Goal: Task Accomplishment & Management: Complete application form

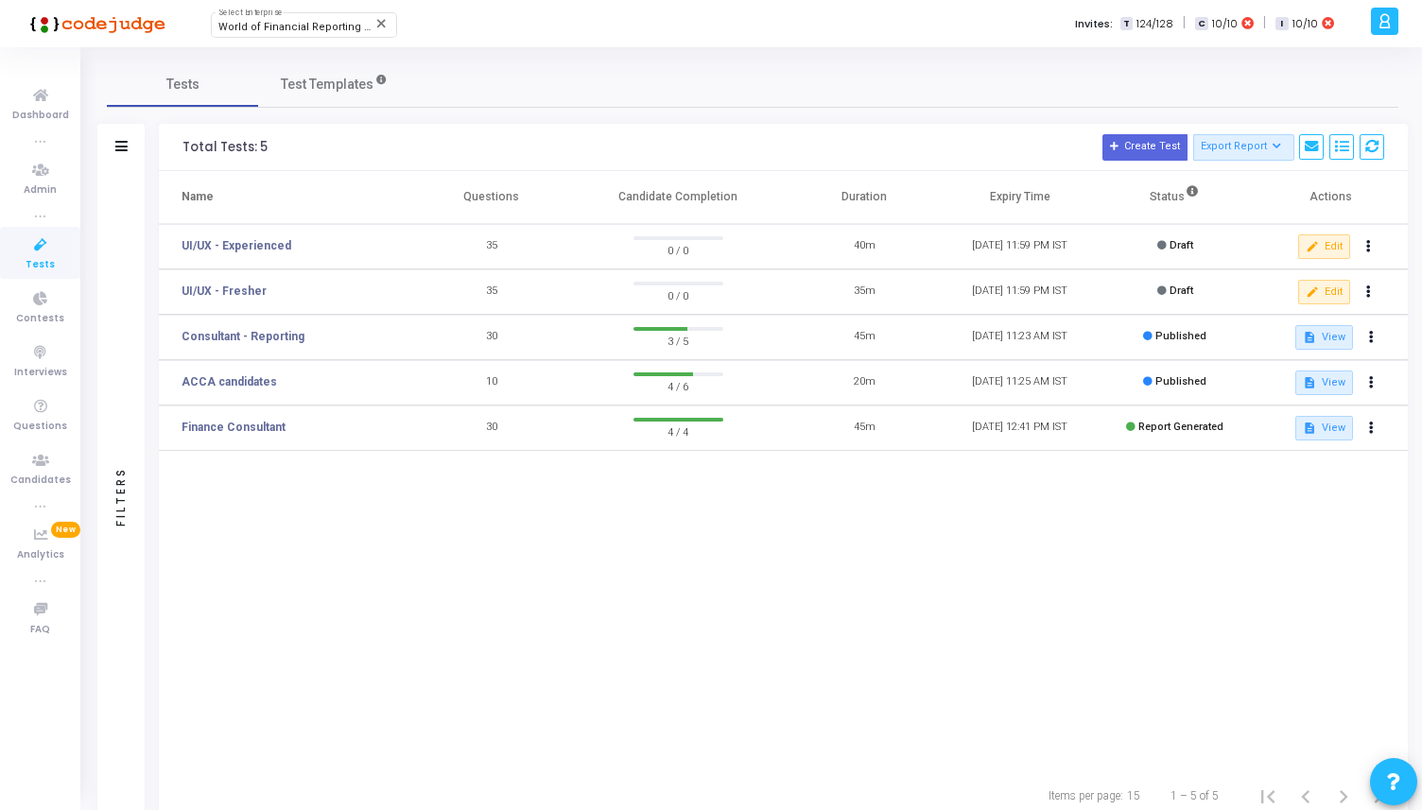
click at [469, 612] on div "Name Questions Candidate Completion Duration Expiry Time Status Actions UI/UX -…" at bounding box center [783, 470] width 1249 height 599
click at [1130, 156] on button "Create Test" at bounding box center [1145, 147] width 85 height 26
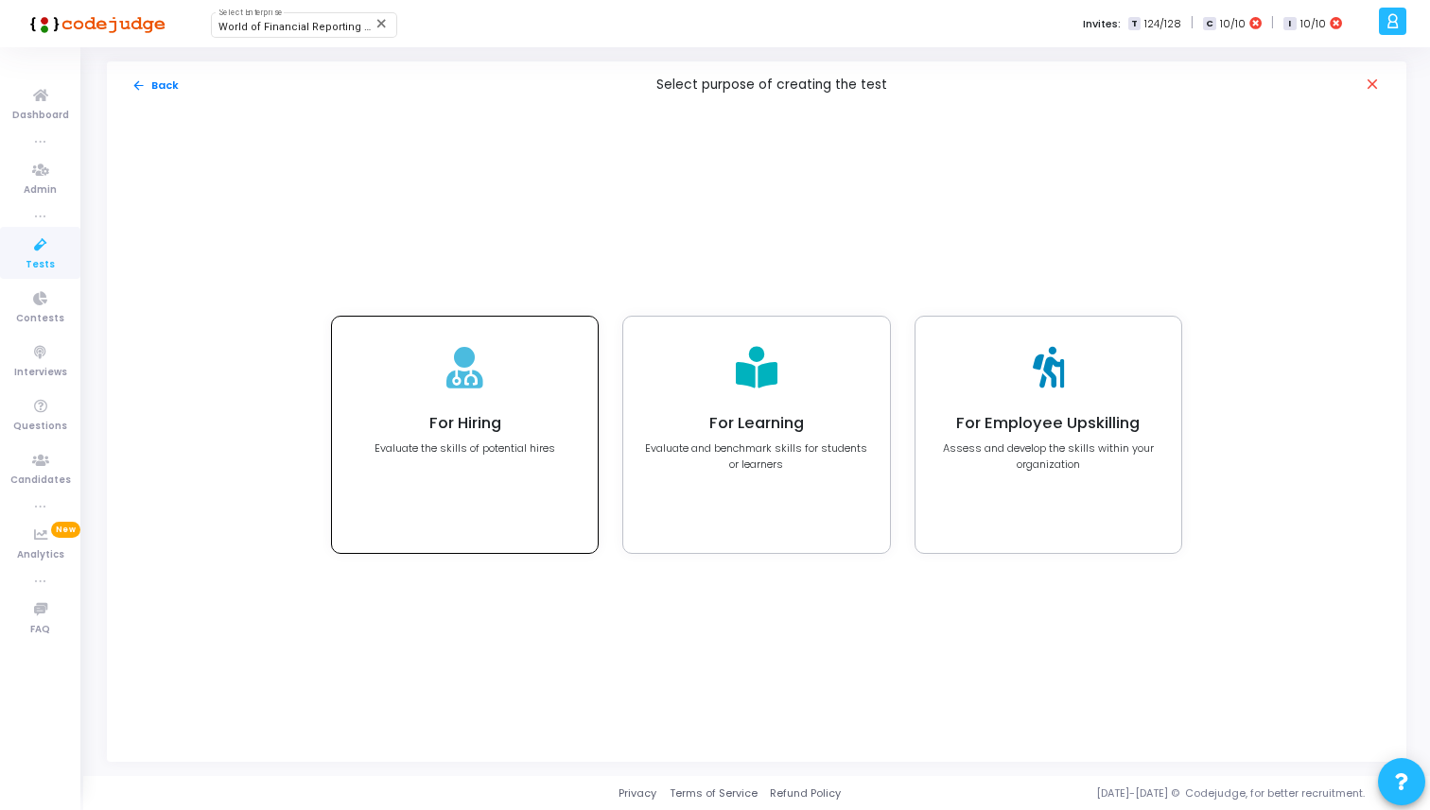
click at [510, 358] on div "For Hiring Evaluate the skills of potential hires" at bounding box center [465, 435] width 266 height 236
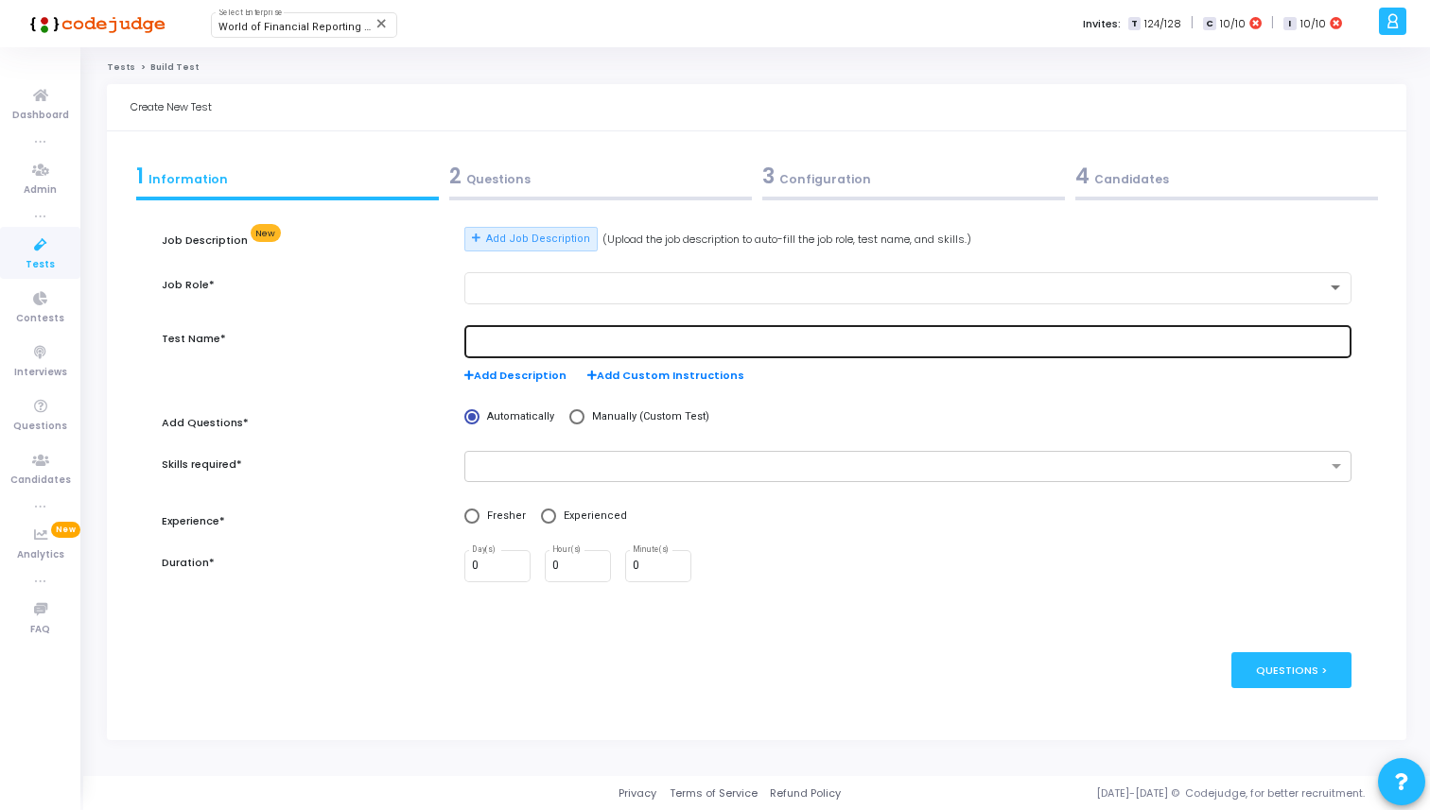
click at [525, 341] on input "text" at bounding box center [908, 342] width 872 height 13
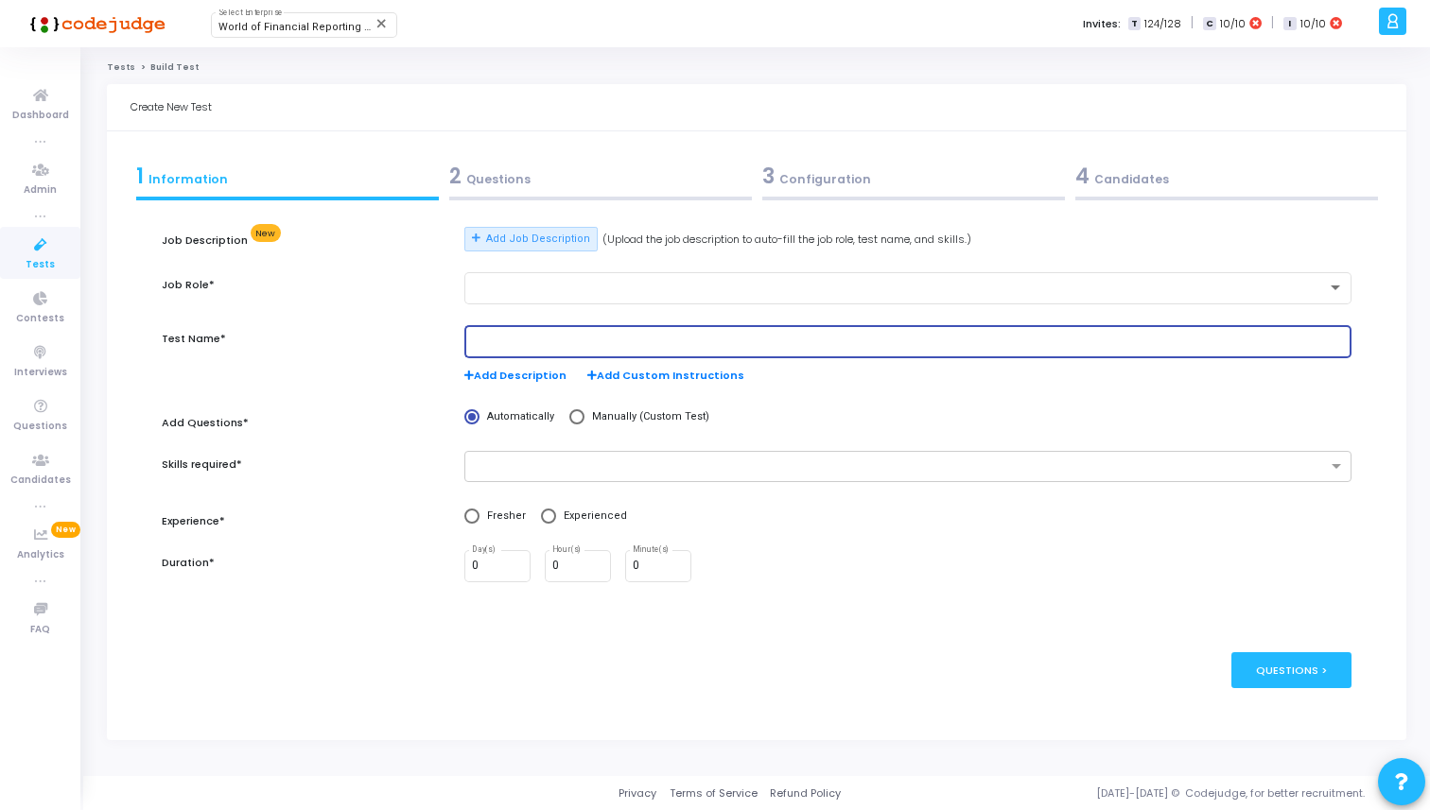
paste input "Senior Full Stack Developer"
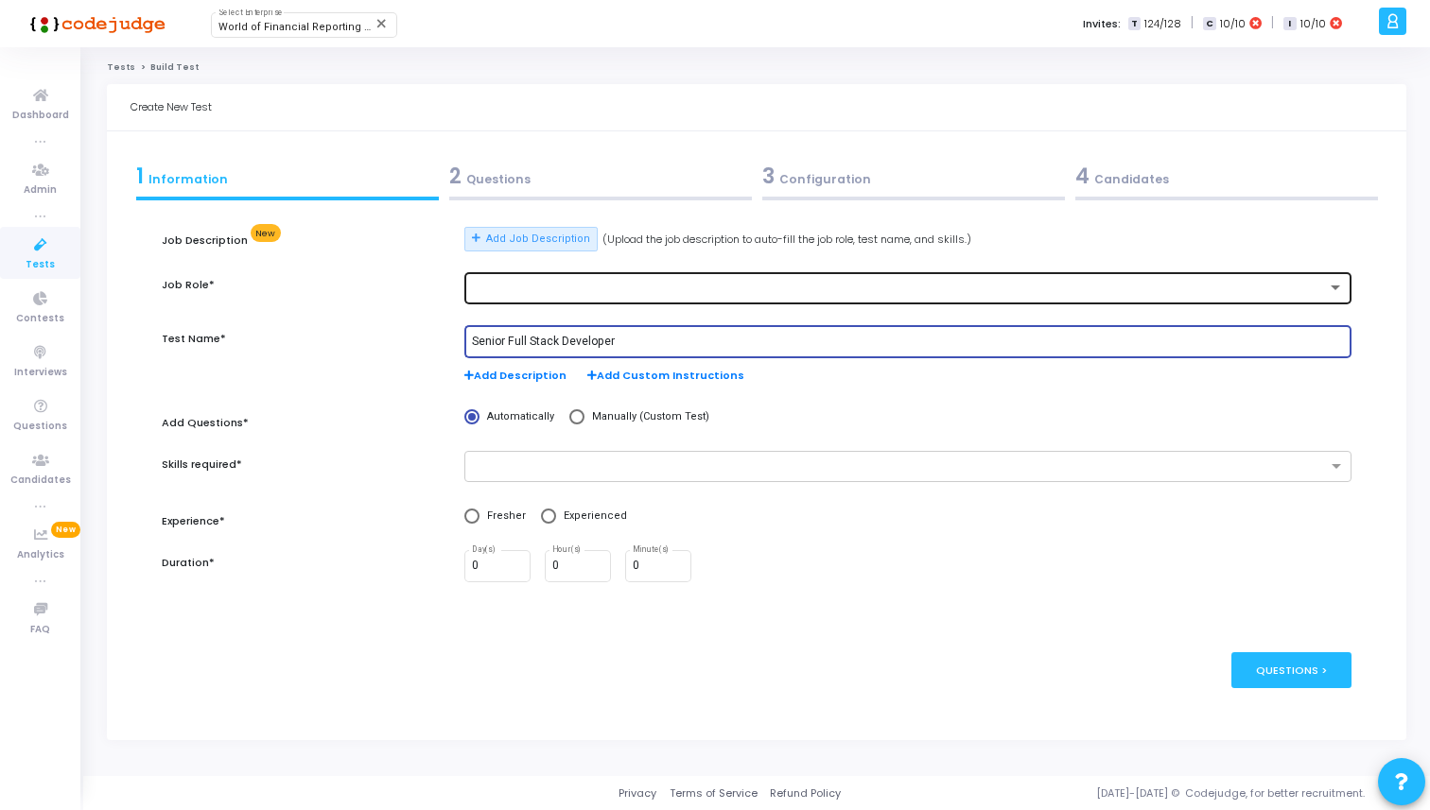
type input "Senior Full Stack Developer"
click at [532, 294] on div at bounding box center [899, 288] width 855 height 13
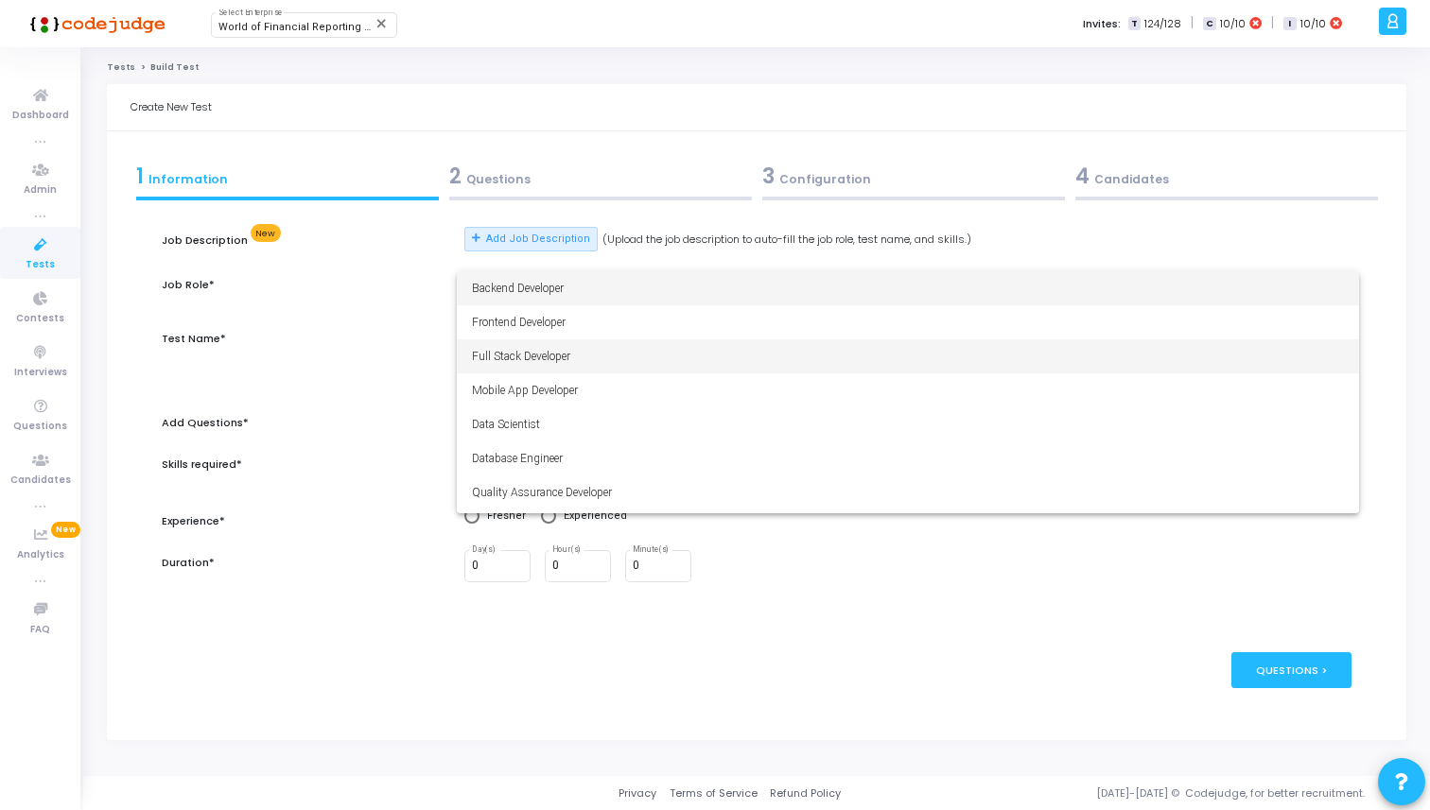
click at [532, 346] on span "Full Stack Developer" at bounding box center [908, 356] width 872 height 34
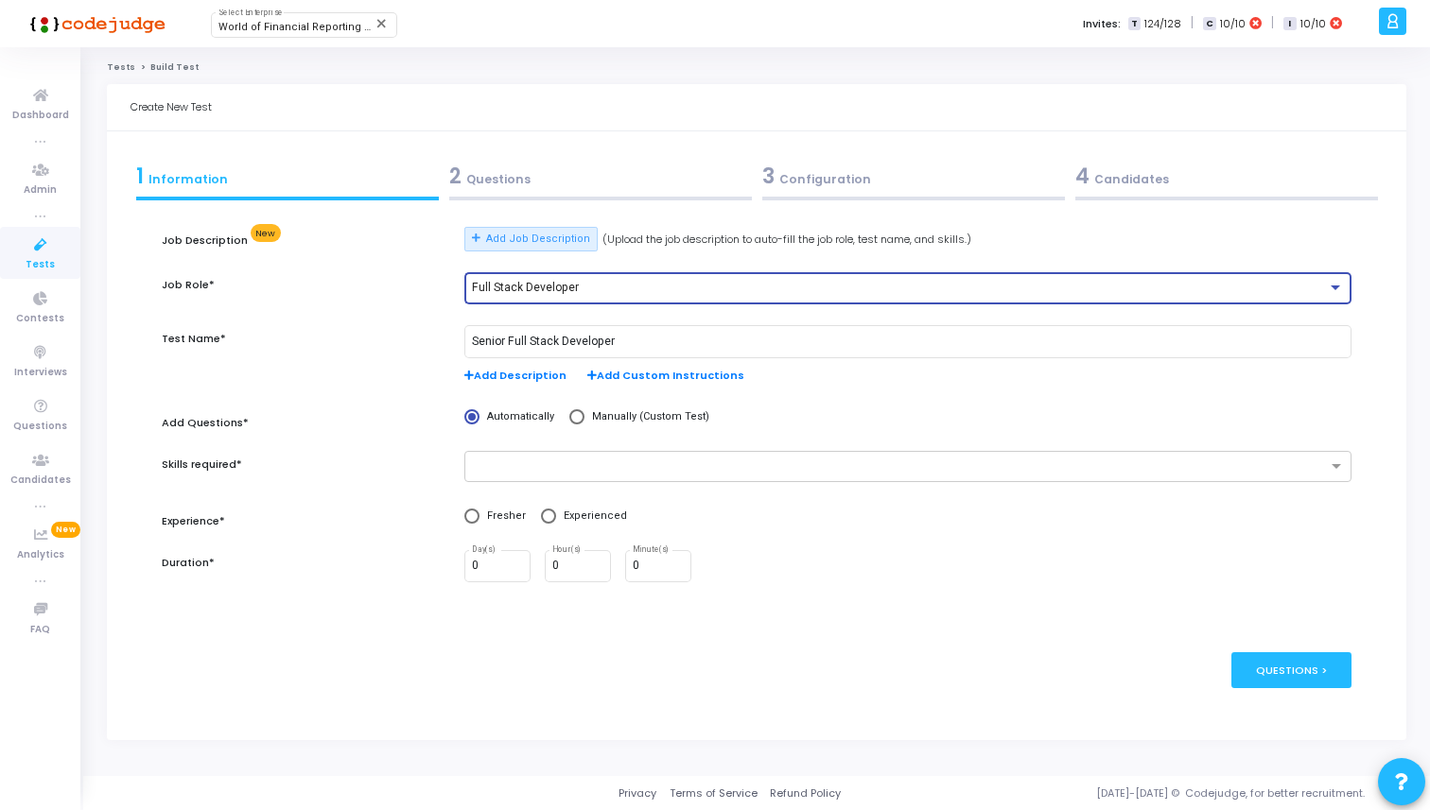
click at [584, 424] on span "Manually (Custom Test)" at bounding box center [646, 417] width 125 height 16
click at [583, 424] on input "Manually (Custom Test)" at bounding box center [576, 416] width 15 height 15
radio input "true"
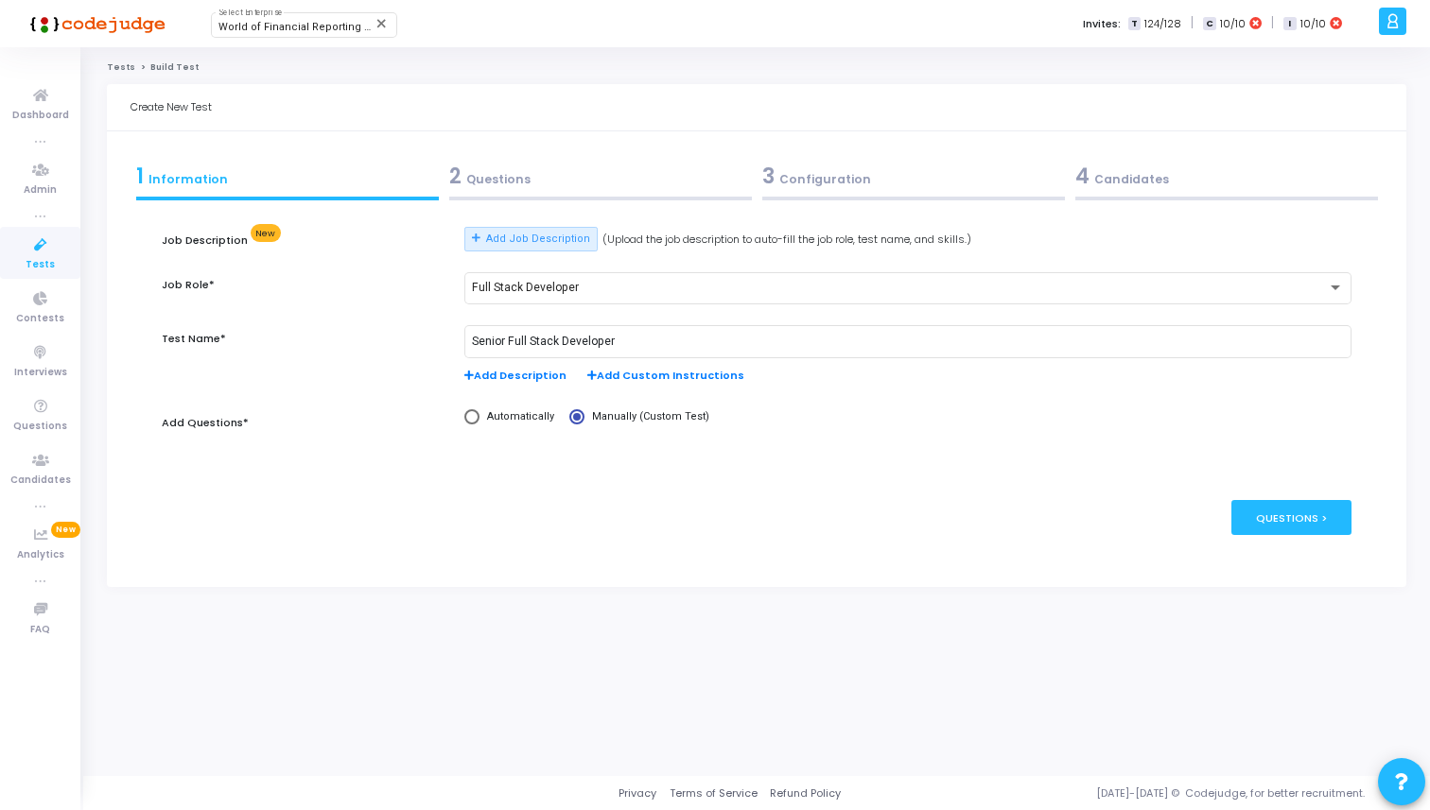
click at [519, 186] on div "2 Questions" at bounding box center [600, 176] width 303 height 31
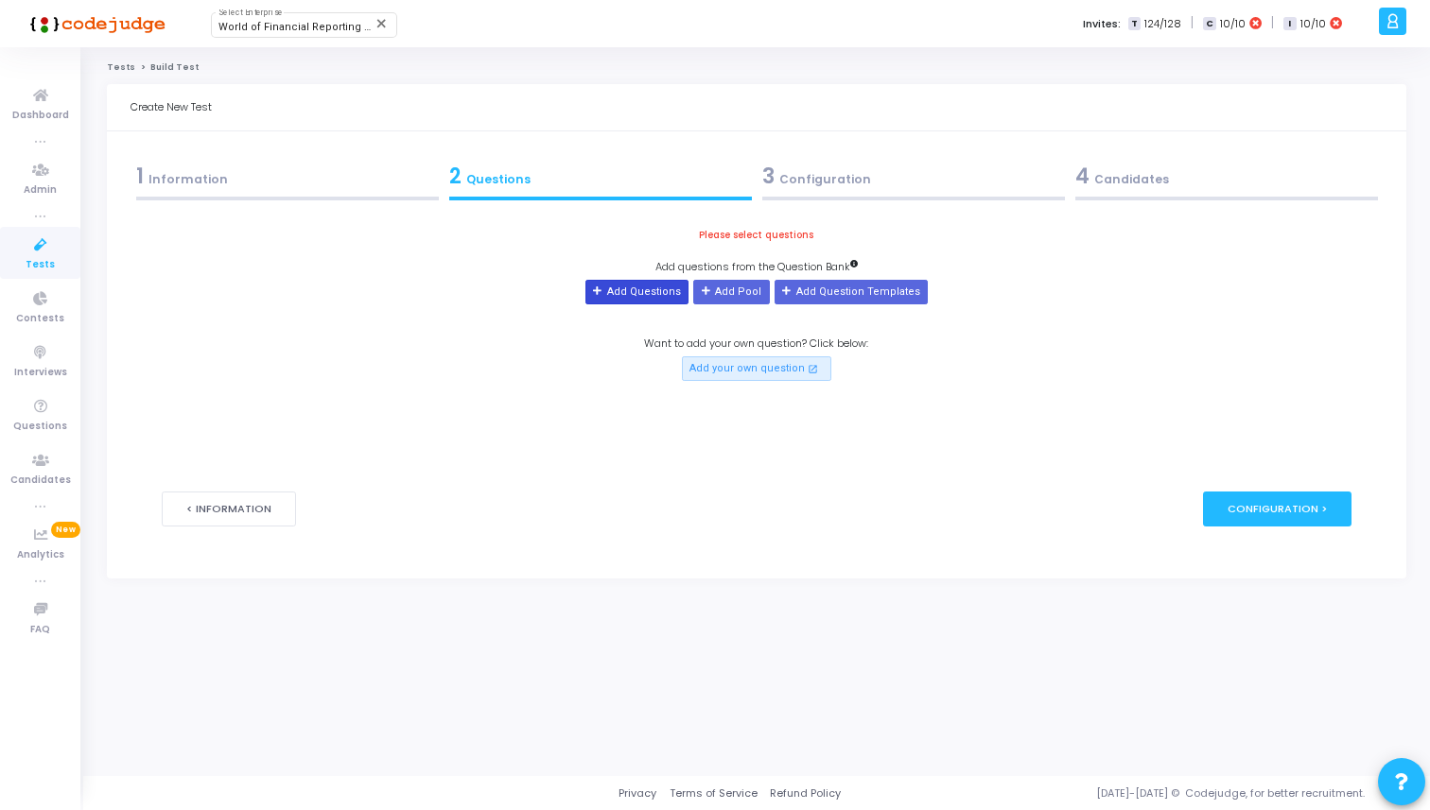
click at [619, 294] on button "Add Questions" at bounding box center [636, 292] width 103 height 25
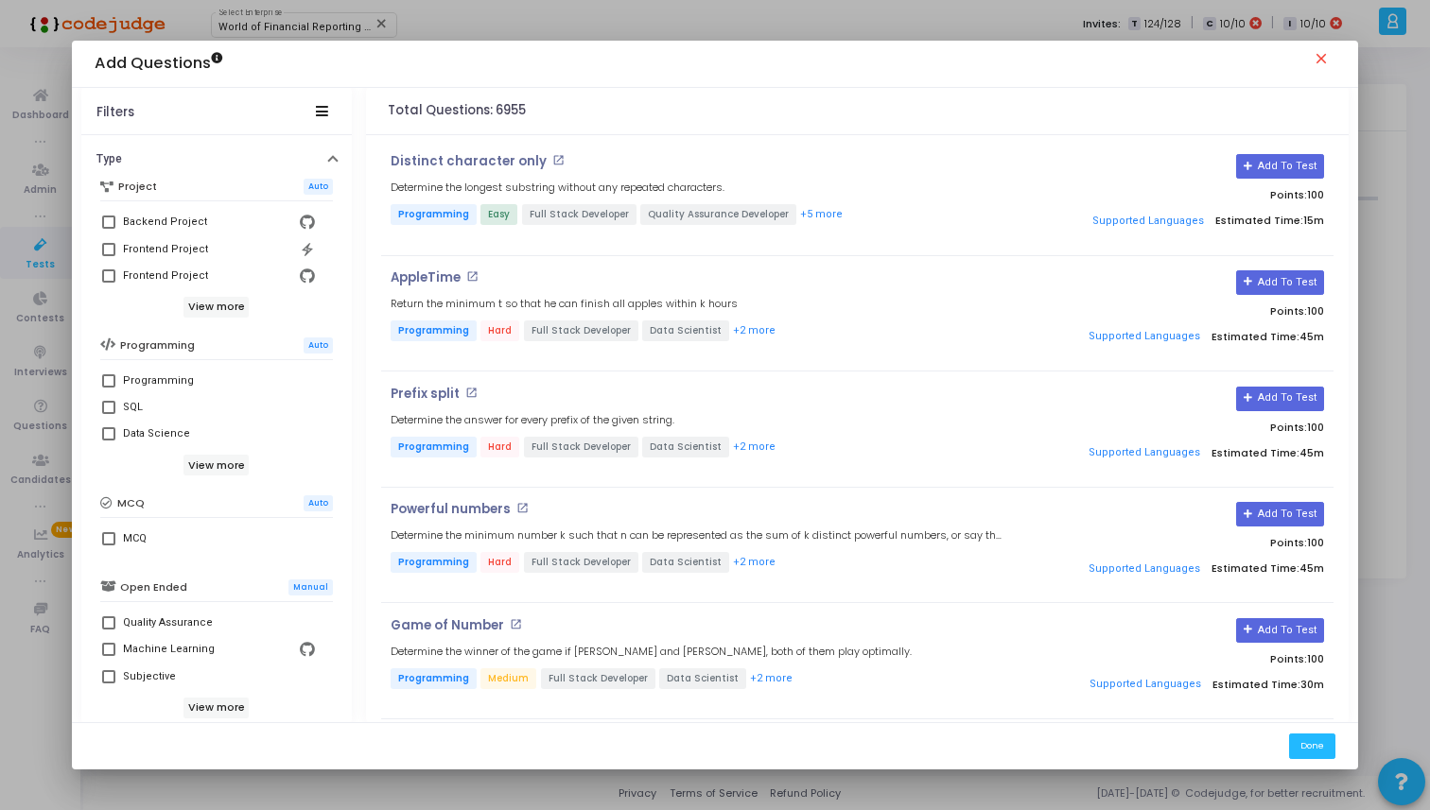
scroll to position [286, 0]
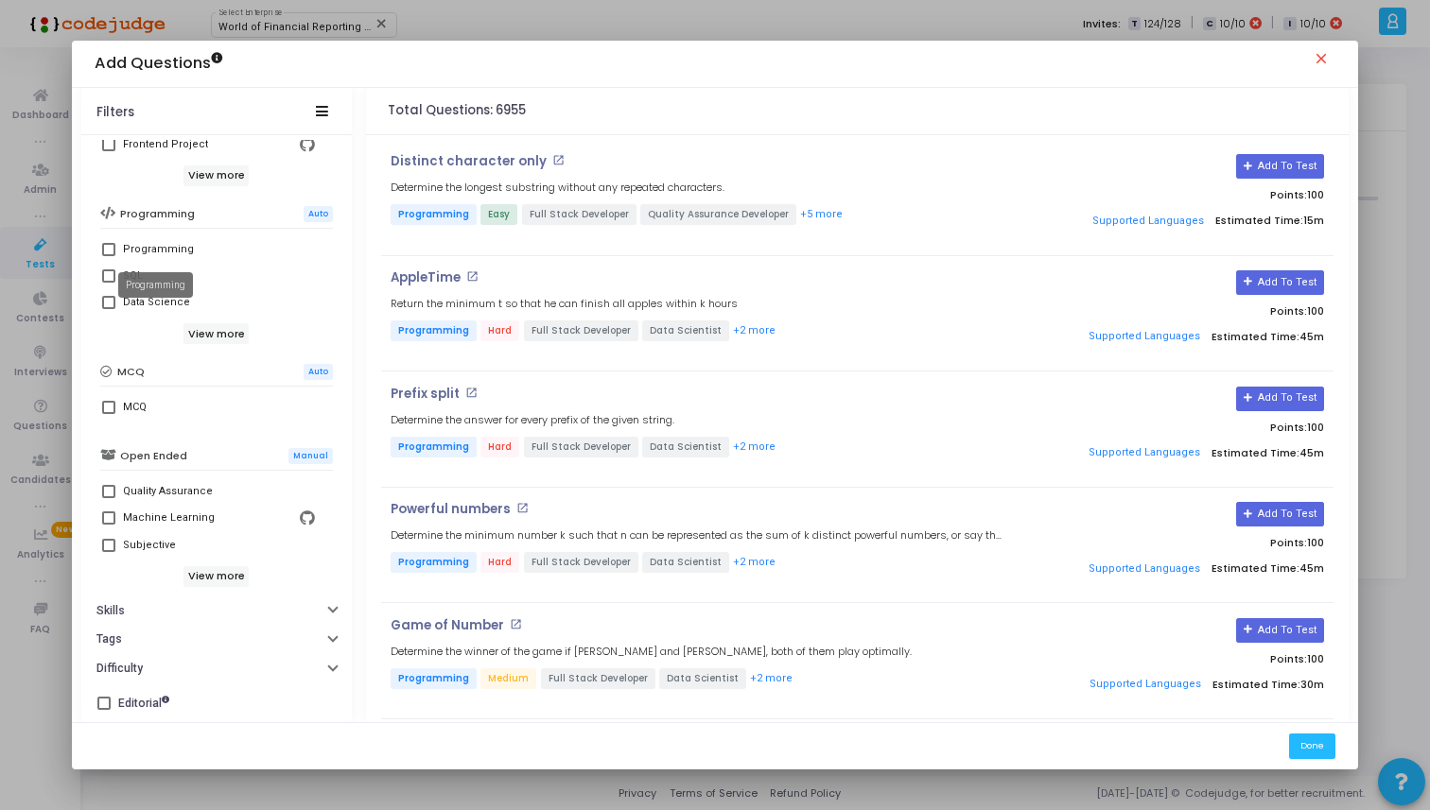
click at [135, 252] on div "Programming" at bounding box center [158, 249] width 71 height 23
click at [109, 256] on input "Programming" at bounding box center [108, 256] width 1 height 1
checkbox input "true"
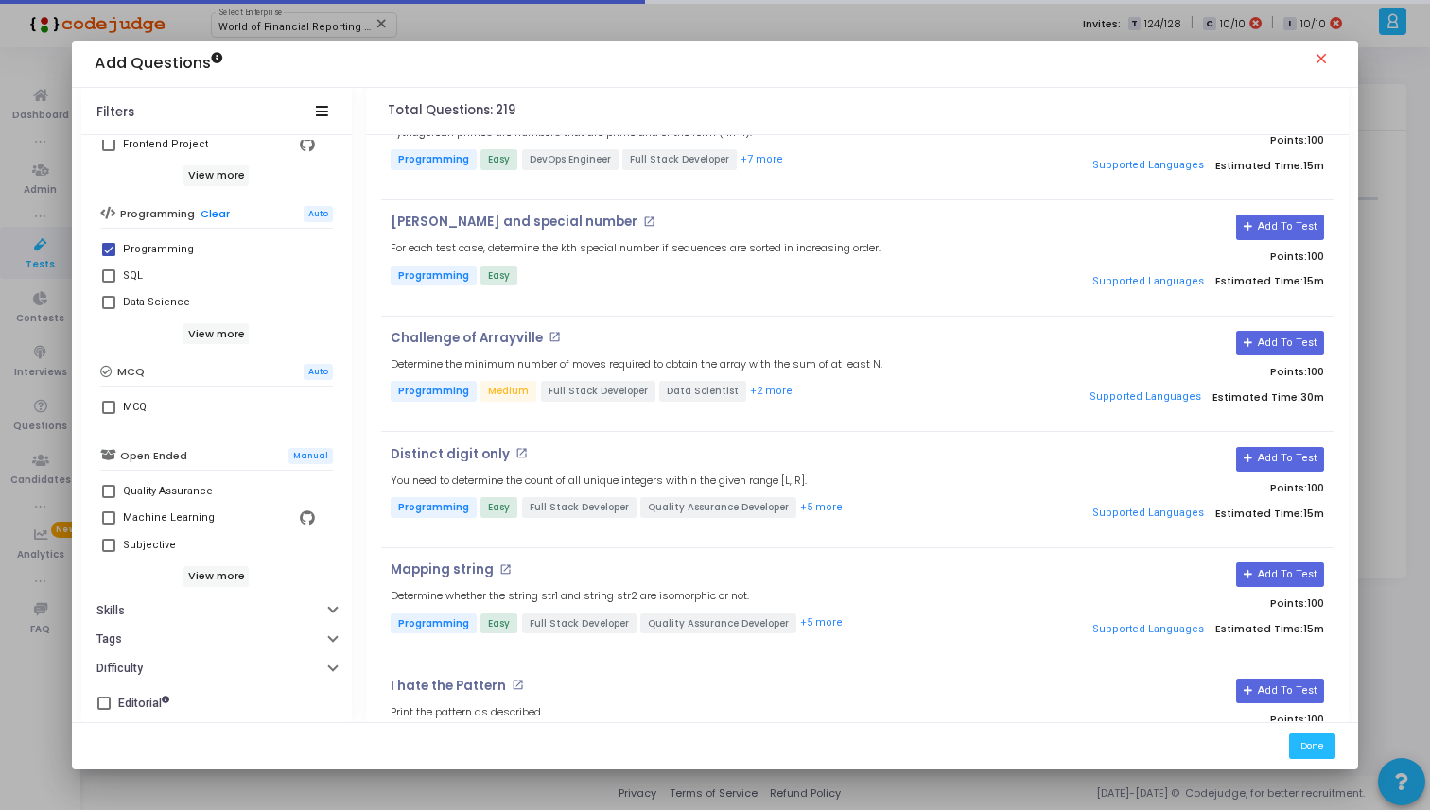
scroll to position [2918, 0]
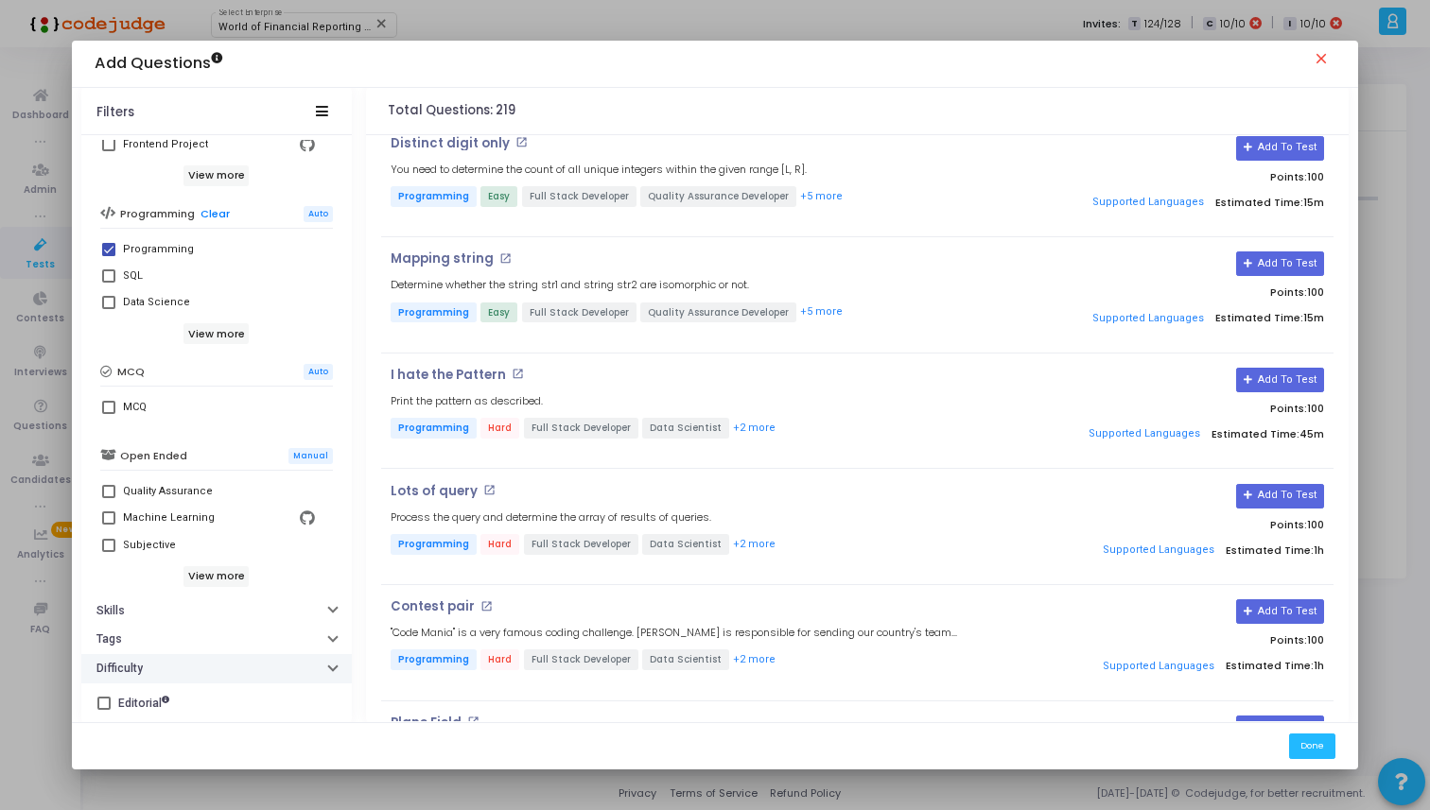
click at [209, 677] on button "Difficulty" at bounding box center [216, 668] width 270 height 29
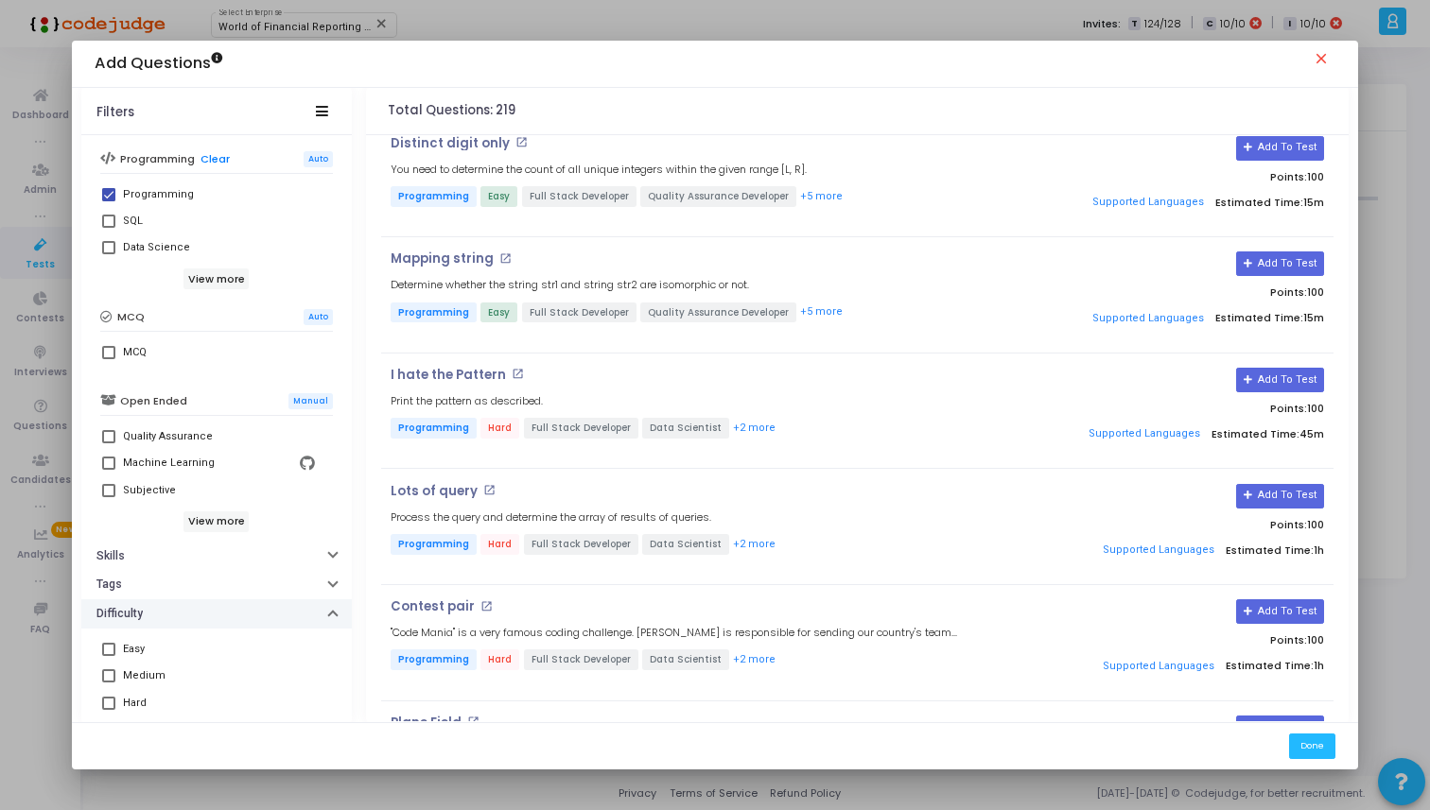
scroll to position [391, 0]
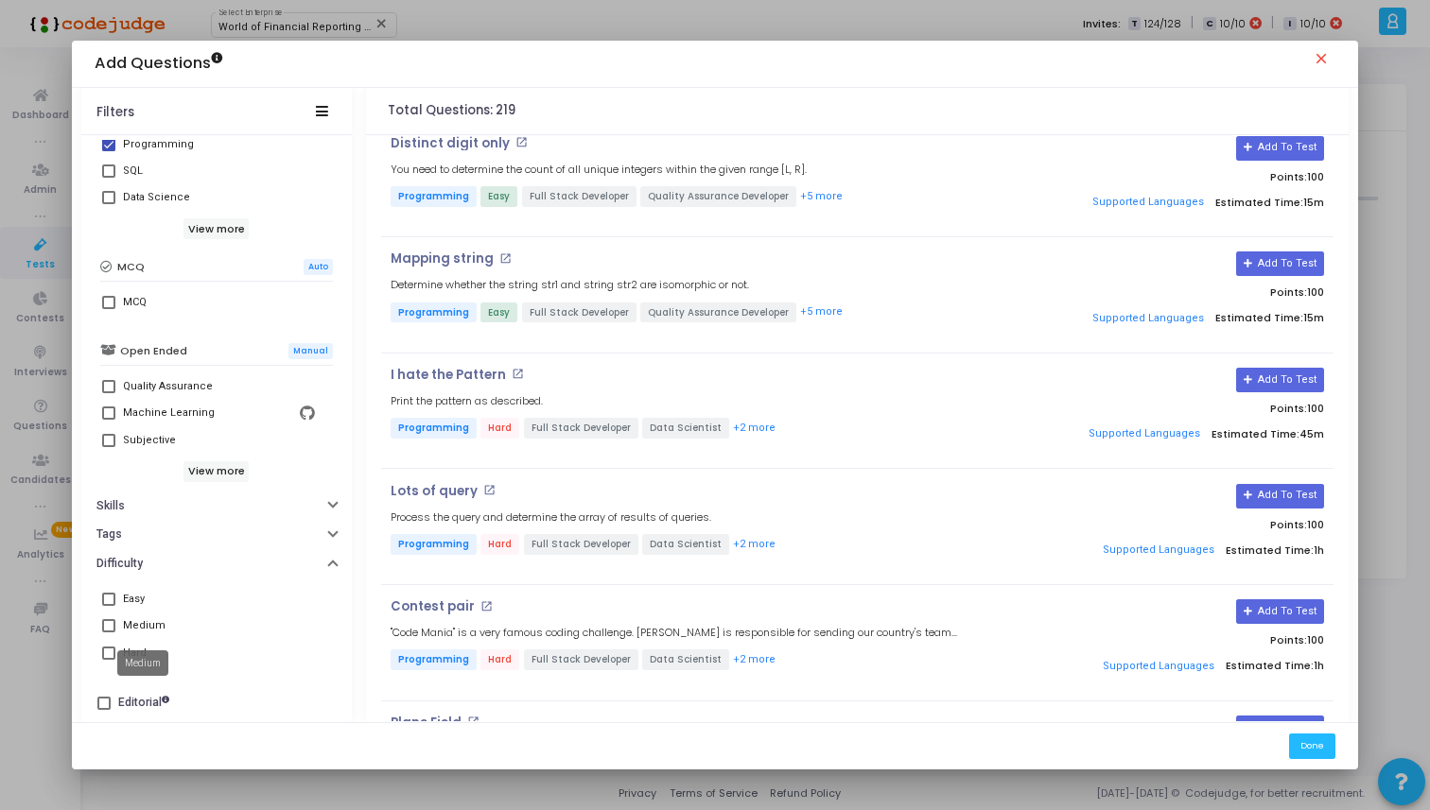
click at [149, 627] on div "Medium" at bounding box center [144, 626] width 43 height 23
click at [109, 633] on input "Medium" at bounding box center [108, 633] width 1 height 1
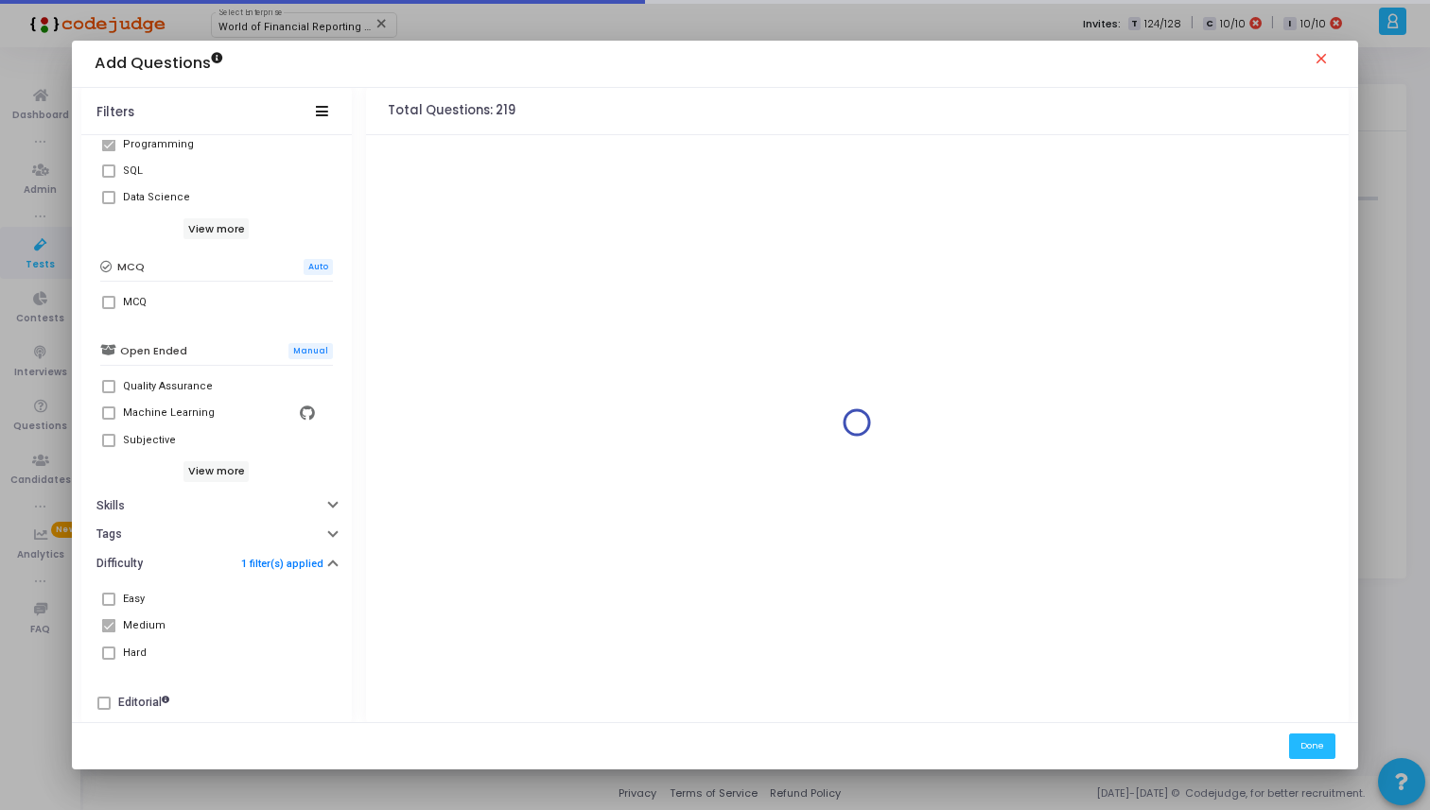
scroll to position [0, 0]
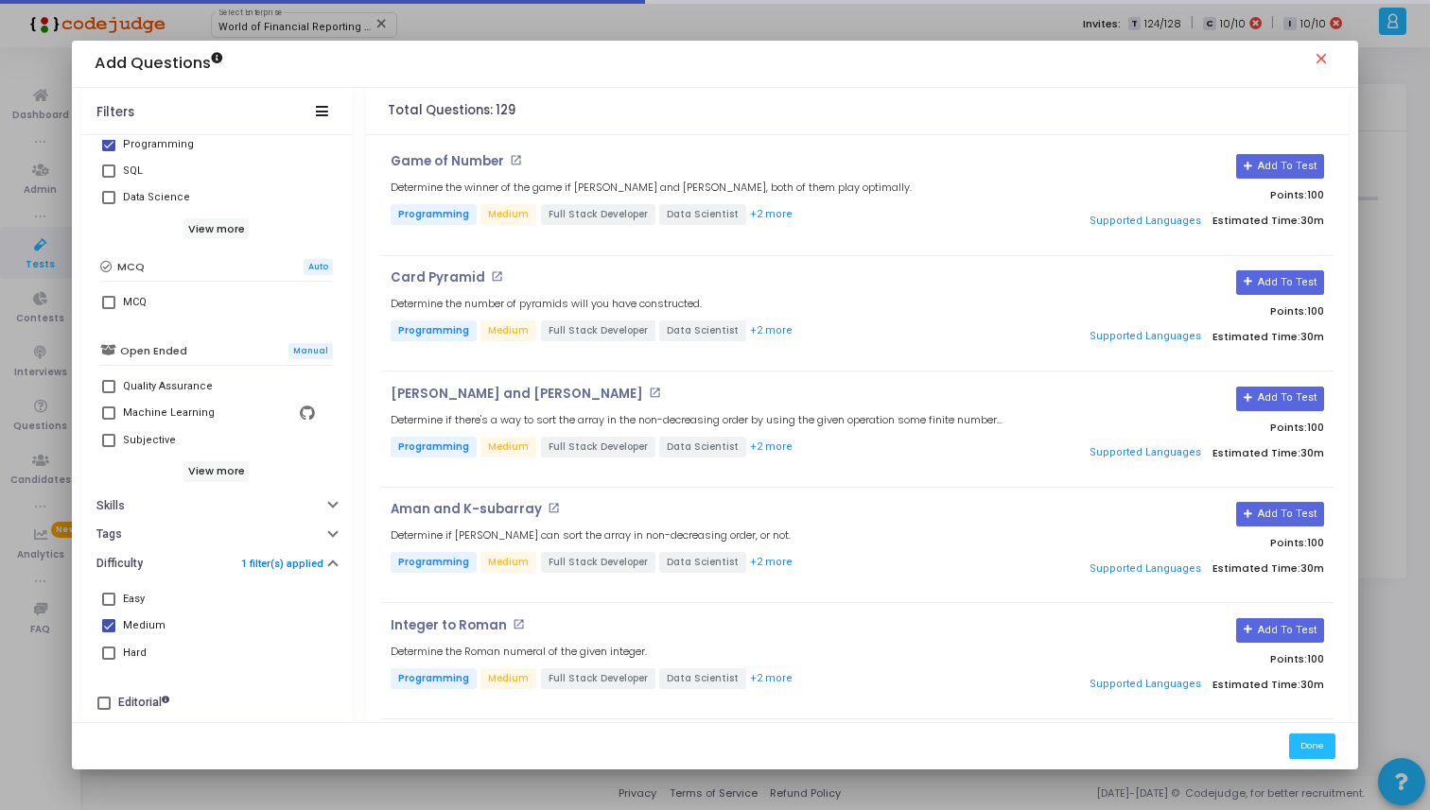
click at [149, 627] on div "Medium" at bounding box center [144, 626] width 43 height 23
click at [109, 633] on input "Medium" at bounding box center [108, 633] width 1 height 1
checkbox input "false"
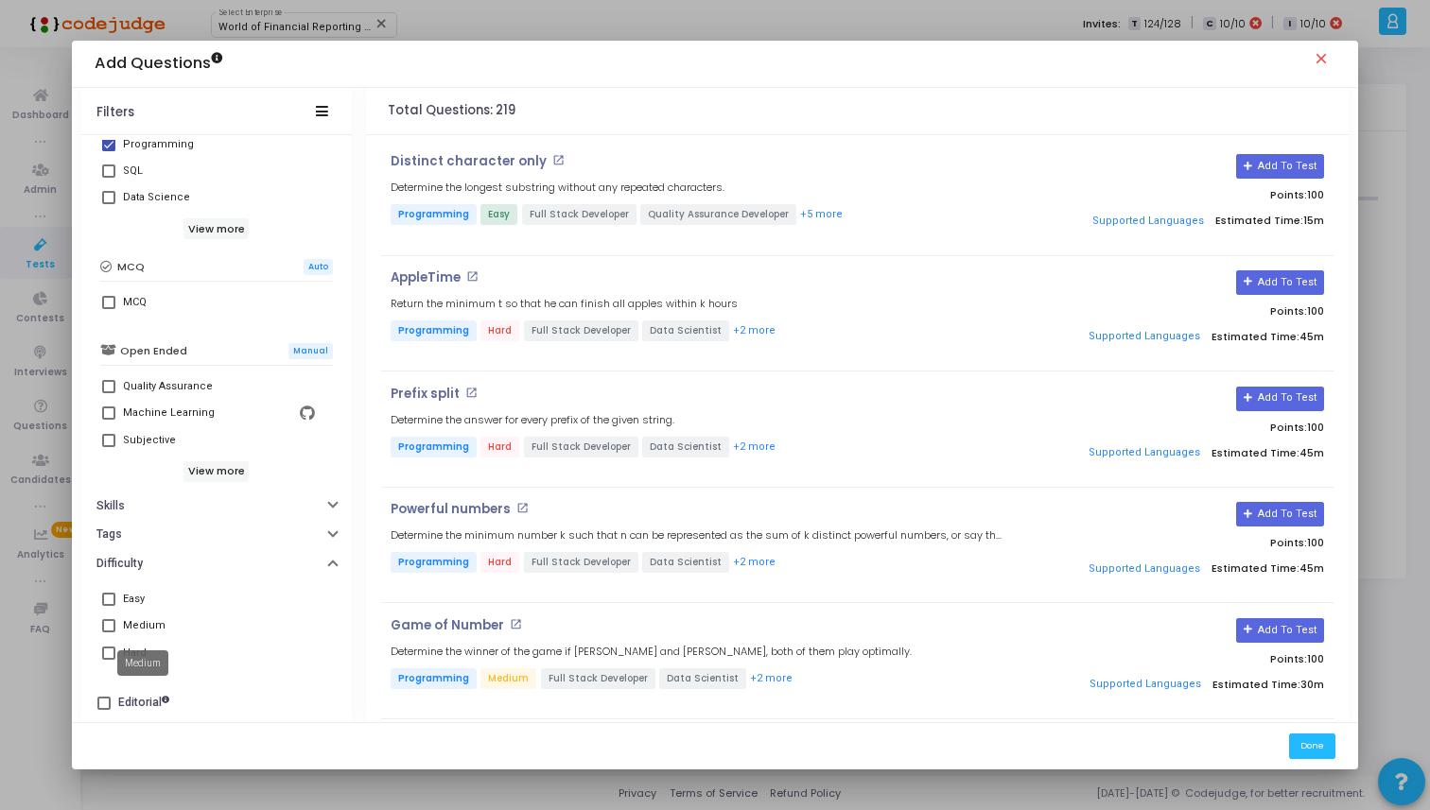
click at [135, 651] on div "Medium" at bounding box center [142, 664] width 51 height 26
click at [112, 654] on span at bounding box center [108, 653] width 13 height 13
click at [109, 660] on input "Hard" at bounding box center [108, 660] width 1 height 1
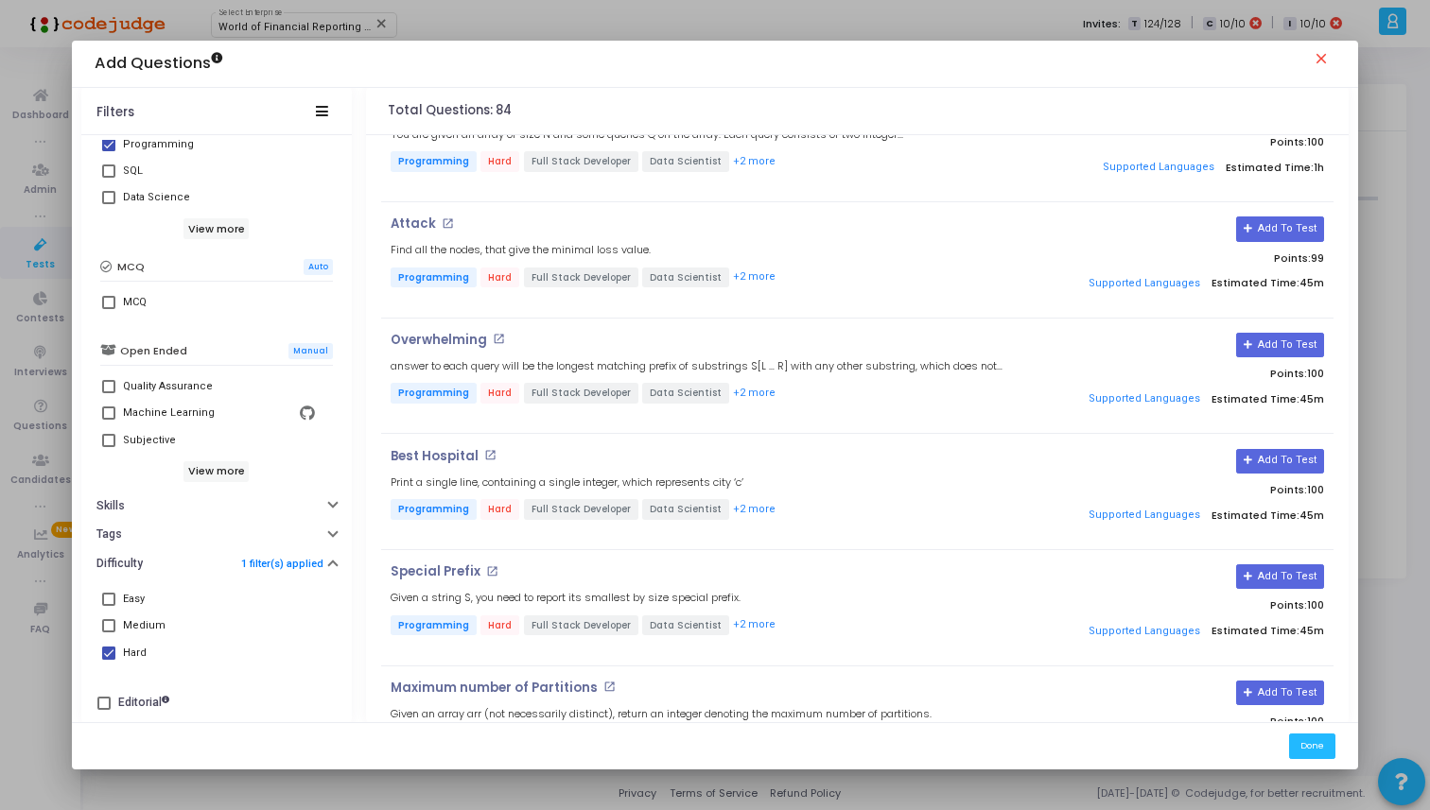
scroll to position [2668, 0]
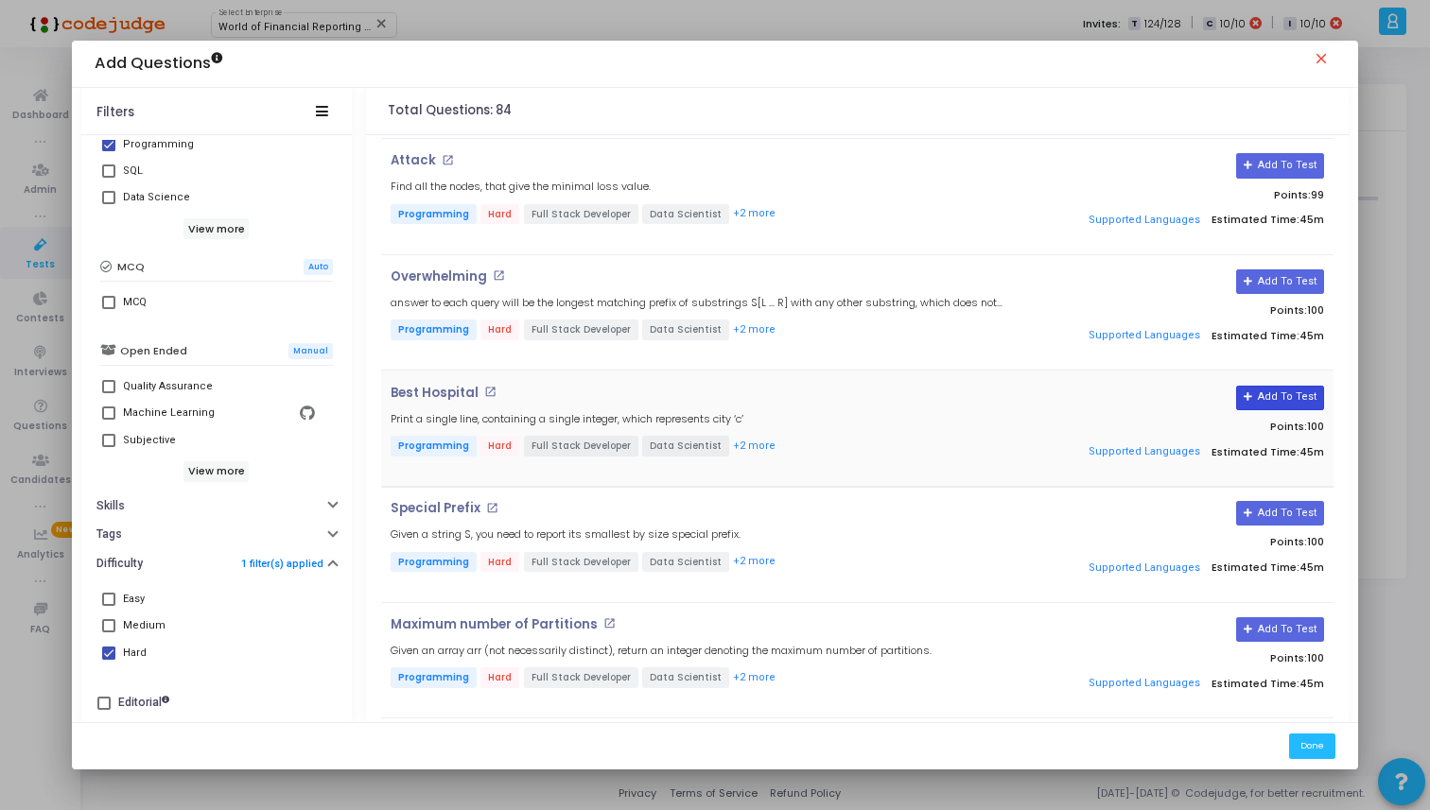
click at [1265, 388] on button "Add To Test" at bounding box center [1280, 398] width 88 height 25
click at [144, 648] on div "Hard" at bounding box center [135, 653] width 24 height 23
click at [109, 660] on input "Hard" at bounding box center [108, 660] width 1 height 1
checkbox input "false"
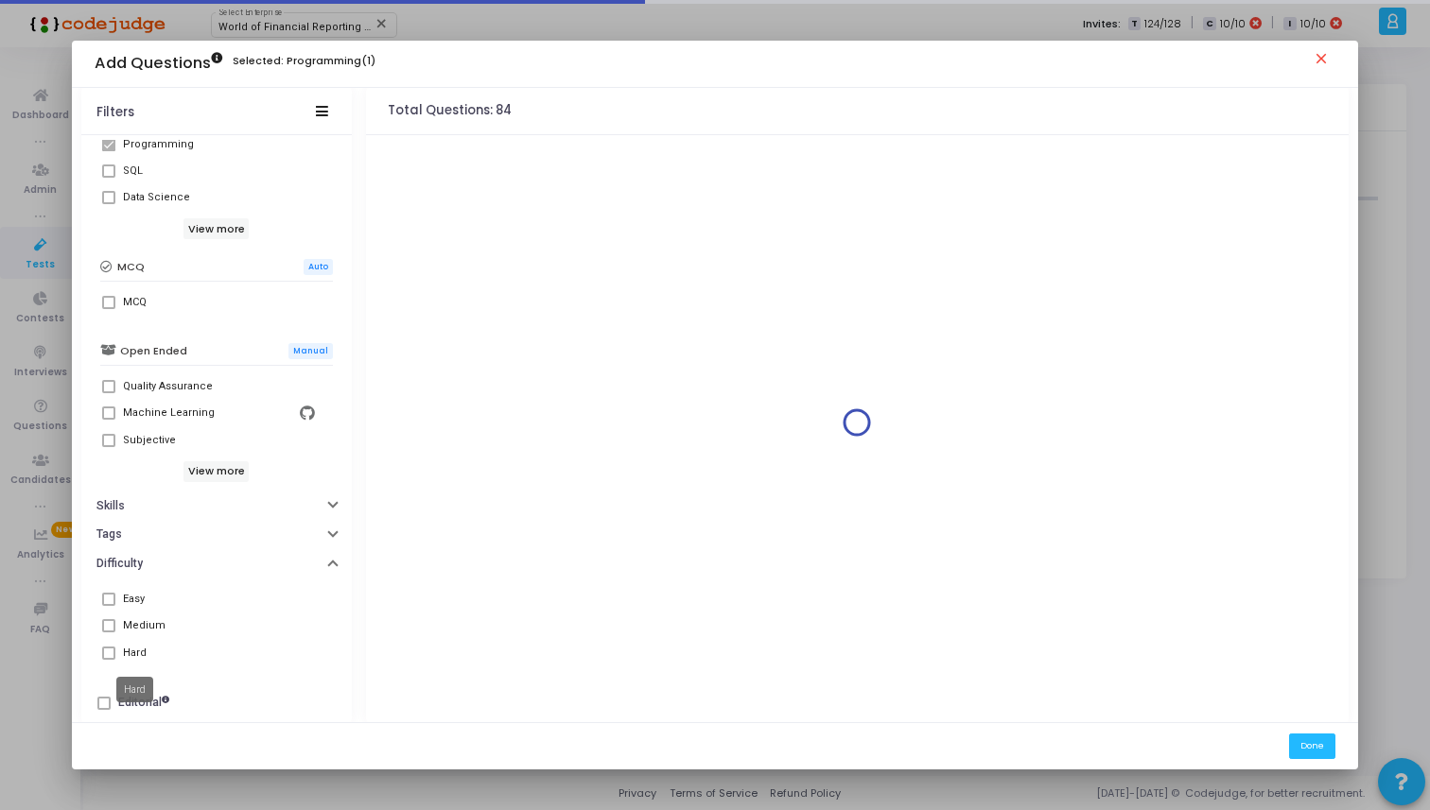
scroll to position [0, 0]
click at [144, 634] on div "Medium" at bounding box center [144, 626] width 43 height 23
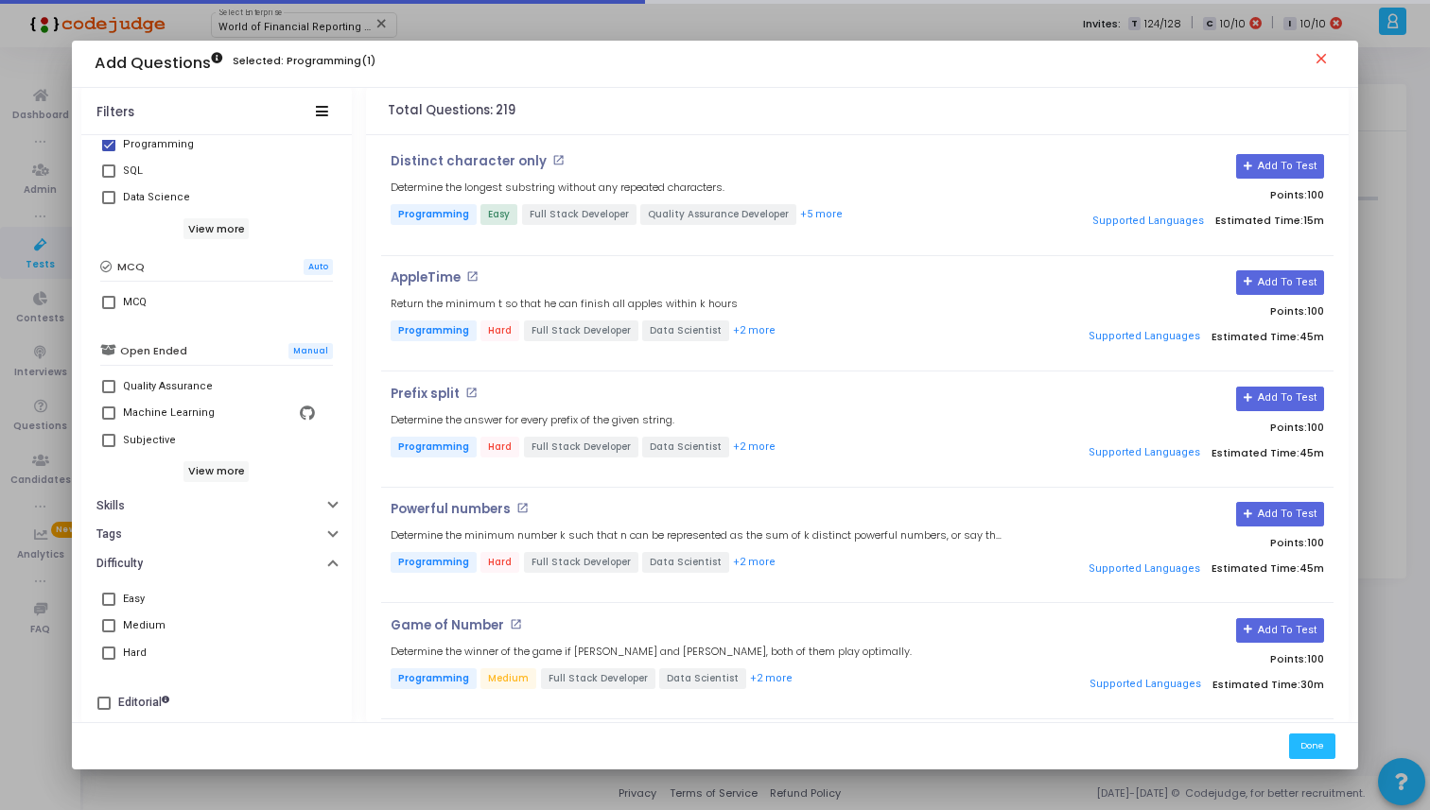
click at [144, 634] on div "Medium" at bounding box center [144, 626] width 43 height 23
click at [109, 634] on input "Medium" at bounding box center [108, 633] width 1 height 1
checkbox input "true"
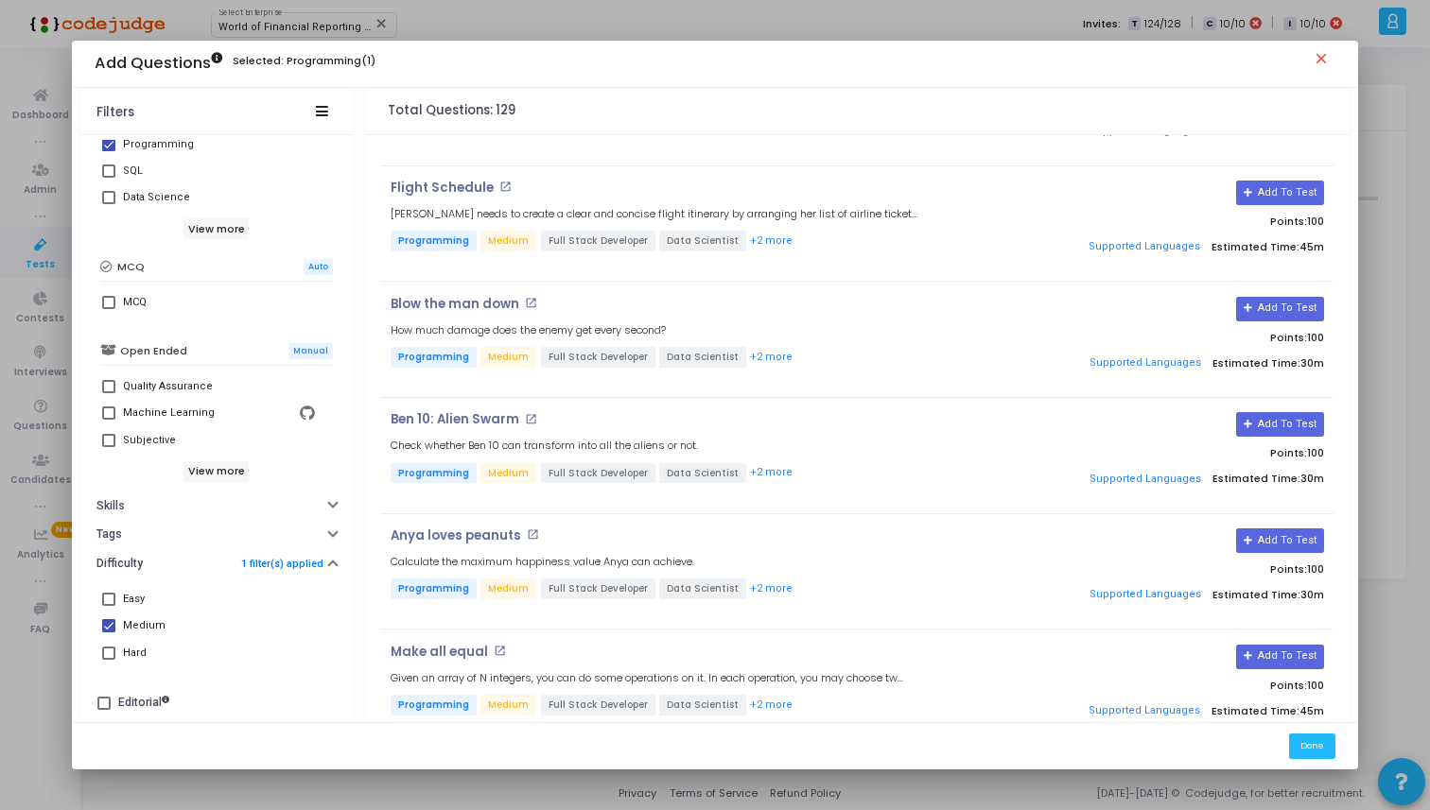
scroll to position [2759, 0]
click at [1280, 528] on button "Add To Test" at bounding box center [1280, 539] width 88 height 25
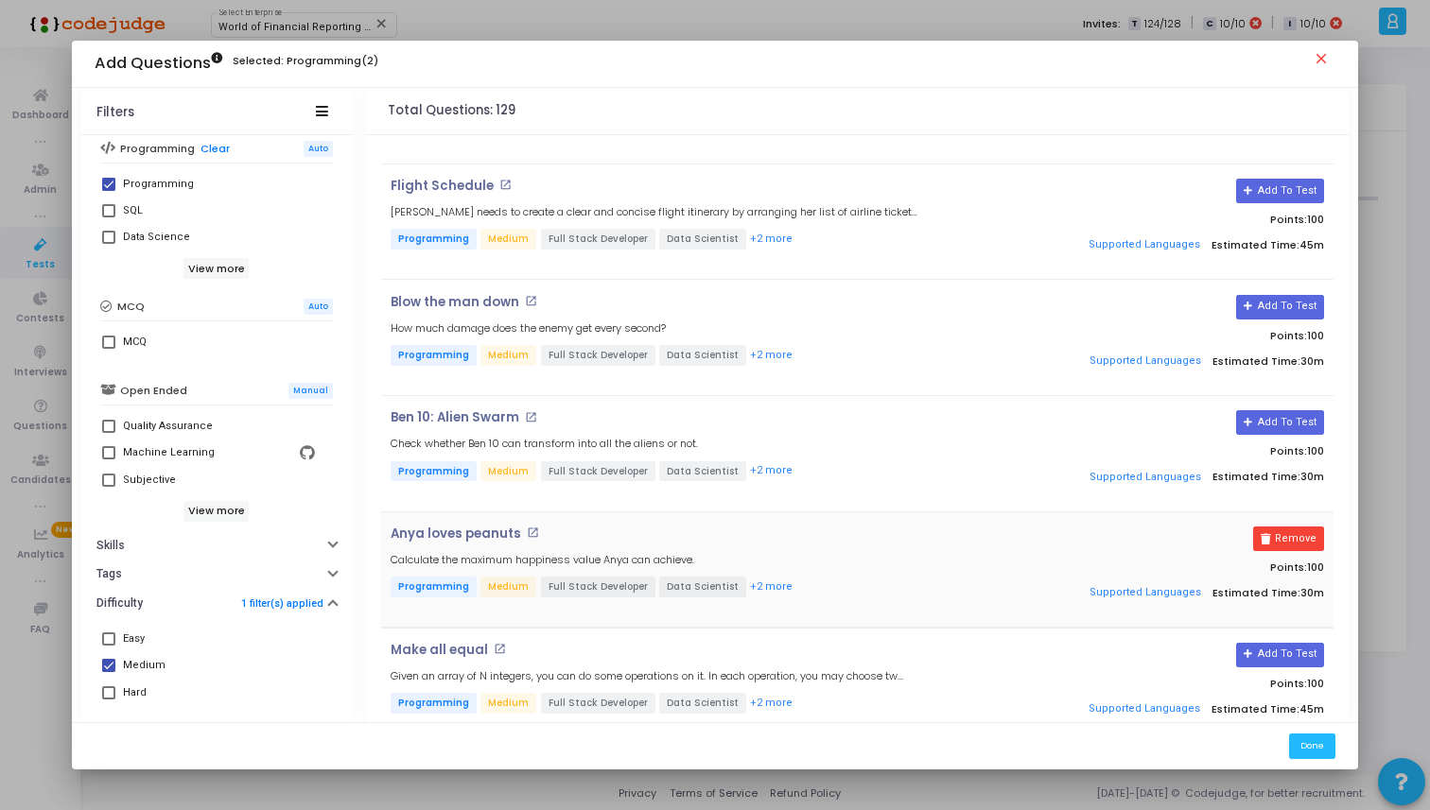
scroll to position [337, 0]
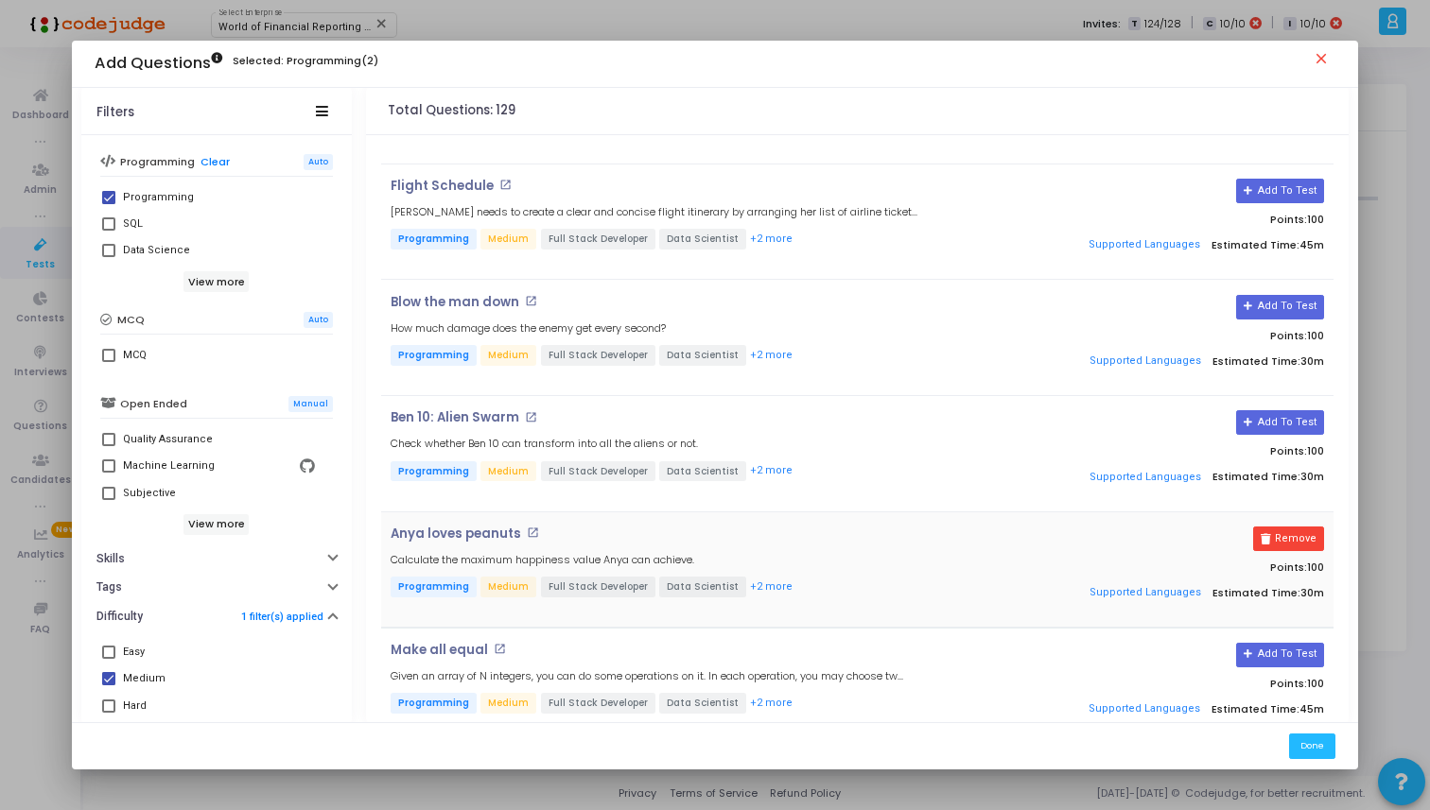
click at [114, 198] on span at bounding box center [108, 197] width 13 height 13
click at [109, 204] on input "Programming" at bounding box center [108, 204] width 1 height 1
checkbox input "false"
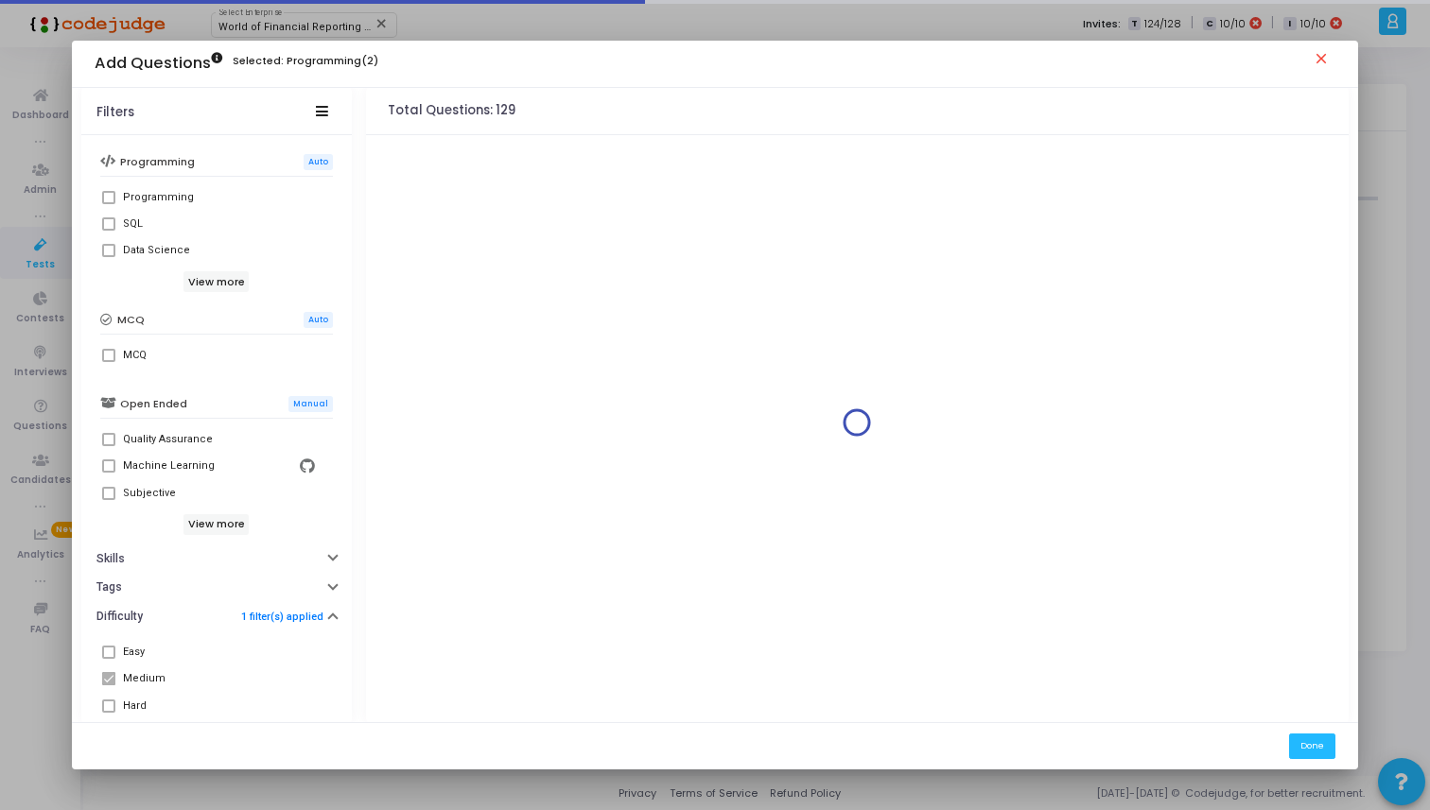
scroll to position [0, 0]
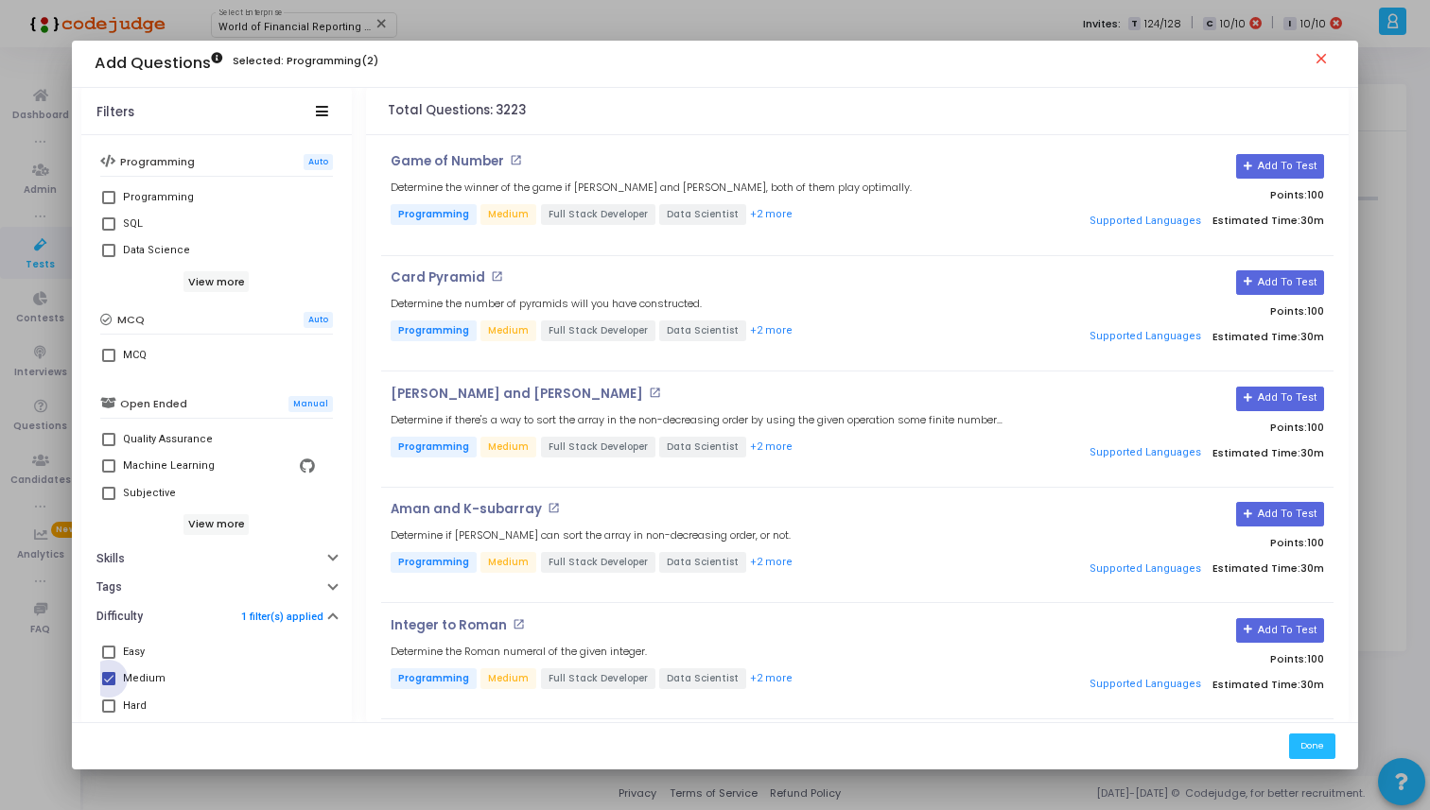
click at [111, 683] on span at bounding box center [108, 678] width 13 height 13
click at [109, 686] on input "Medium" at bounding box center [108, 686] width 1 height 1
checkbox input "false"
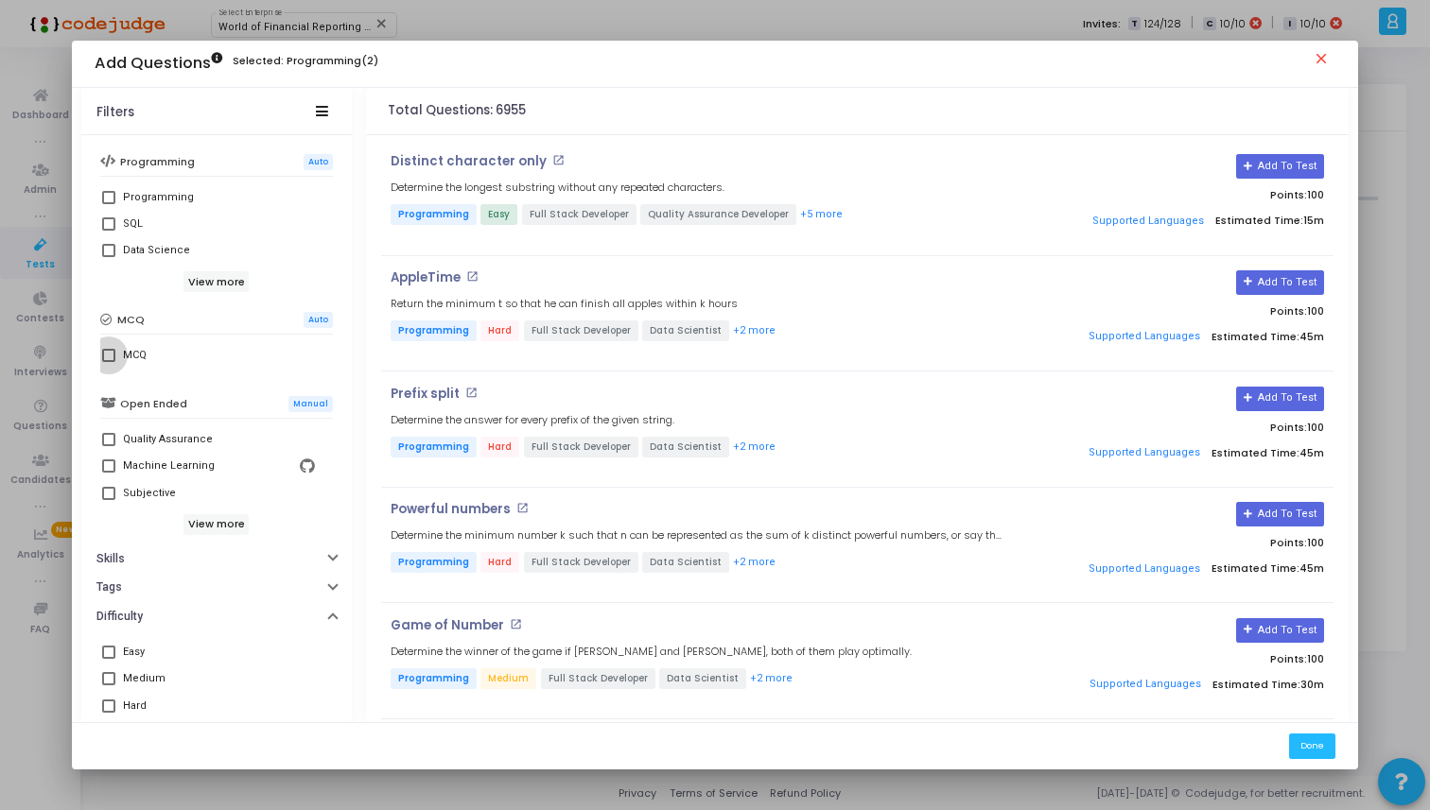
click at [110, 354] on span at bounding box center [108, 355] width 13 height 13
click at [109, 362] on input "MCQ" at bounding box center [108, 362] width 1 height 1
checkbox input "true"
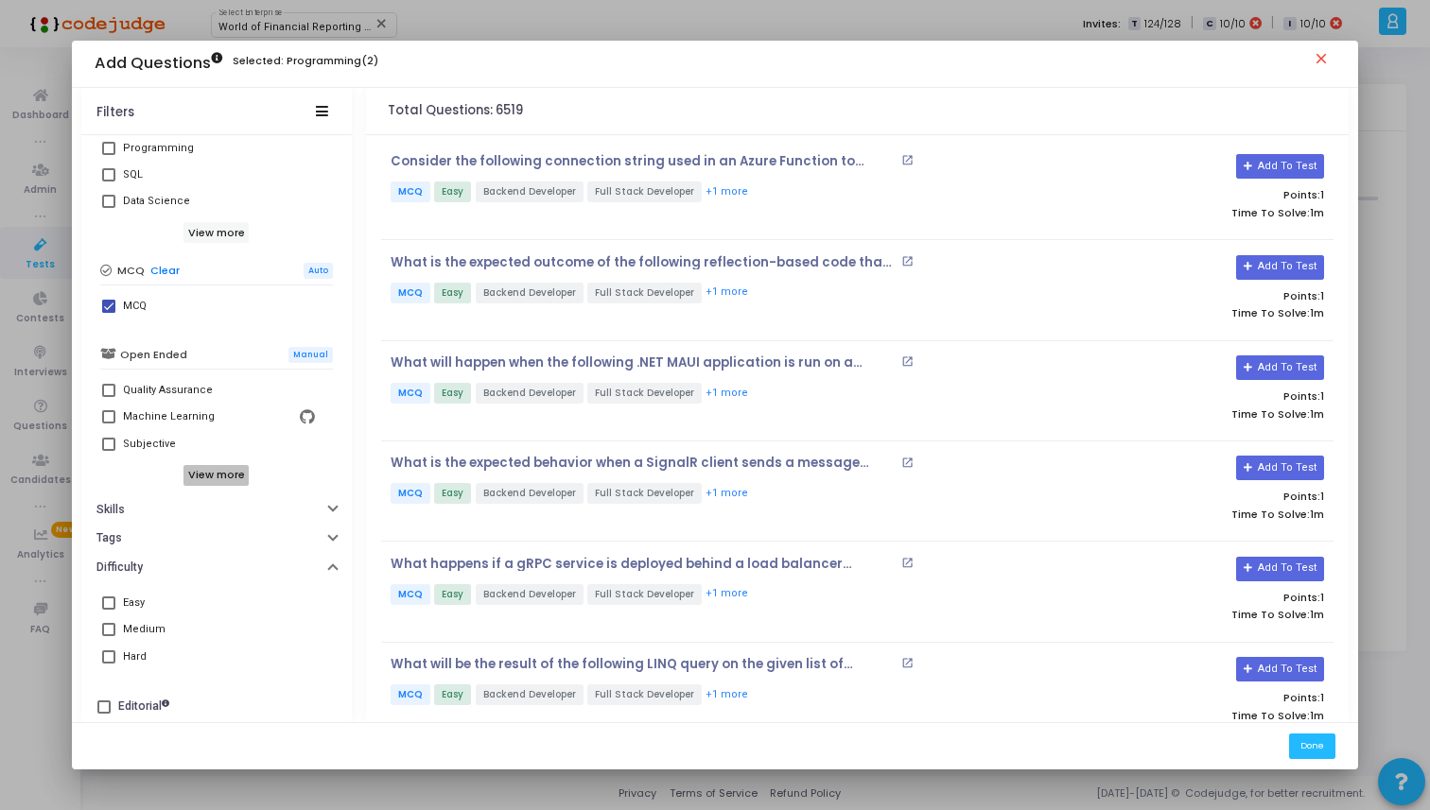
scroll to position [391, 0]
click at [207, 505] on button "Skills" at bounding box center [216, 506] width 270 height 29
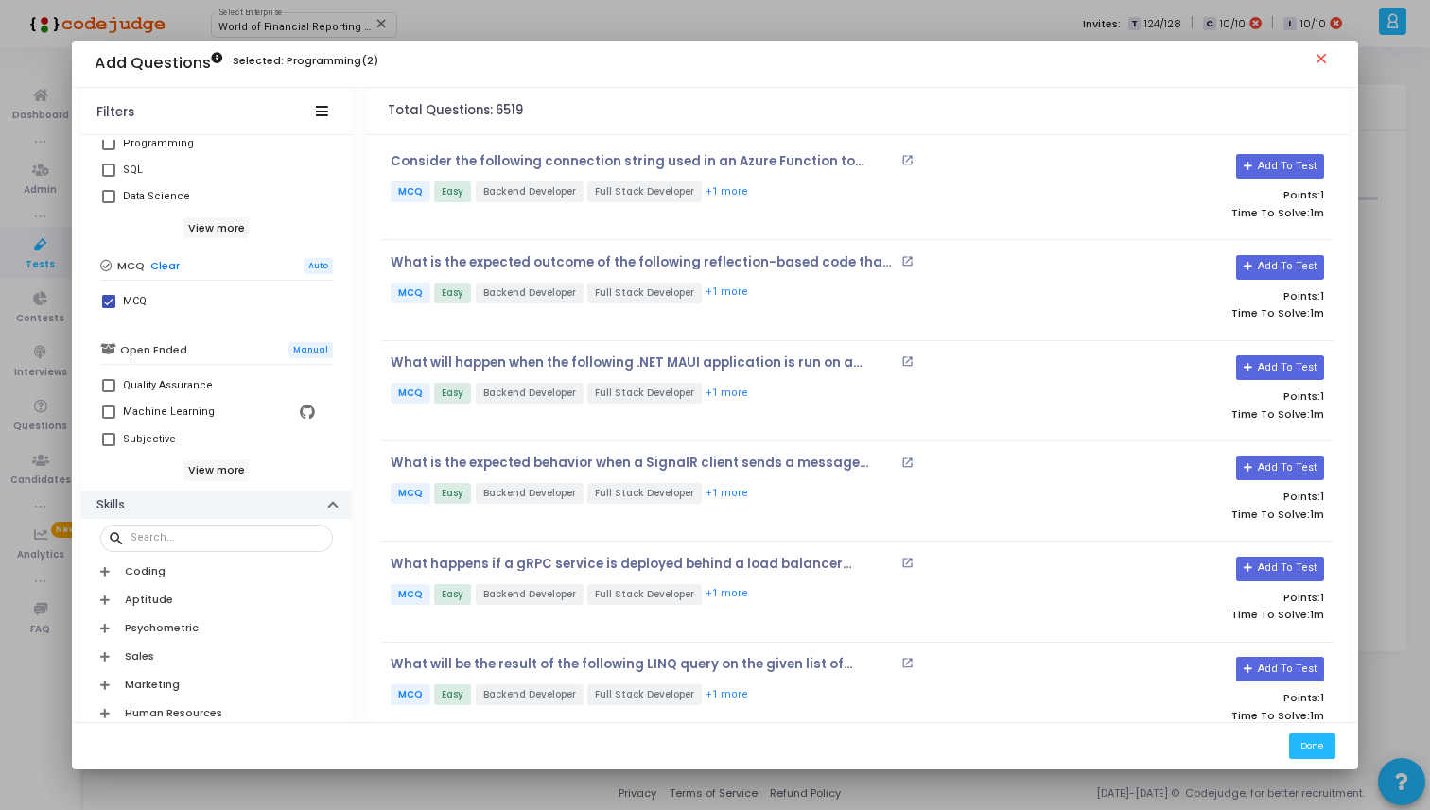
click at [207, 505] on button "Skills" at bounding box center [216, 505] width 270 height 29
click at [192, 509] on button "Skills" at bounding box center [216, 506] width 270 height 29
click at [192, 548] on div at bounding box center [227, 537] width 195 height 30
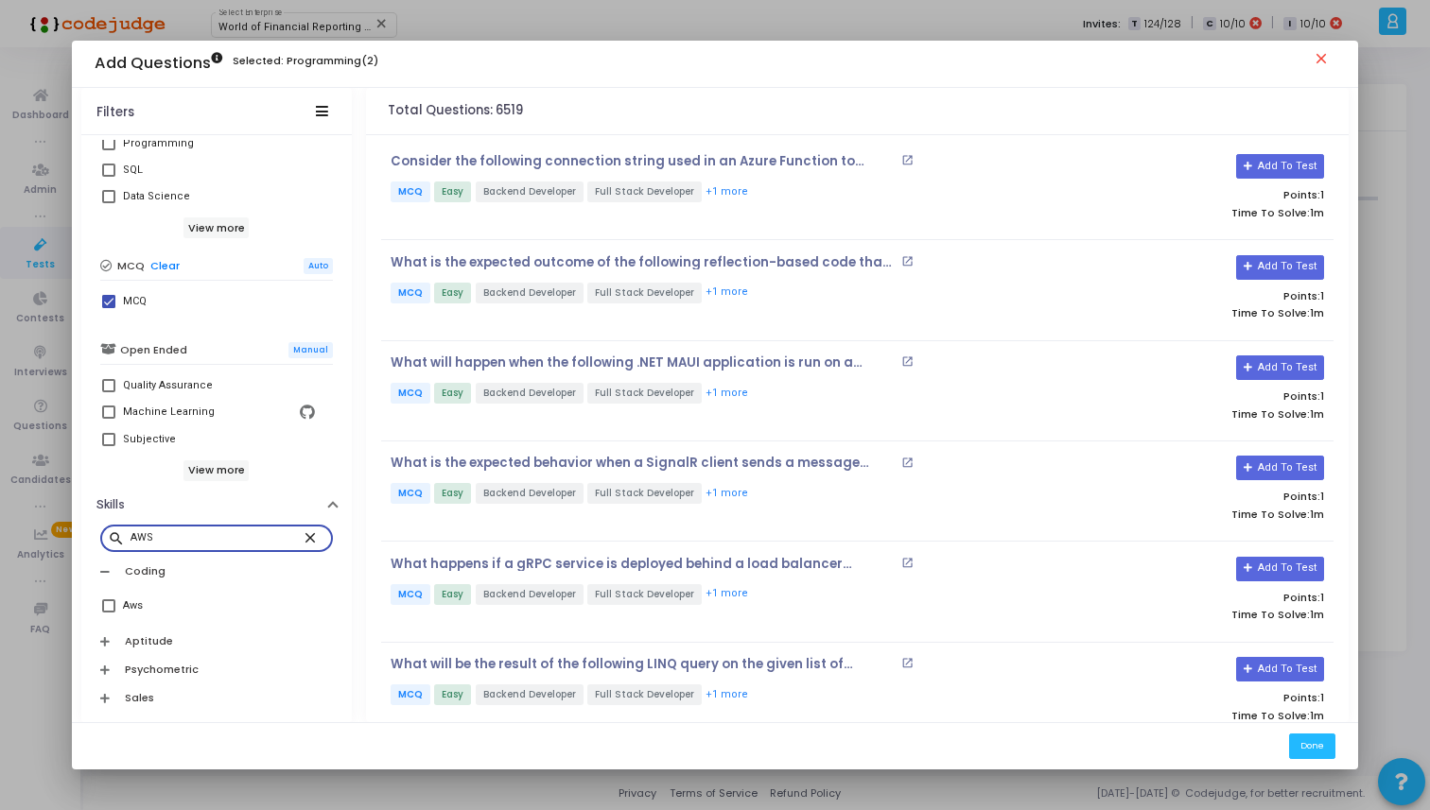
type input "AWS"
click at [119, 609] on label "Aws" at bounding box center [216, 606] width 229 height 23
click at [109, 613] on input "Aws" at bounding box center [108, 613] width 1 height 1
checkbox input "true"
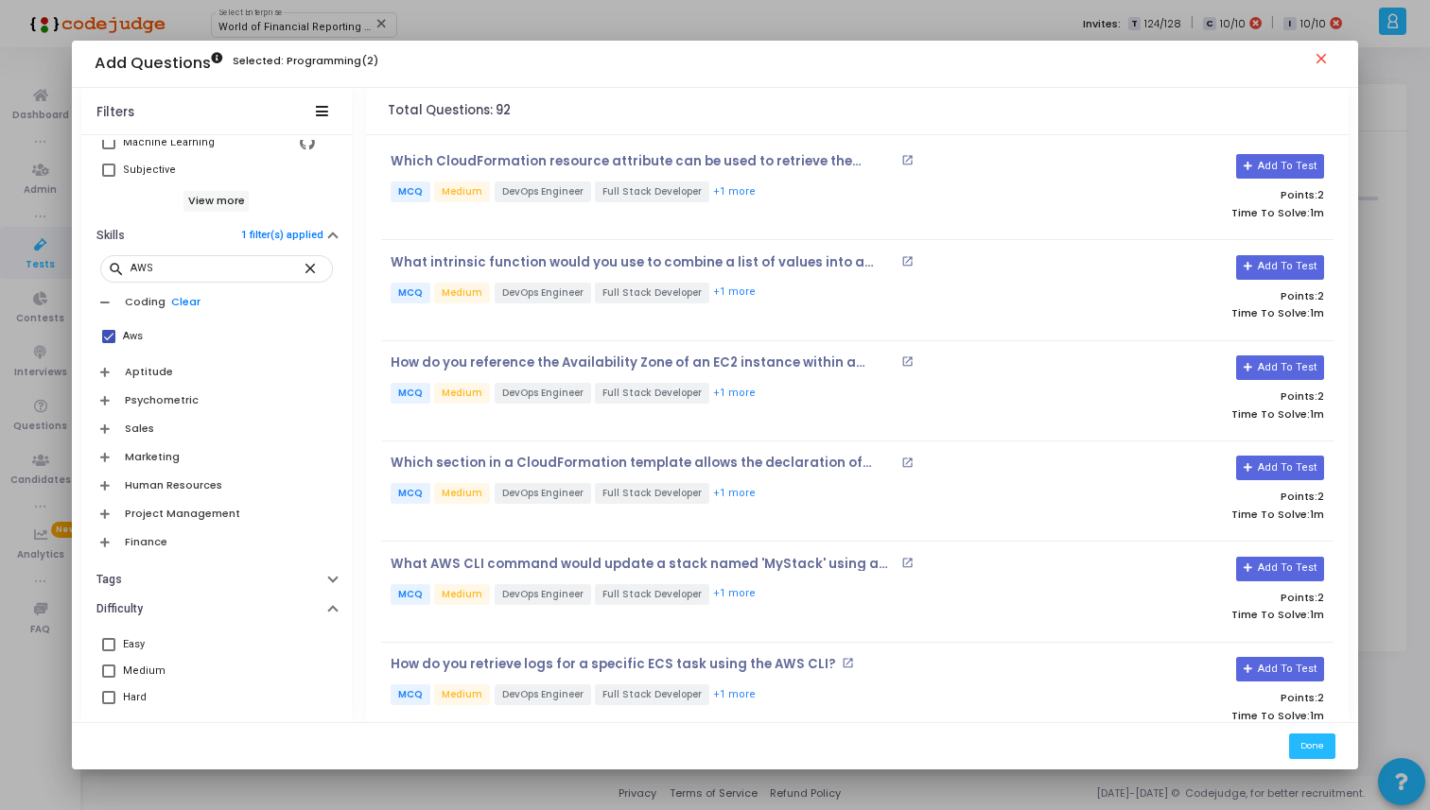
scroll to position [694, 0]
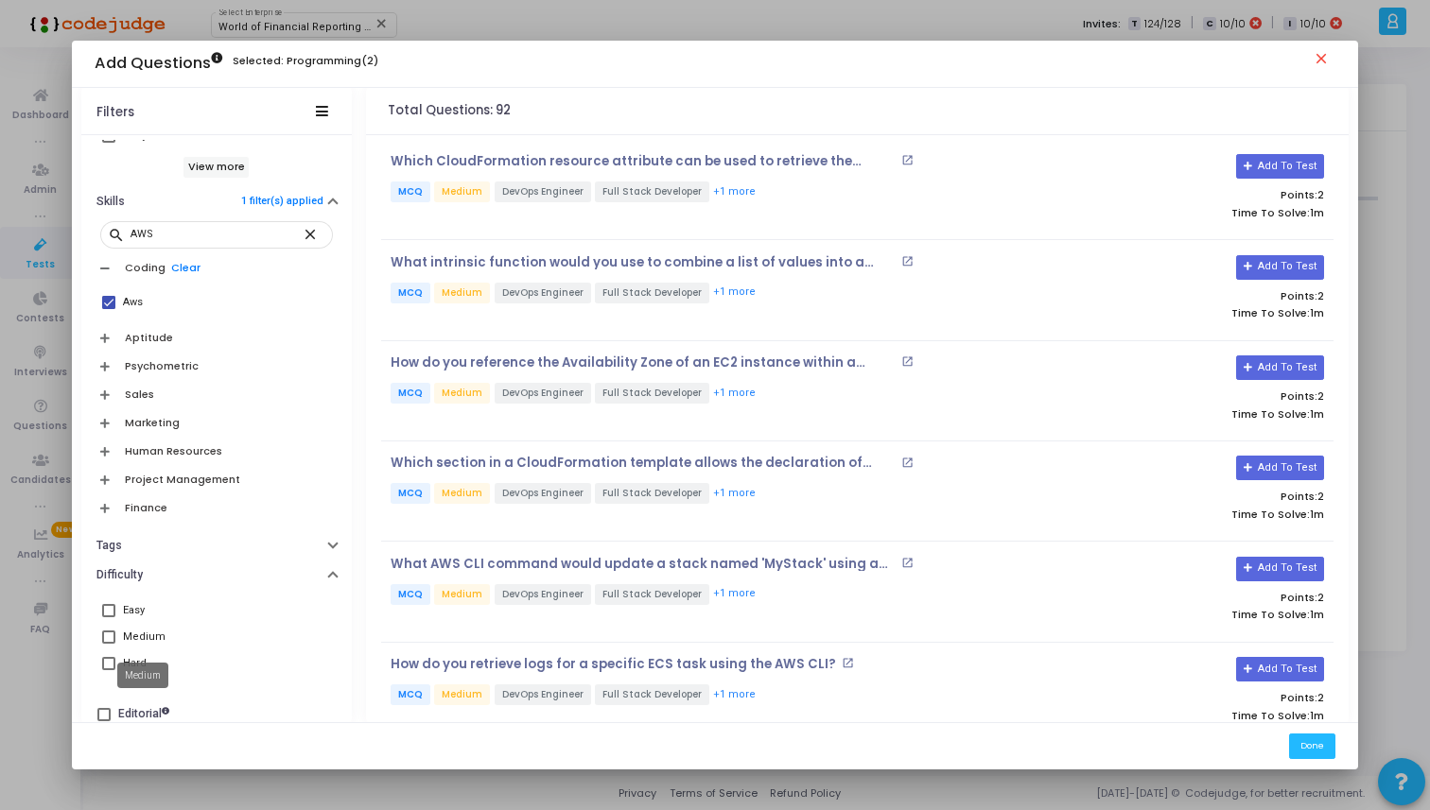
click at [142, 641] on div "Medium" at bounding box center [144, 637] width 43 height 23
click at [109, 644] on input "Medium" at bounding box center [108, 644] width 1 height 1
checkbox input "true"
click at [741, 191] on button "+1 more" at bounding box center [734, 192] width 44 height 18
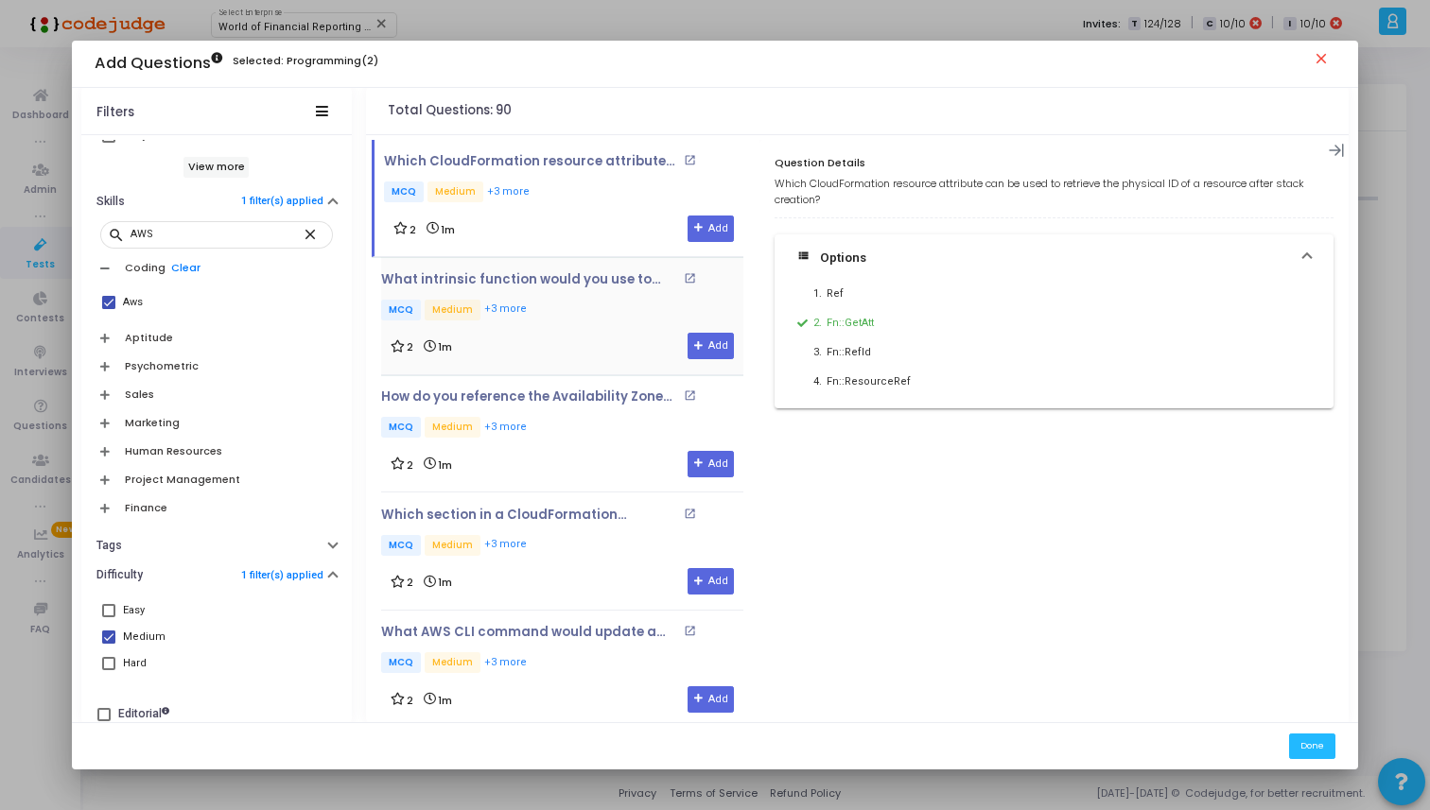
click at [576, 313] on p "MCQ Medium +3 more" at bounding box center [562, 312] width 362 height 24
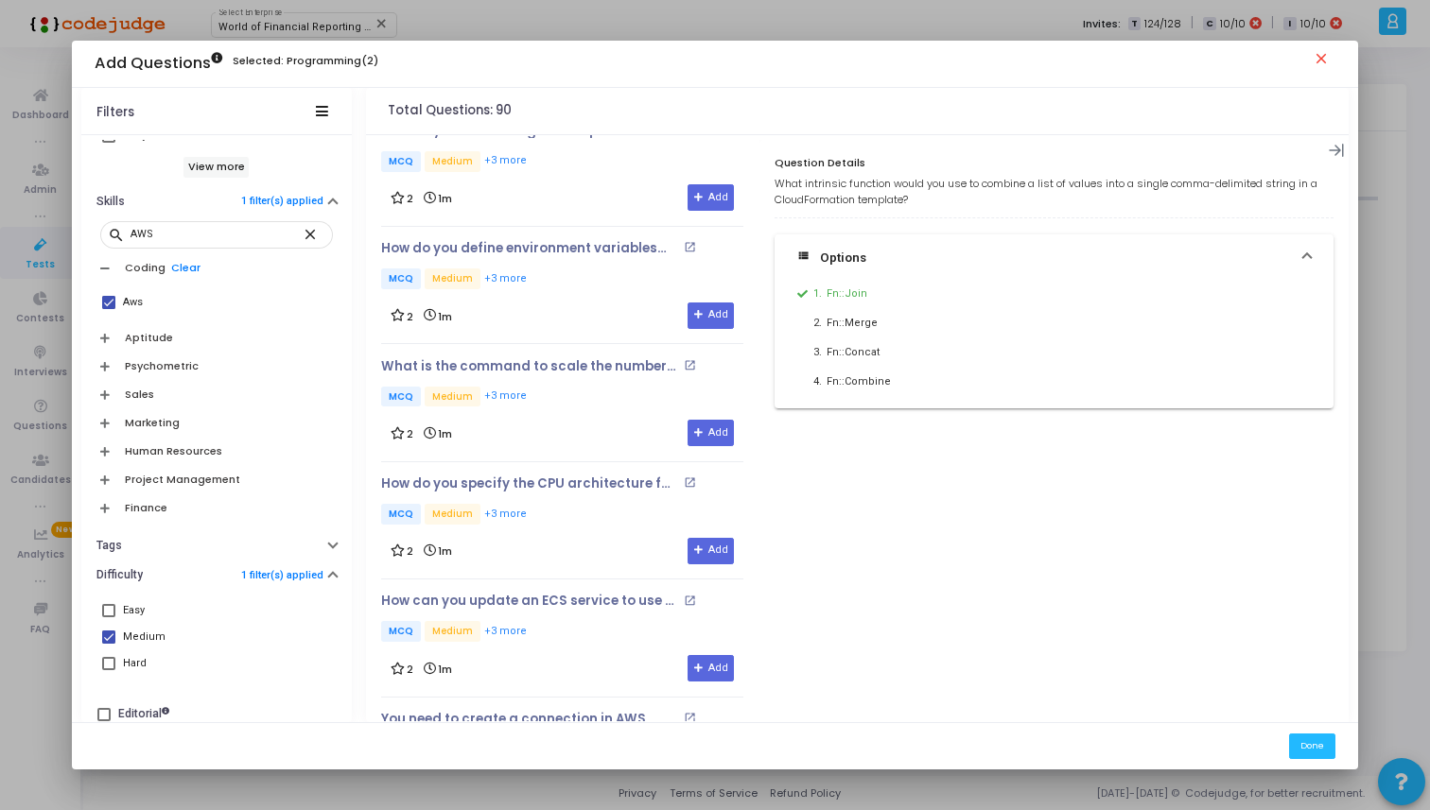
scroll to position [0, 0]
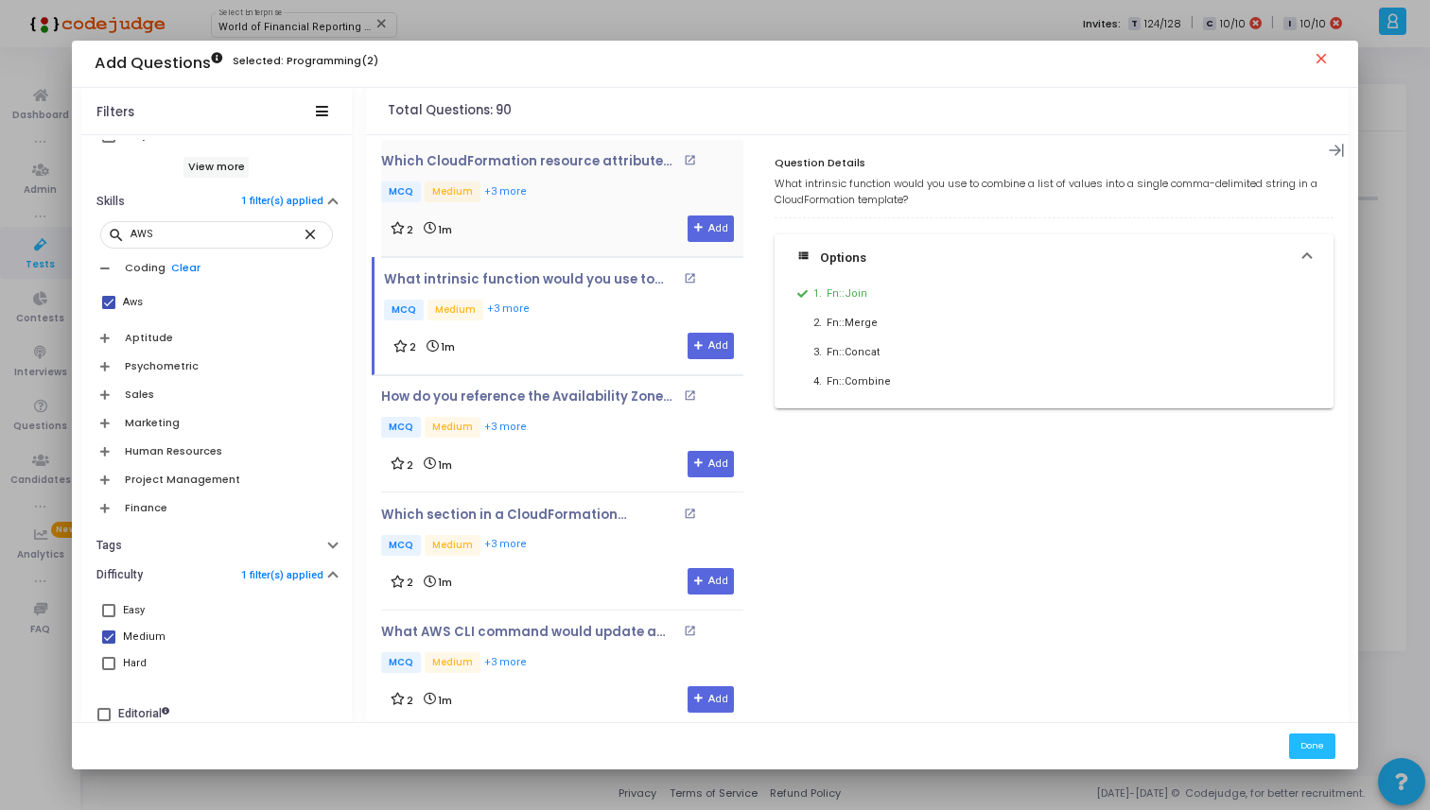
click at [586, 212] on div "Which CloudFormation resource attribute can be used to retrieve the physical ID…" at bounding box center [562, 198] width 362 height 88
click at [588, 417] on p "MCQ Medium +3 more" at bounding box center [562, 429] width 362 height 24
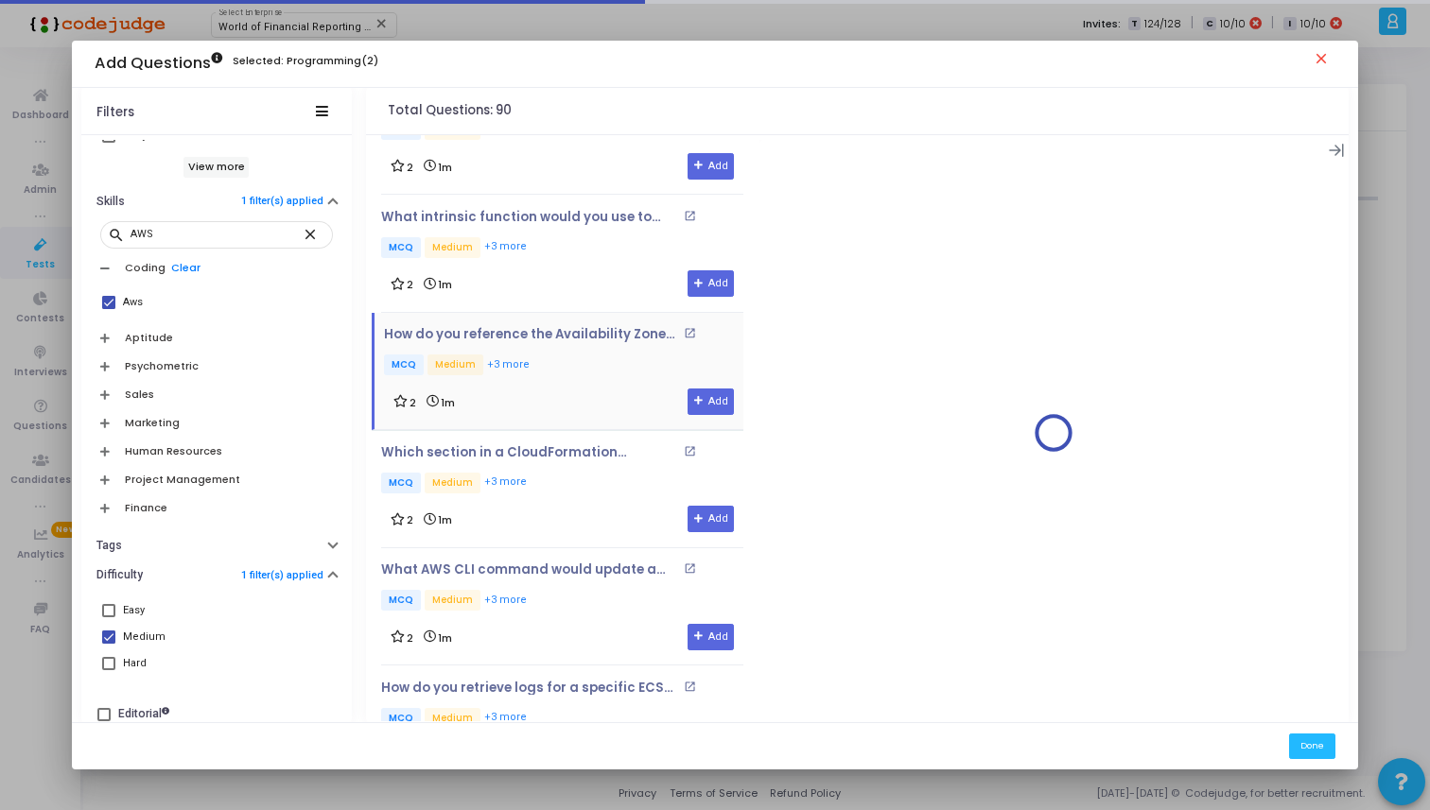
scroll to position [63, 0]
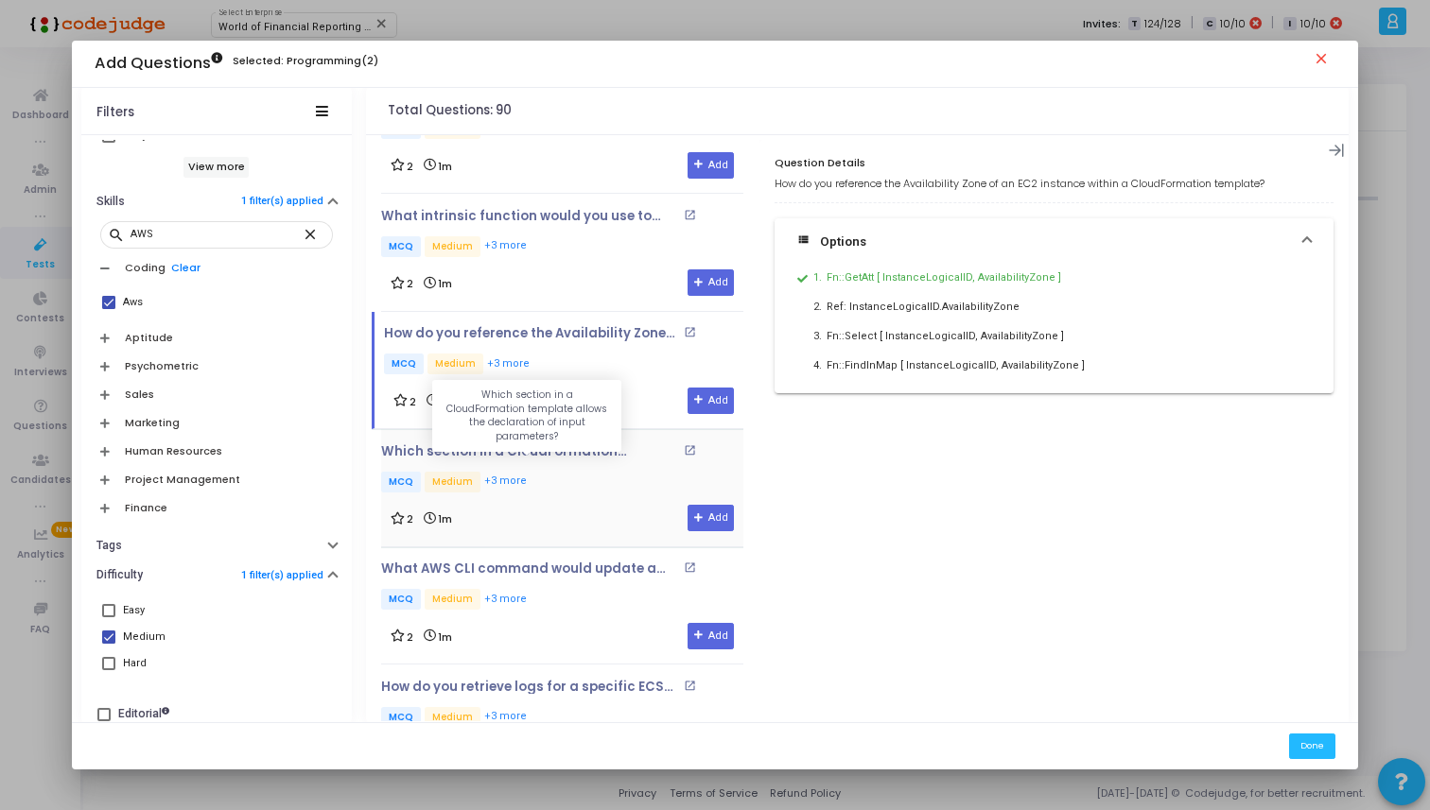
click at [562, 444] on p "Which section in a CloudFormation template allows the declaration of input para…" at bounding box center [529, 451] width 297 height 15
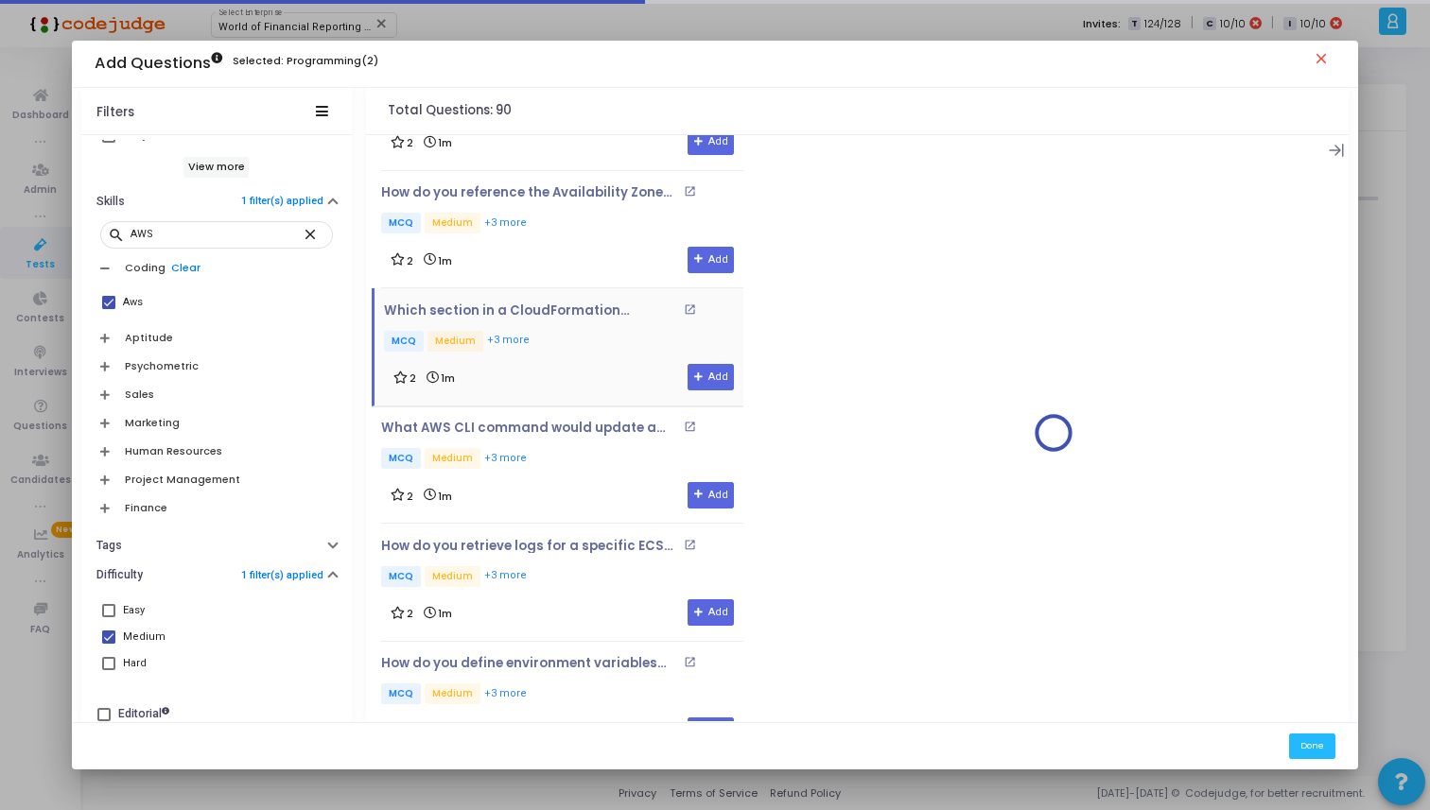
scroll to position [206, 0]
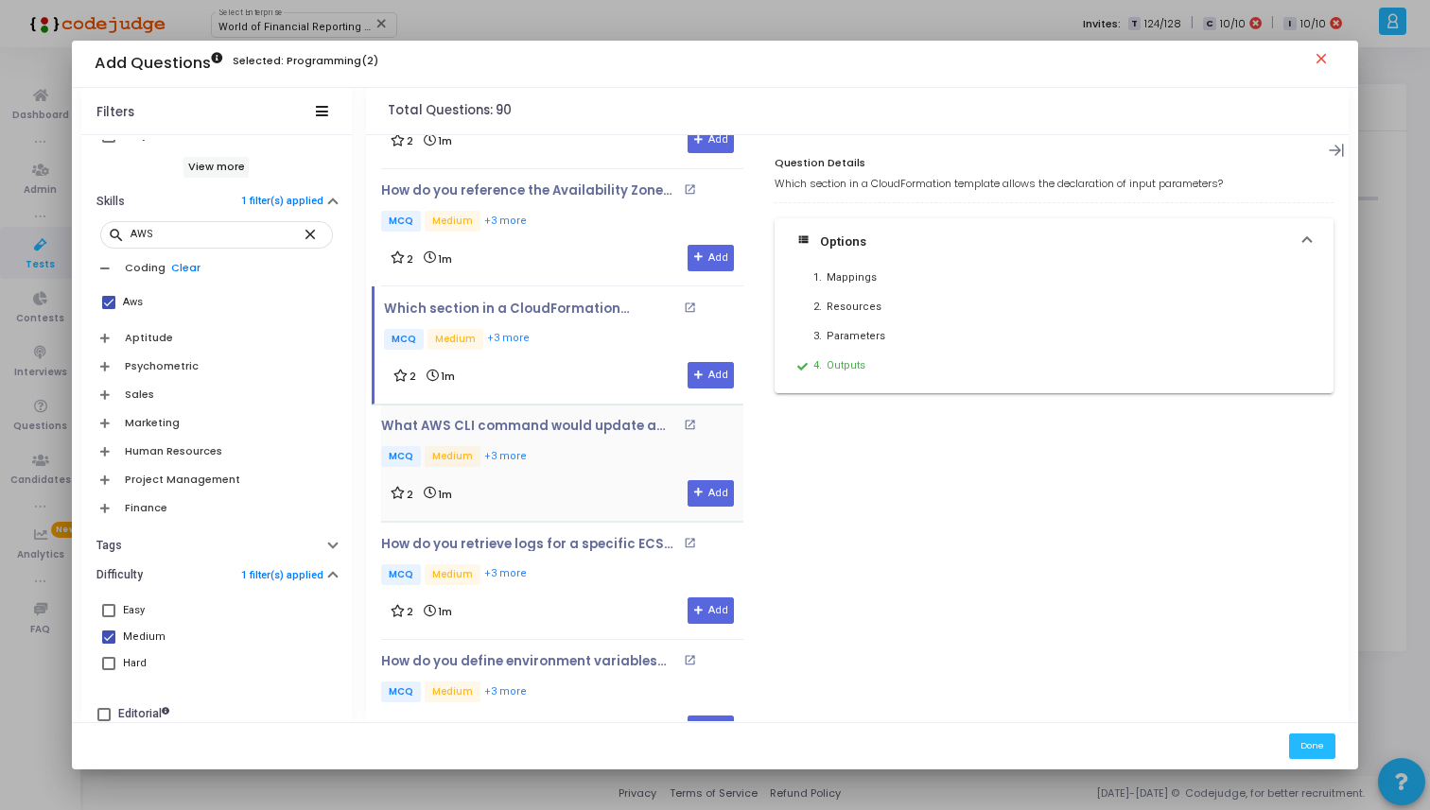
click at [555, 437] on div "What AWS CLI command would update a stack named 'MyStack' using a template file…" at bounding box center [562, 444] width 362 height 51
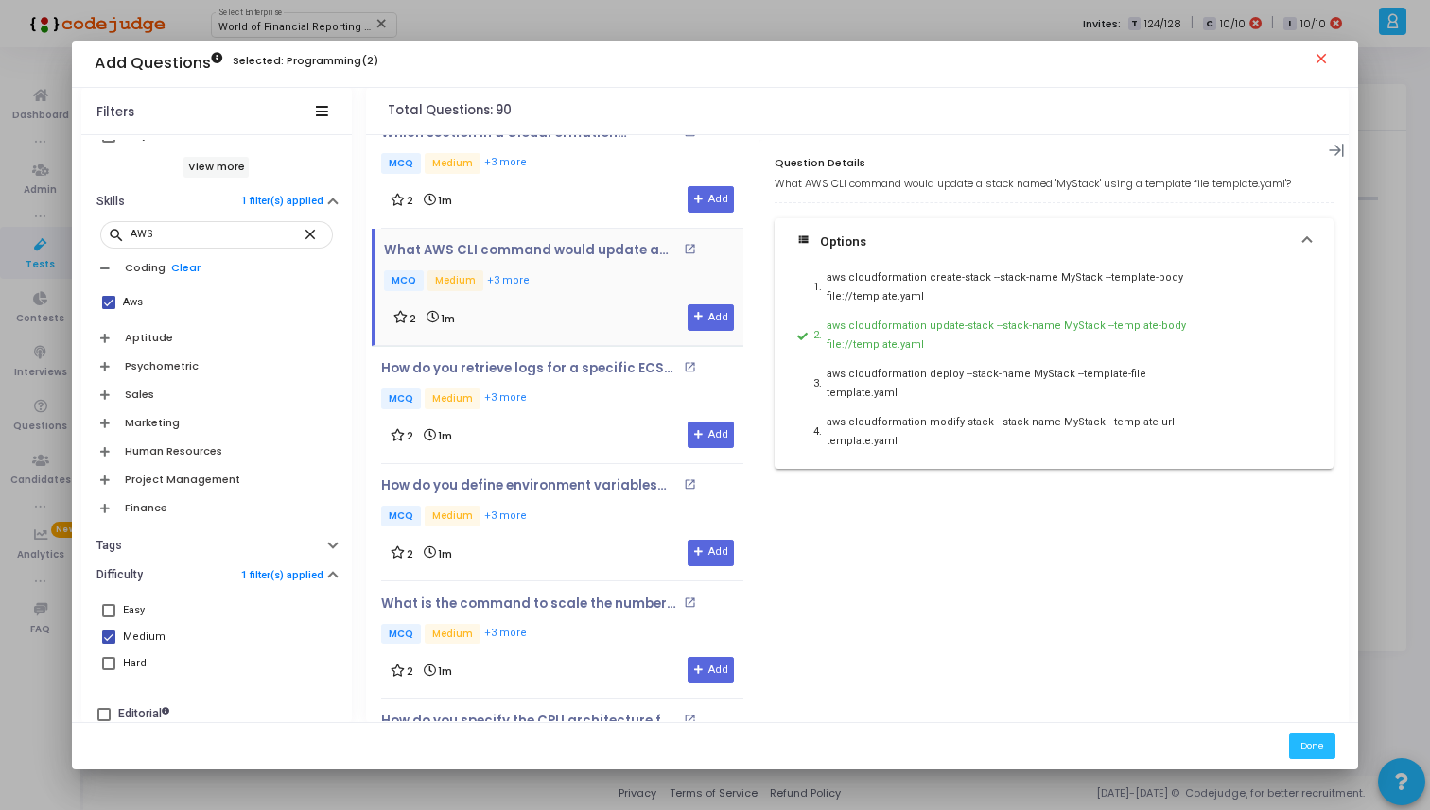
scroll to position [391, 0]
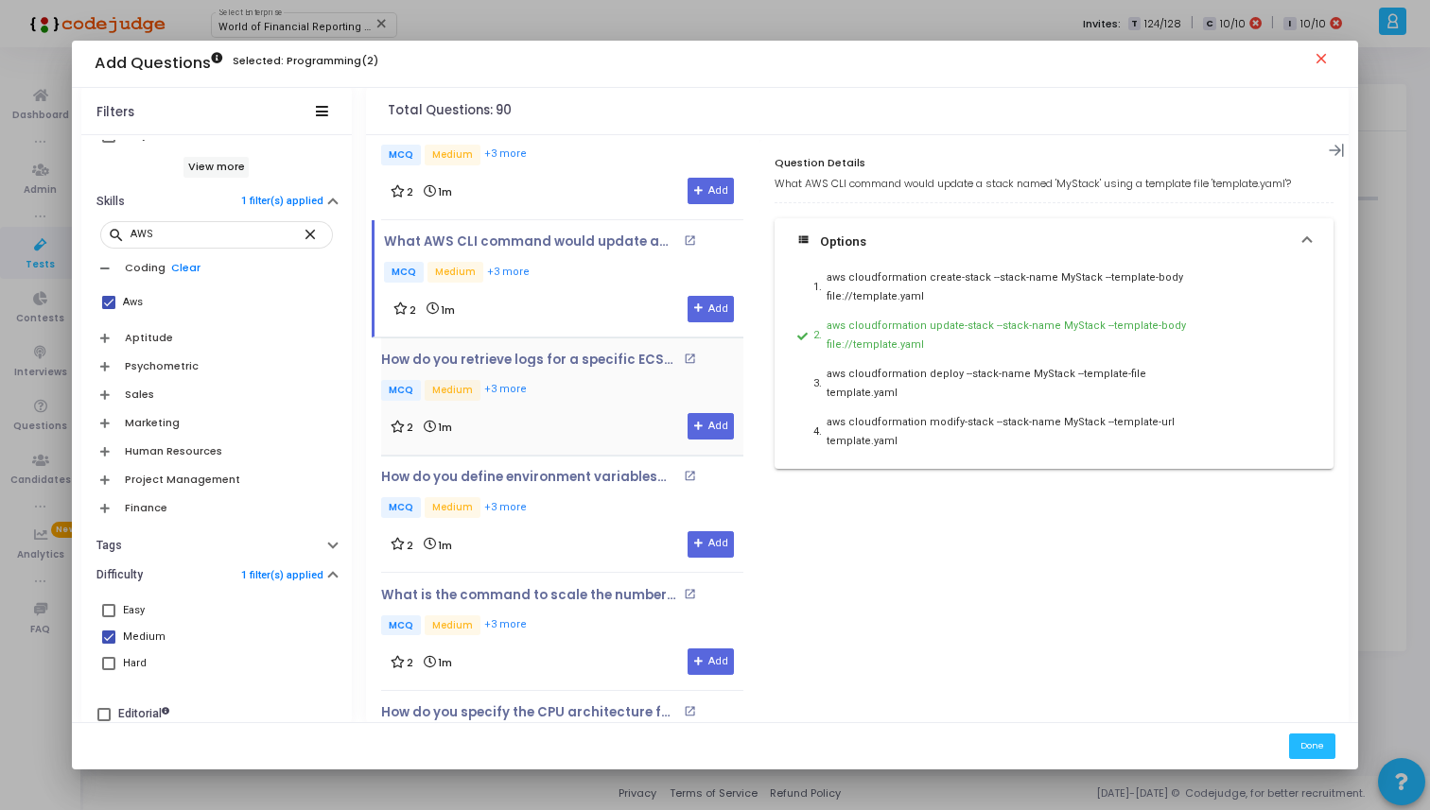
click at [548, 382] on p "MCQ Medium +3 more" at bounding box center [562, 392] width 362 height 24
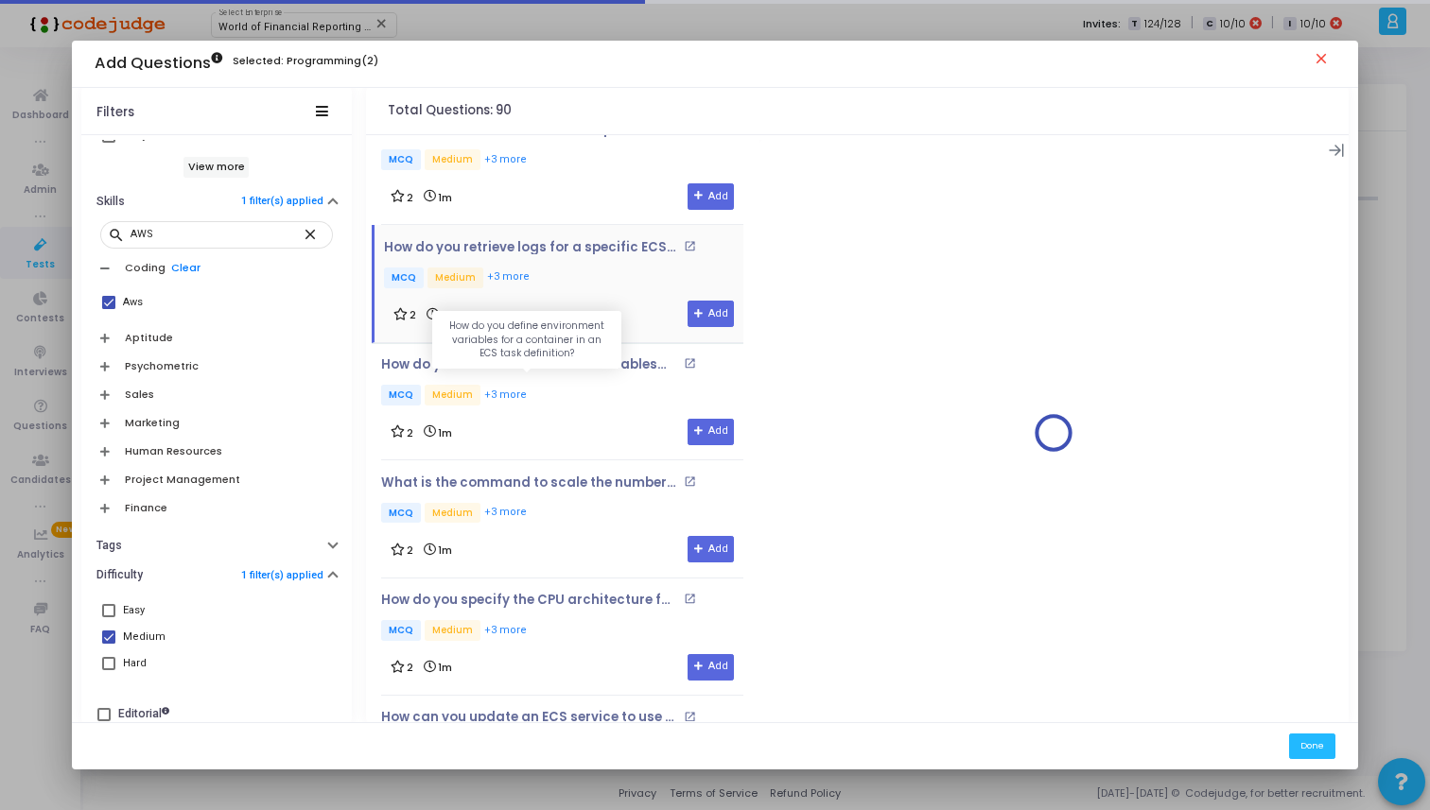
scroll to position [529, 0]
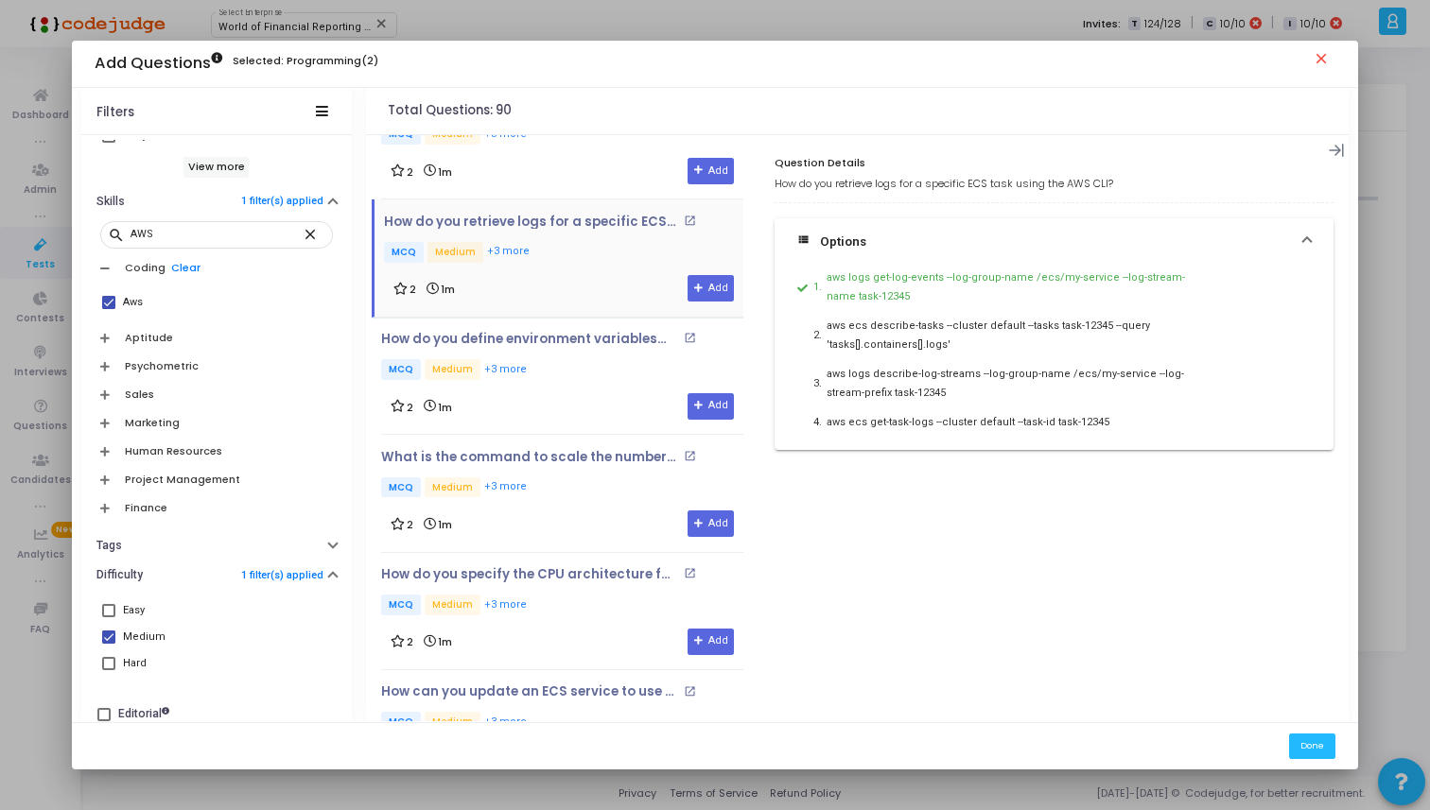
click at [548, 382] on div "How do you define environment variables for a container in an ECS task definiti…" at bounding box center [562, 376] width 362 height 88
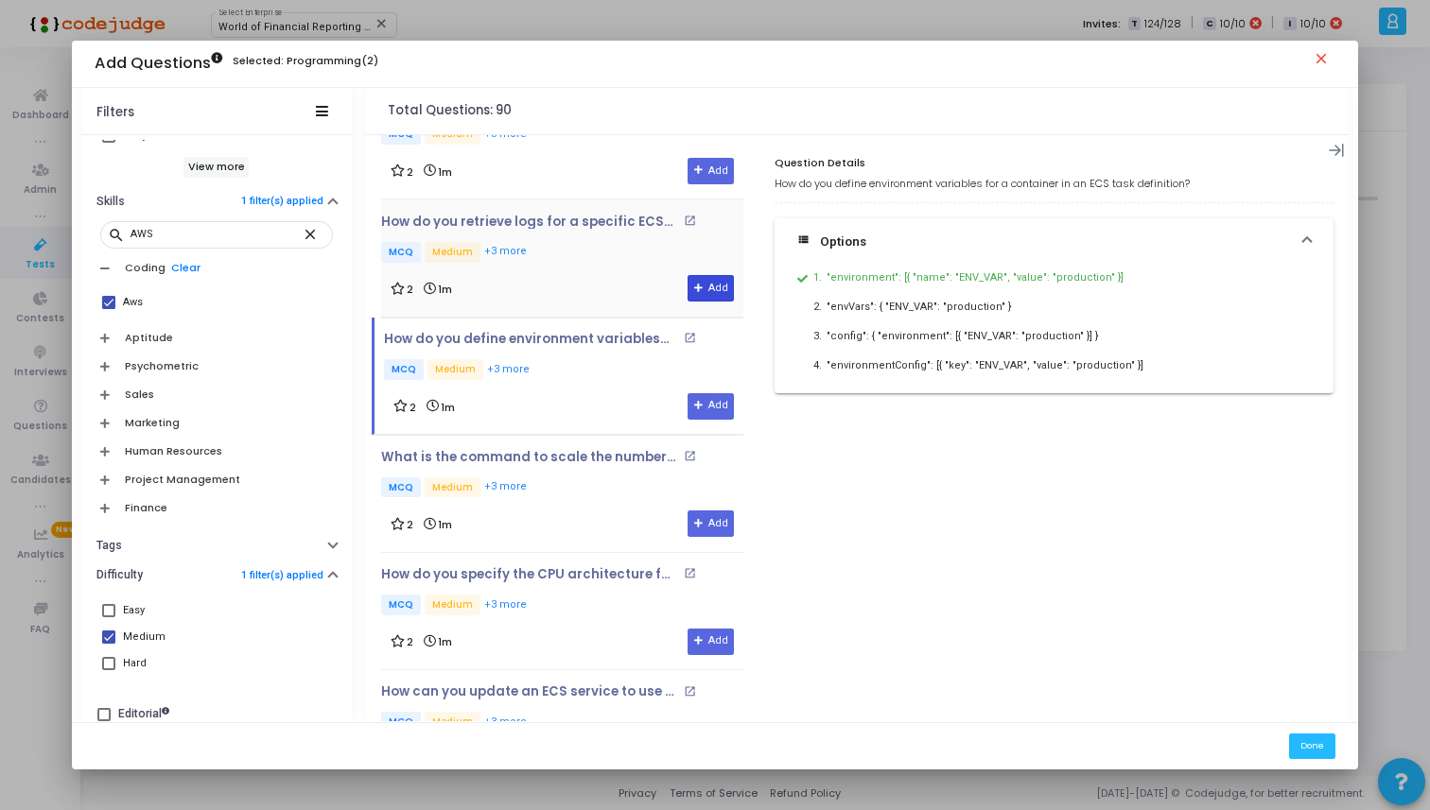
click at [687, 283] on button "Add" at bounding box center [710, 288] width 46 height 26
click at [697, 389] on div "How do you define environment variables for a container in an ECS task definiti…" at bounding box center [563, 376] width 359 height 88
click at [698, 403] on button "Add" at bounding box center [710, 406] width 46 height 26
click at [689, 396] on button "Remove" at bounding box center [700, 406] width 68 height 26
click at [678, 292] on button "Remove" at bounding box center [700, 288] width 68 height 26
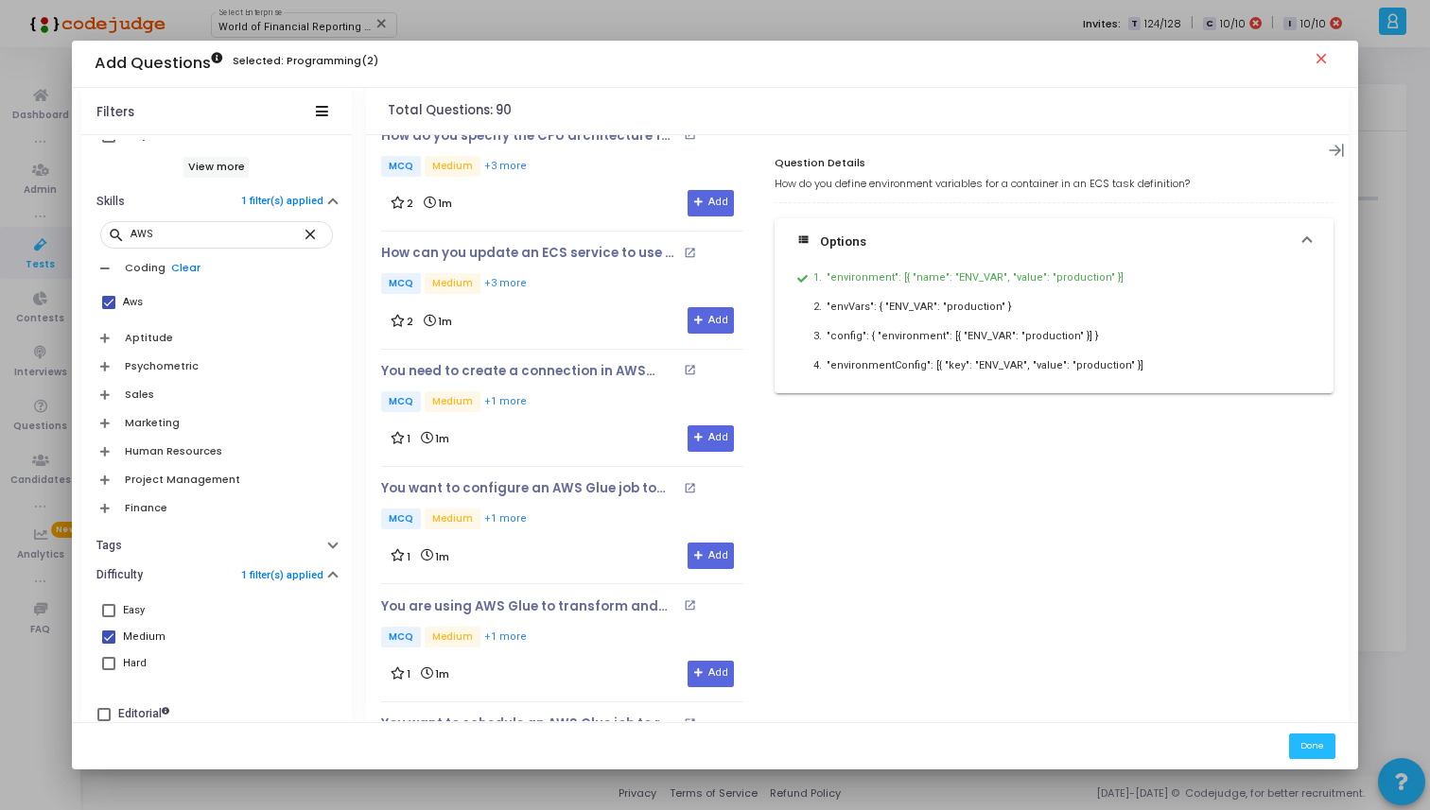
scroll to position [1167, 0]
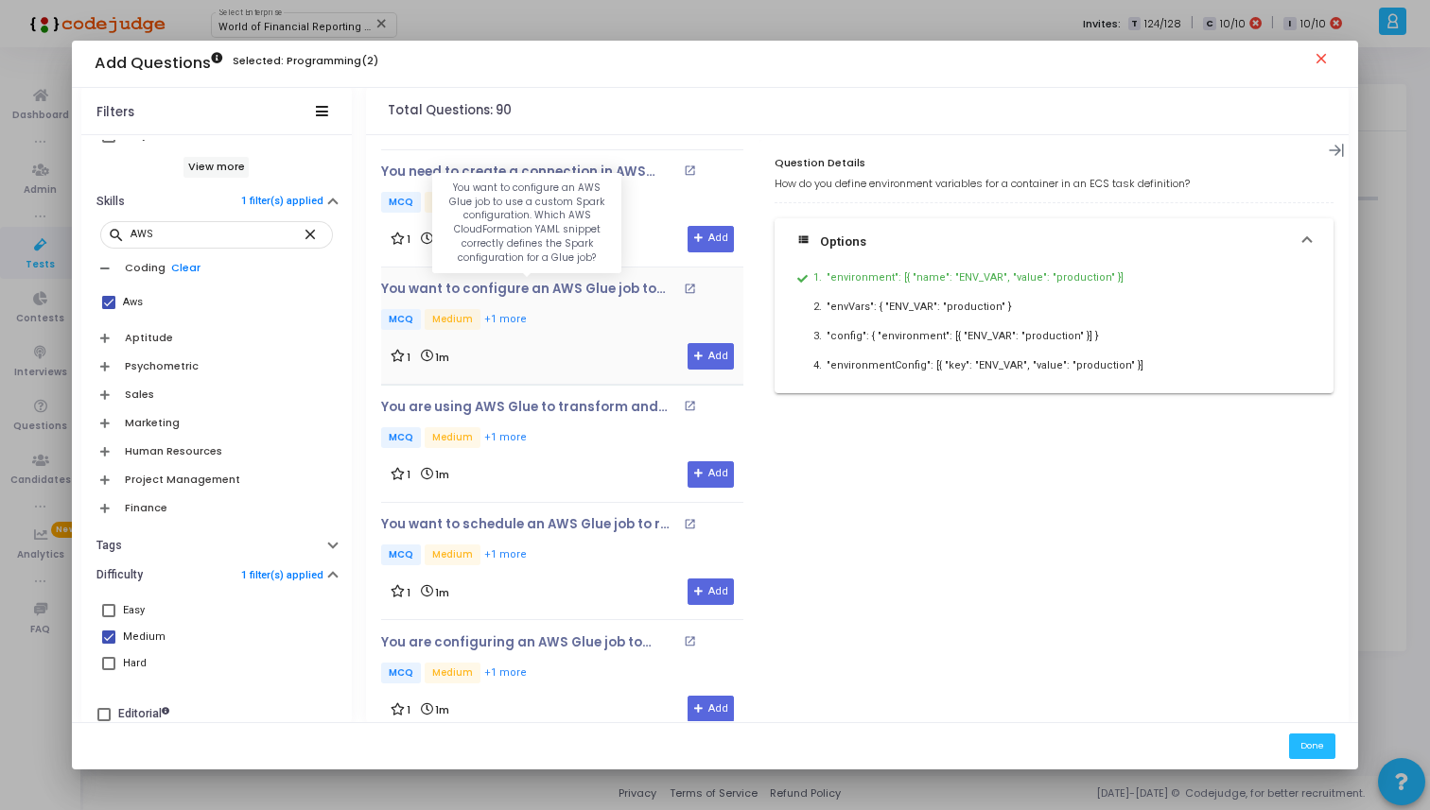
click at [601, 309] on p "MCQ Medium +1 more" at bounding box center [562, 321] width 362 height 24
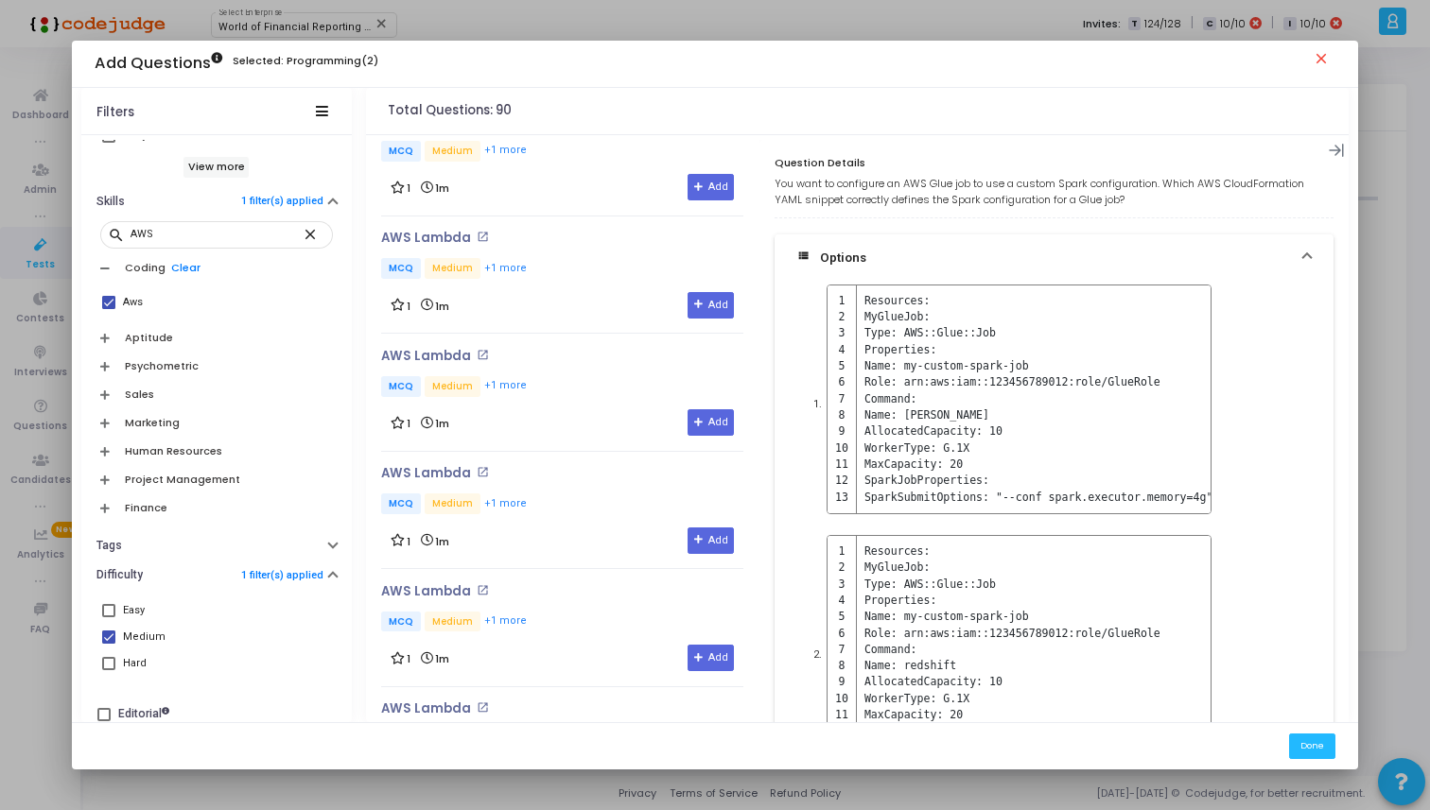
scroll to position [9985, 0]
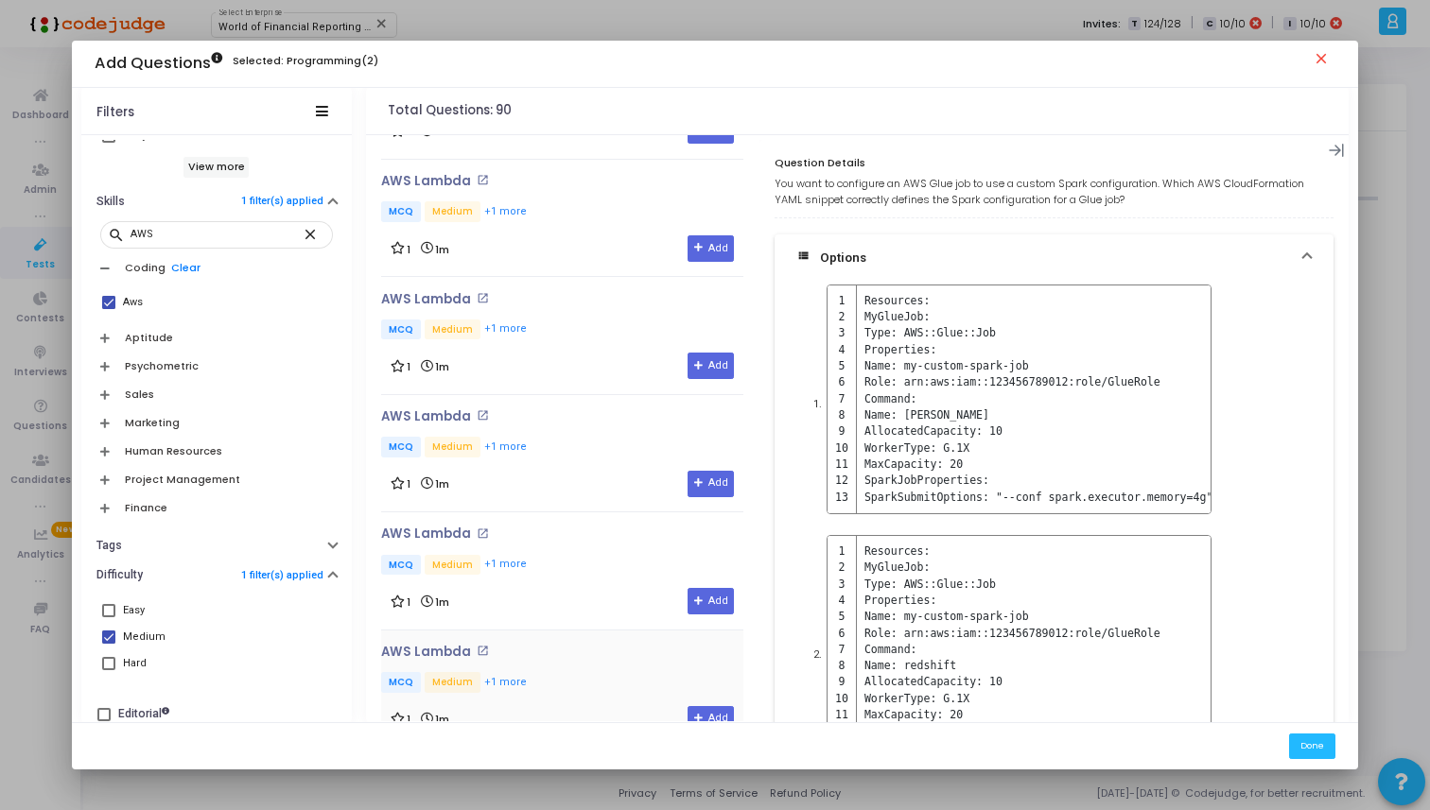
click at [574, 645] on div "AWS Lambda open_in_new MCQ Medium +1 more 1 1m Add" at bounding box center [562, 689] width 362 height 88
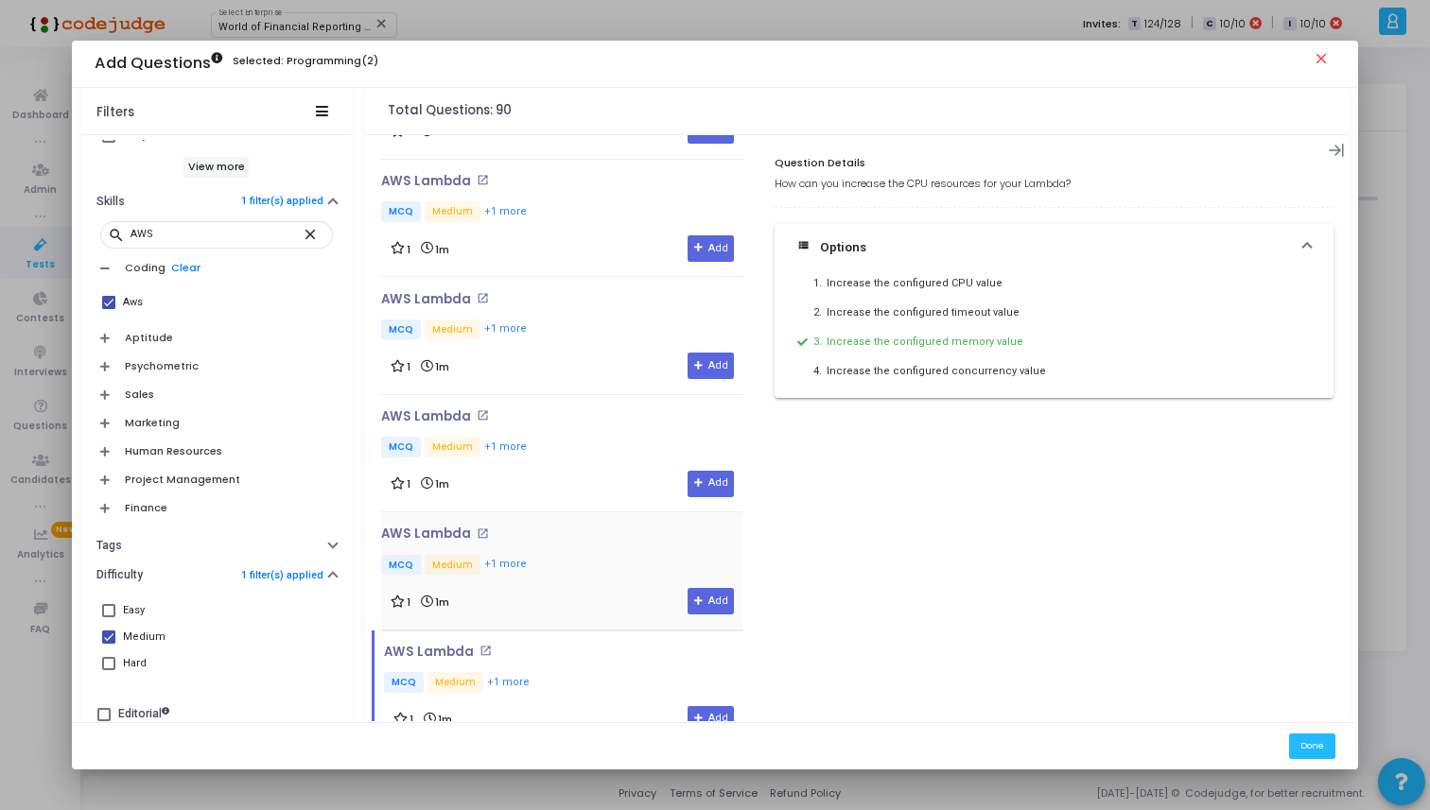
click at [592, 532] on div "AWS Lambda open_in_new MCQ Medium +1 more 1 1m Add" at bounding box center [562, 571] width 362 height 88
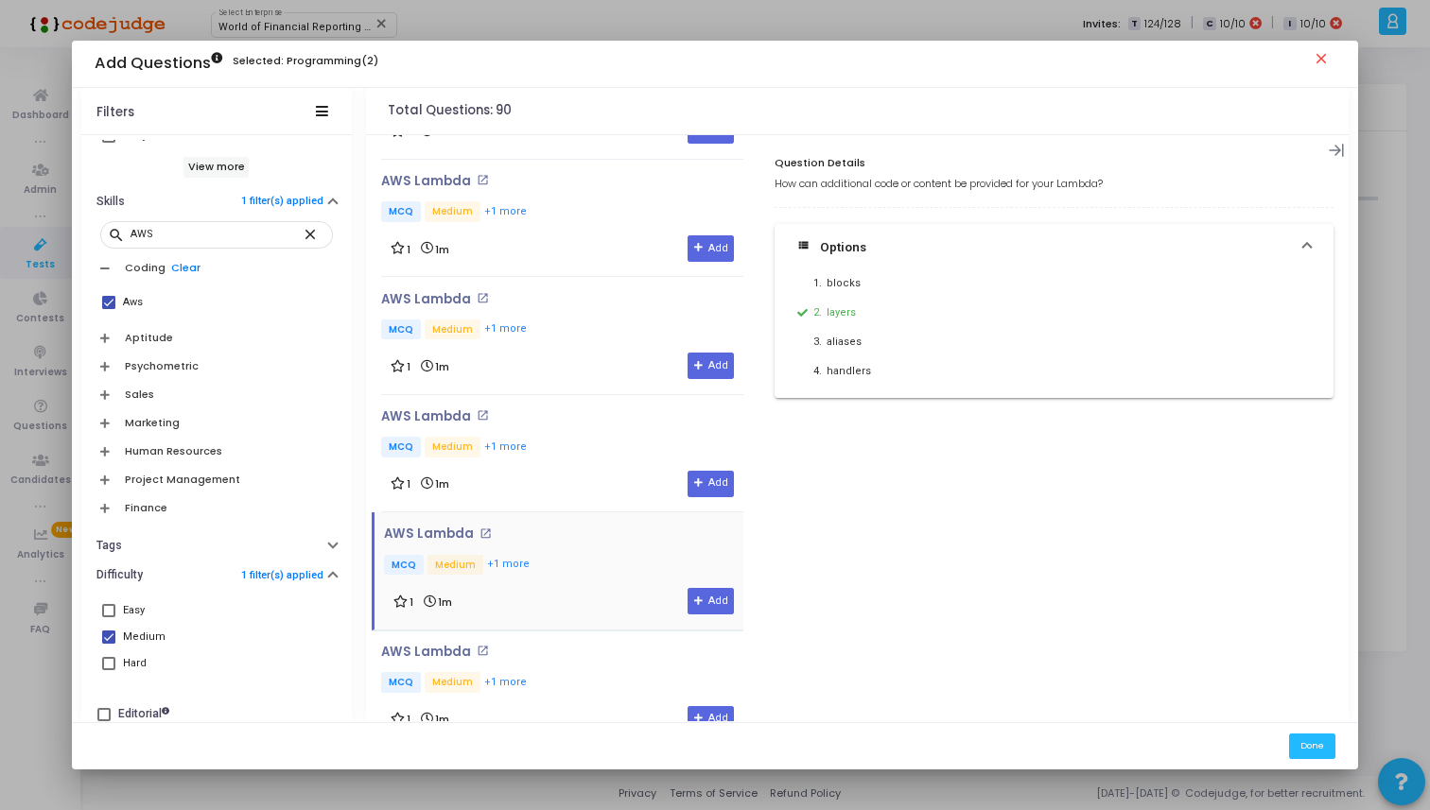
click at [711, 574] on div "AWS Lambda open_in_new MCQ Medium +1 more 1 1m Add" at bounding box center [558, 571] width 372 height 117
click at [711, 588] on button "Add" at bounding box center [710, 601] width 46 height 26
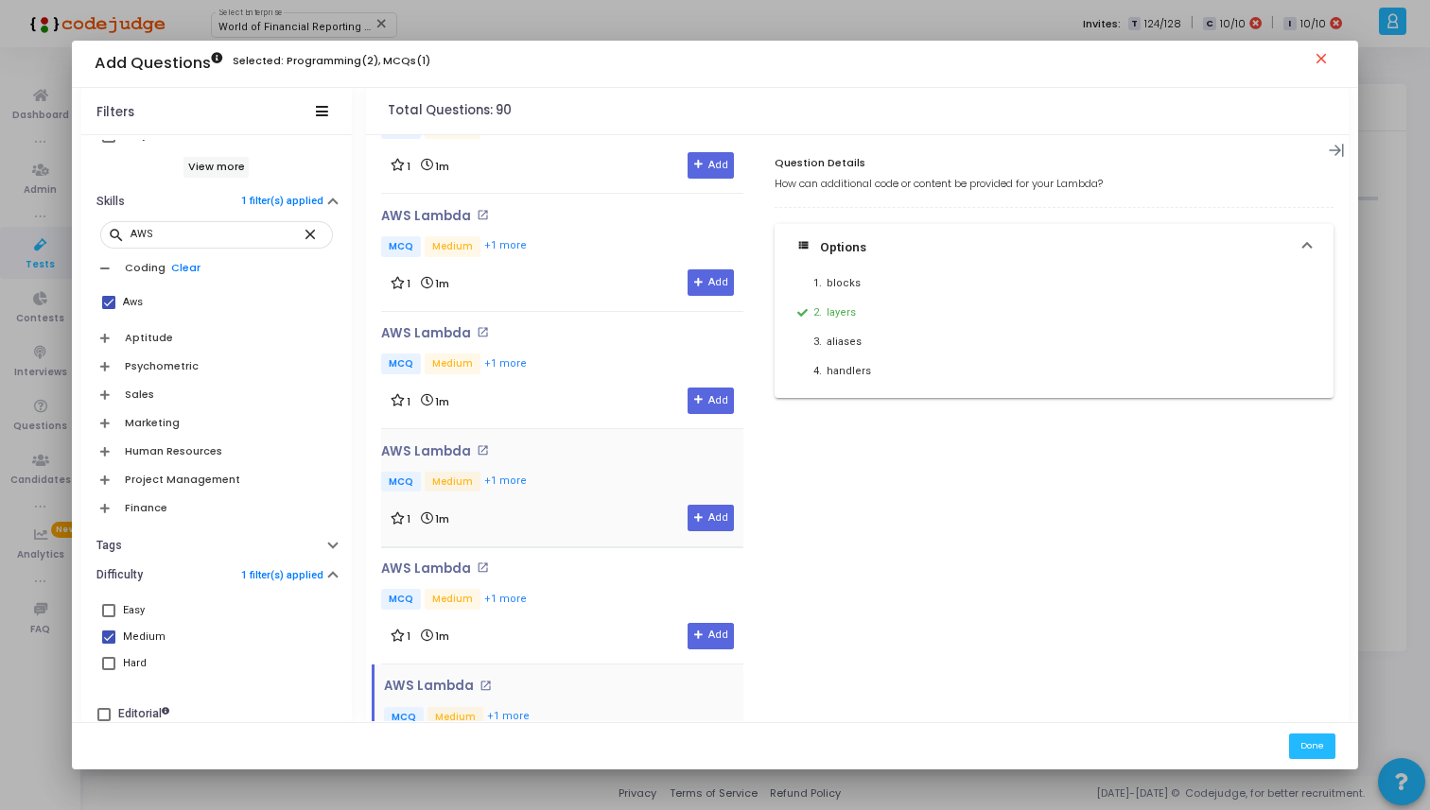
scroll to position [9746, 0]
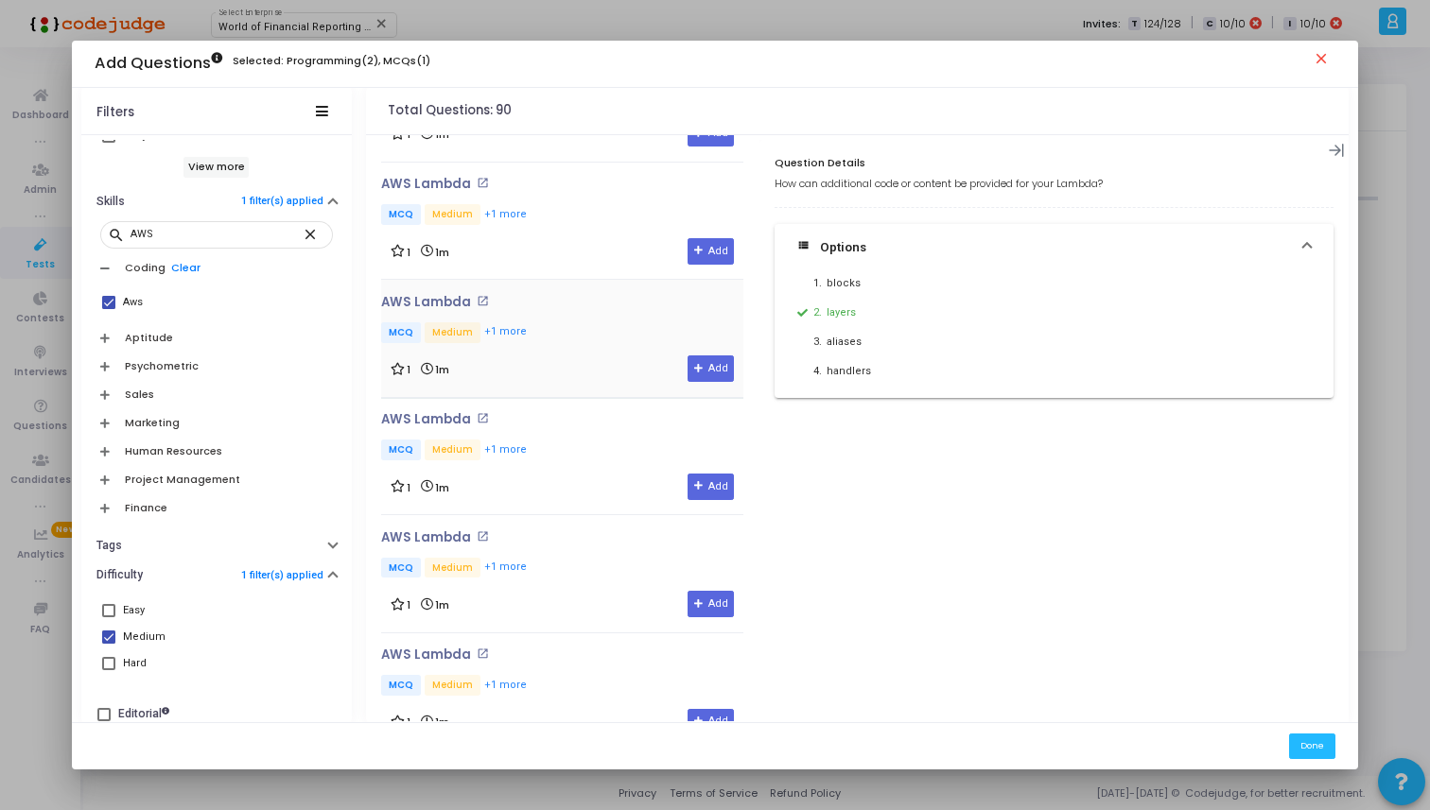
click at [570, 295] on div "AWS Lambda open_in_new MCQ Medium +1 more 1 1m Add" at bounding box center [562, 339] width 362 height 88
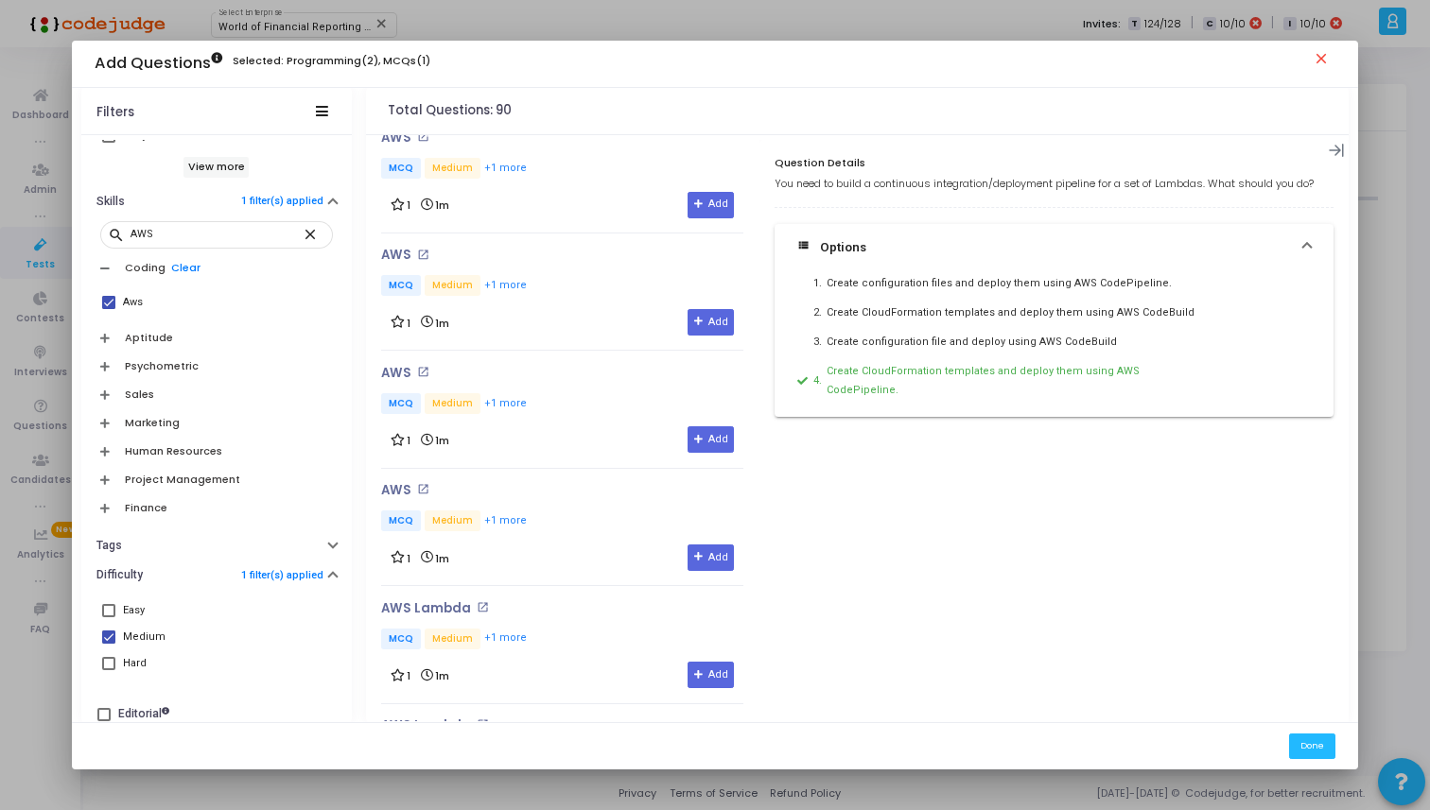
scroll to position [7202, 0]
click at [562, 492] on div "AWS open_in_new MCQ Medium +1 more 1 1m Add" at bounding box center [562, 529] width 362 height 88
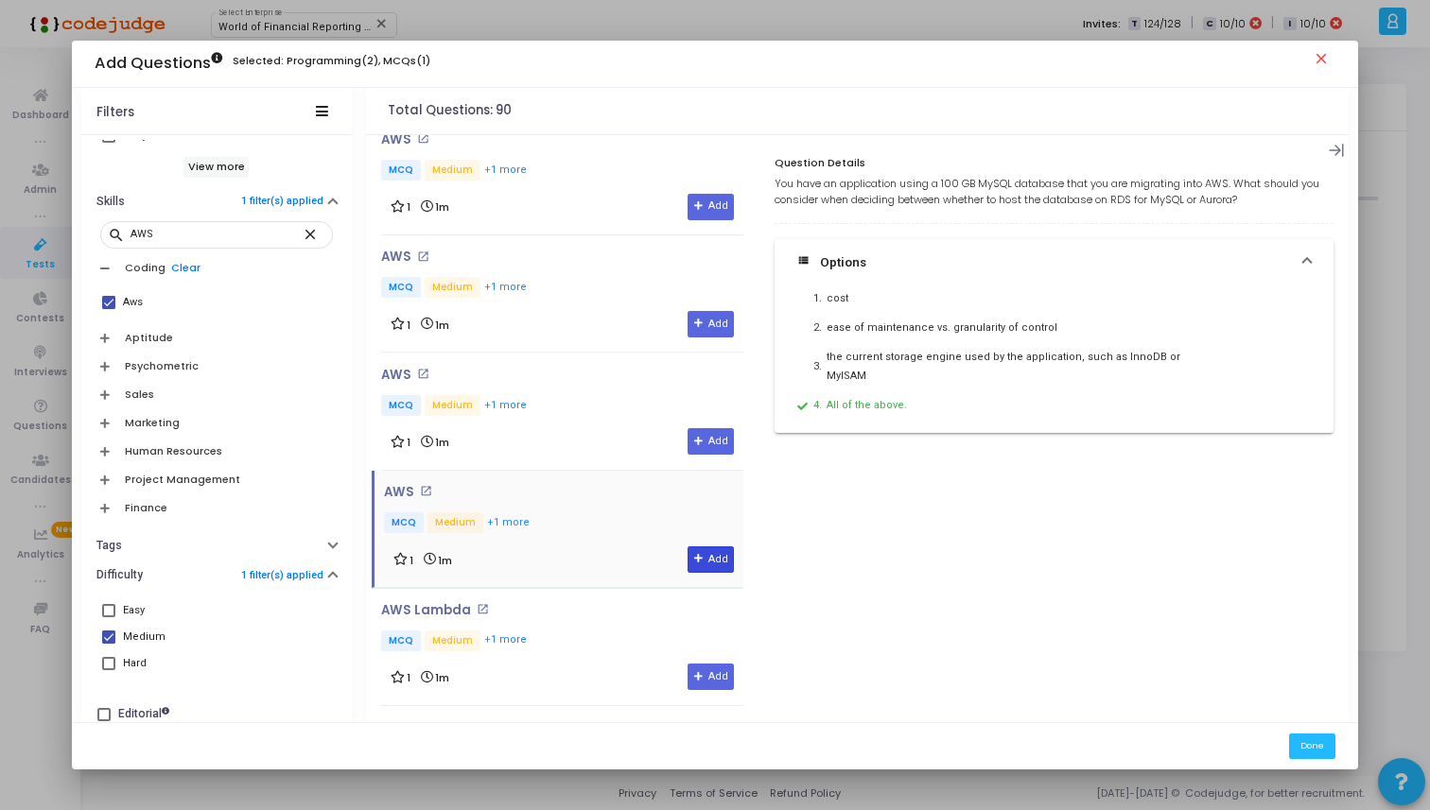
click at [714, 547] on button "Add" at bounding box center [710, 560] width 46 height 26
click at [582, 368] on div "AWS open_in_new MCQ Medium +1 more 1 1m Add" at bounding box center [562, 412] width 362 height 88
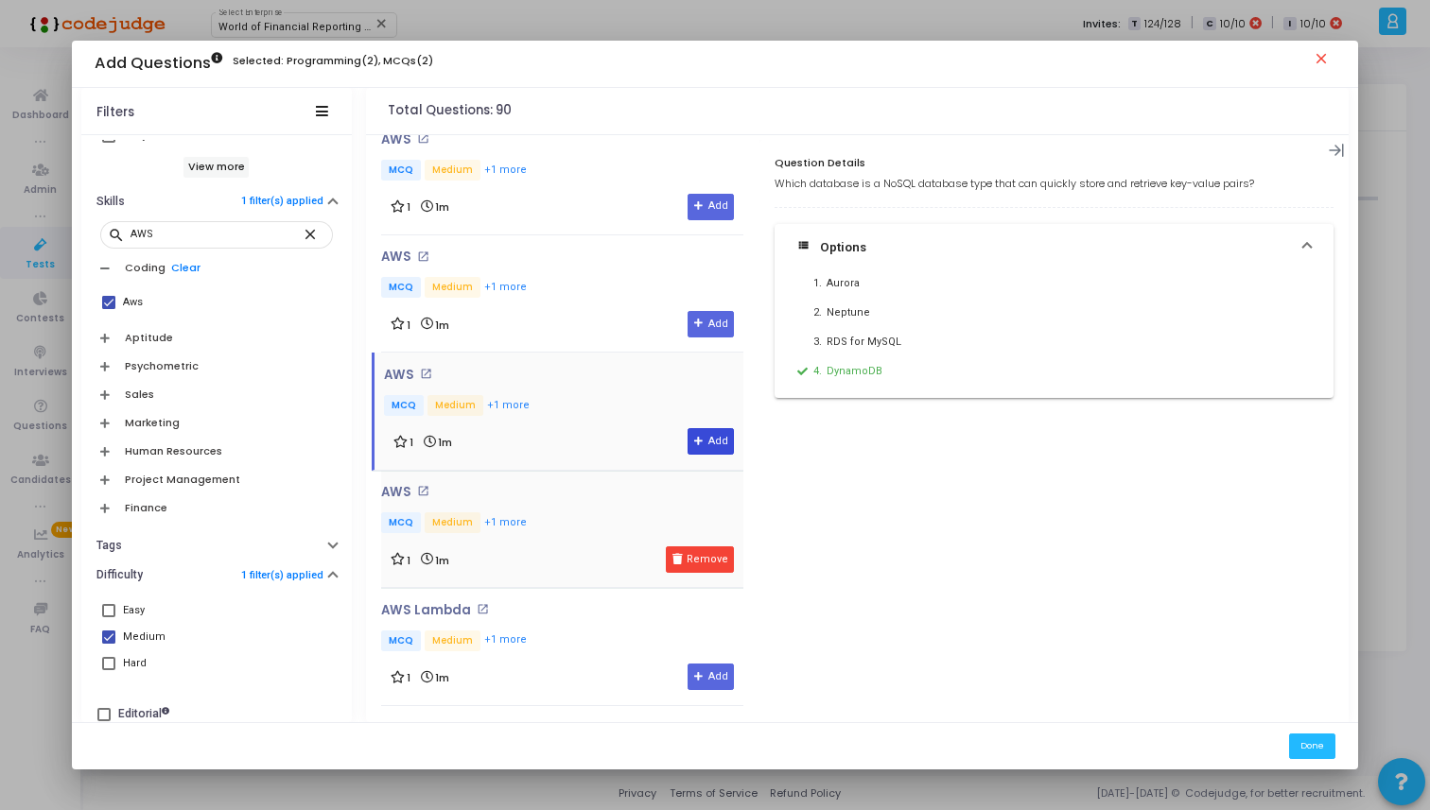
click at [700, 428] on button "Add" at bounding box center [710, 441] width 46 height 26
click at [594, 311] on div "1 1m Add" at bounding box center [562, 324] width 343 height 26
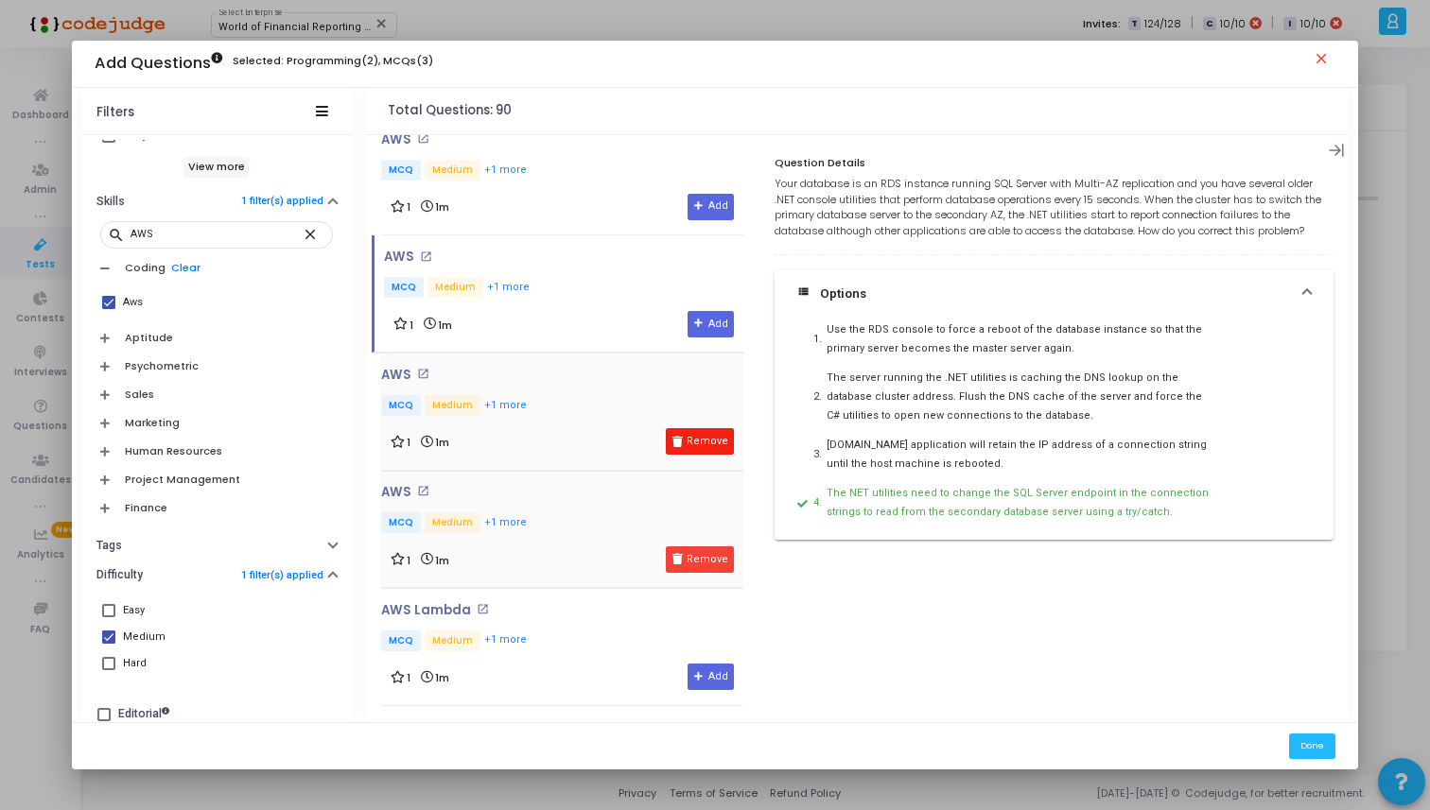
click at [680, 428] on button "Remove" at bounding box center [700, 441] width 68 height 26
click at [692, 547] on button "Remove" at bounding box center [700, 560] width 68 height 26
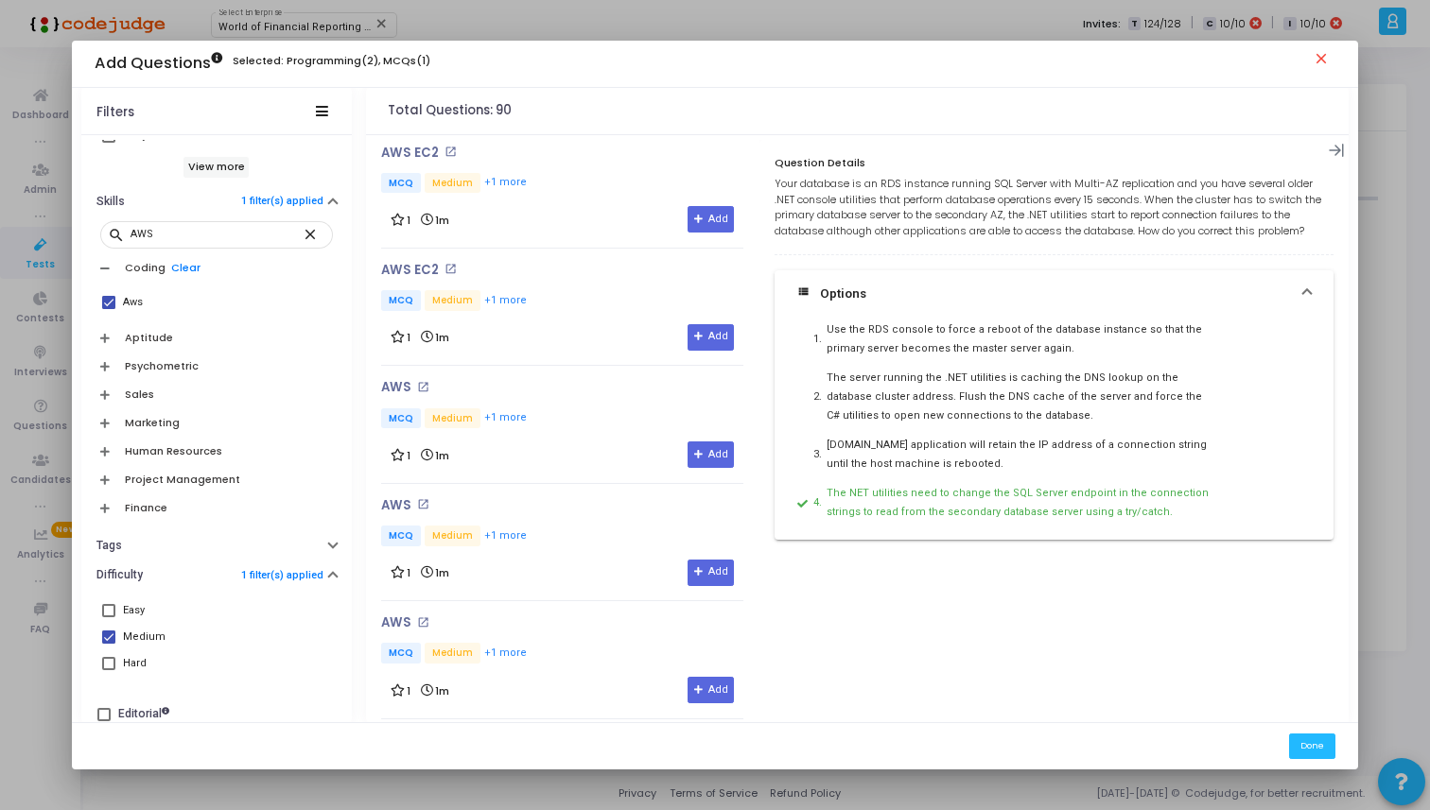
scroll to position [6359, 0]
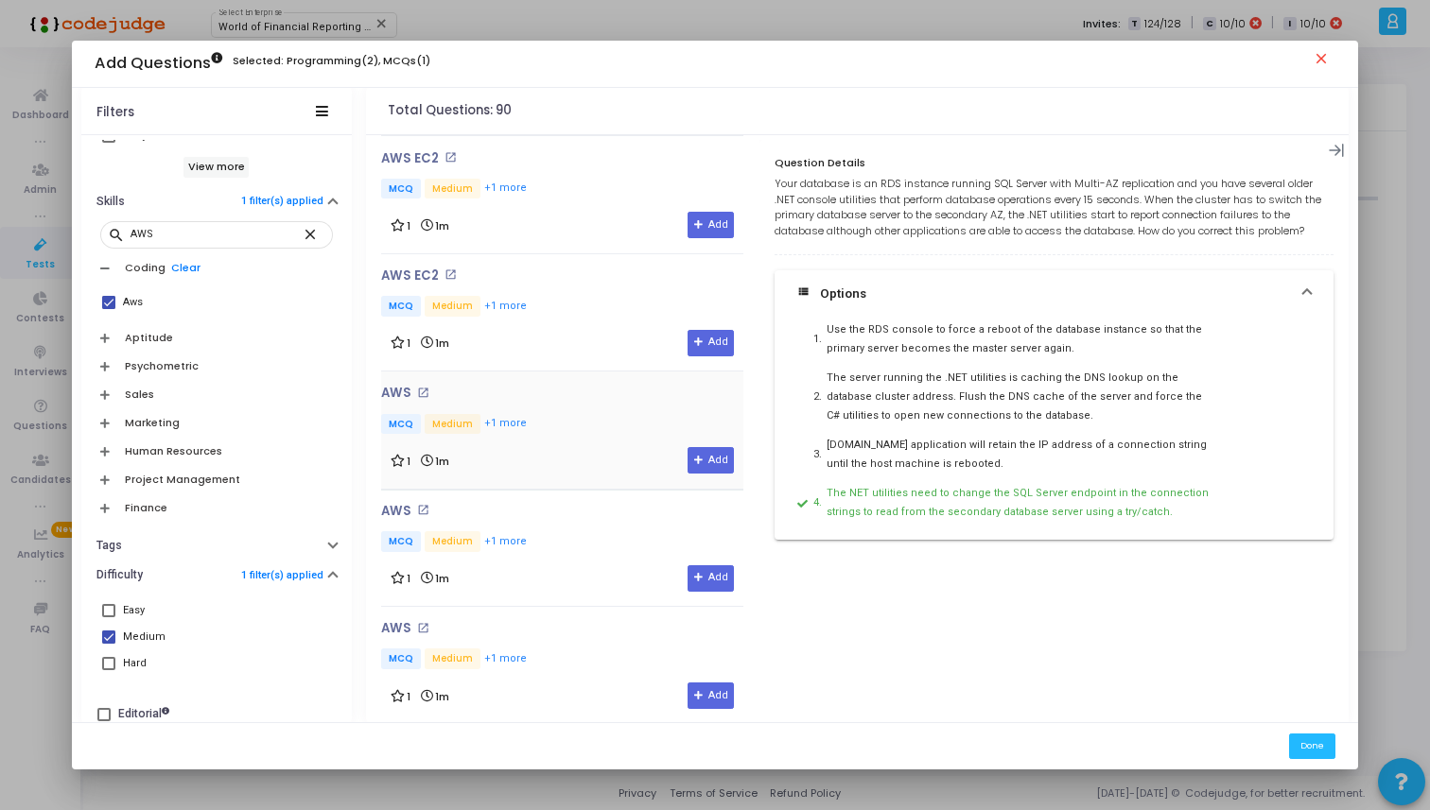
click at [576, 386] on div "AWS open_in_new MCQ Medium +1 more 1 1m Add" at bounding box center [562, 430] width 362 height 88
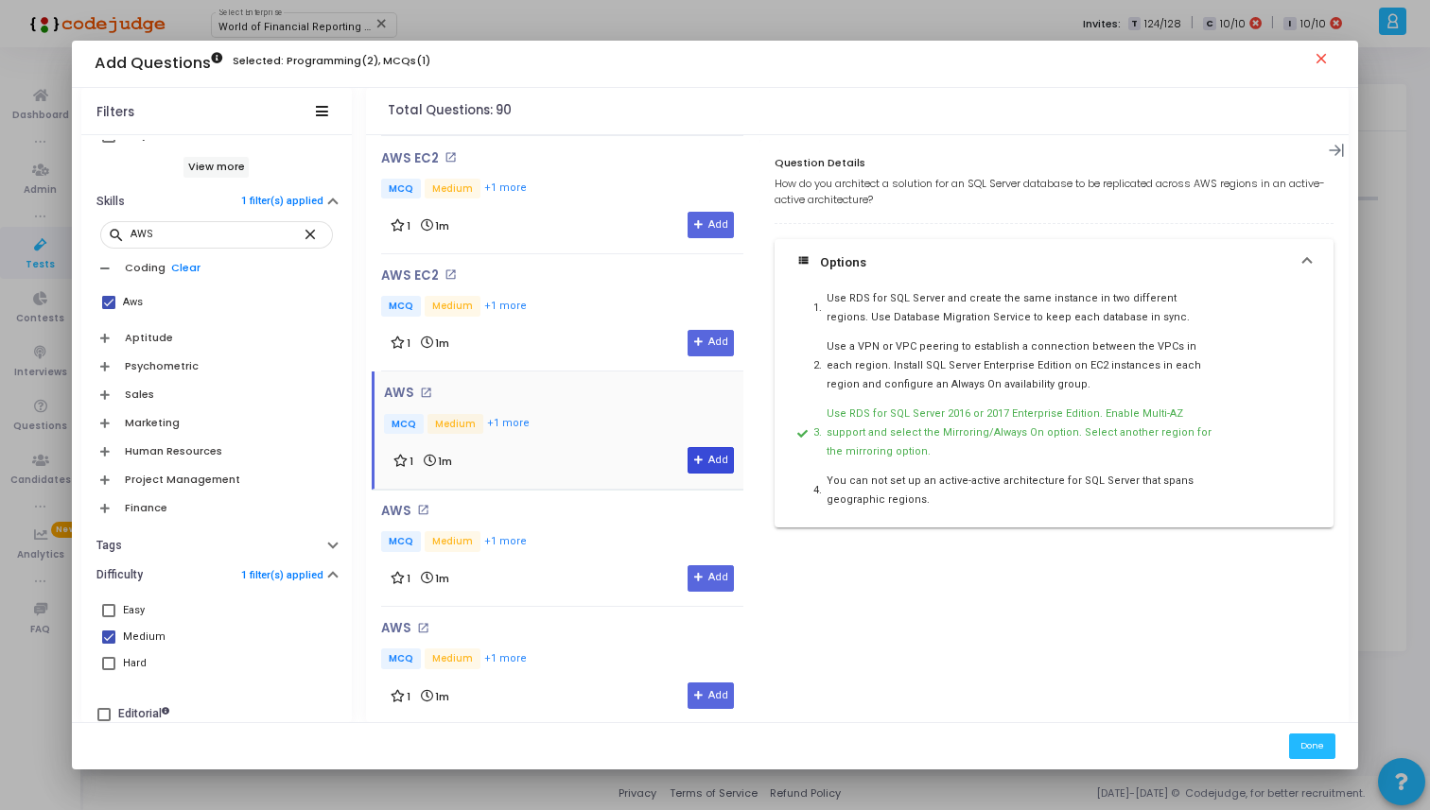
click at [694, 456] on icon at bounding box center [699, 461] width 10 height 10
click at [693, 447] on button "Remove" at bounding box center [700, 460] width 68 height 26
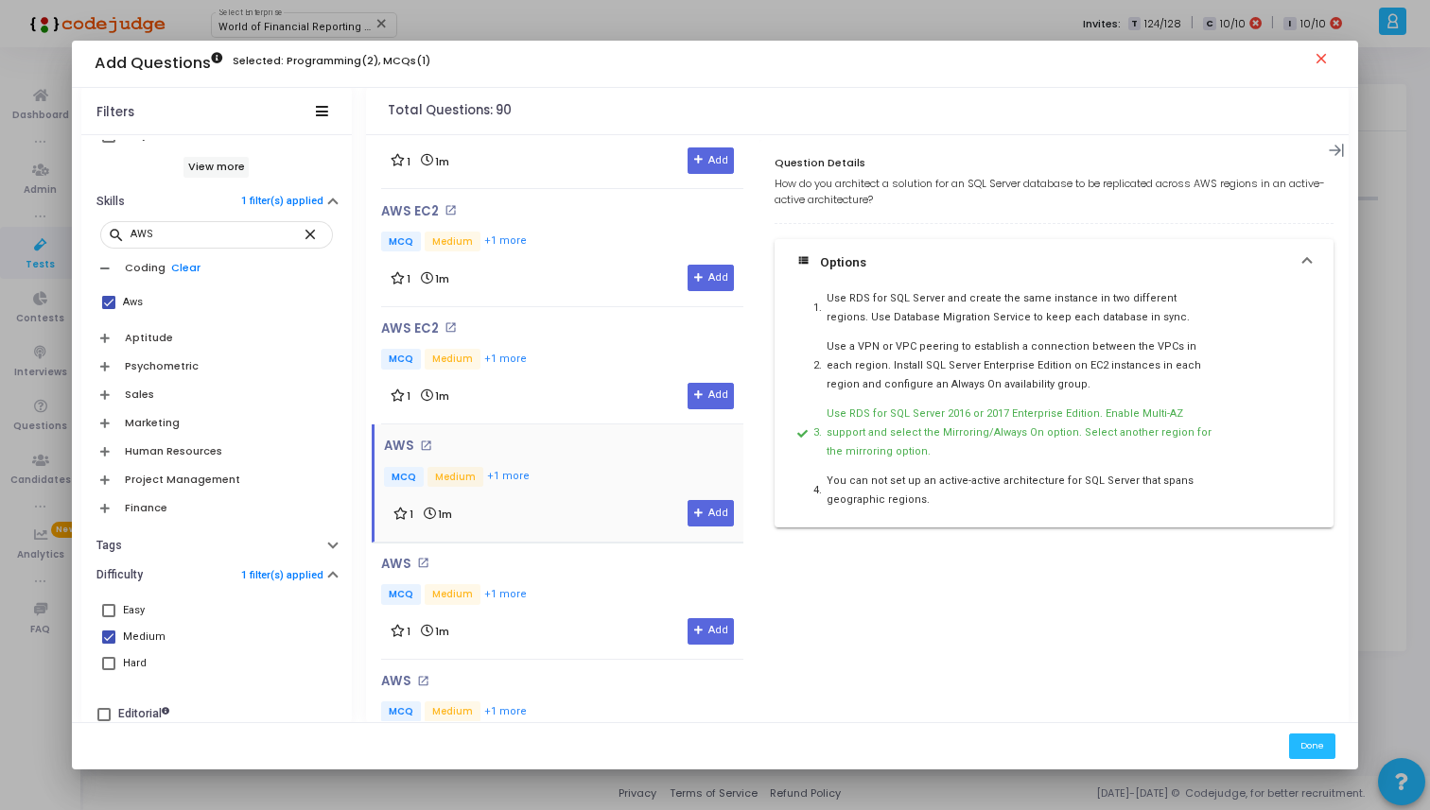
scroll to position [6270, 0]
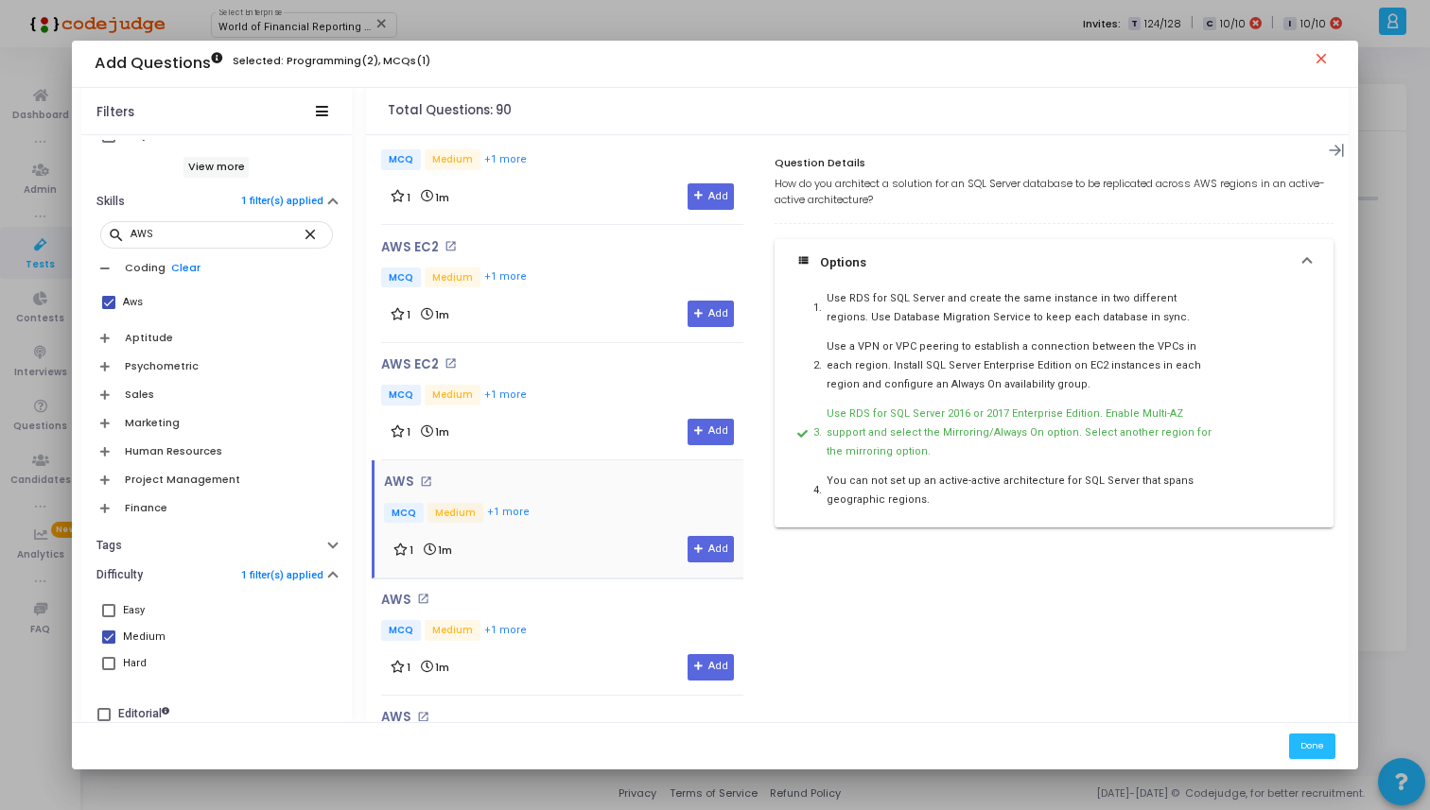
click at [548, 357] on div "AWS EC2 open_in_new MCQ Medium +1 more 1 1m Add" at bounding box center [562, 401] width 362 height 88
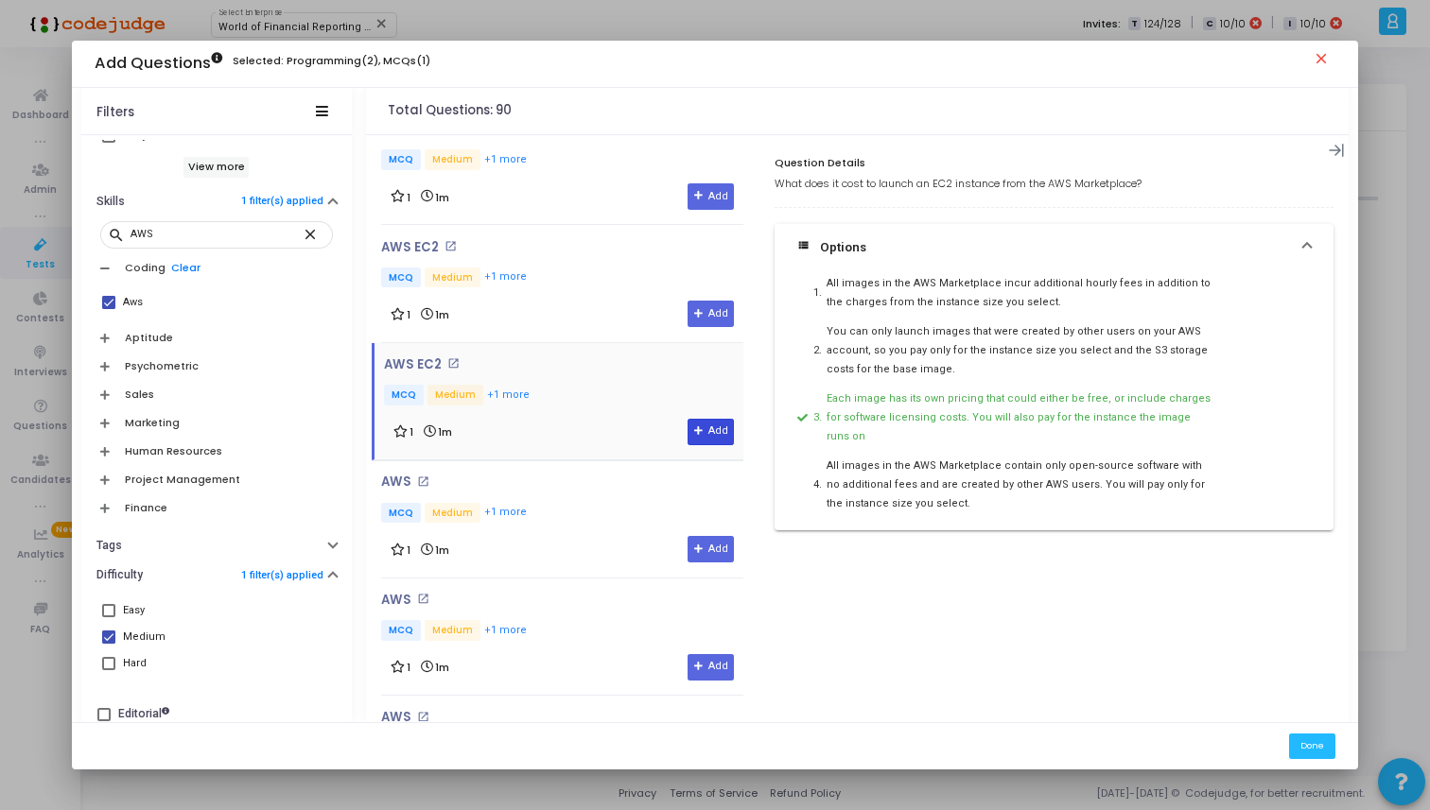
click at [694, 426] on icon at bounding box center [699, 431] width 10 height 10
click at [594, 597] on div "AWS open_in_new MCQ Medium +1 more 1 1m Add" at bounding box center [562, 637] width 362 height 88
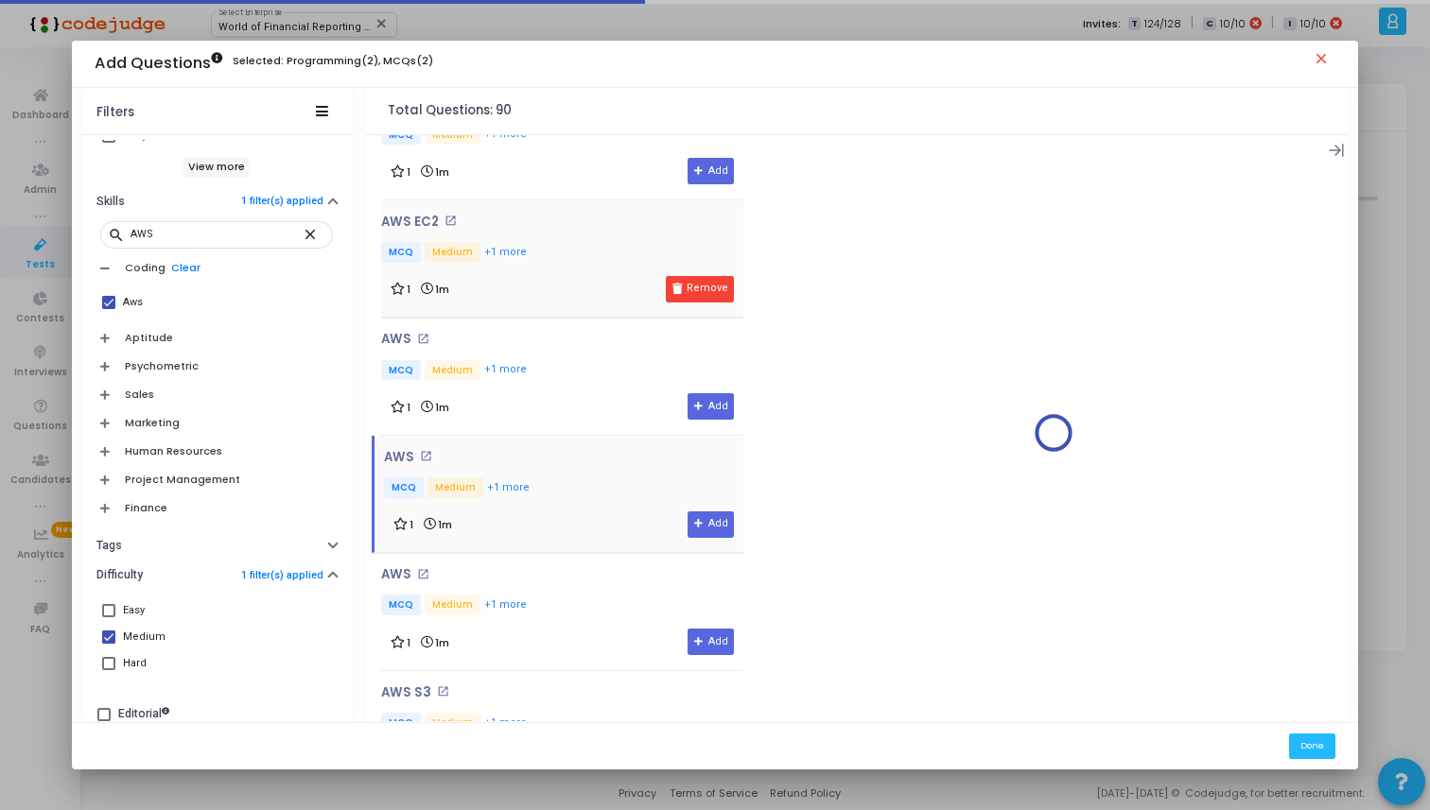
scroll to position [6432, 0]
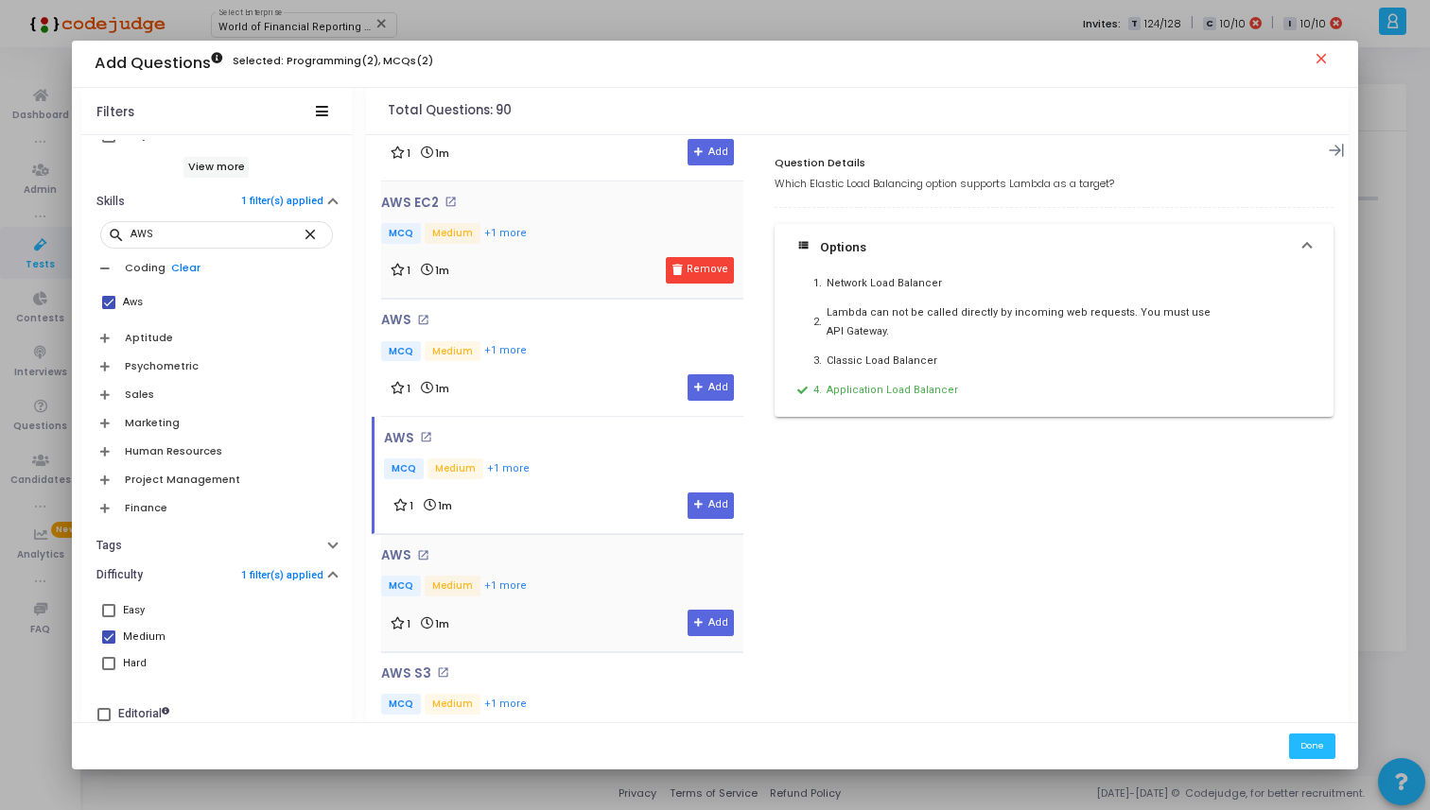
click at [606, 564] on div "AWS open_in_new MCQ Medium +1 more 1 1m Add" at bounding box center [562, 592] width 362 height 88
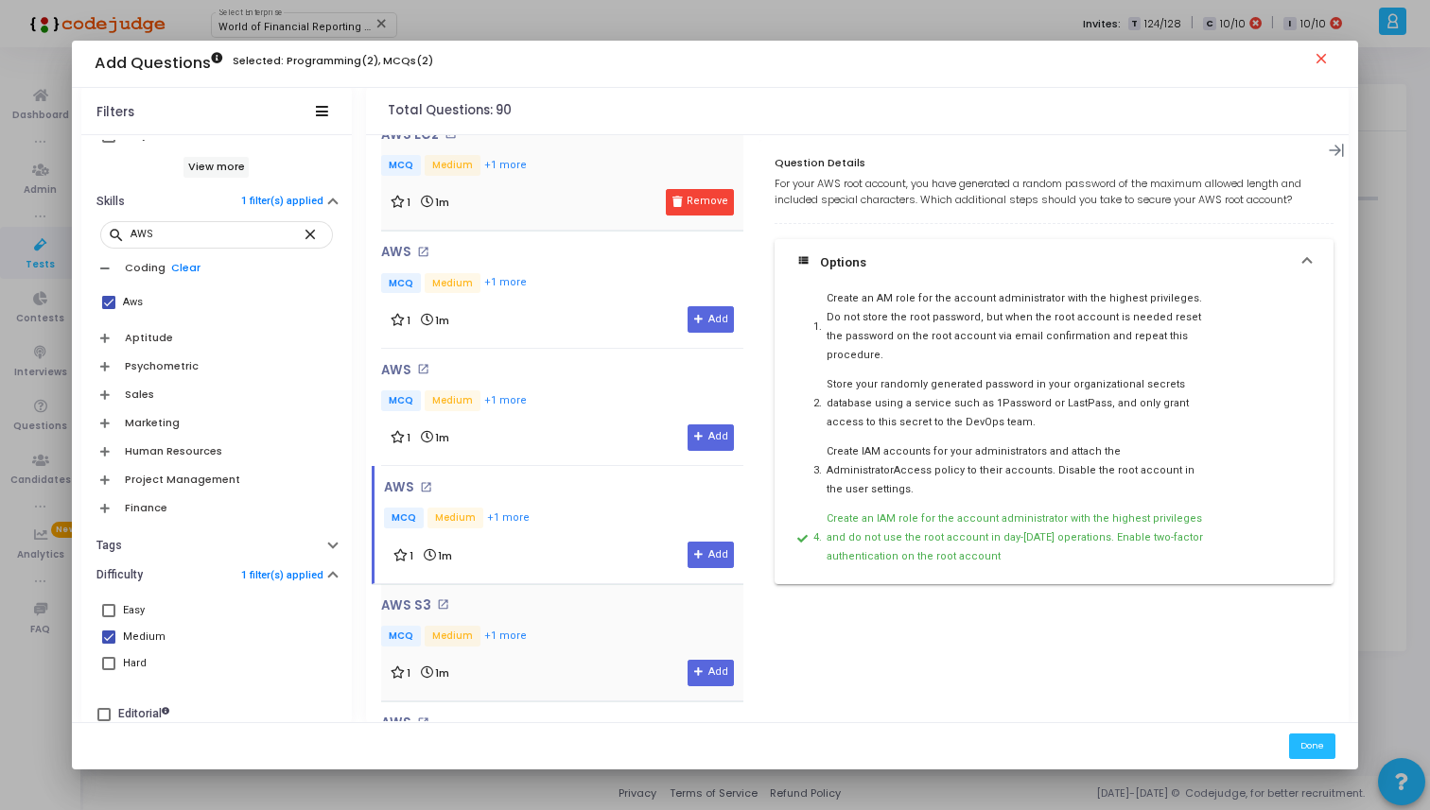
scroll to position [6561, 0]
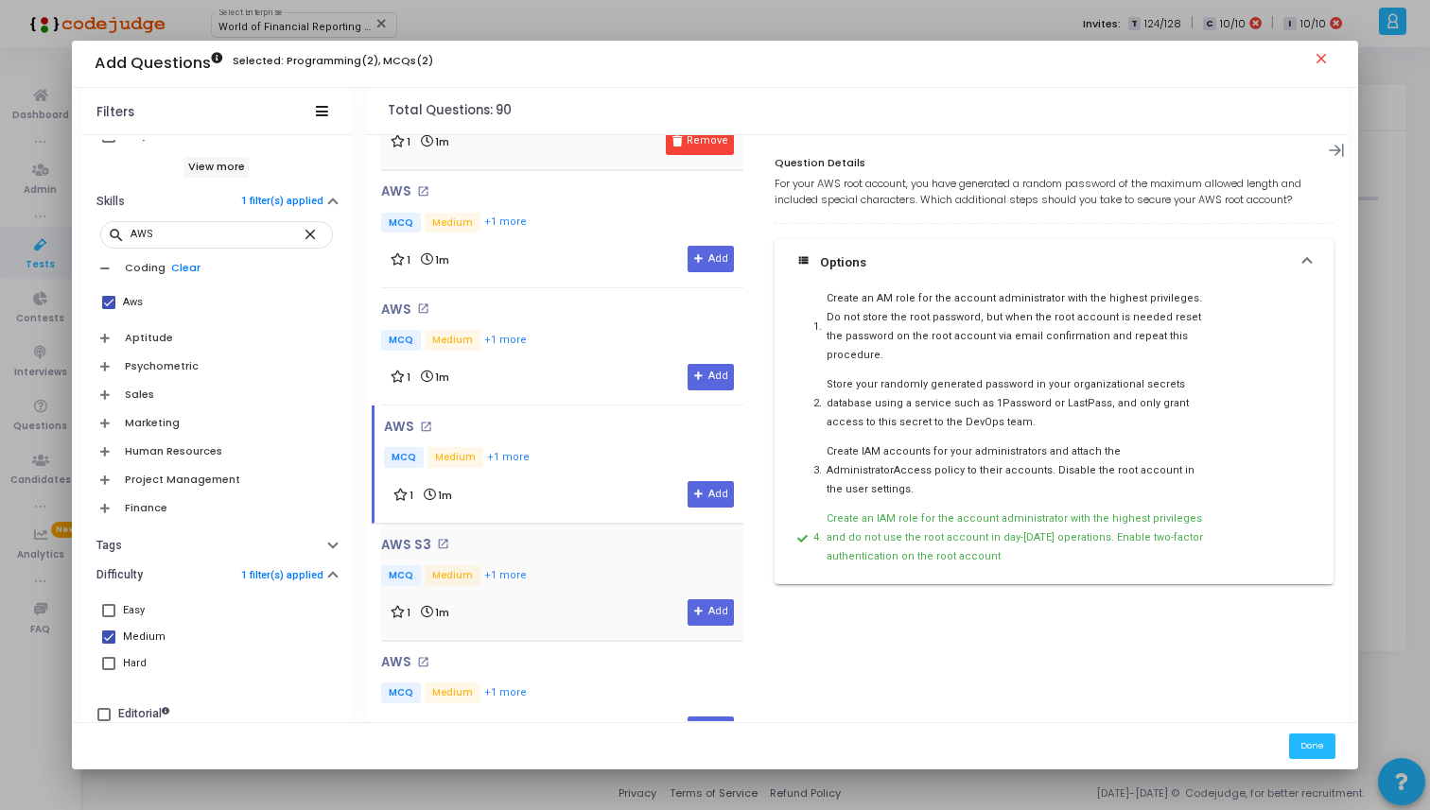
click at [610, 600] on div "1 1m Add" at bounding box center [562, 613] width 343 height 26
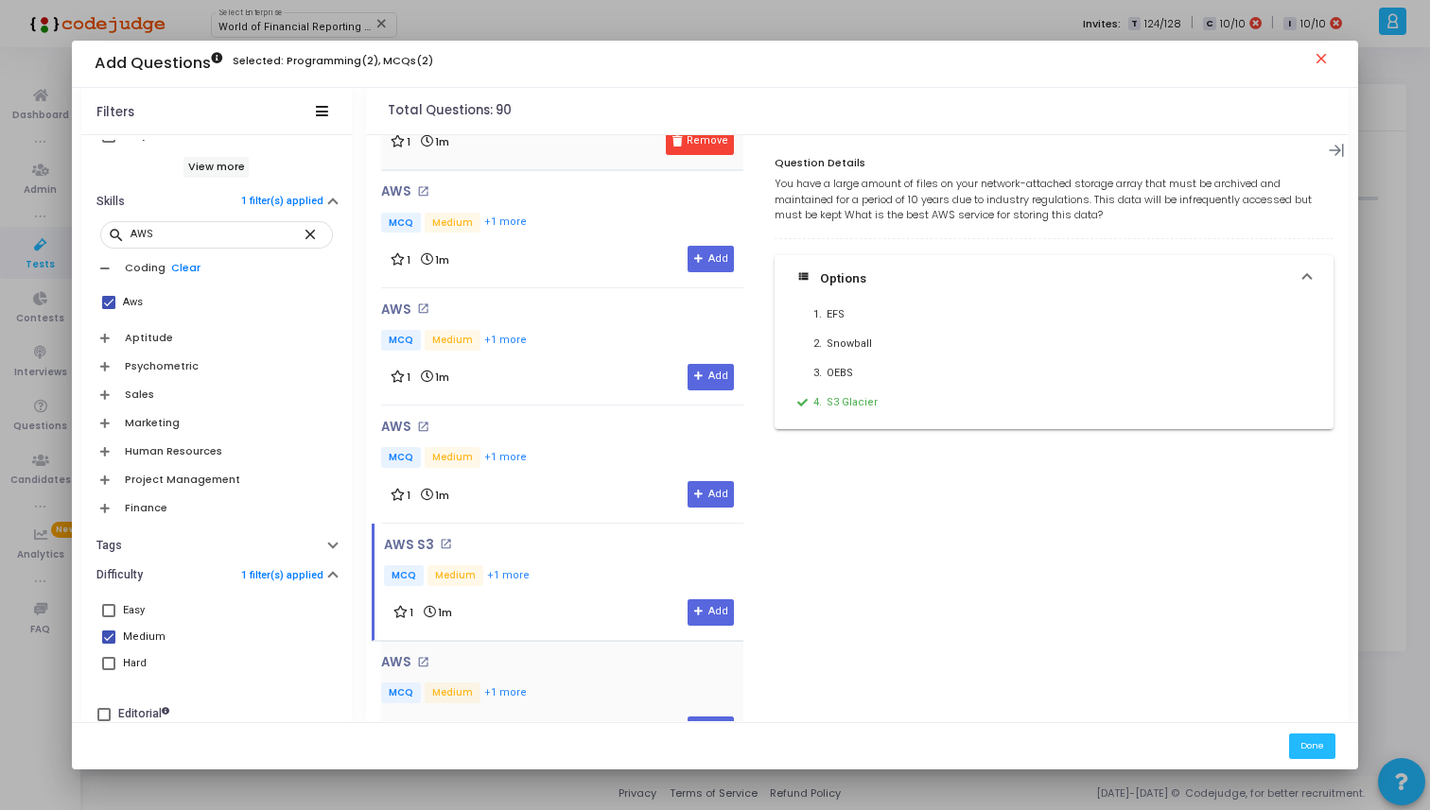
click at [606, 655] on div "AWS open_in_new MCQ Medium +1 more 1 1m Add" at bounding box center [562, 699] width 362 height 88
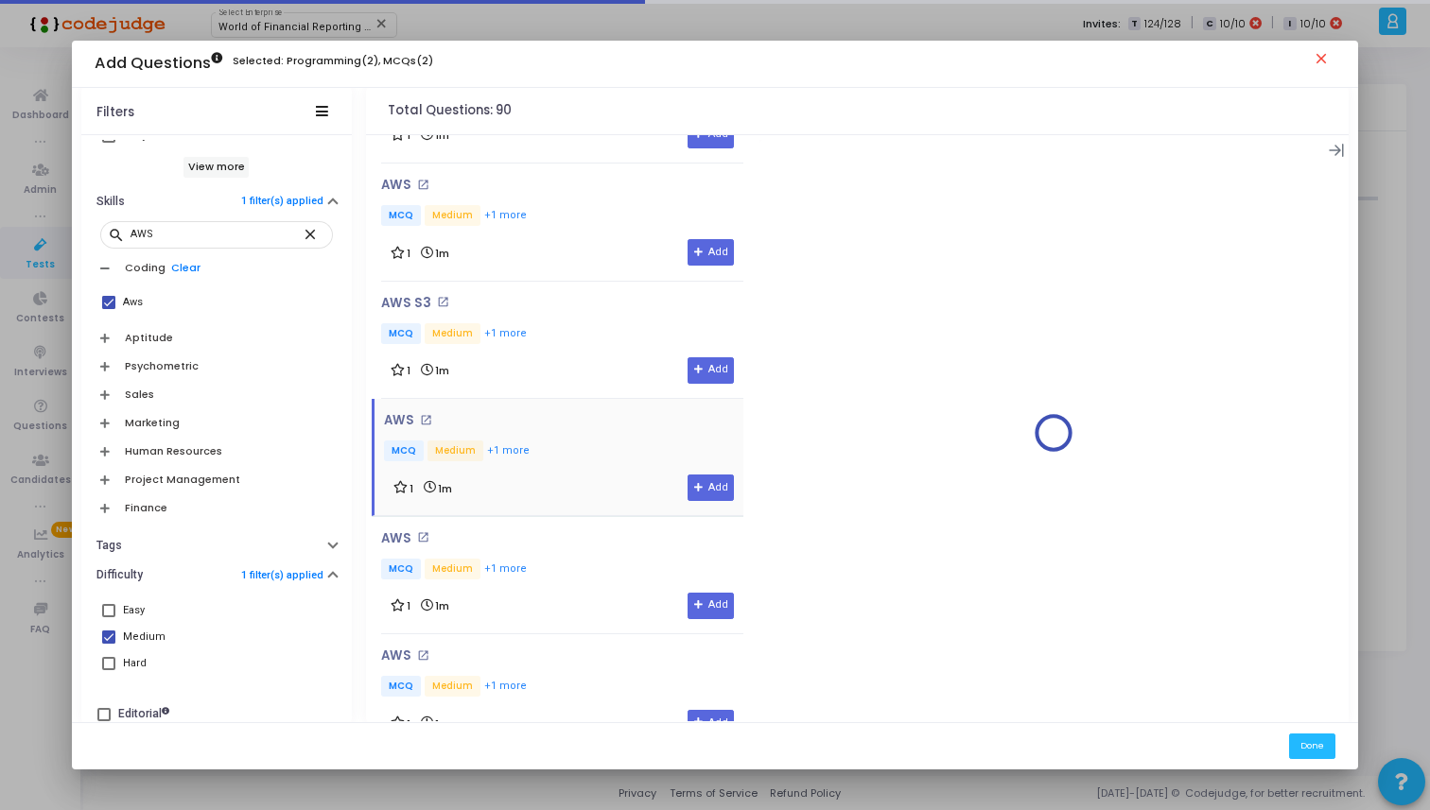
scroll to position [6814, 0]
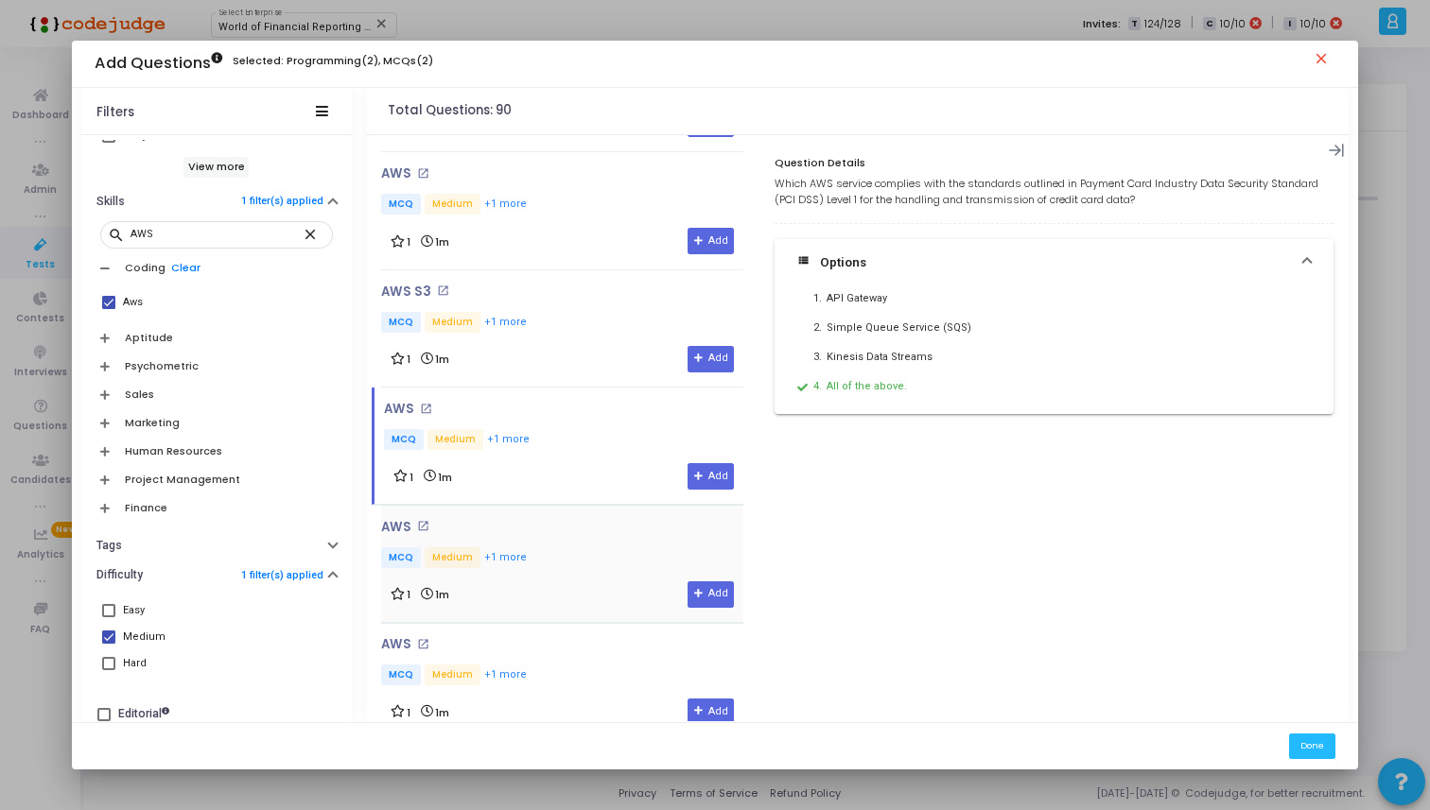
click at [606, 536] on div "AWS open_in_new MCQ Medium +1 more 1 1m Add" at bounding box center [562, 564] width 362 height 88
click at [600, 638] on div "AWS open_in_new MCQ Medium +1 more 1 1m Add" at bounding box center [562, 681] width 362 height 88
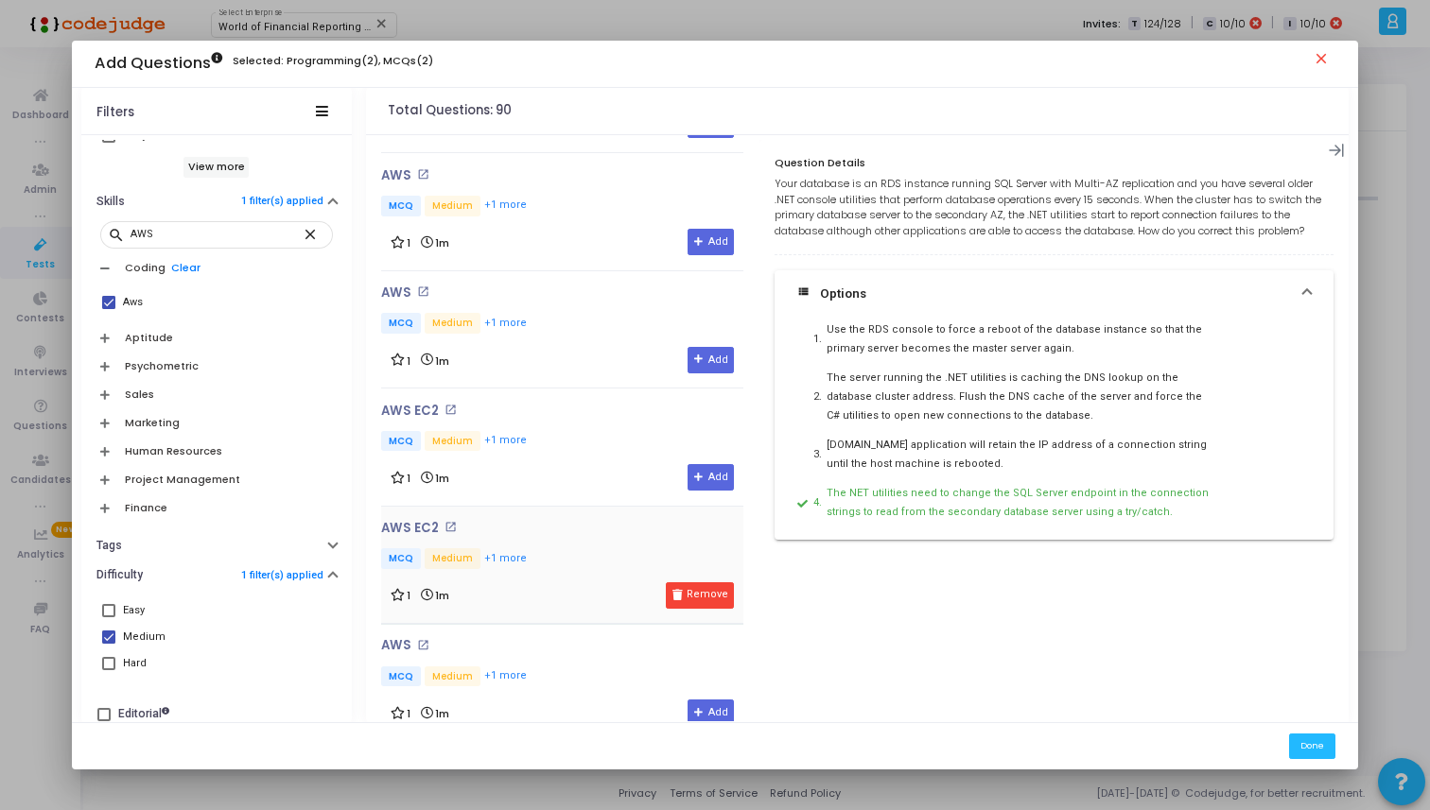
scroll to position [5690, 0]
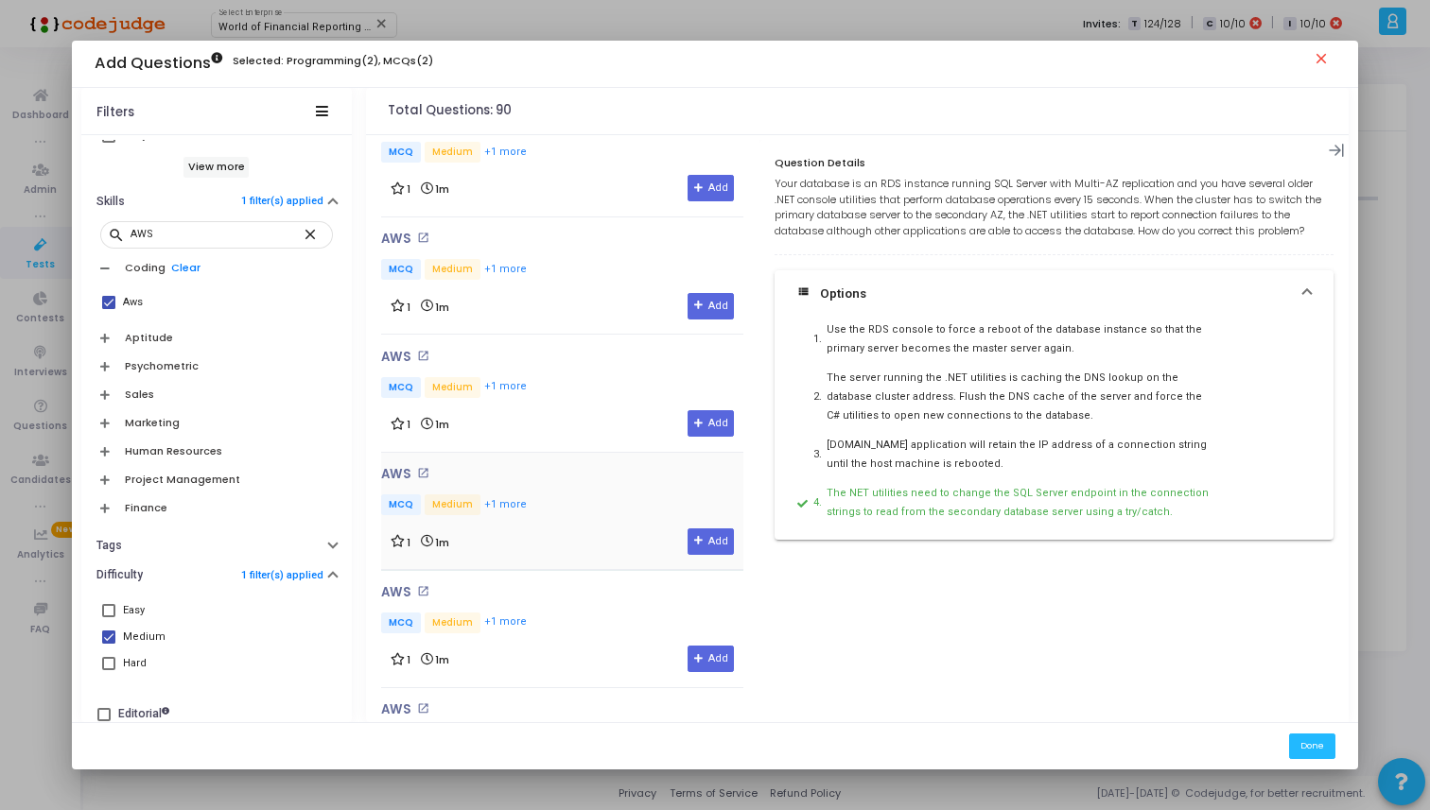
click at [596, 496] on div "AWS open_in_new MCQ Medium +1 more 1 1m Add" at bounding box center [562, 511] width 362 height 88
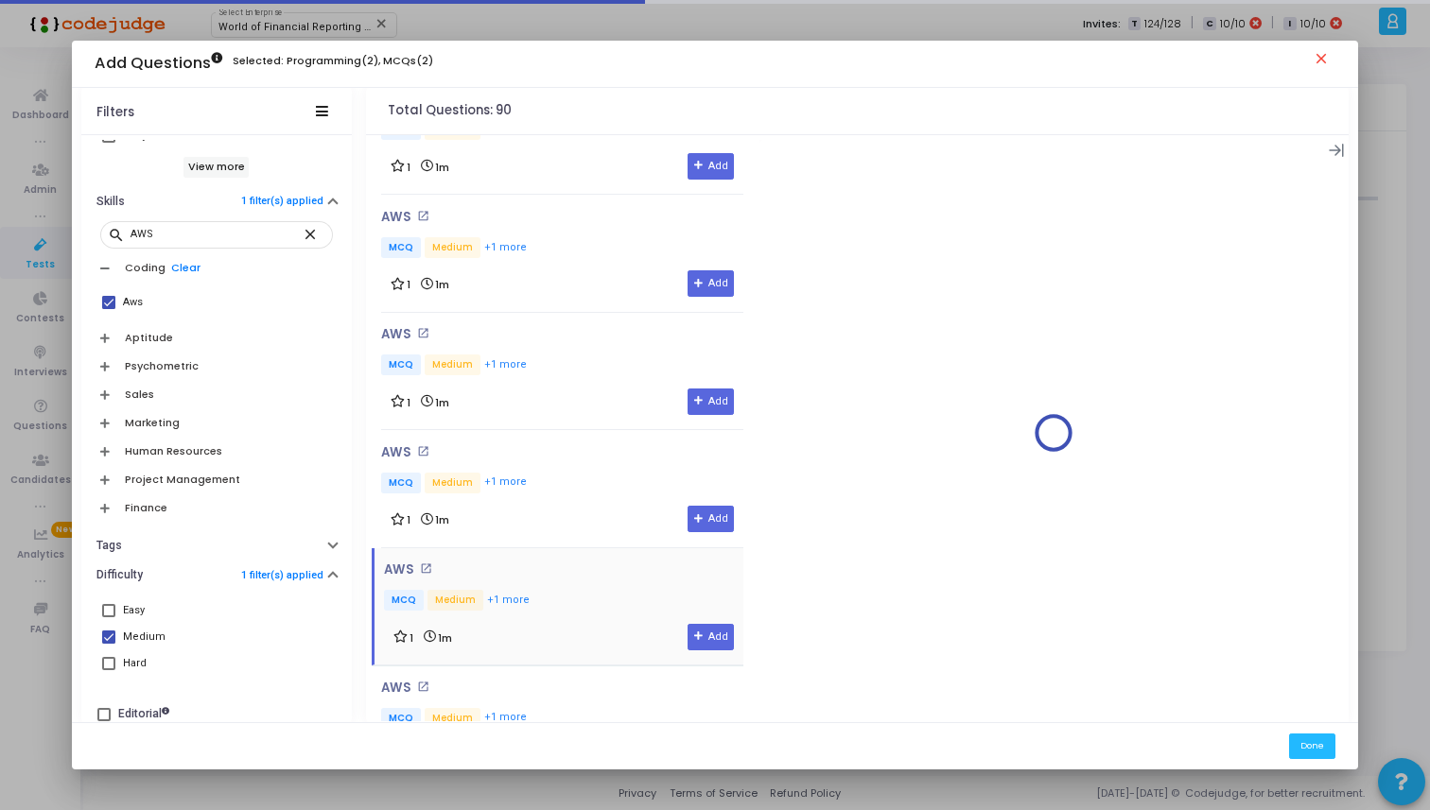
scroll to position [5548, 0]
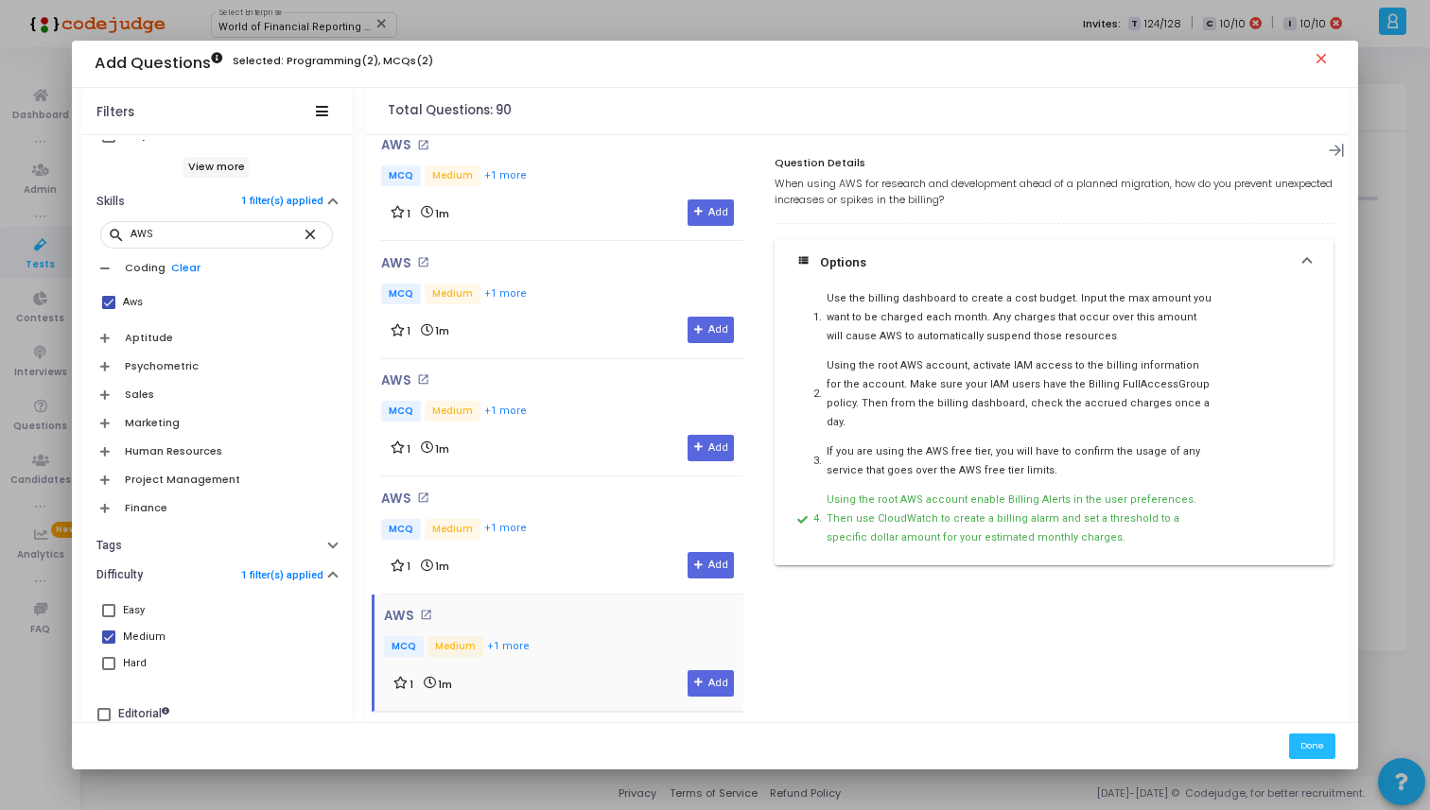
click at [596, 496] on div "AWS open_in_new MCQ Medium +1 more 1 1m Add" at bounding box center [562, 536] width 362 height 88
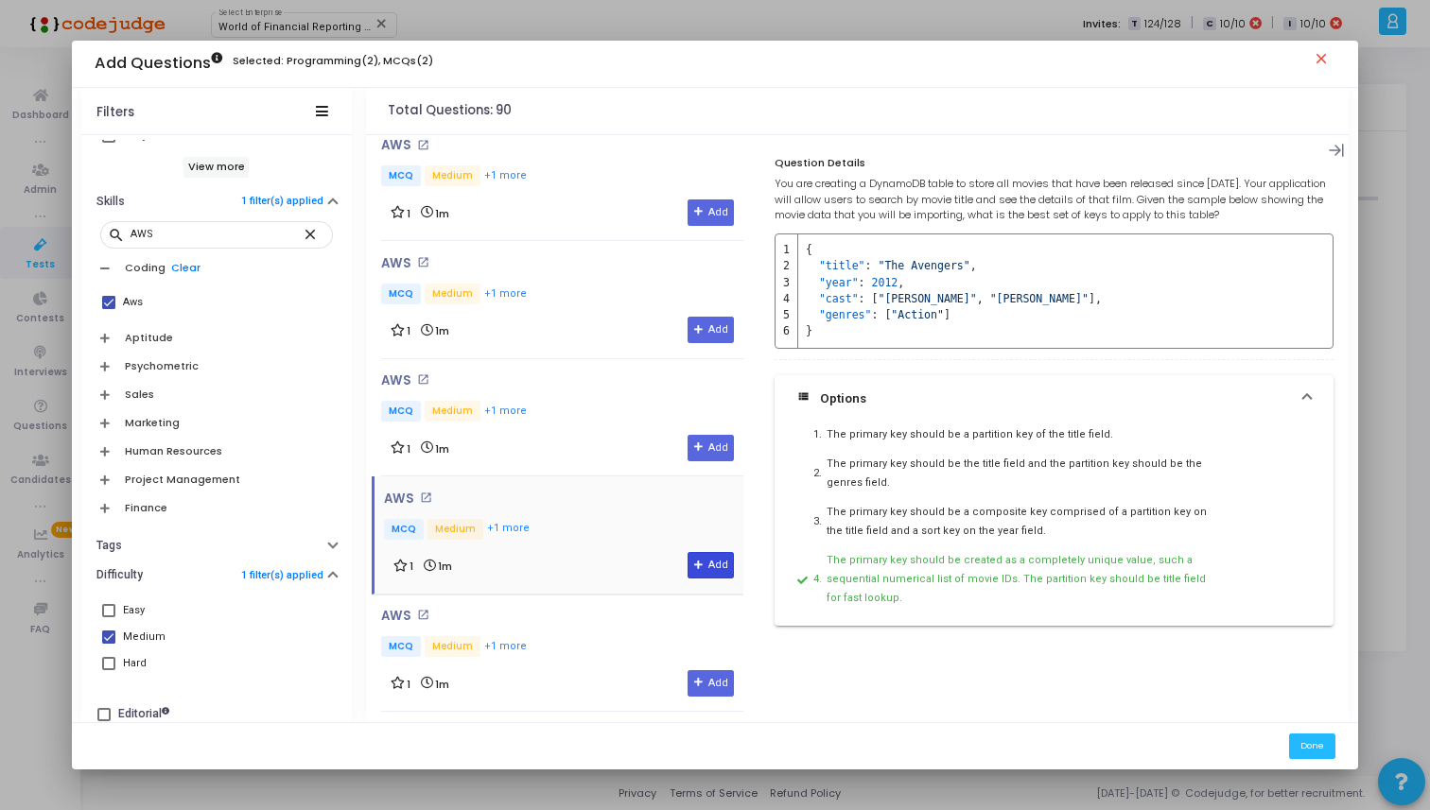
click at [688, 552] on button "Add" at bounding box center [710, 565] width 46 height 26
click at [647, 444] on div "AWS open_in_new MCQ Medium +1 more 1 1m Add" at bounding box center [562, 417] width 362 height 117
click at [583, 374] on div "AWS open_in_new MCQ Medium +1 more 1 1m Add" at bounding box center [562, 418] width 362 height 88
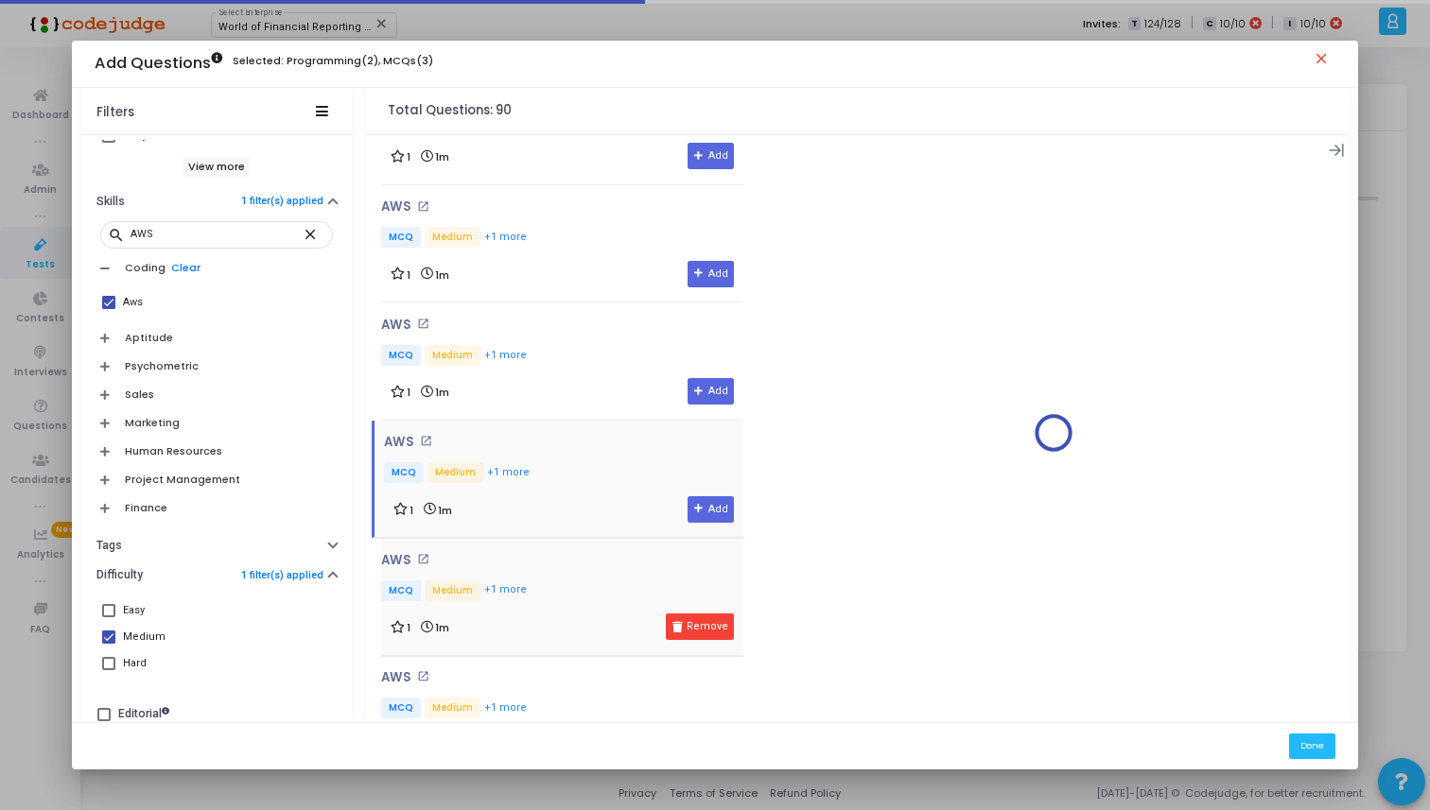
scroll to position [5436, 0]
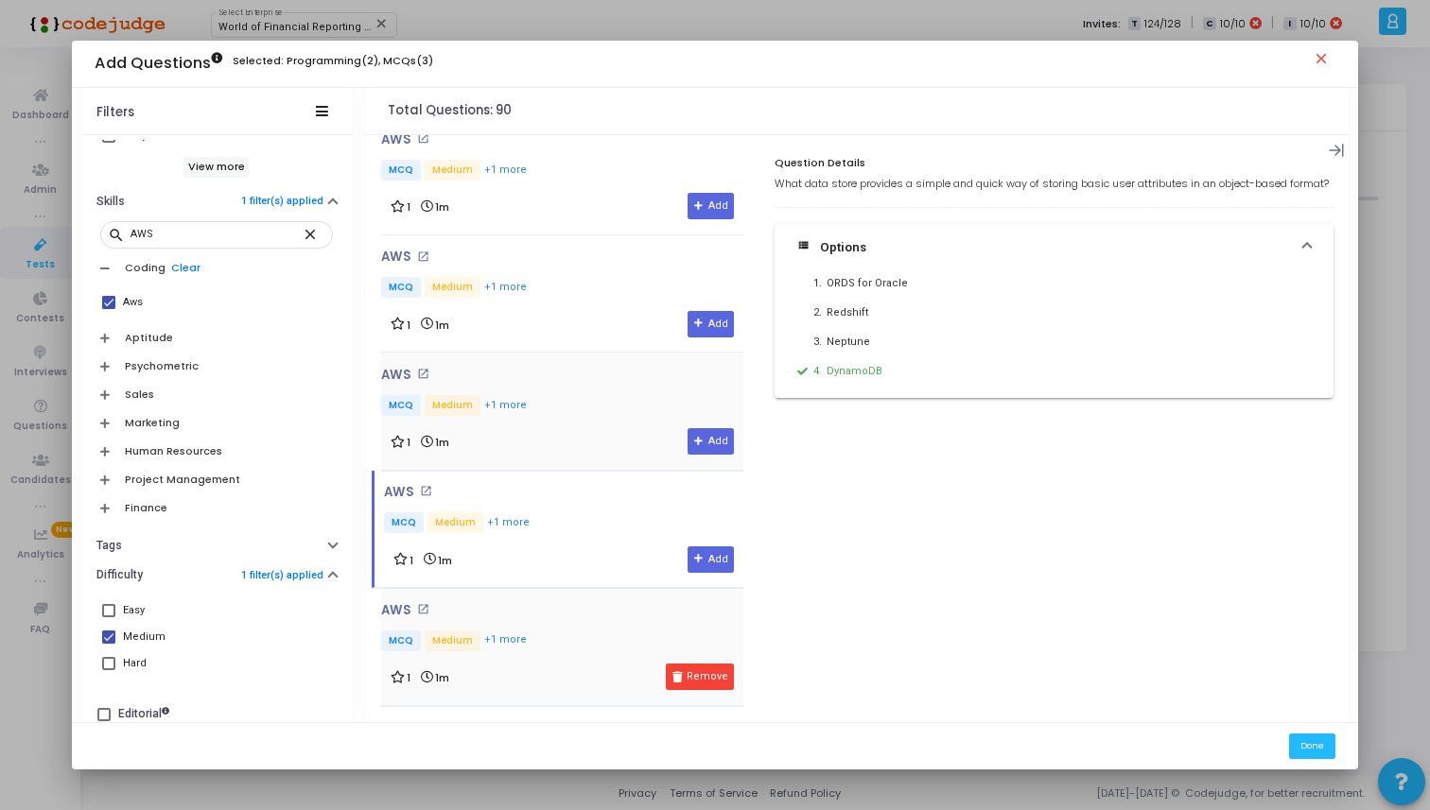
click at [583, 428] on div "1 1m Add" at bounding box center [562, 441] width 343 height 26
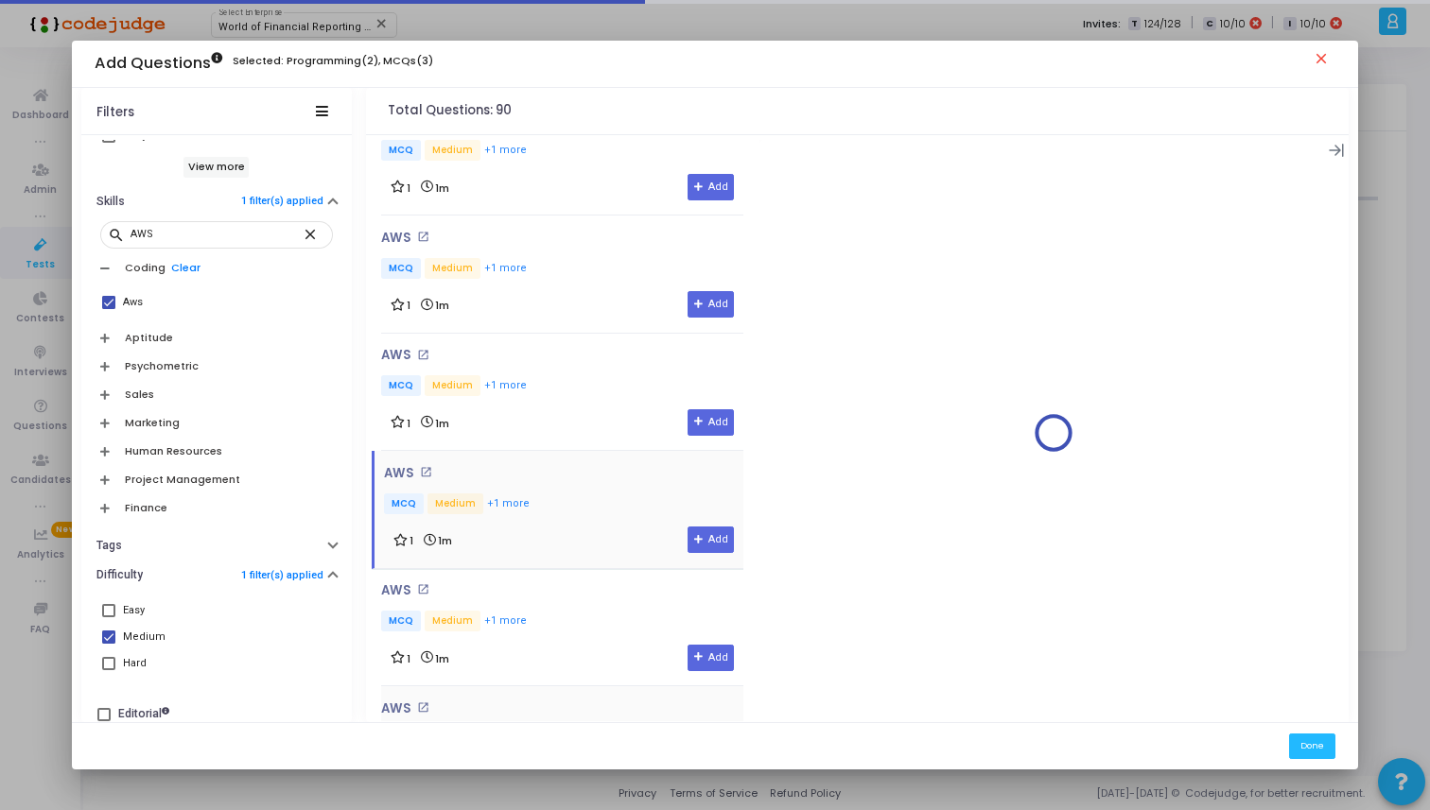
scroll to position [5291, 0]
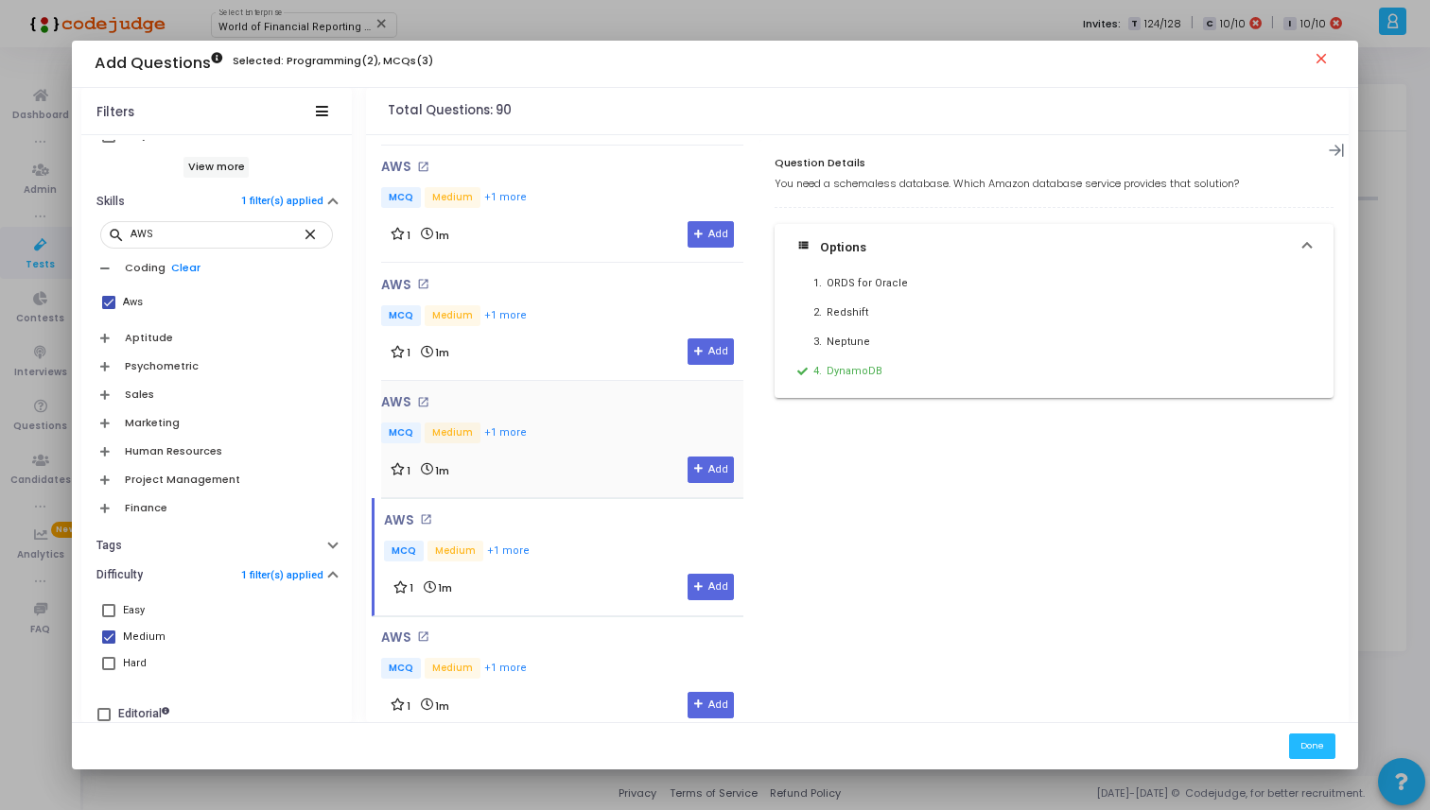
click at [583, 457] on div "1 1m Add" at bounding box center [562, 470] width 343 height 26
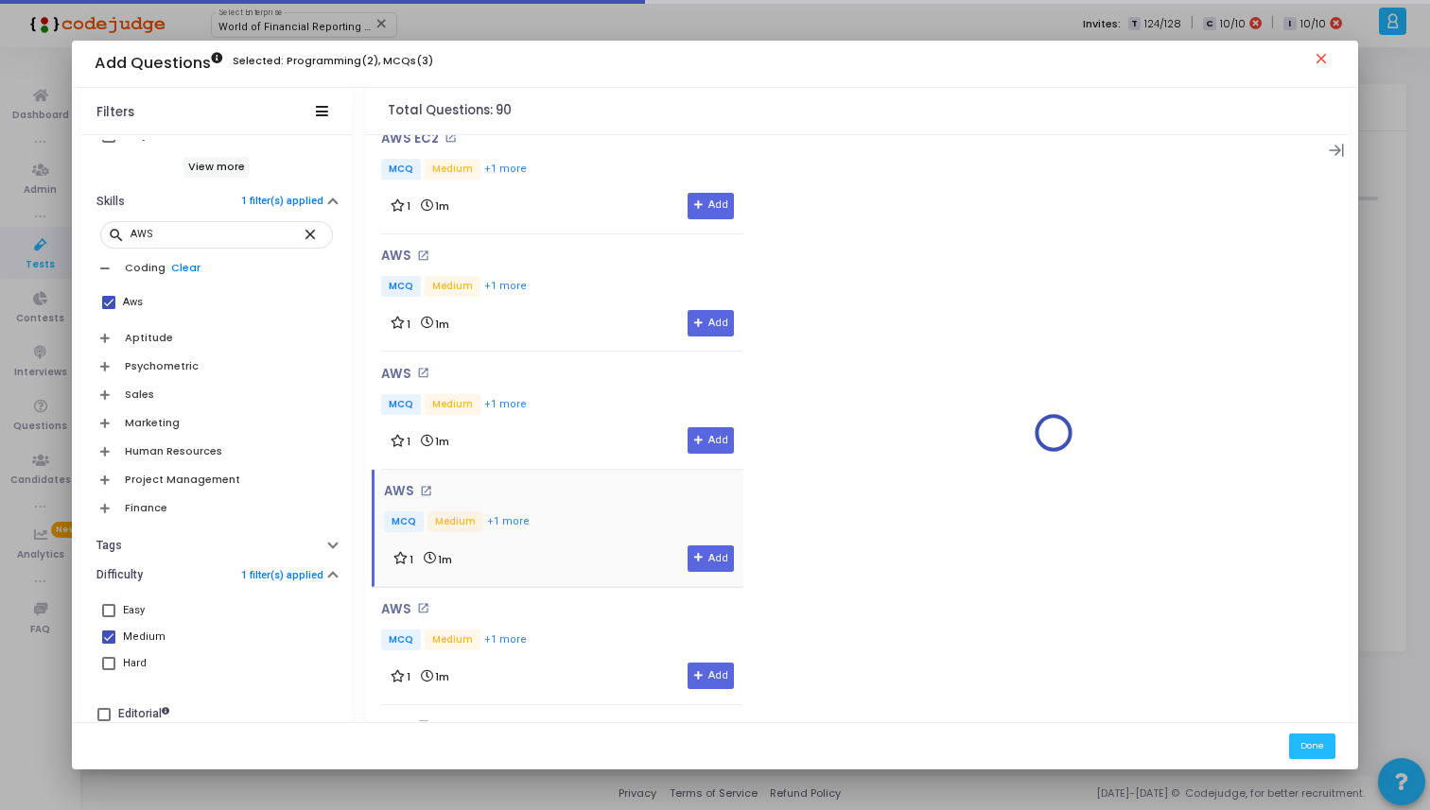
scroll to position [5138, 0]
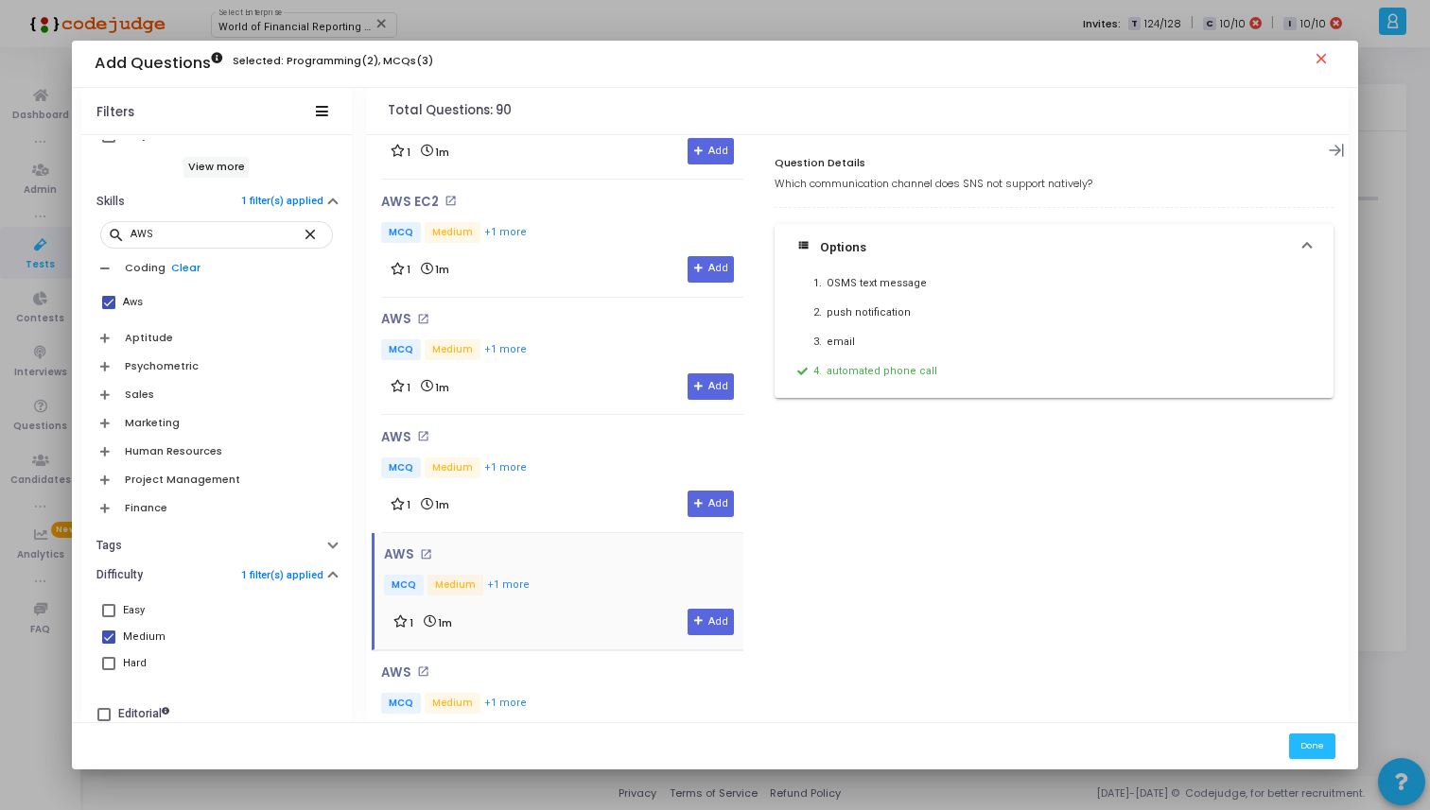
click at [583, 438] on div "AWS open_in_new MCQ Medium +1 more 1 1m Add" at bounding box center [562, 474] width 362 height 88
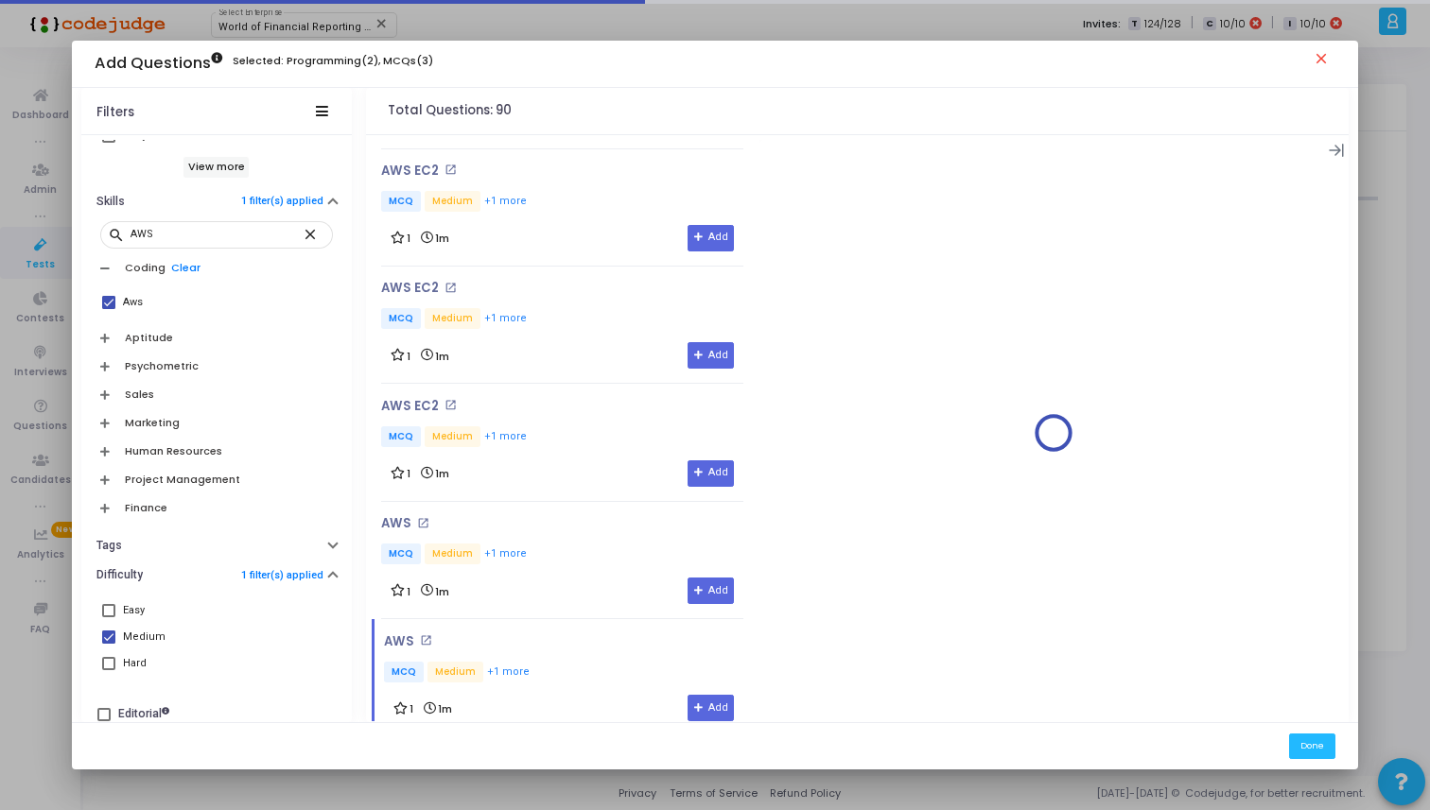
scroll to position [4828, 0]
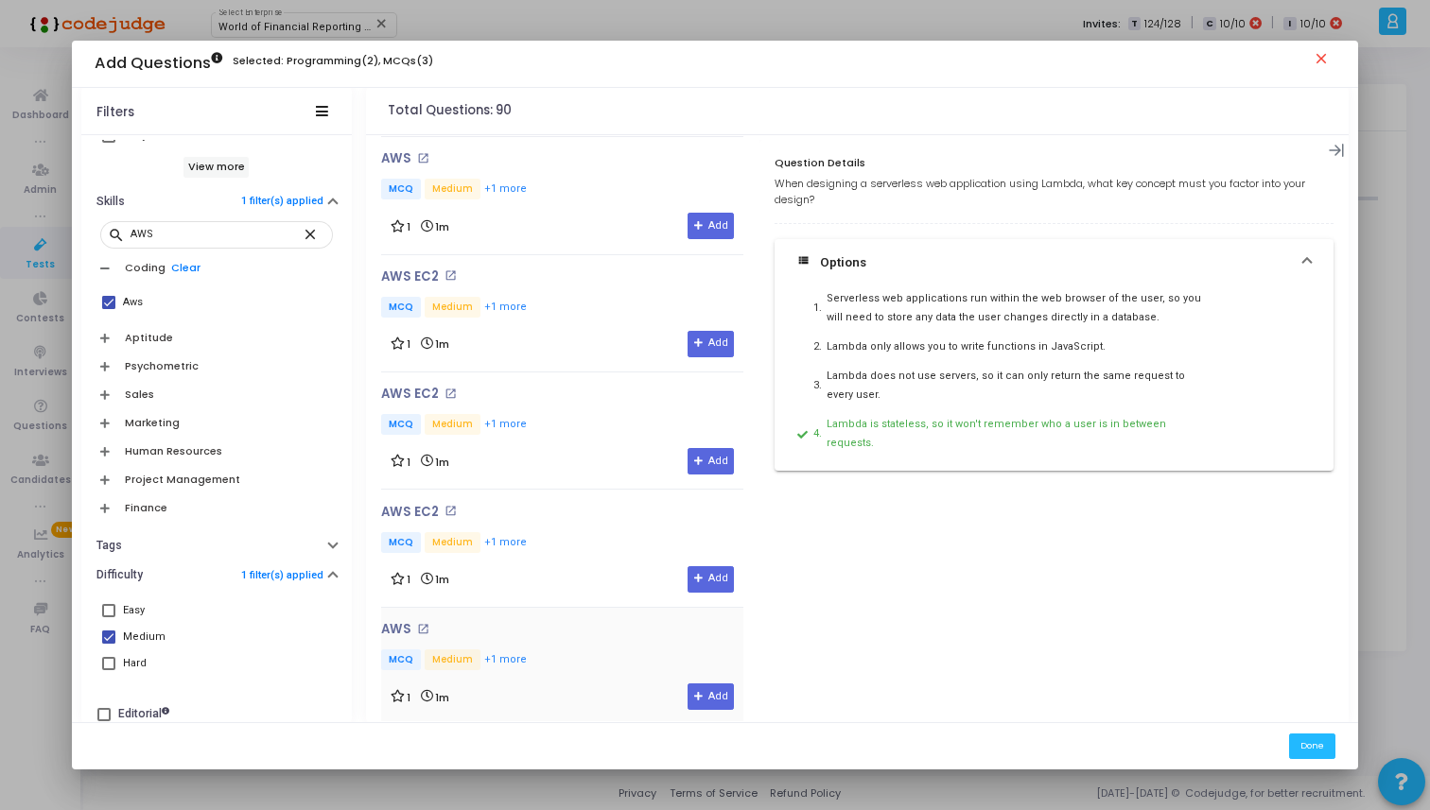
click at [559, 622] on div "AWS open_in_new MCQ Medium +1 more 1 1m Add" at bounding box center [562, 666] width 362 height 88
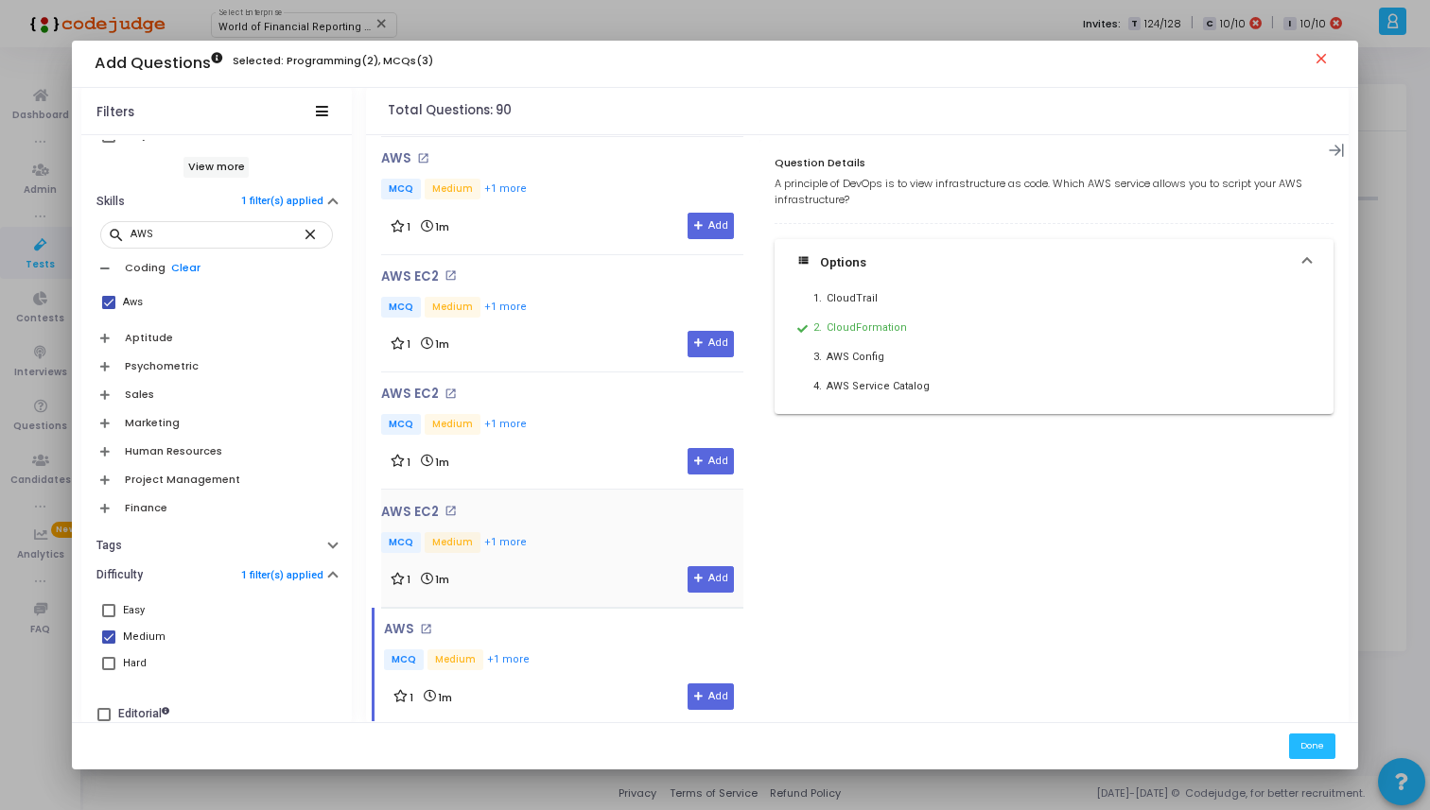
click at [569, 523] on div "AWS EC2 open_in_new MCQ Medium +1 more 1 1m Add" at bounding box center [562, 549] width 362 height 88
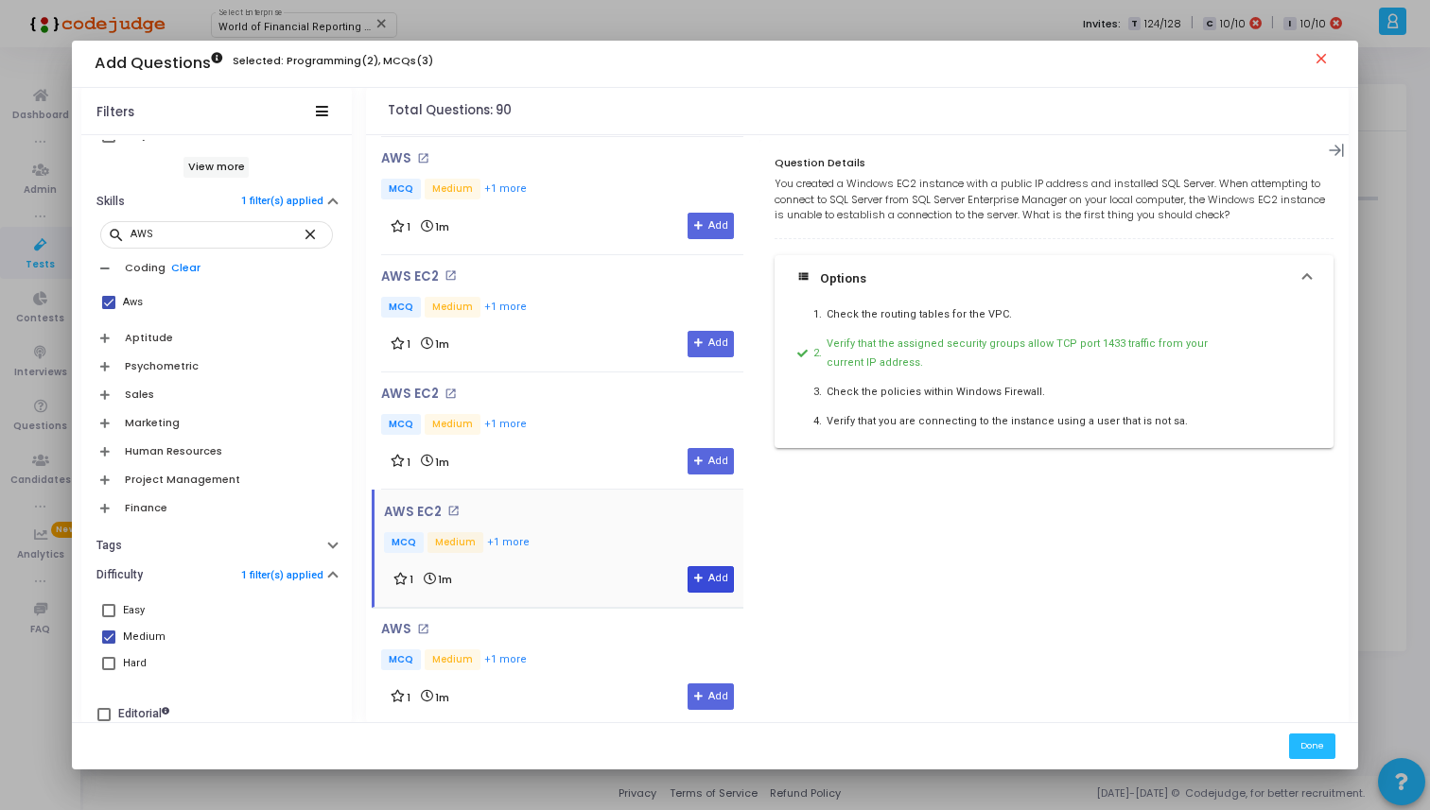
click at [706, 566] on button "Add" at bounding box center [710, 579] width 46 height 26
click at [622, 448] on div "1 1m Add" at bounding box center [562, 461] width 343 height 26
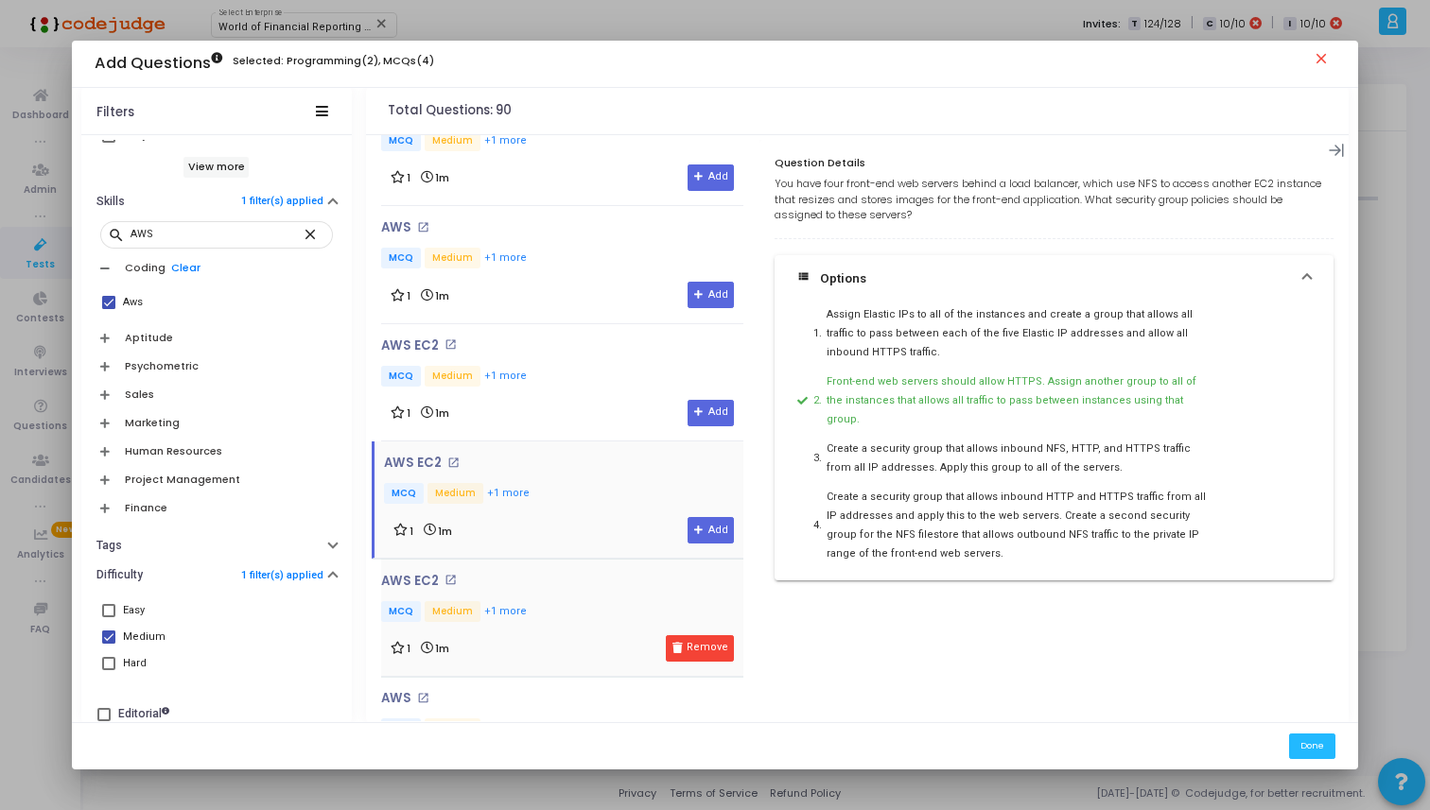
scroll to position [4758, 0]
click at [701, 518] on button "Add" at bounding box center [710, 531] width 46 height 26
click at [593, 353] on div "AWS EC2 open_in_new MCQ Medium +1 more 1 1m Add" at bounding box center [562, 383] width 362 height 88
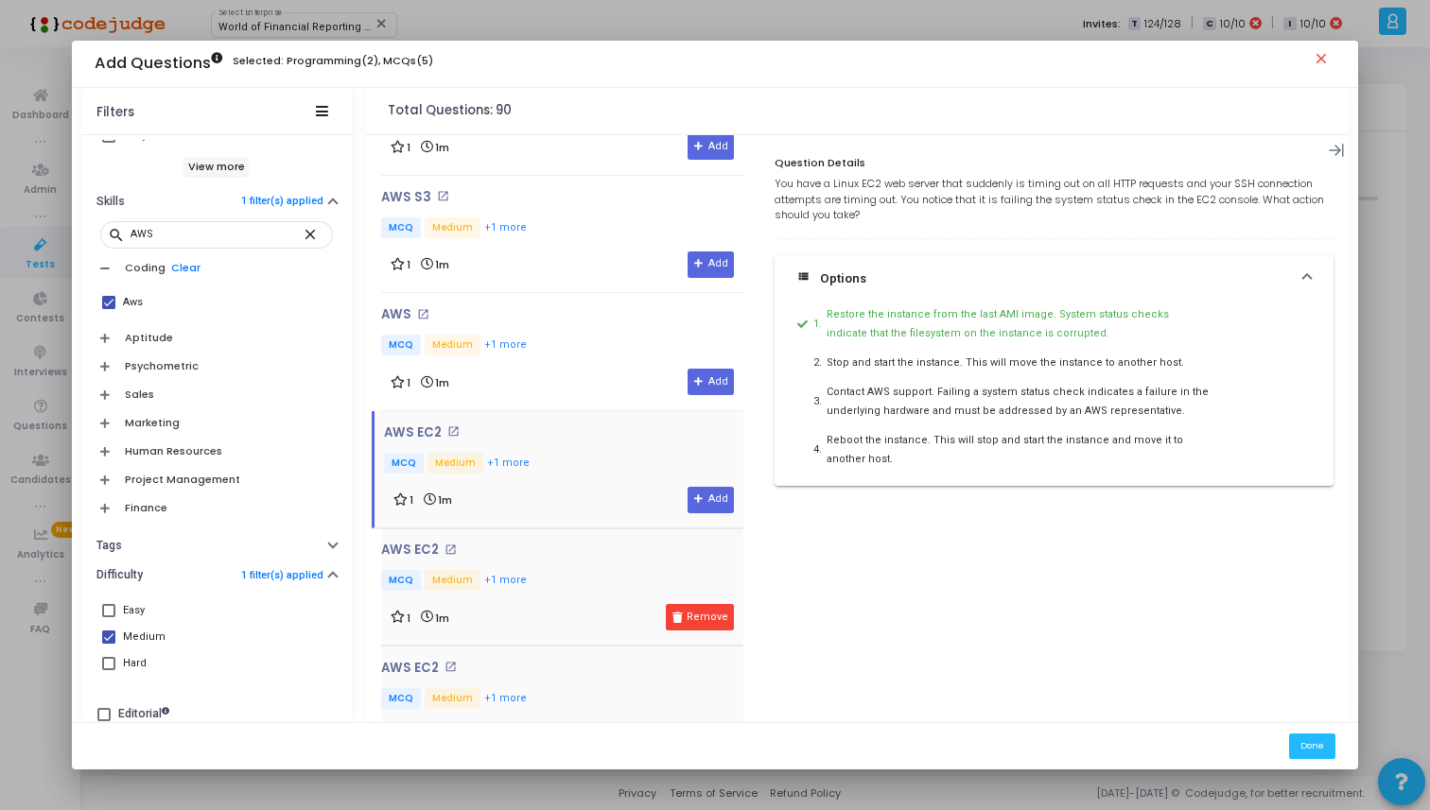
scroll to position [4601, 0]
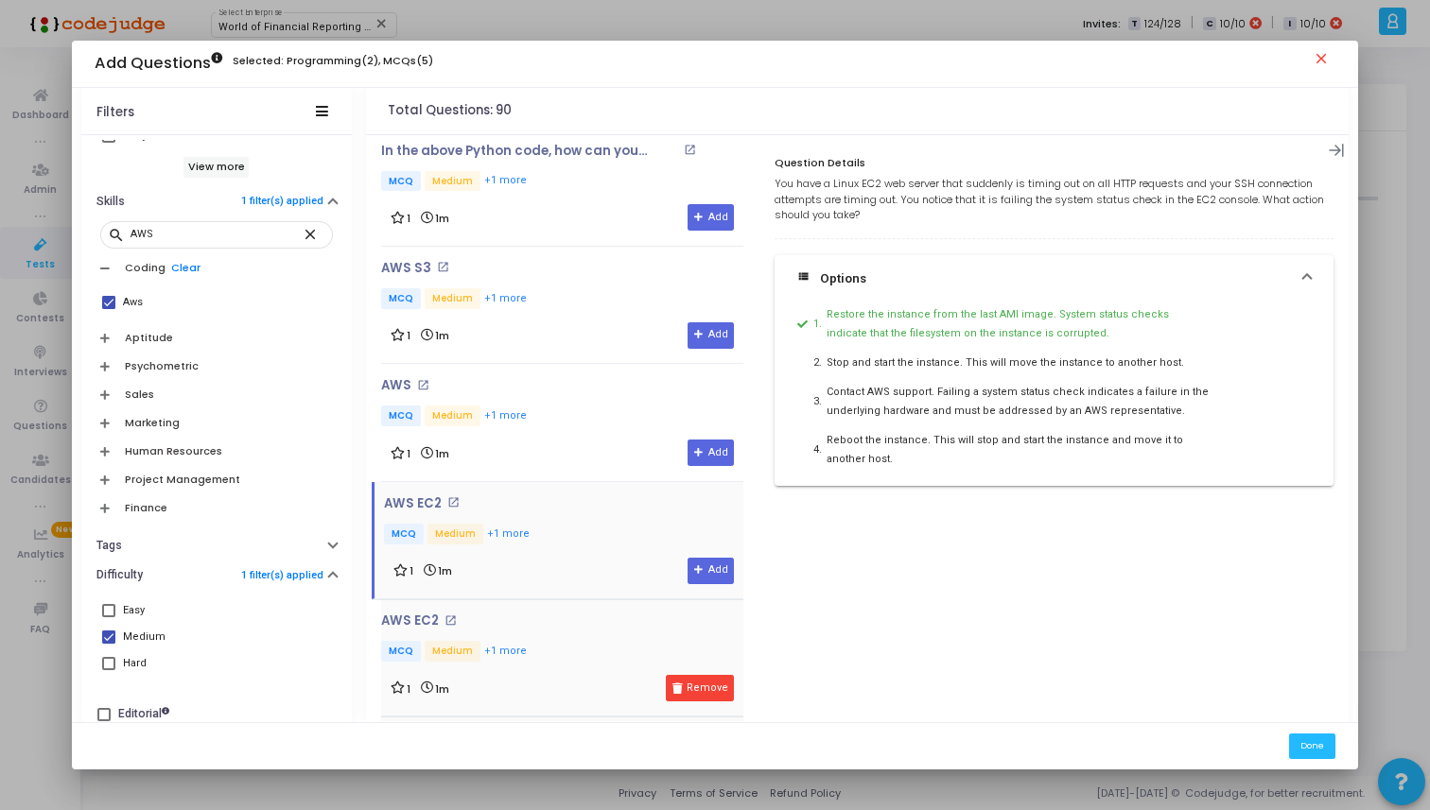
click at [695, 534] on div "AWS EC2 open_in_new MCQ Medium +1 more 1 1m Add" at bounding box center [563, 540] width 359 height 88
click at [705, 558] on button "Add" at bounding box center [710, 571] width 46 height 26
click at [638, 440] on div "1 1m Add" at bounding box center [562, 453] width 343 height 26
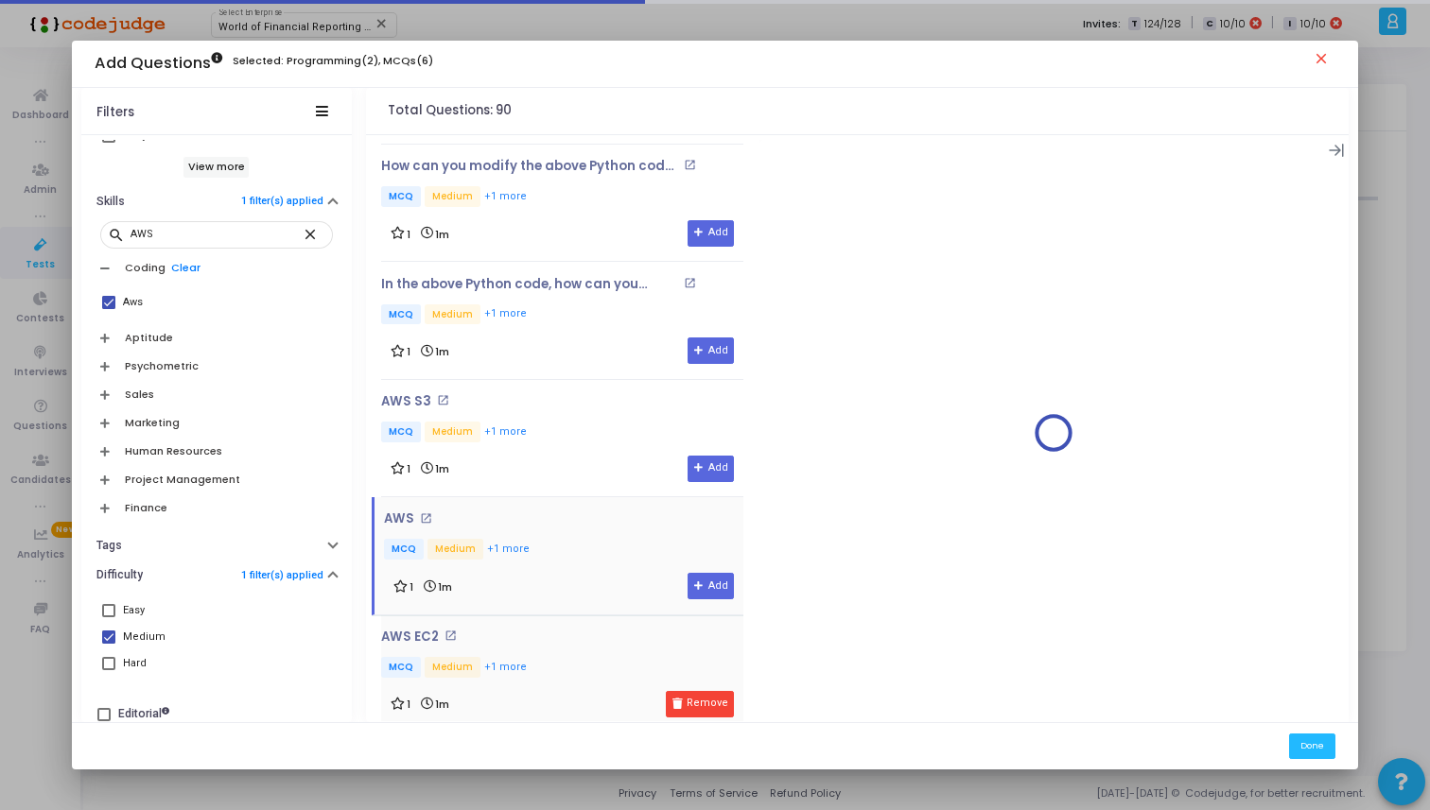
scroll to position [4423, 0]
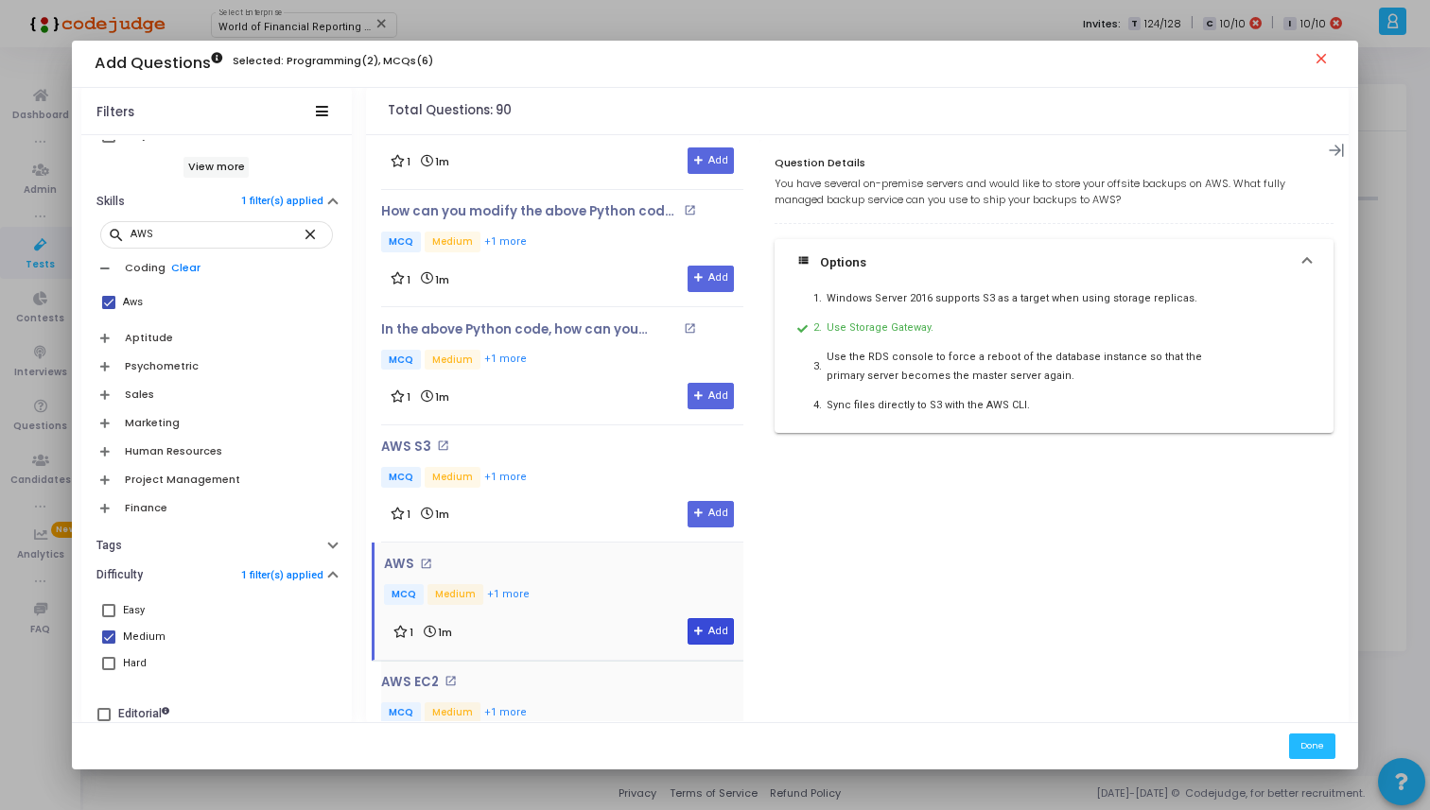
click at [699, 618] on button "Add" at bounding box center [710, 631] width 46 height 26
click at [547, 350] on p "MCQ Medium +1 more" at bounding box center [562, 362] width 362 height 24
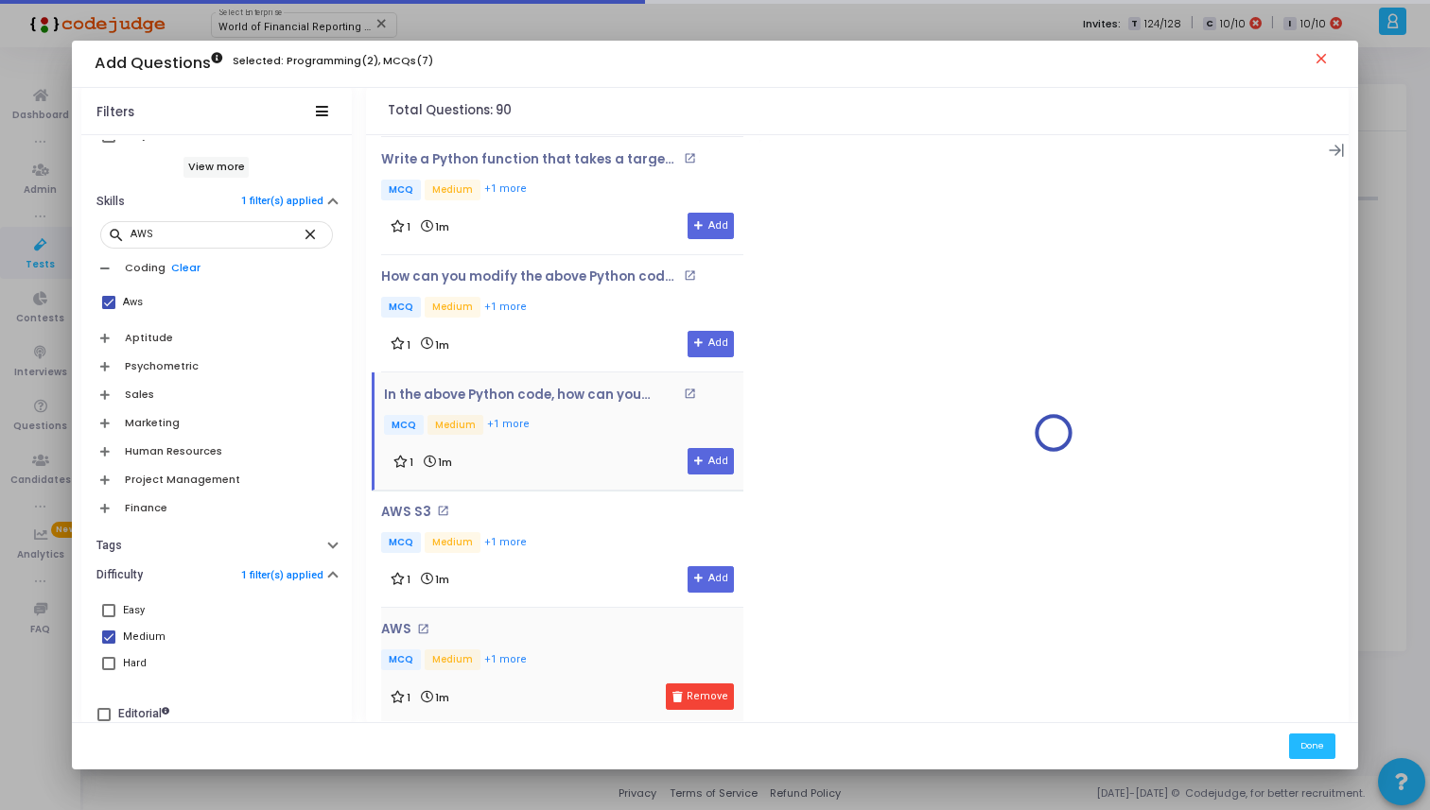
scroll to position [4321, 0]
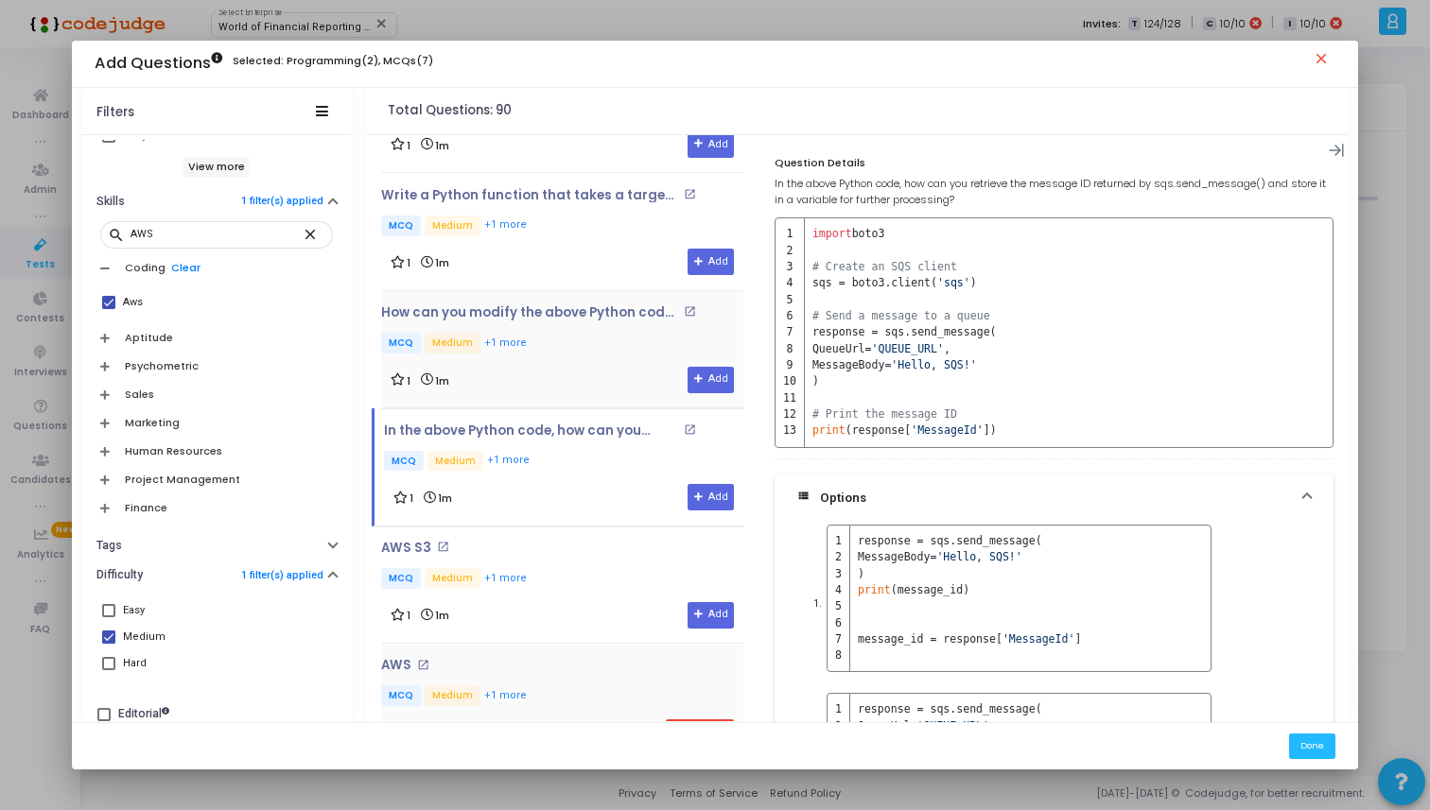
click at [618, 367] on div "1 1m Add" at bounding box center [562, 380] width 343 height 26
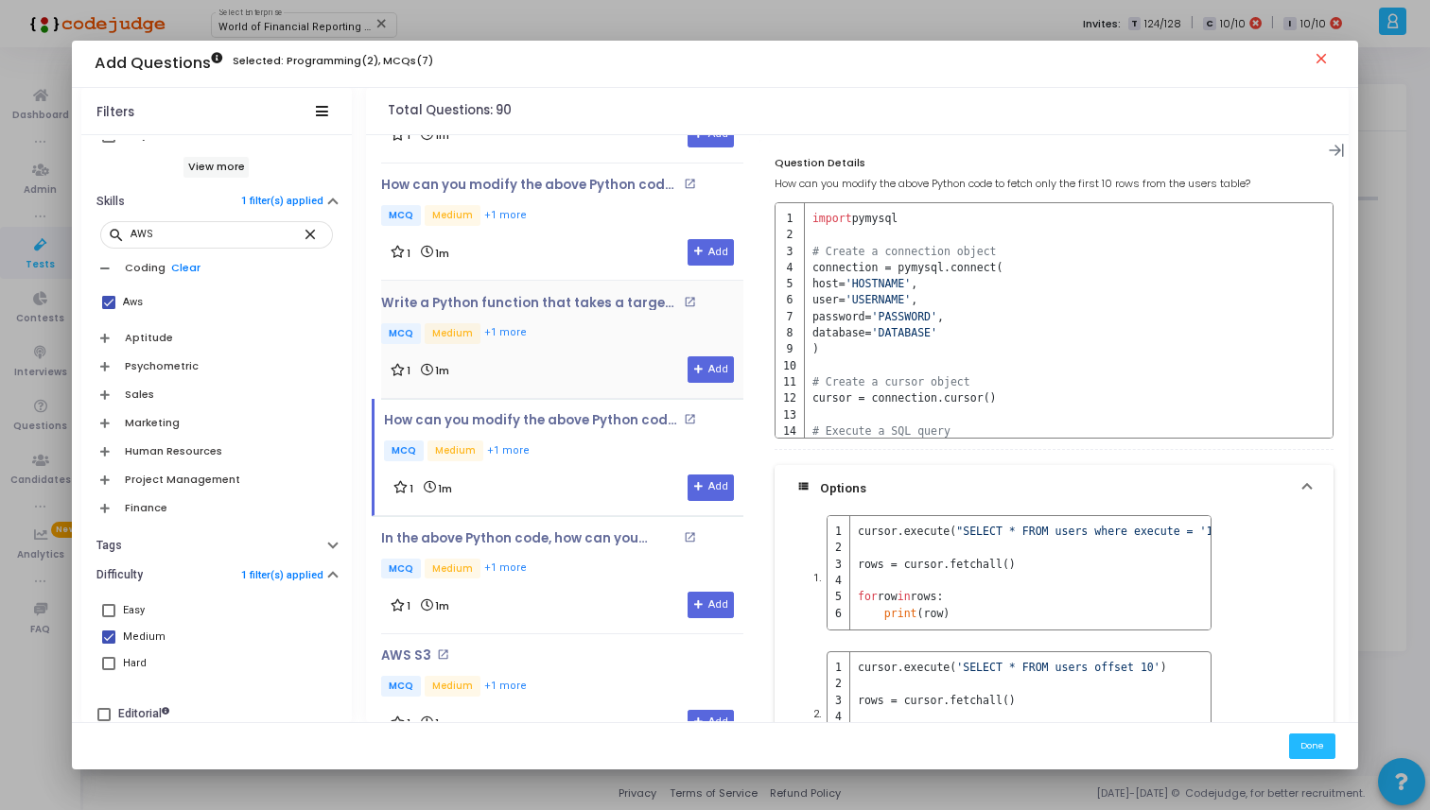
click at [595, 303] on div "Write a Python function that takes a target group ARN as an input and returns t…" at bounding box center [562, 321] width 362 height 51
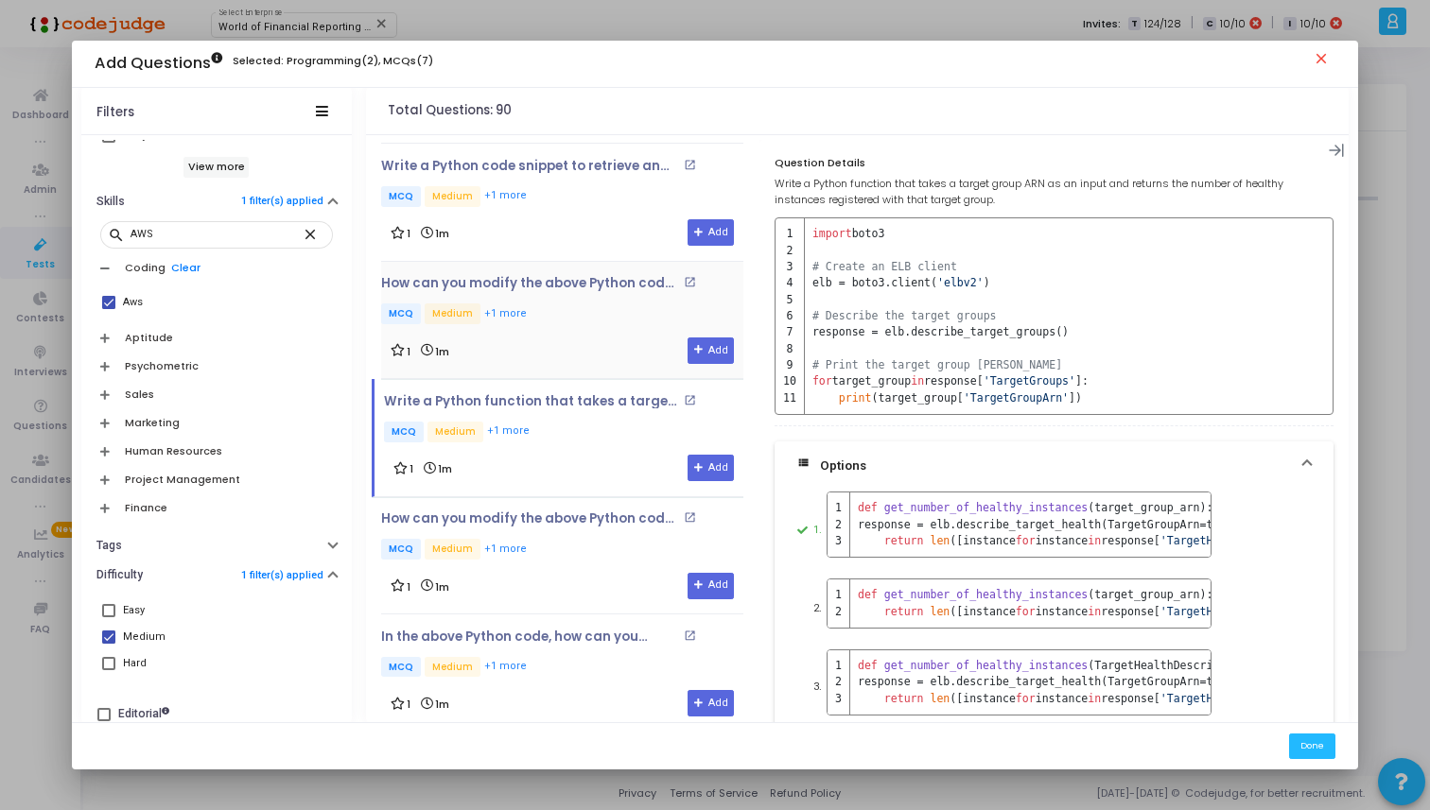
click at [591, 316] on div "How can you modify the above Python code to filter and print only the bucket na…" at bounding box center [562, 320] width 362 height 88
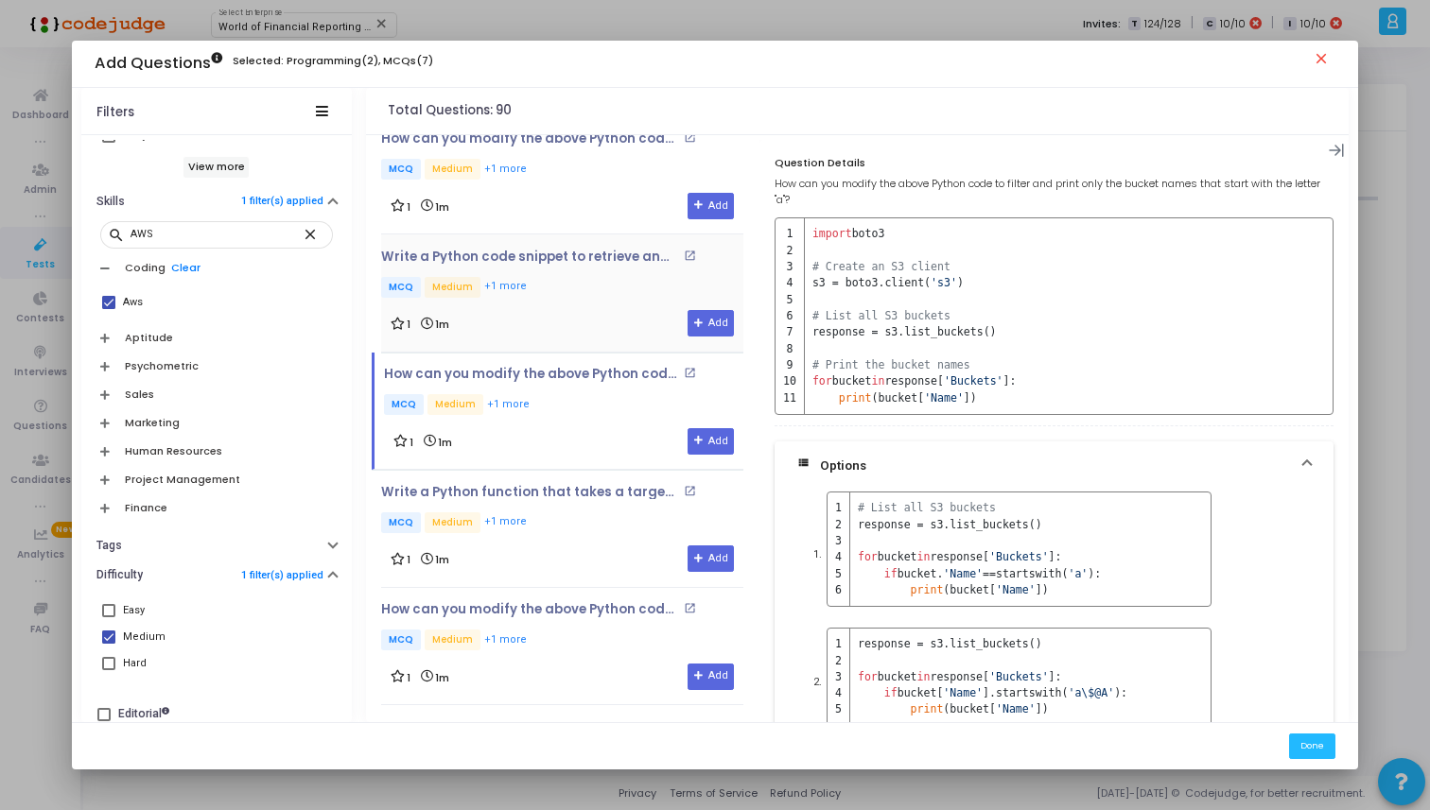
click at [553, 282] on p "MCQ Medium +1 more" at bounding box center [562, 289] width 362 height 24
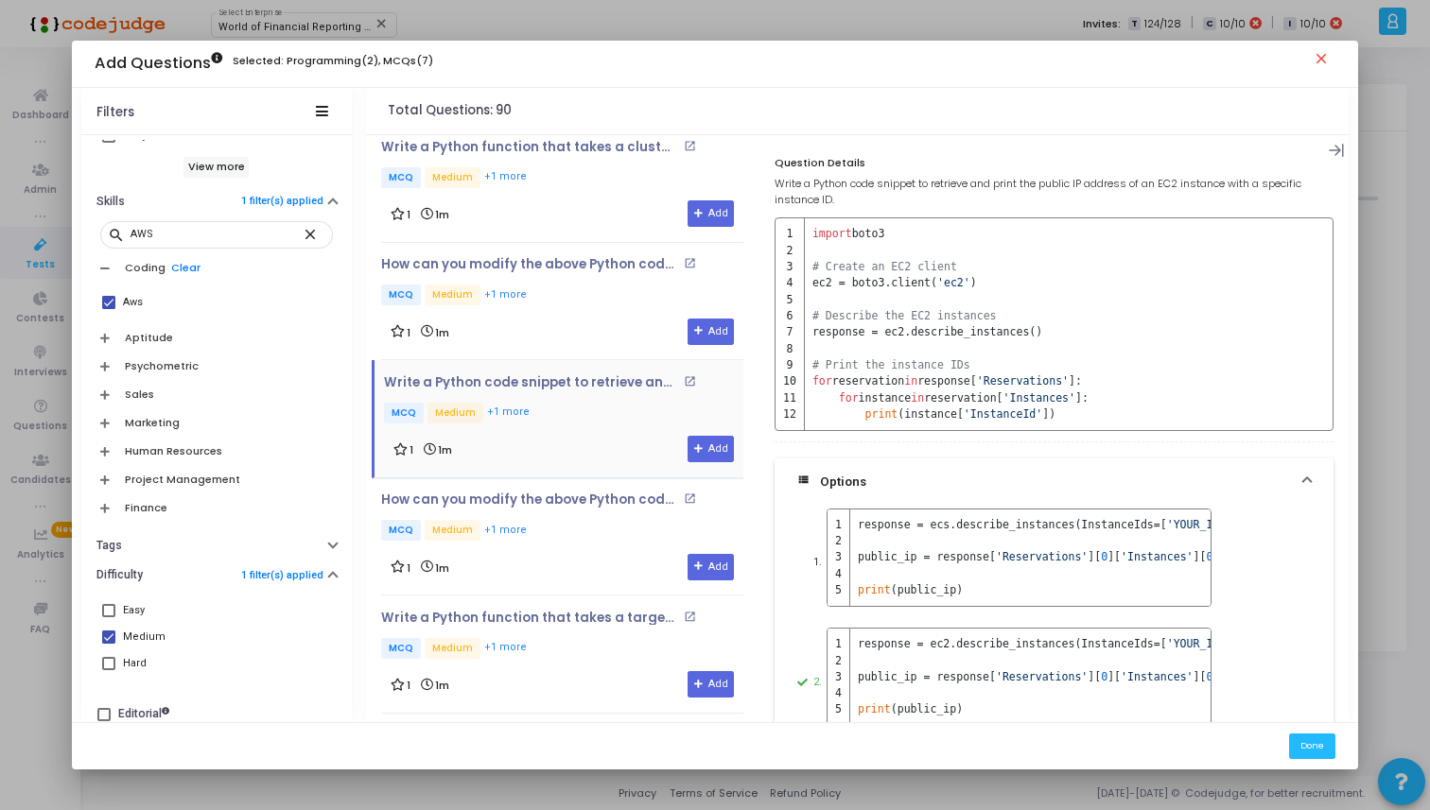
click at [553, 285] on p "MCQ Medium +1 more" at bounding box center [562, 297] width 362 height 24
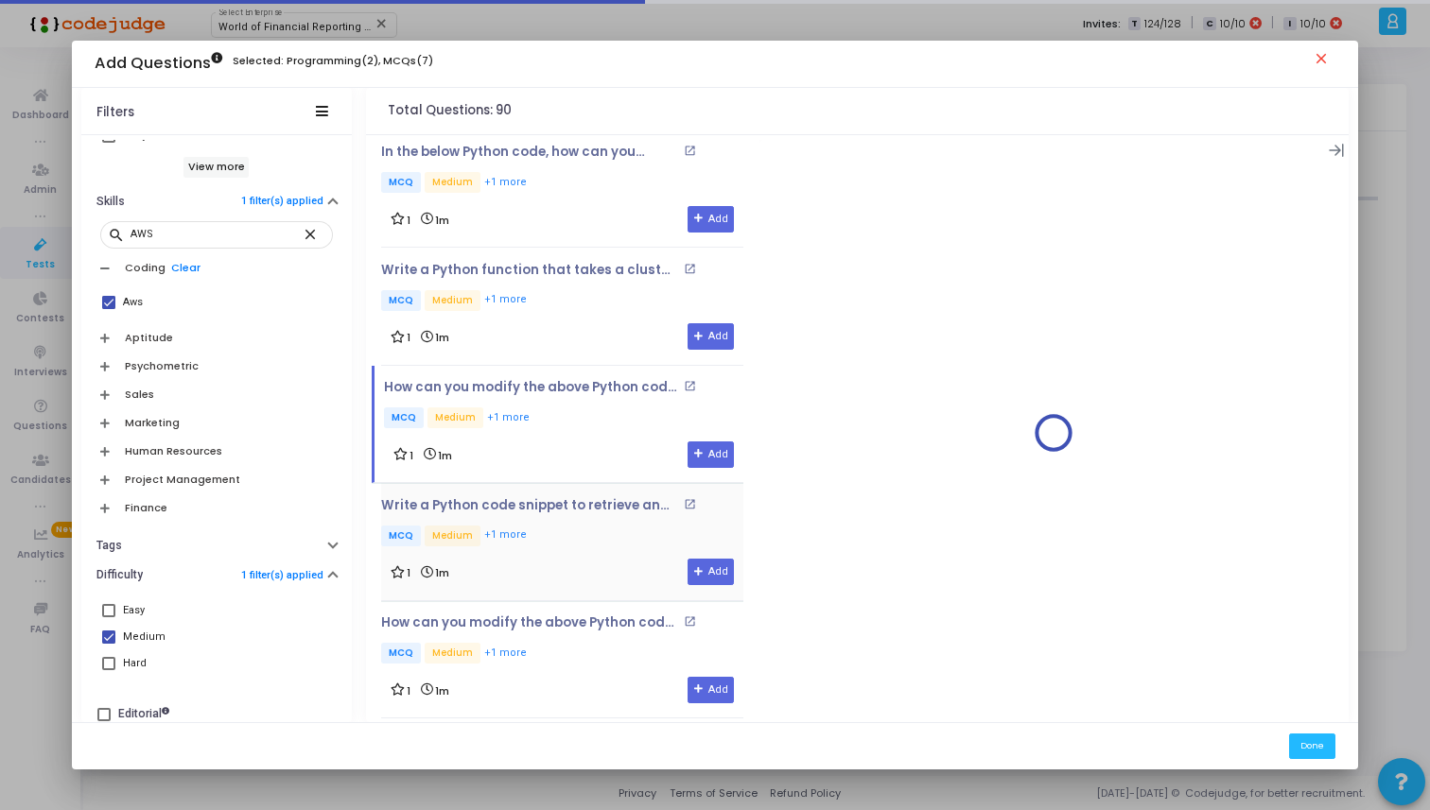
scroll to position [3736, 0]
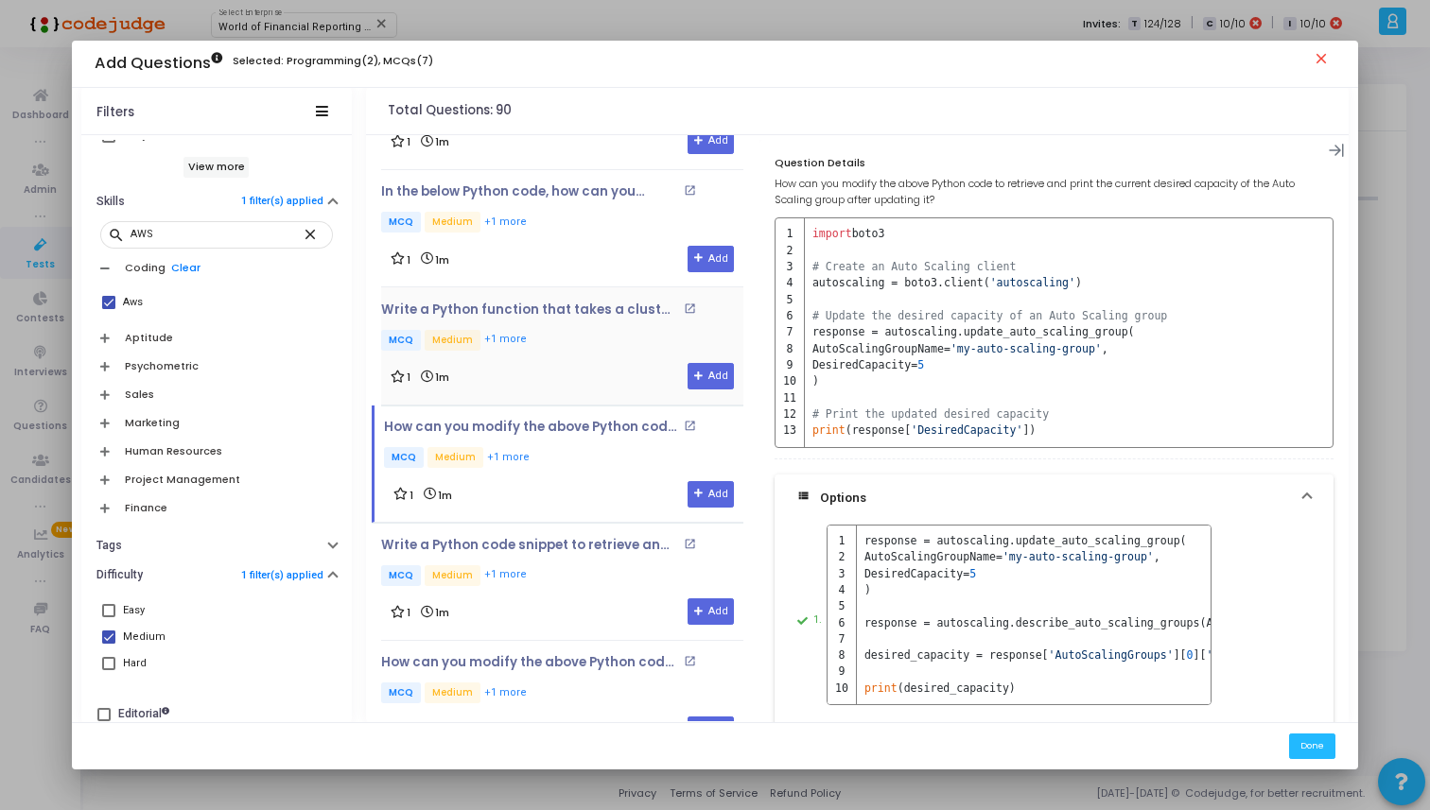
click at [553, 339] on div "Write a Python function that takes a cluster ARN as an input and returns the nu…" at bounding box center [562, 347] width 362 height 88
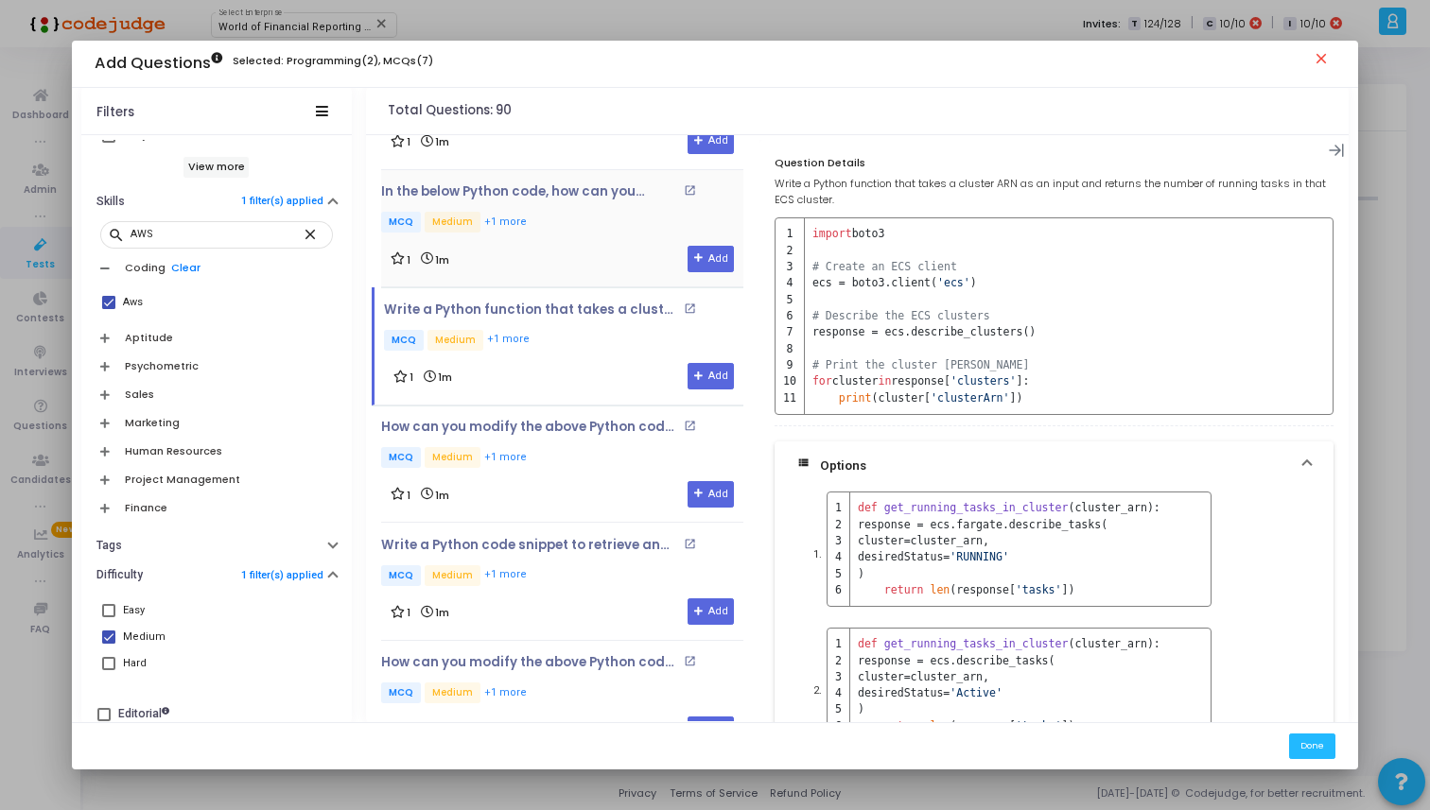
click at [553, 212] on p "MCQ Medium +1 more" at bounding box center [562, 224] width 362 height 24
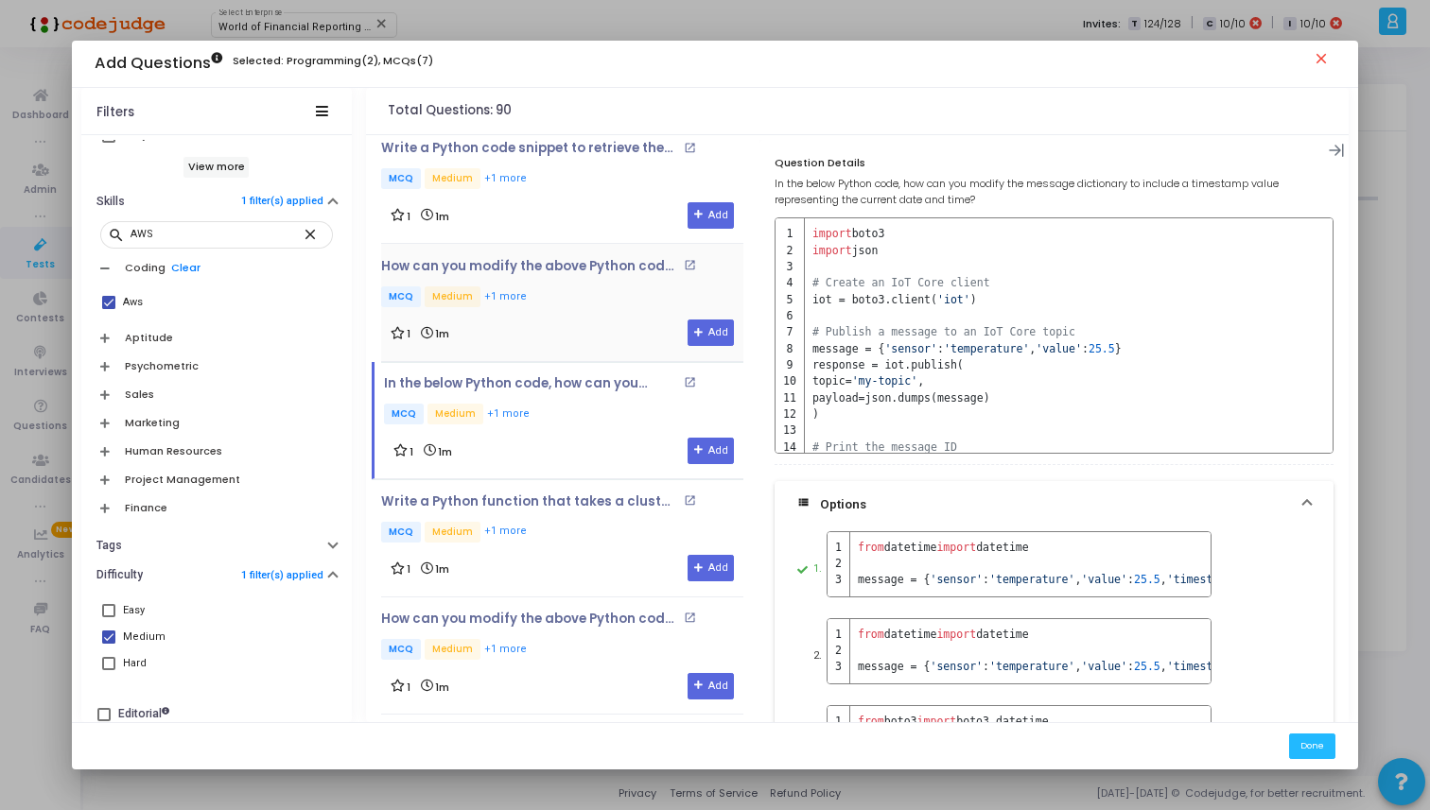
click at [559, 287] on p "MCQ Medium +1 more" at bounding box center [562, 299] width 362 height 24
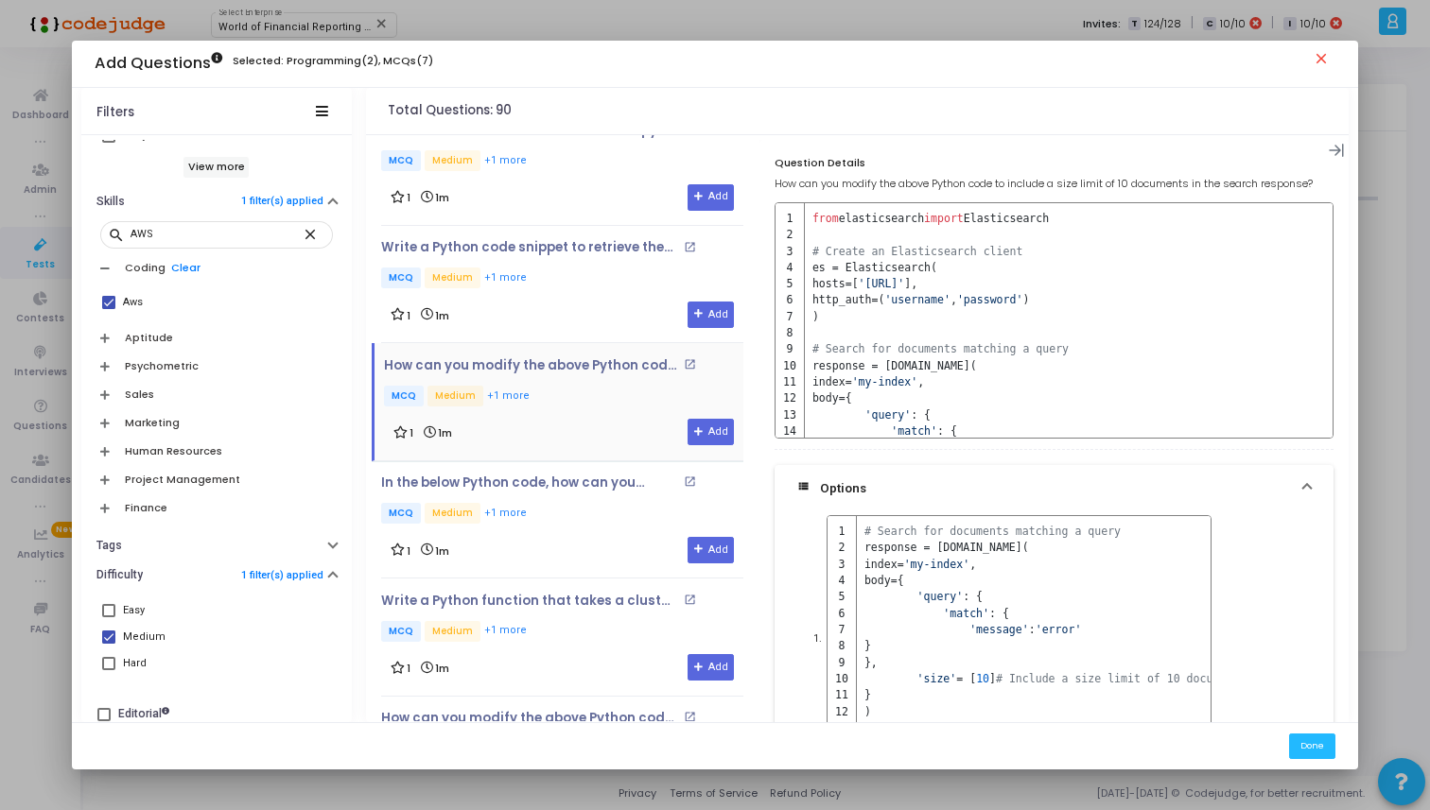
click at [559, 275] on p "MCQ Medium +1 more" at bounding box center [562, 280] width 362 height 24
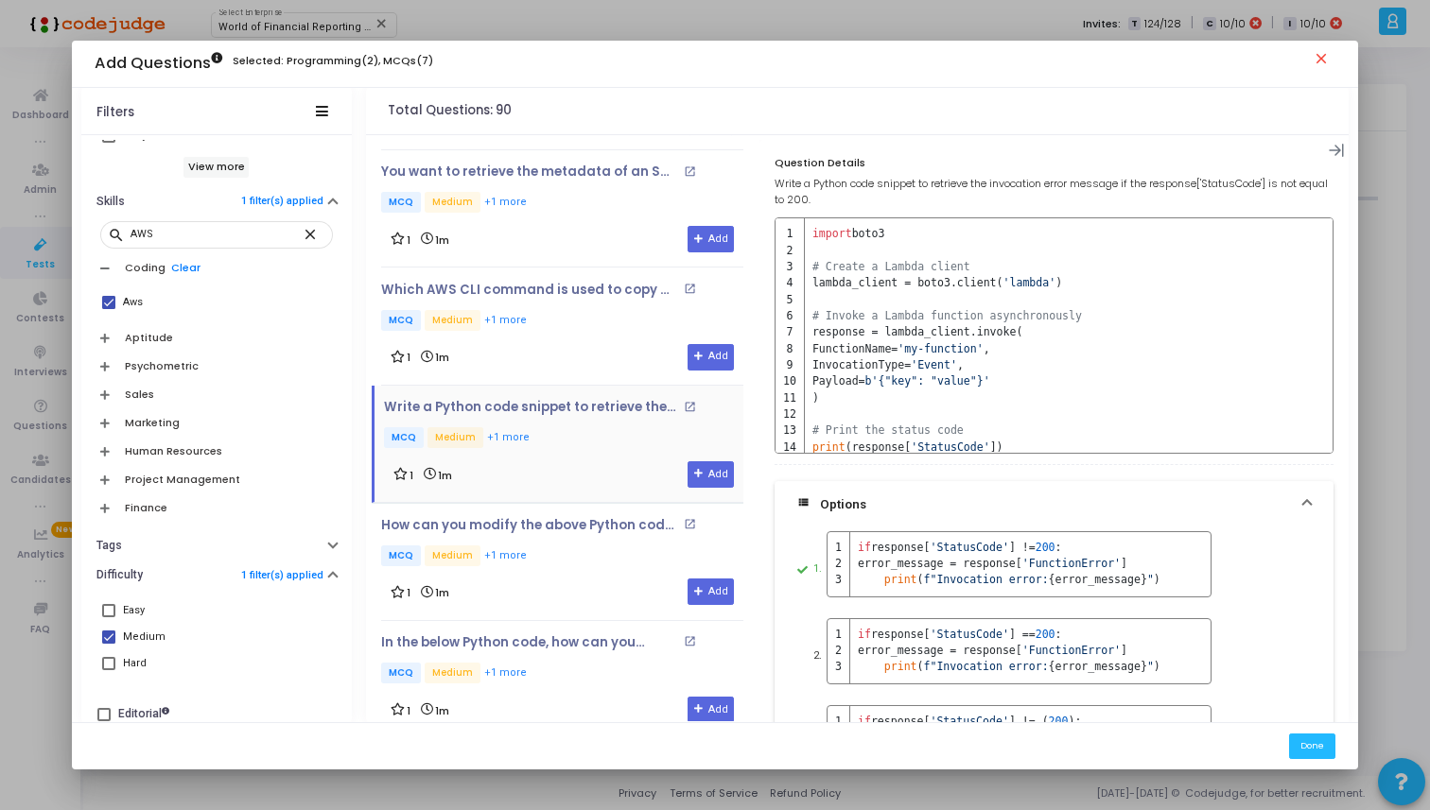
scroll to position [3282, 0]
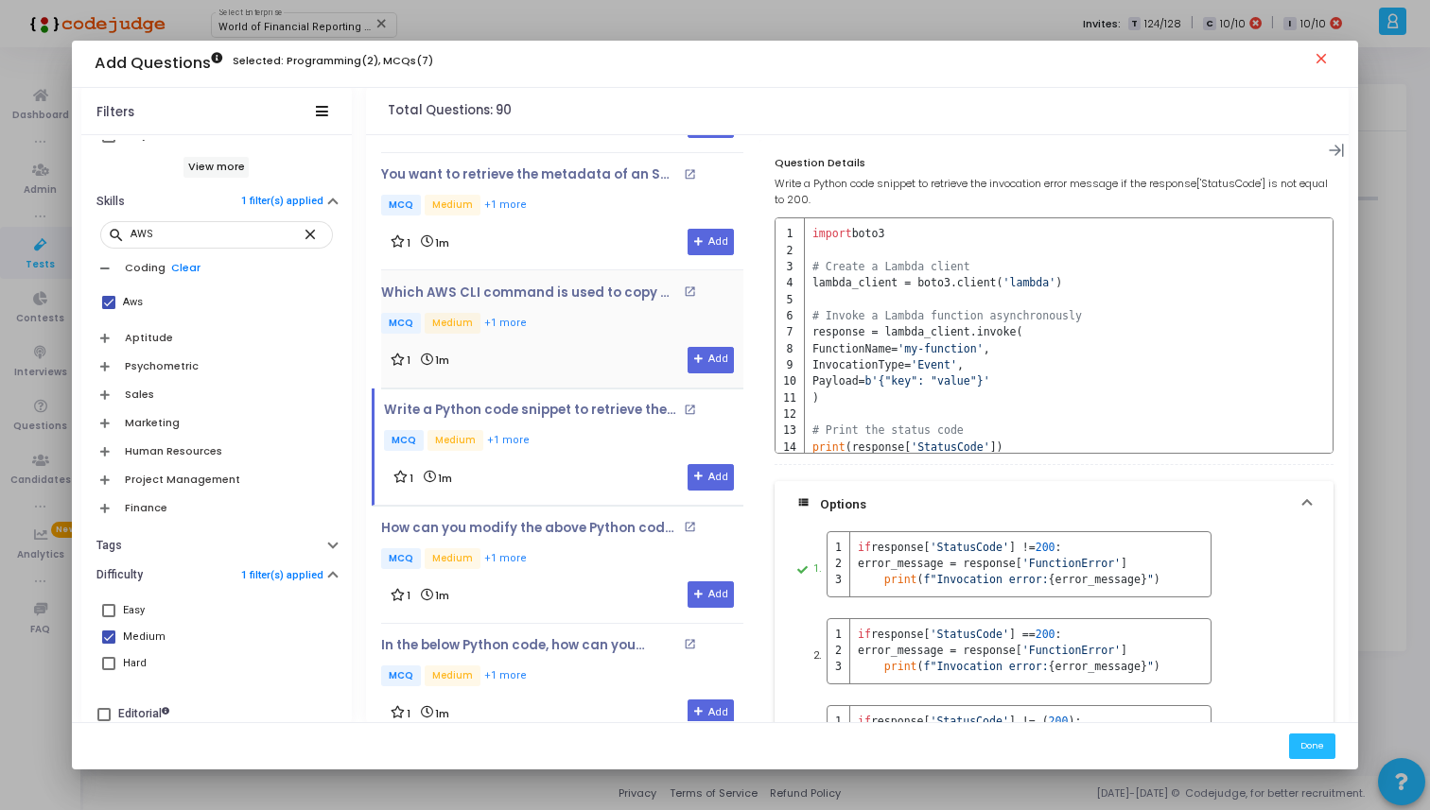
click at [548, 313] on p "MCQ Medium +1 more" at bounding box center [562, 325] width 362 height 24
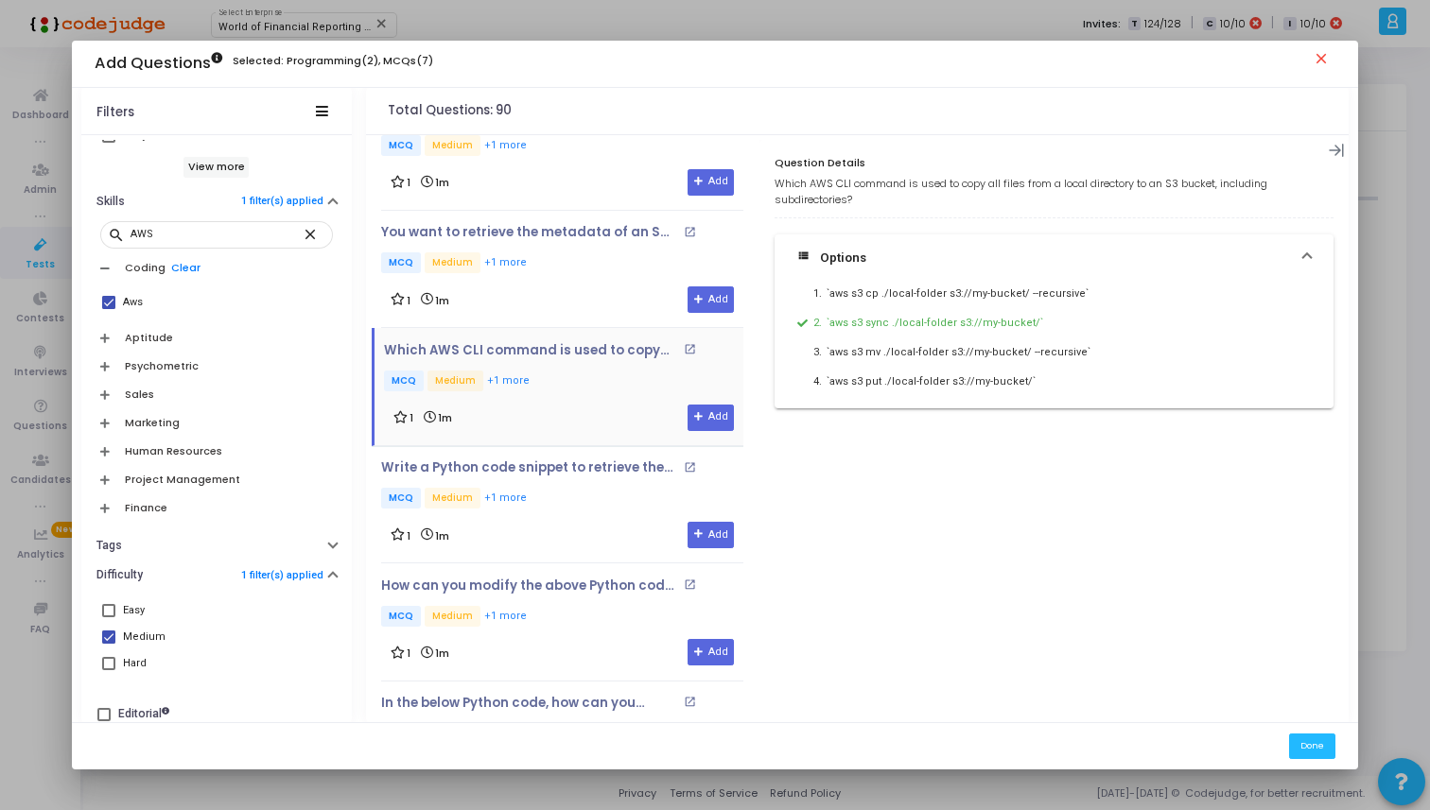
scroll to position [3173, 0]
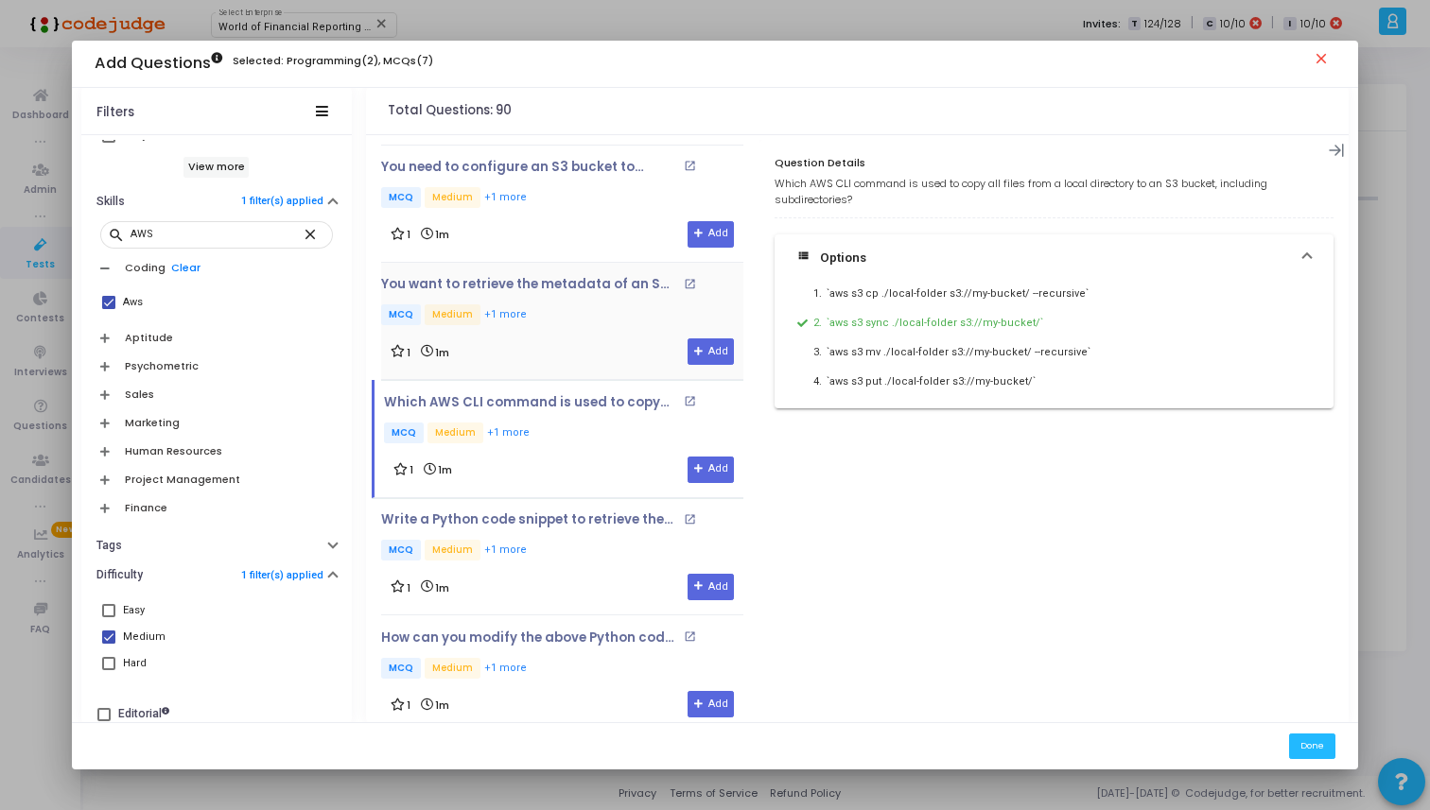
click at [580, 342] on div "1 1m Add" at bounding box center [562, 352] width 343 height 26
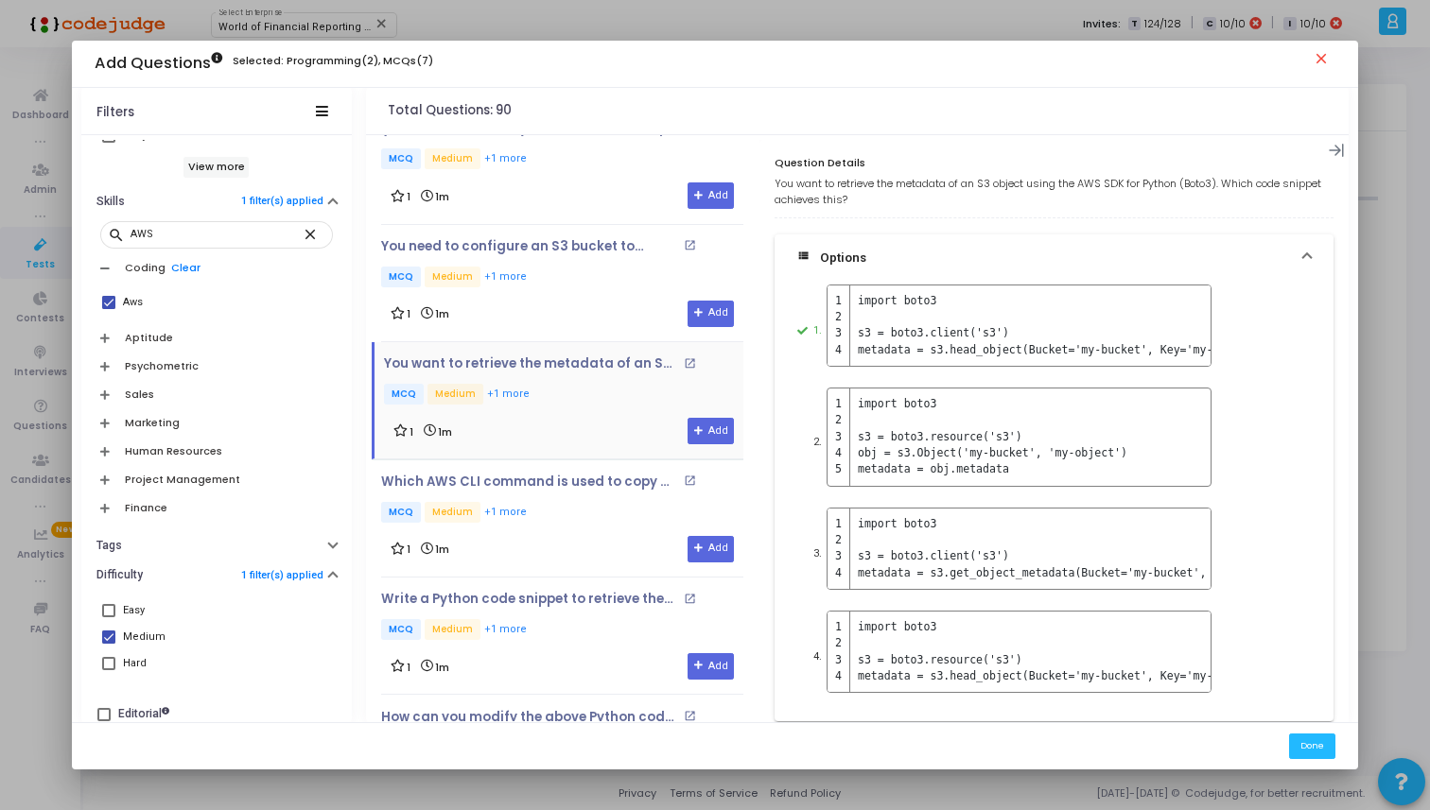
scroll to position [3069, 0]
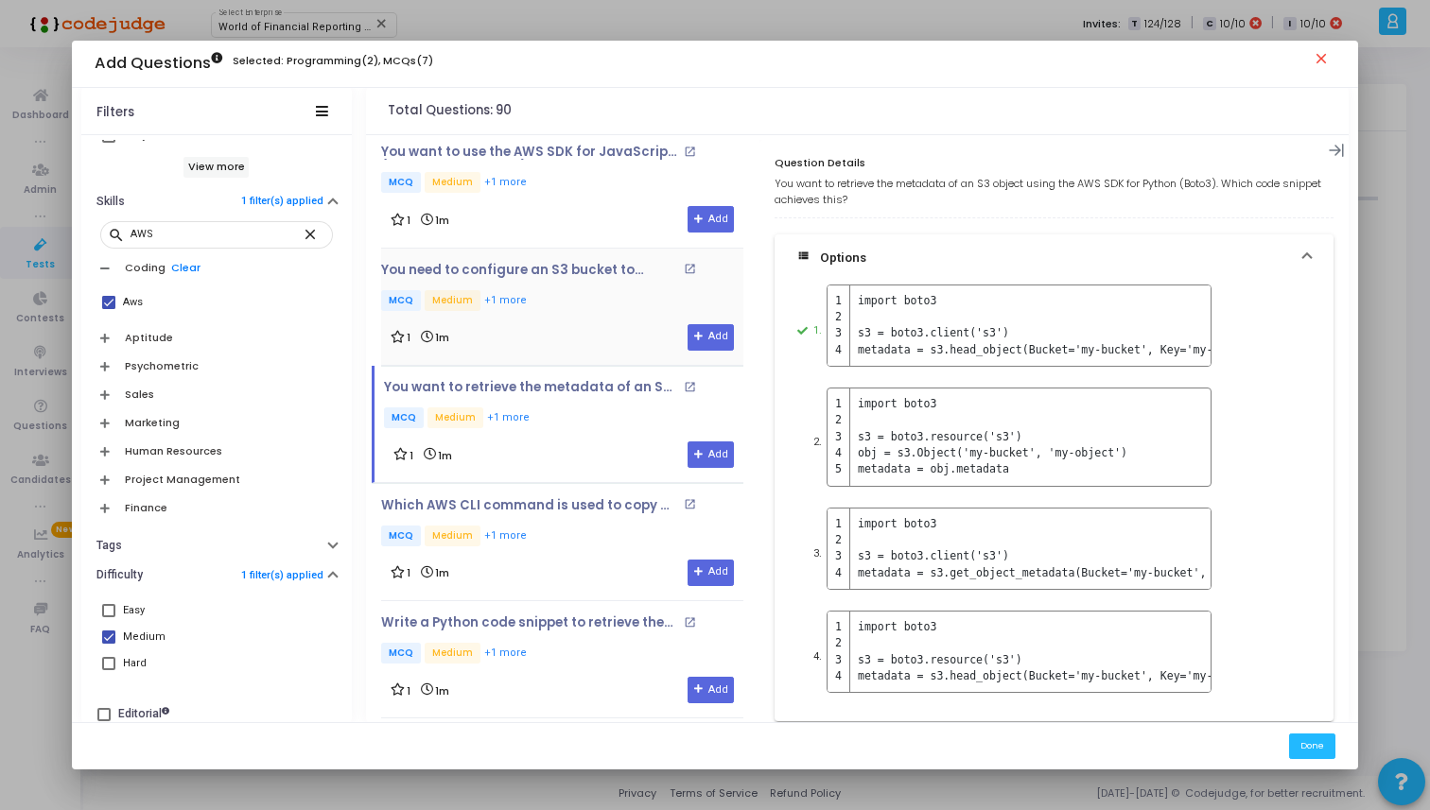
click at [580, 324] on div "1 1m Add" at bounding box center [562, 337] width 343 height 26
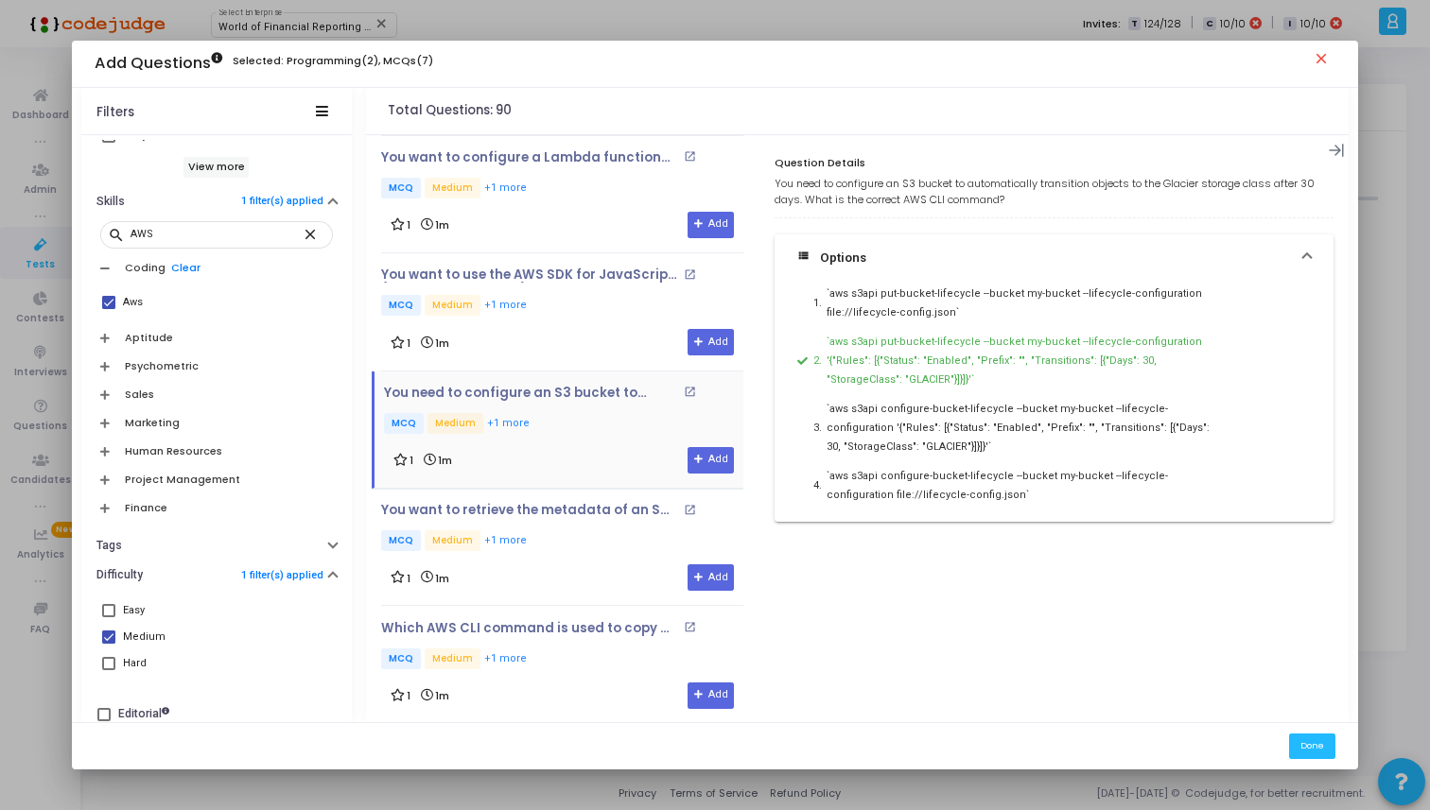
click at [580, 312] on div "You want to use the AWS SDK for JavaScript (AWS SDK for Node.js) to delete all …" at bounding box center [562, 312] width 362 height 88
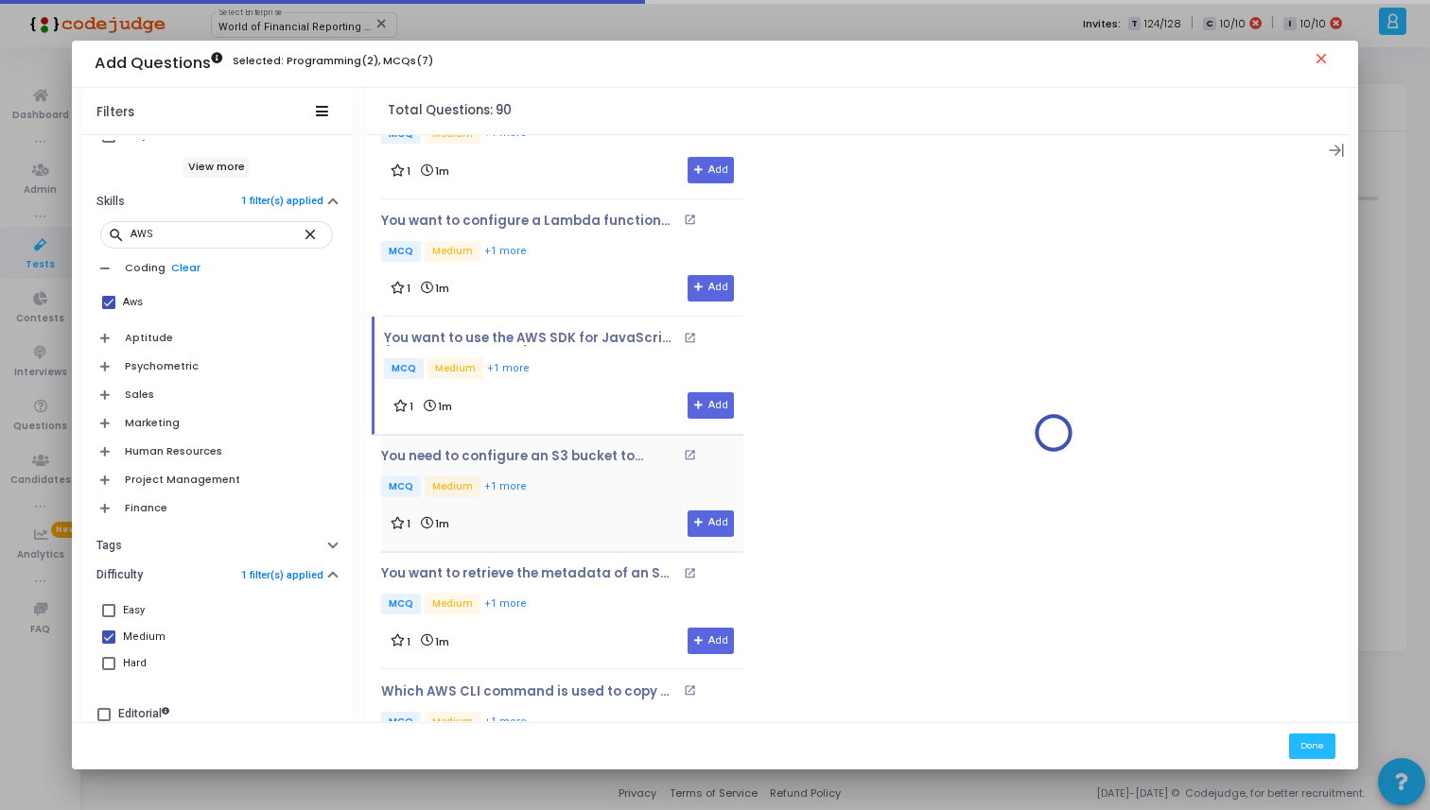
scroll to position [2814, 0]
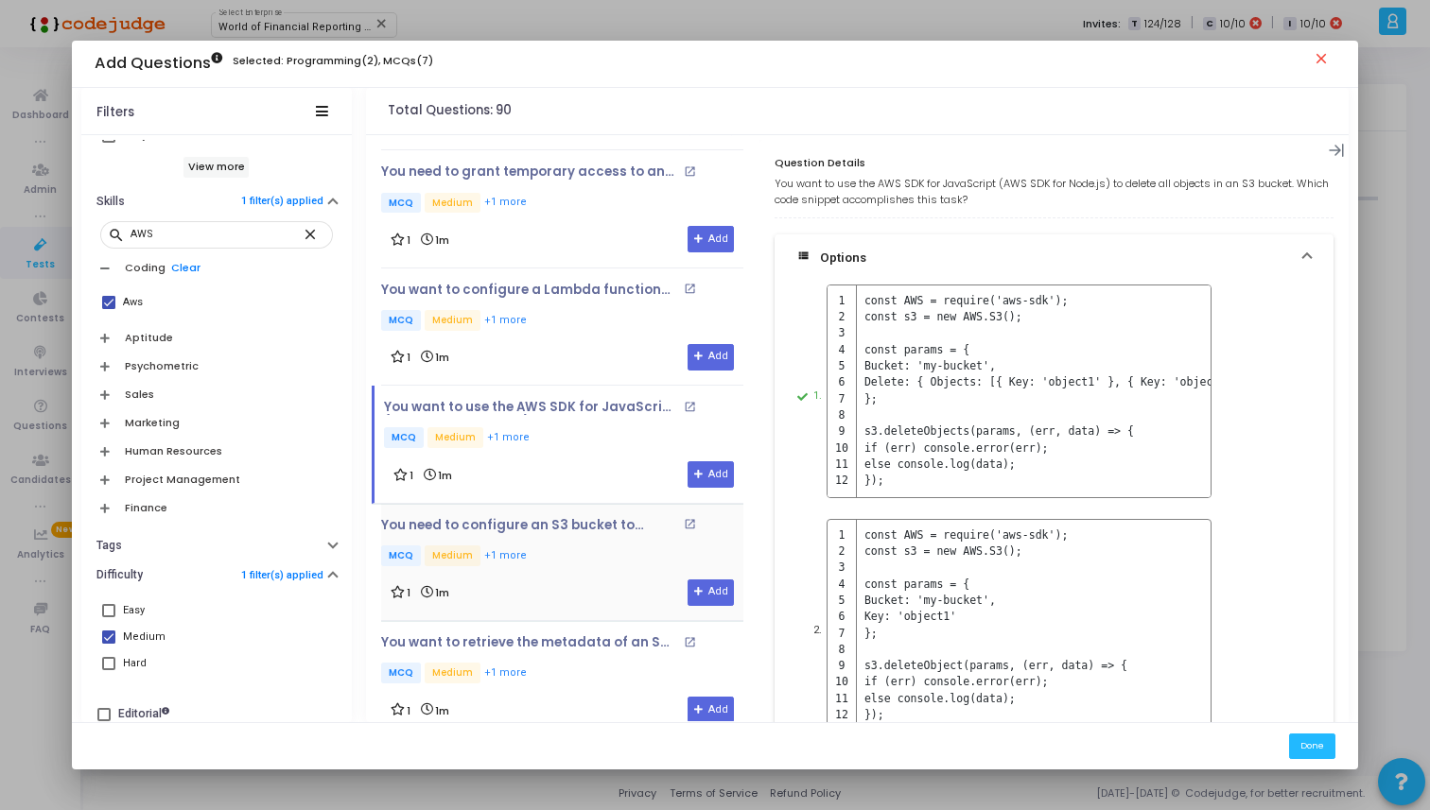
click at [580, 312] on p "MCQ Medium +1 more" at bounding box center [562, 322] width 362 height 24
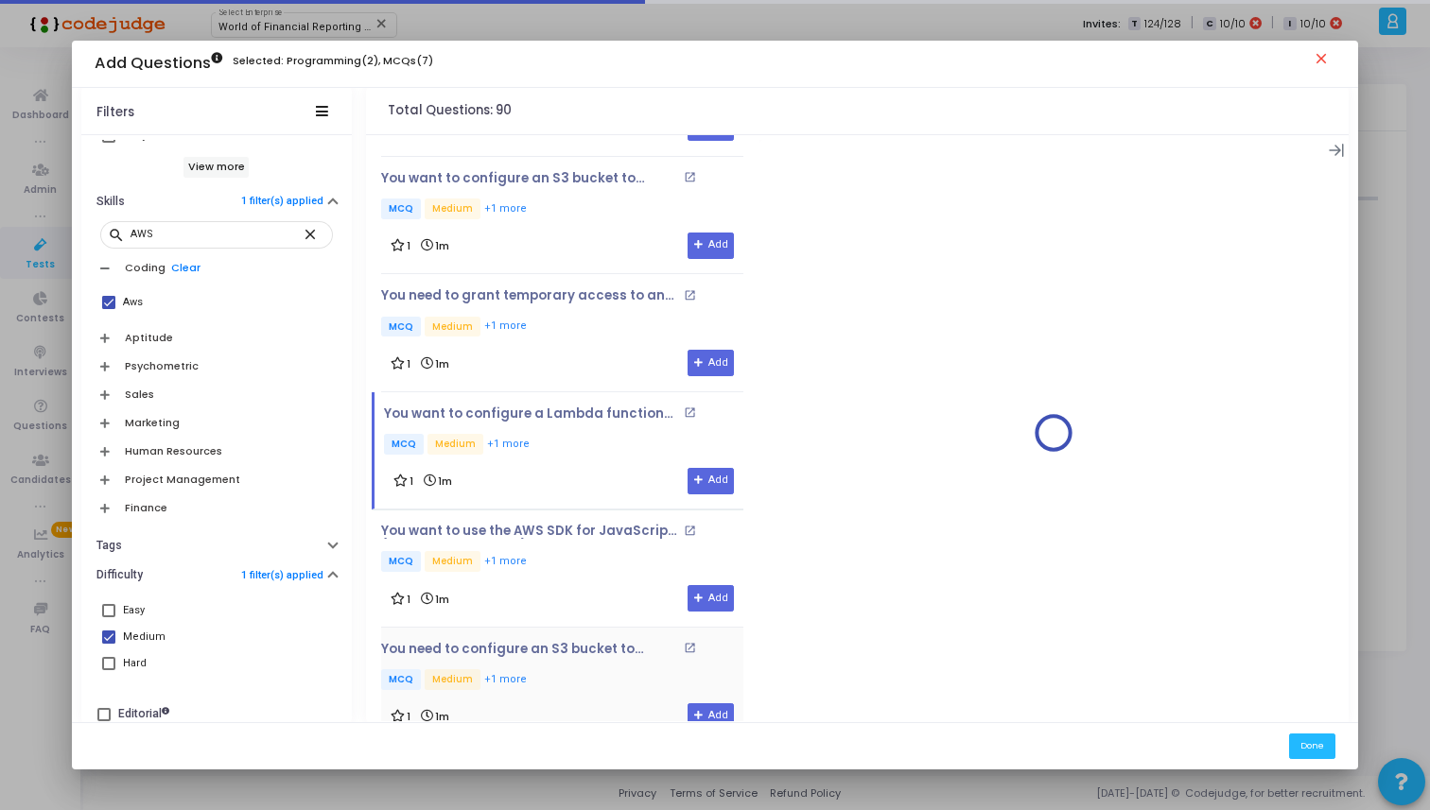
scroll to position [2567, 0]
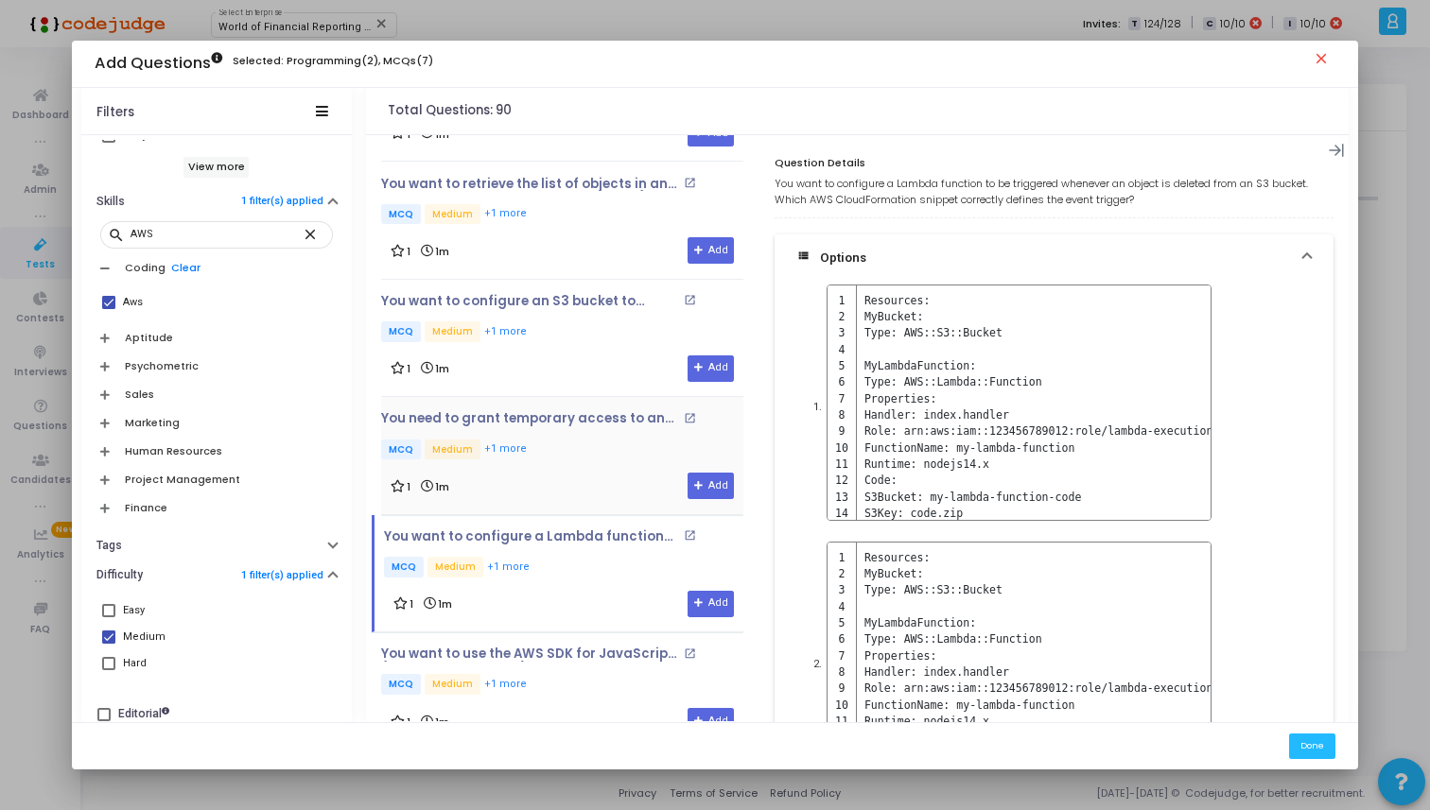
click at [596, 440] on p "MCQ Medium +1 more" at bounding box center [562, 452] width 362 height 24
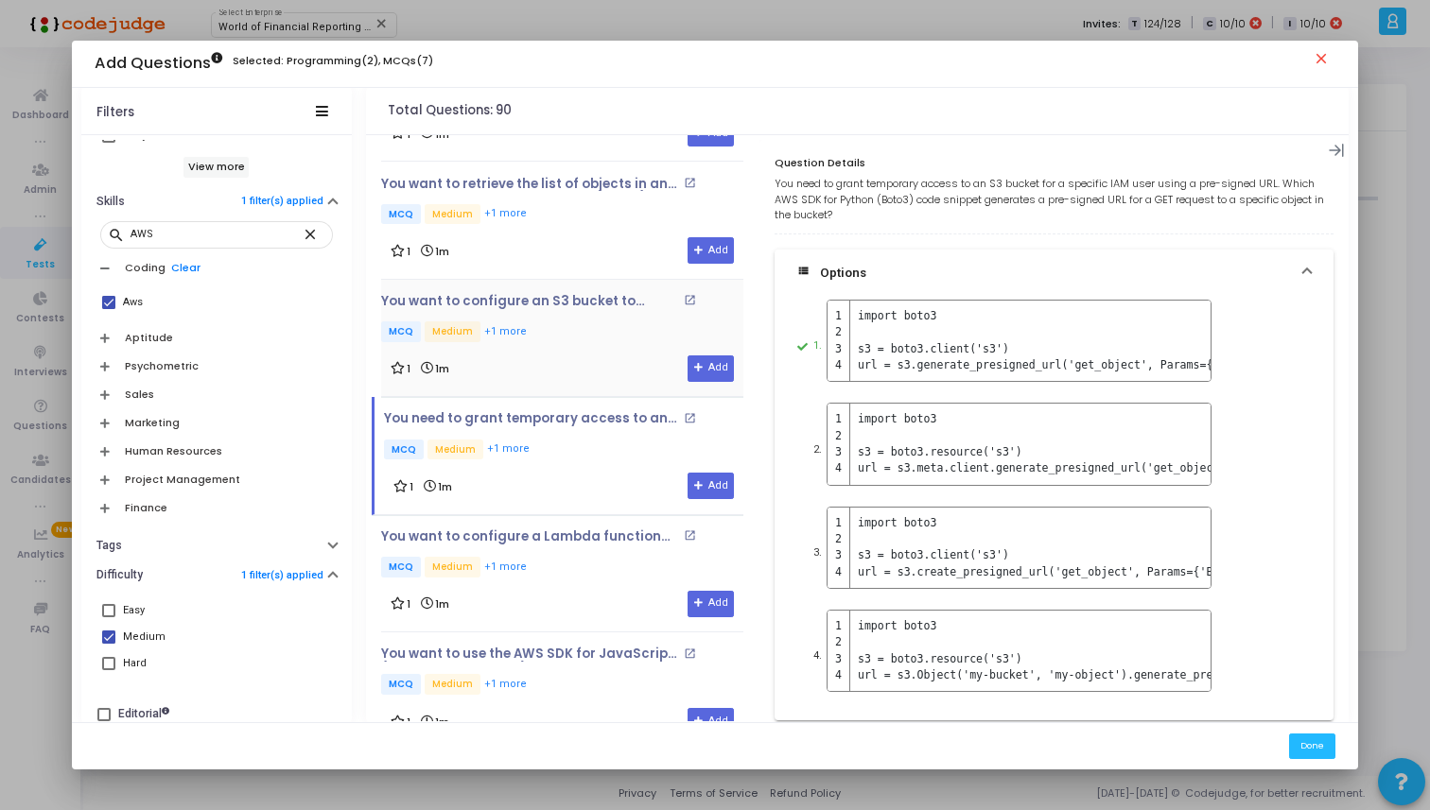
click at [596, 362] on div "1 1m Add" at bounding box center [562, 369] width 343 height 26
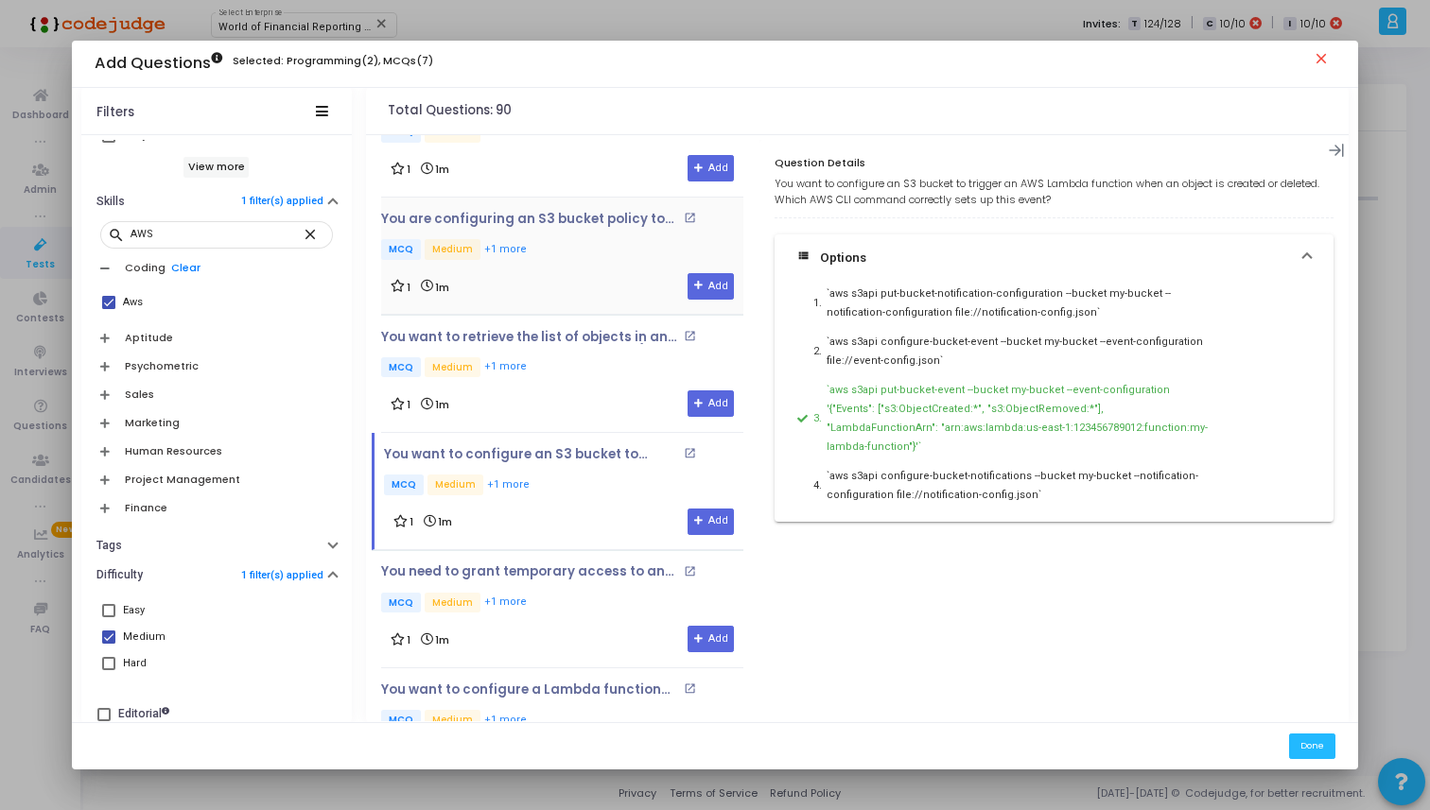
scroll to position [2411, 0]
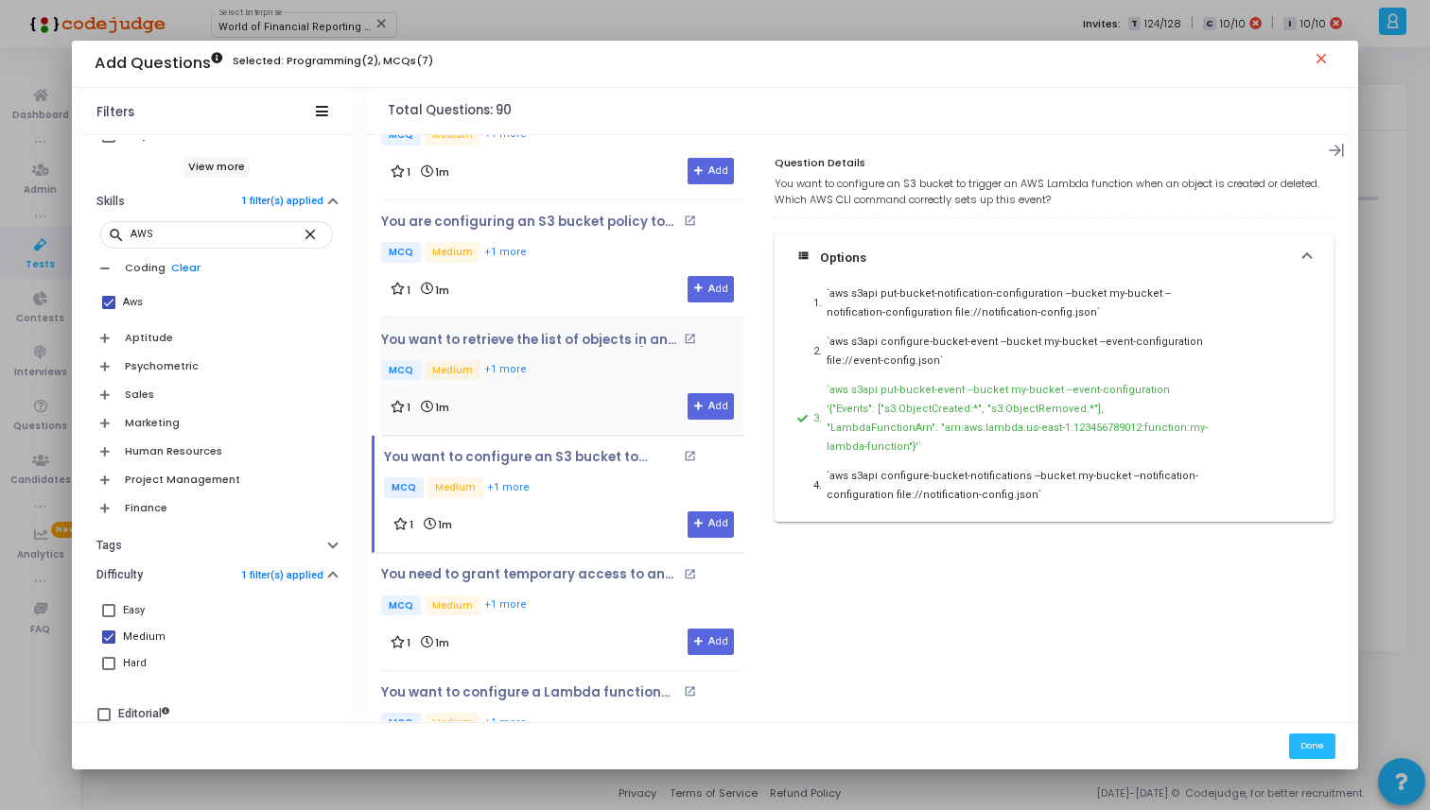
click at [610, 340] on div "You want to retrieve the list of objects in an S3 bucket using the AWS SDK for …" at bounding box center [562, 358] width 362 height 51
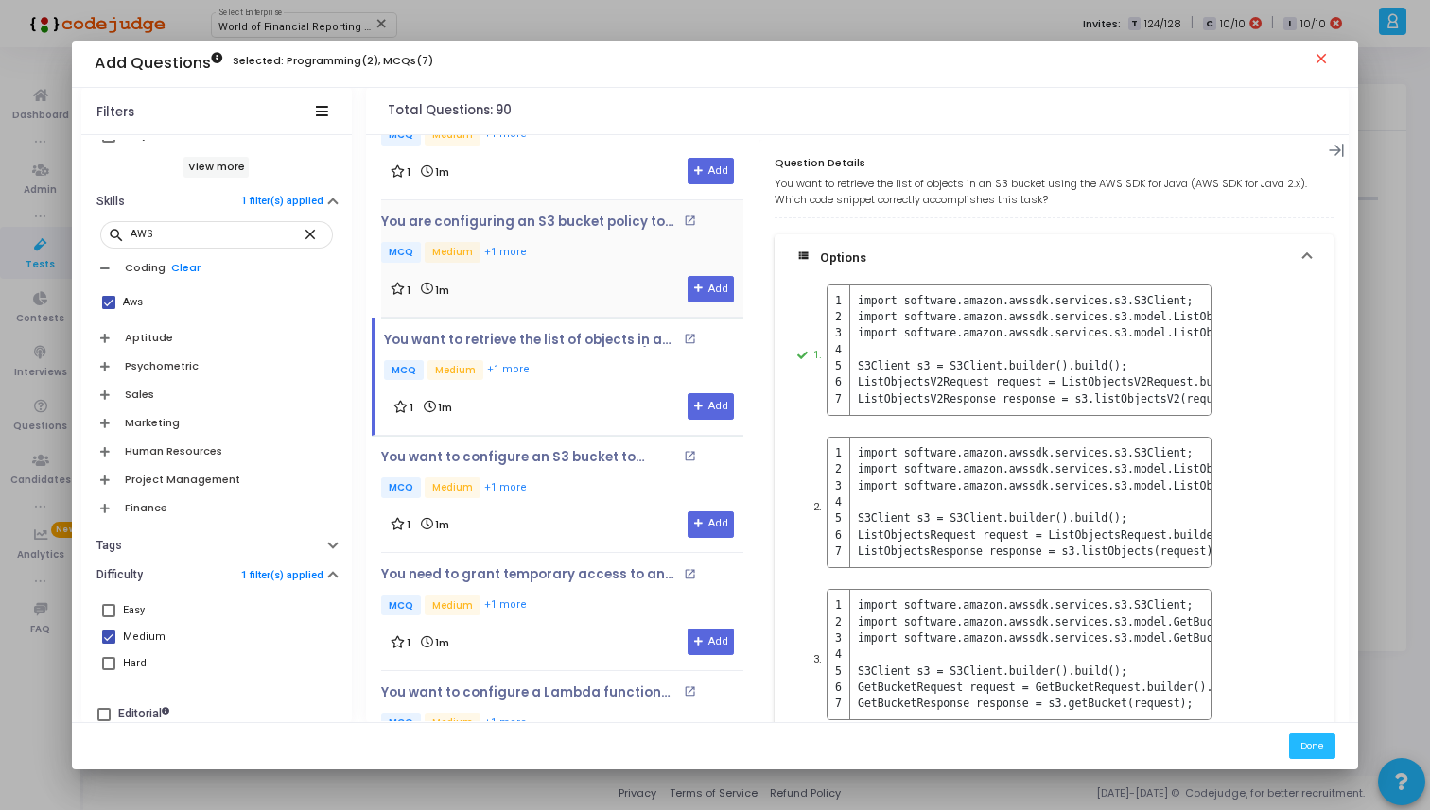
click at [585, 252] on p "MCQ Medium +1 more" at bounding box center [562, 254] width 362 height 24
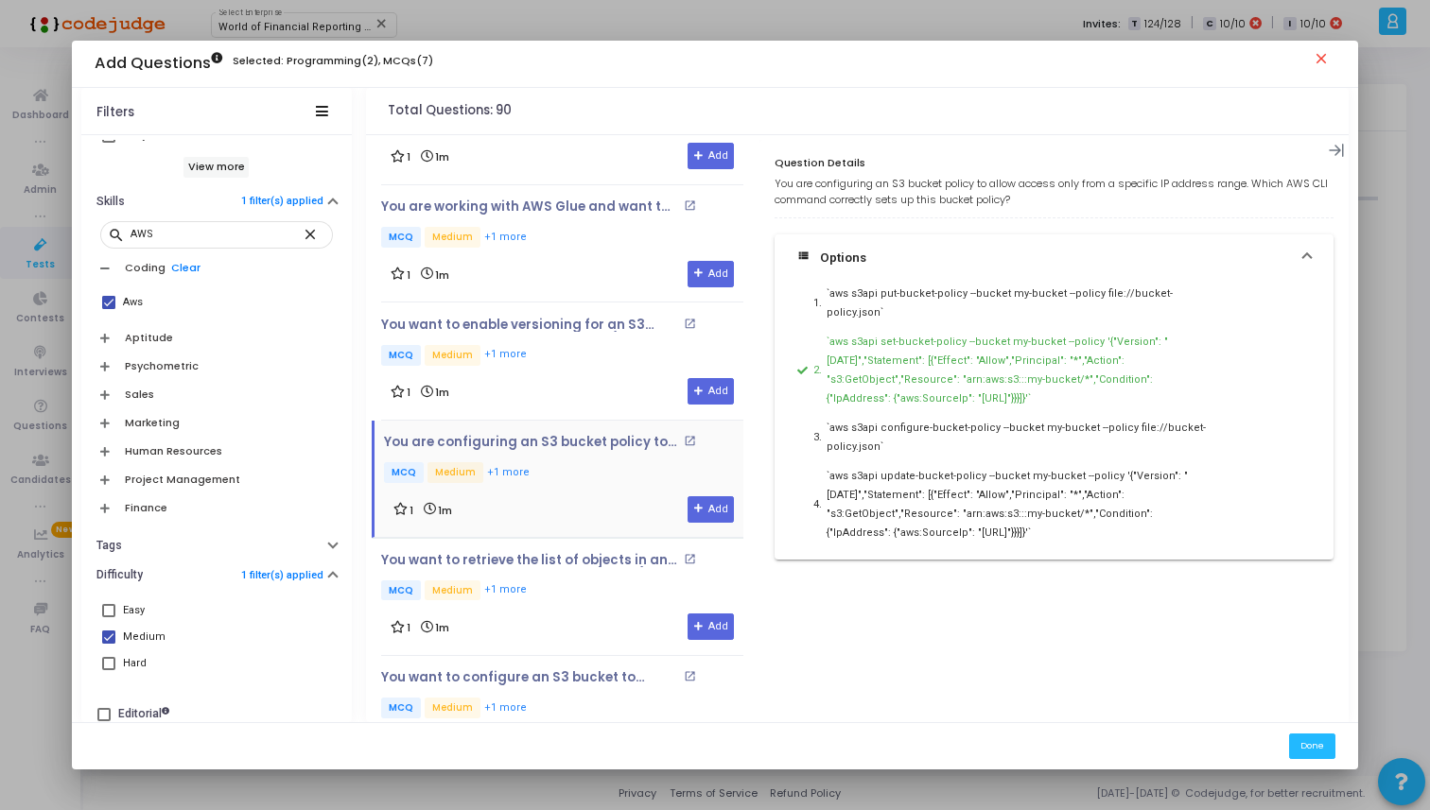
scroll to position [2124, 0]
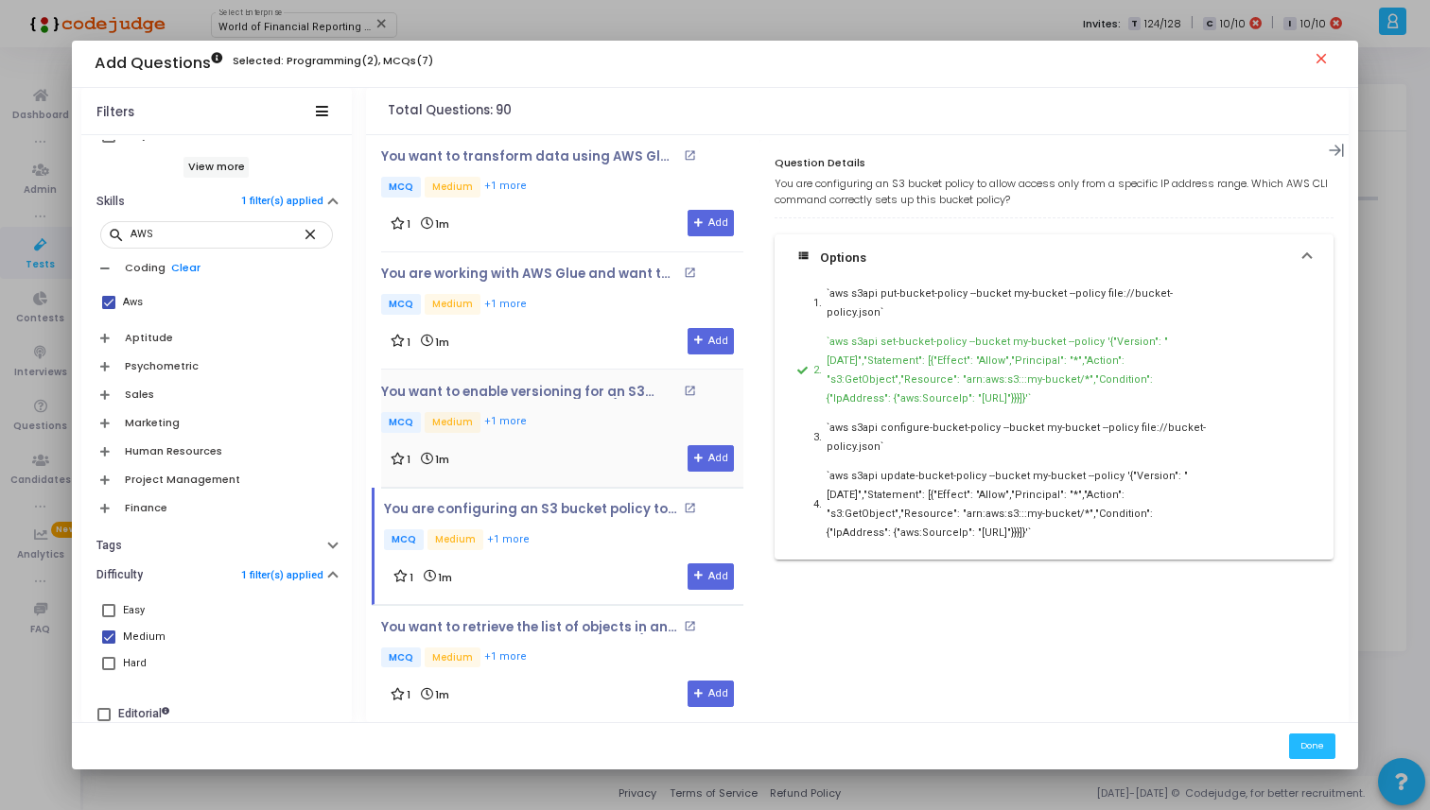
click at [611, 412] on p "MCQ Medium +1 more" at bounding box center [562, 424] width 362 height 24
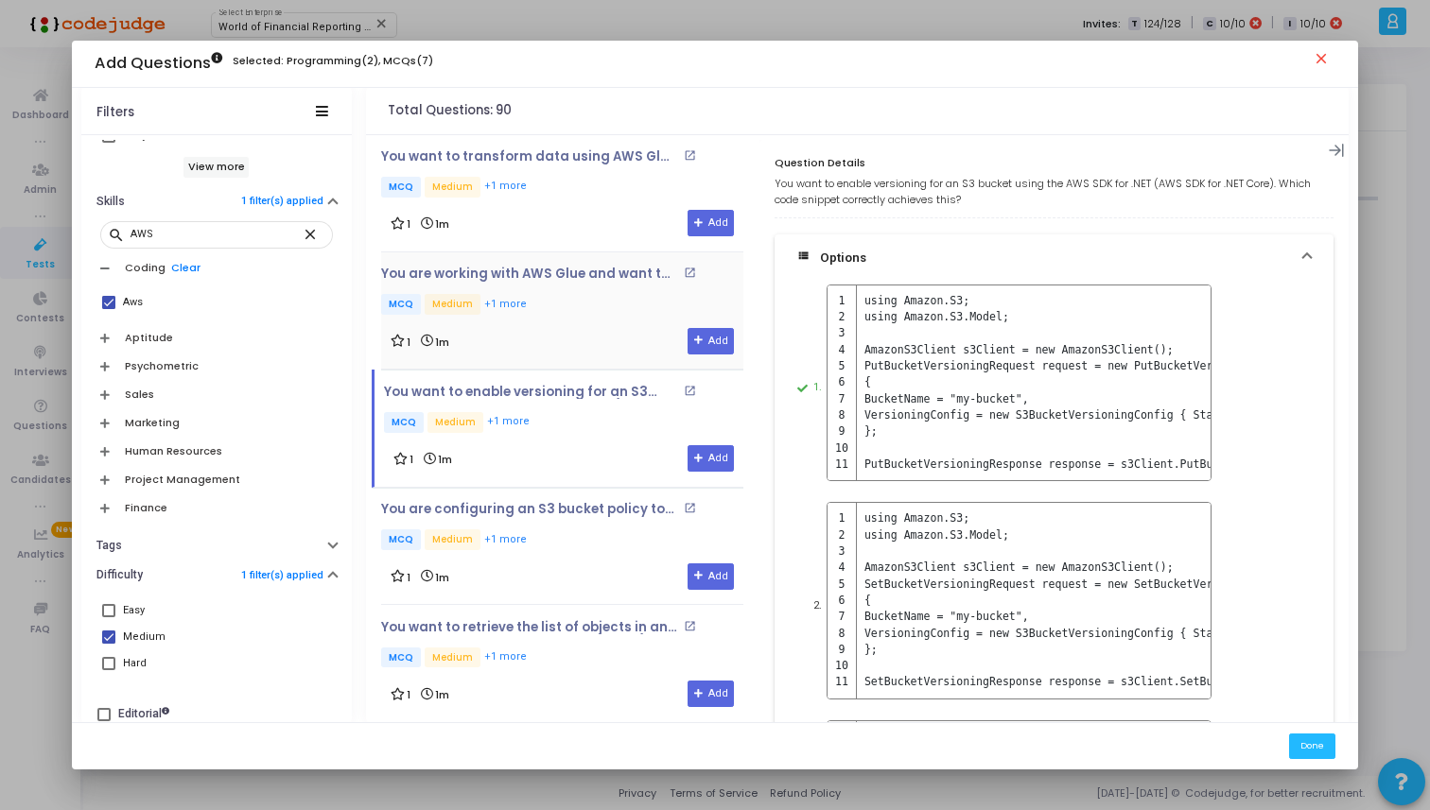
click at [586, 328] on div "1 1m Add" at bounding box center [562, 341] width 343 height 26
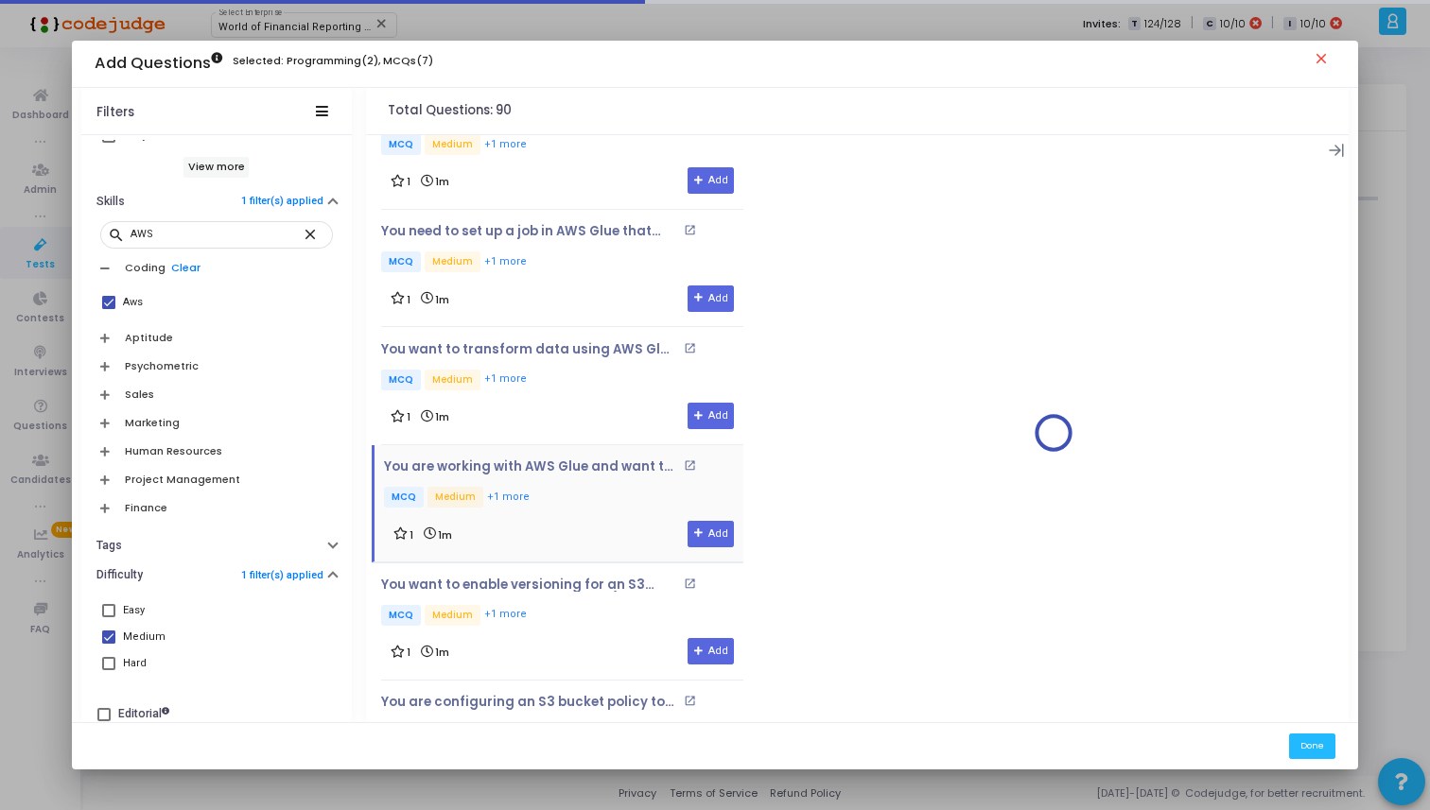
scroll to position [1886, 0]
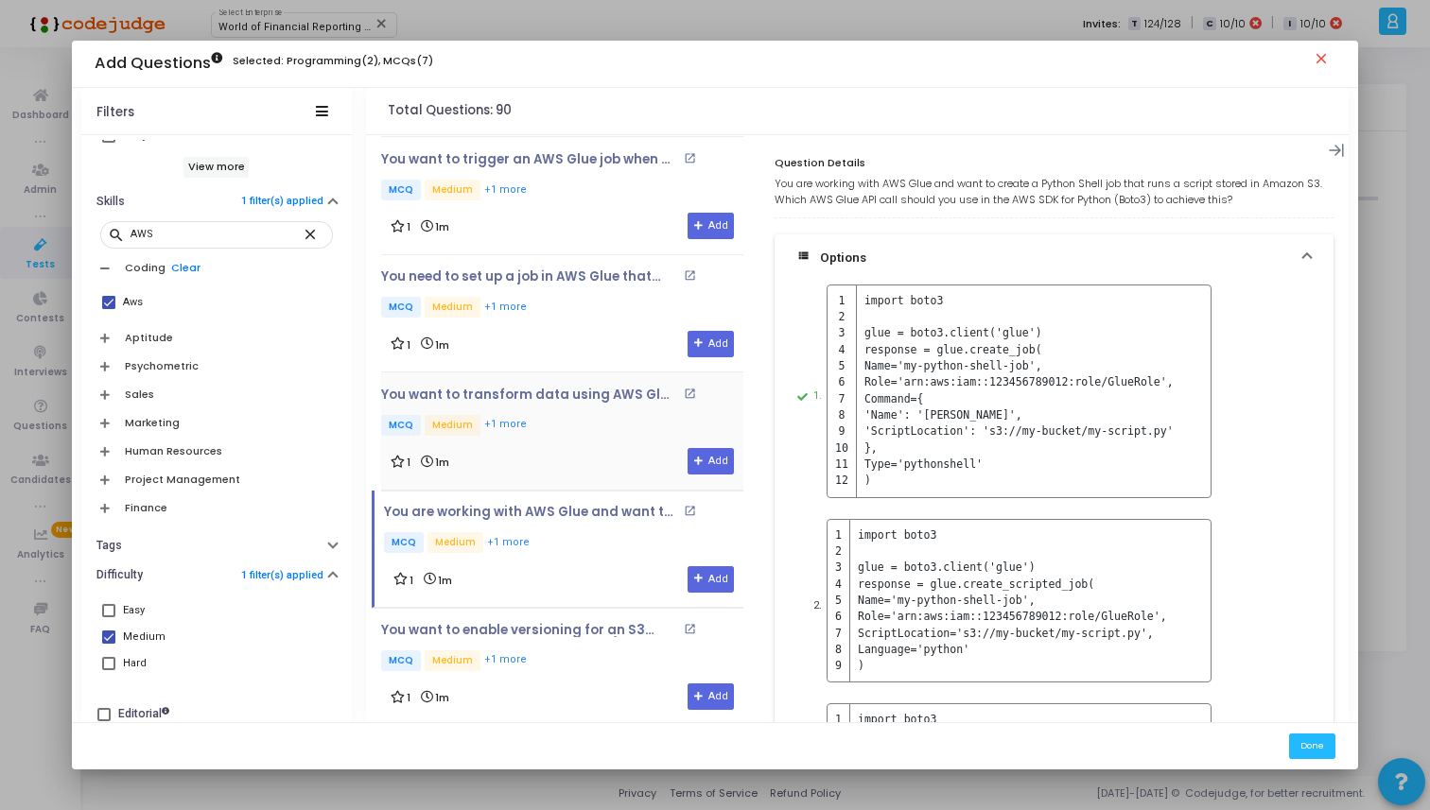
click at [612, 448] on div "1 1m Add" at bounding box center [562, 461] width 343 height 26
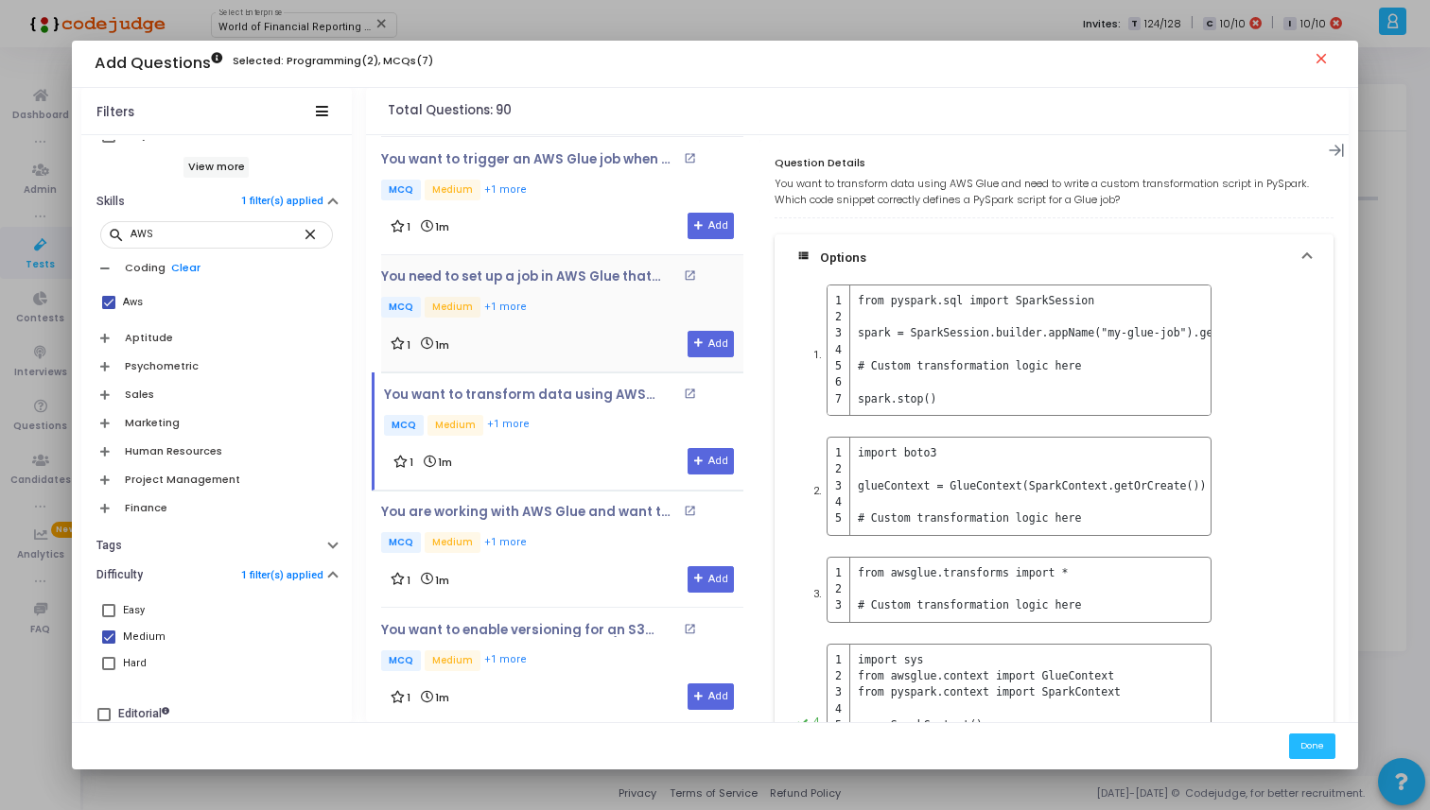
click at [586, 331] on div "1 1m Add" at bounding box center [562, 344] width 343 height 26
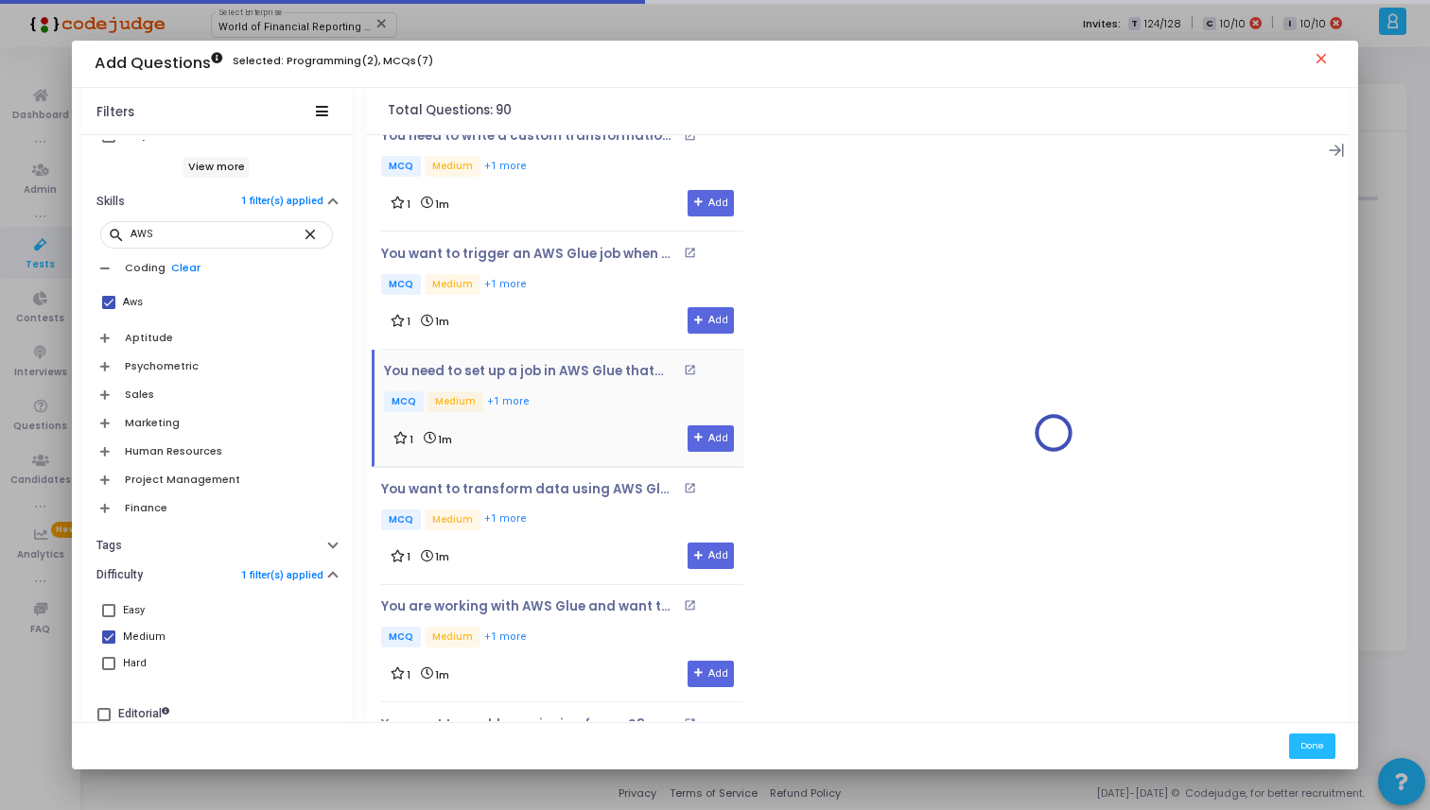
scroll to position [1696, 0]
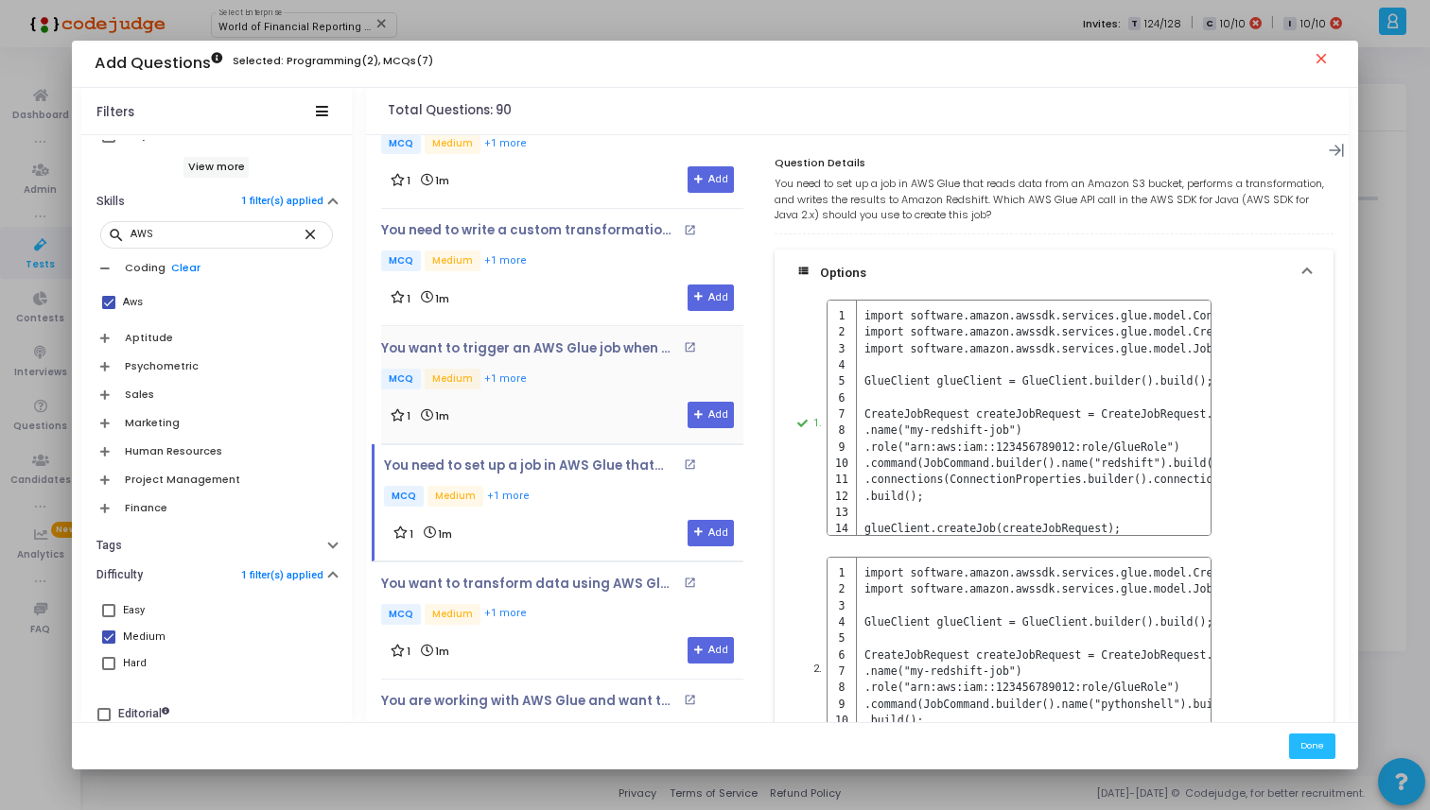
click at [598, 378] on p "MCQ Medium +1 more" at bounding box center [562, 381] width 362 height 24
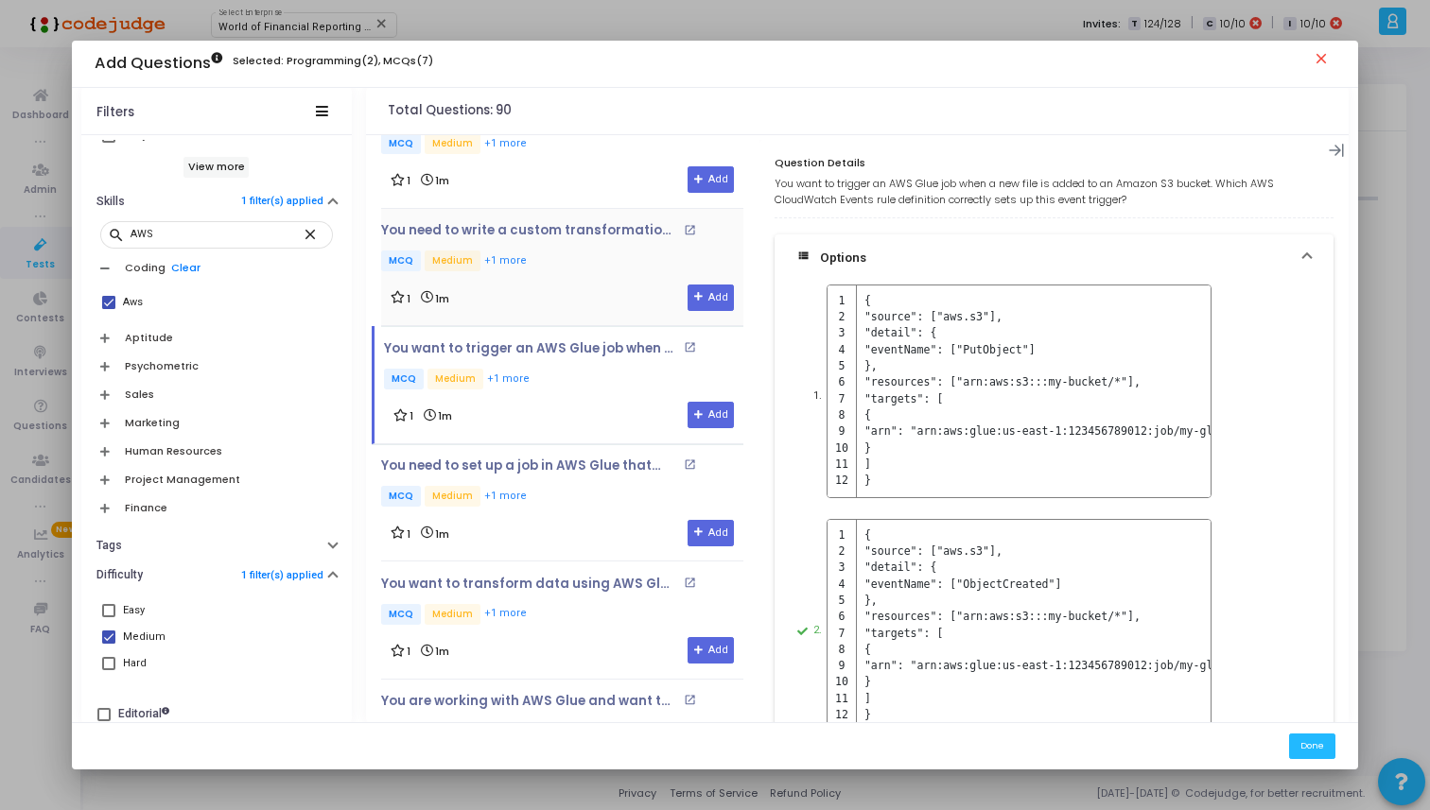
click at [595, 288] on div "1 1m Add" at bounding box center [562, 298] width 343 height 26
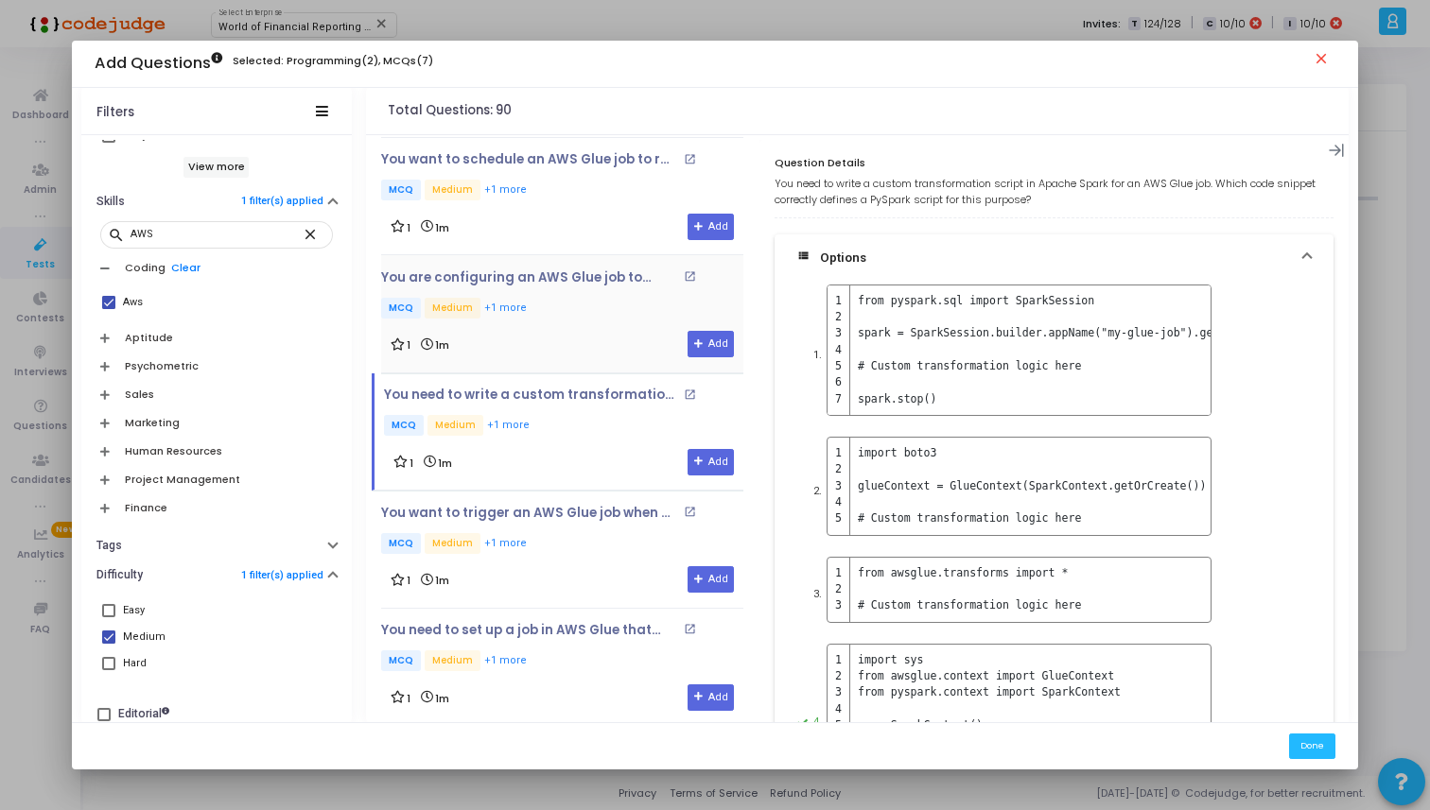
click at [598, 331] on div "1 1m Add" at bounding box center [562, 344] width 343 height 26
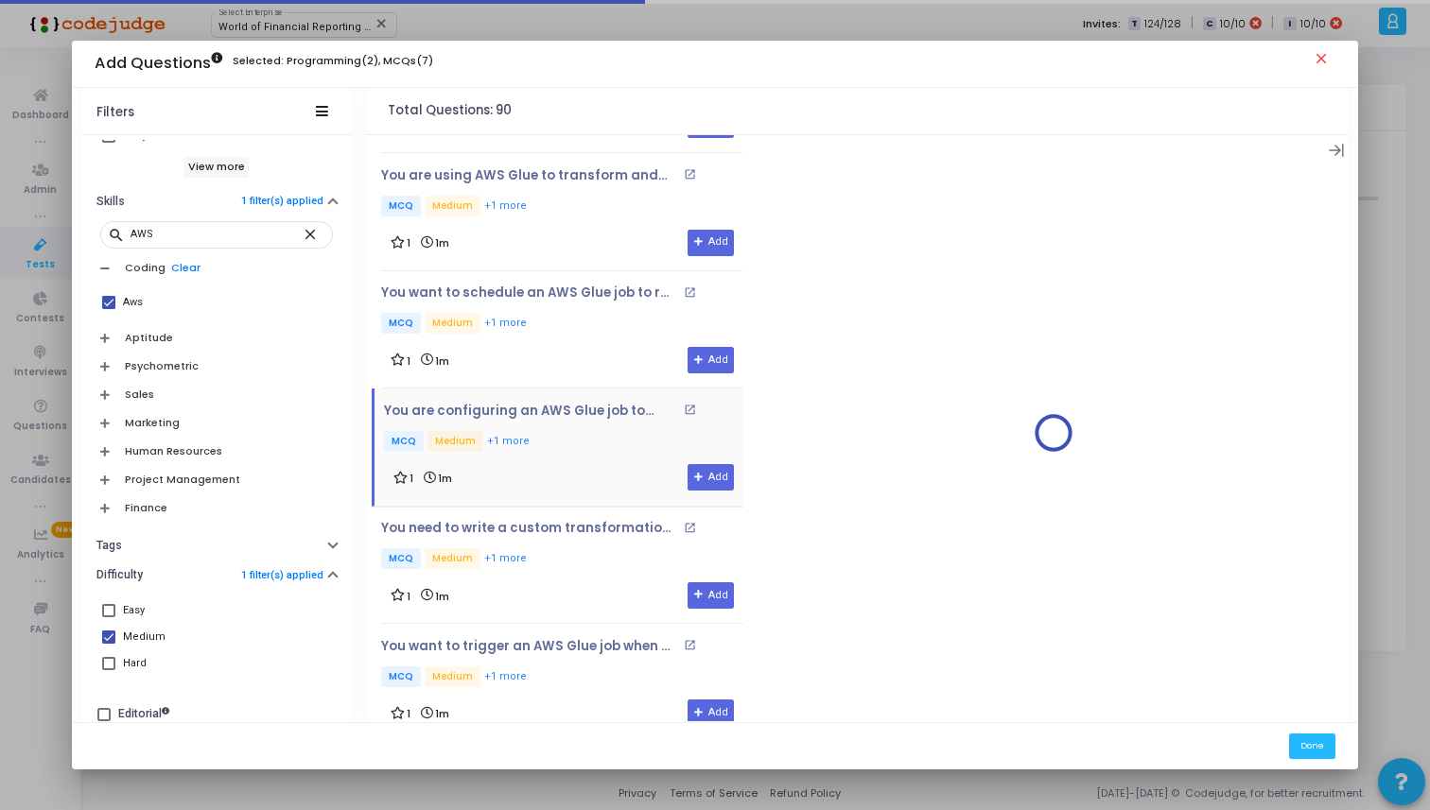
scroll to position [1265, 0]
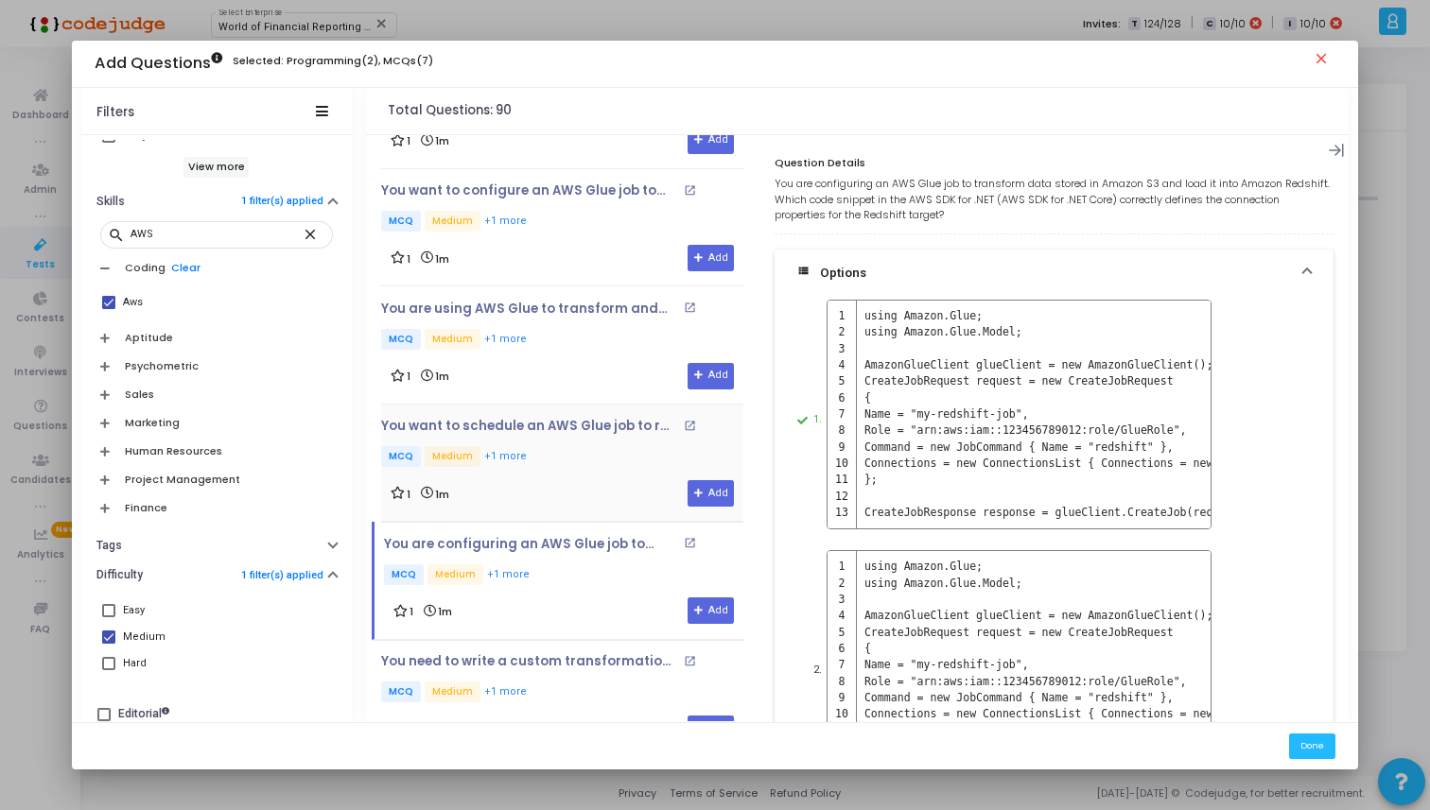
click at [595, 436] on div "You want to schedule an AWS Glue job to run every day at 3:00 AM UTC. Which AWS…" at bounding box center [562, 444] width 362 height 51
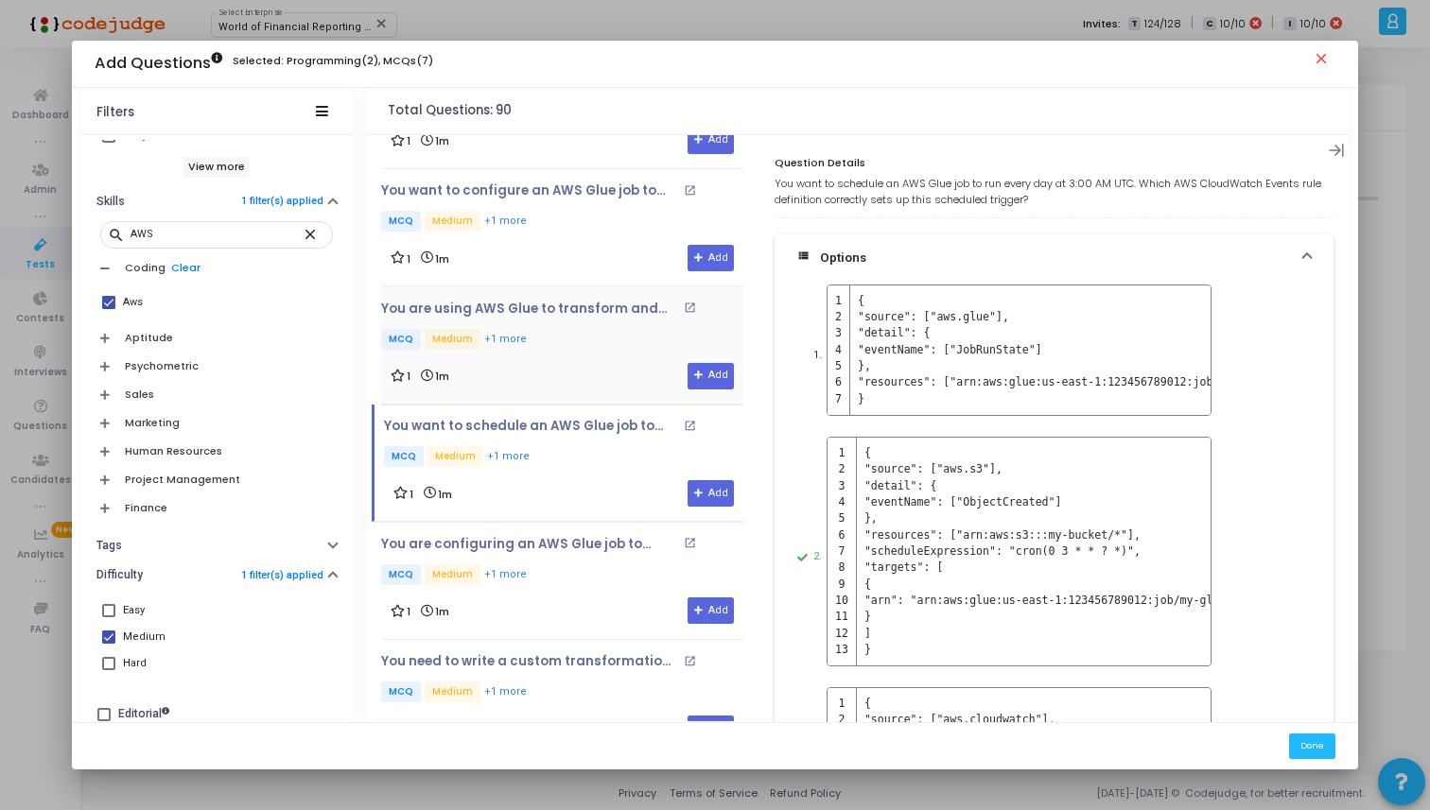
click at [599, 337] on p "MCQ Medium +1 more" at bounding box center [562, 341] width 362 height 24
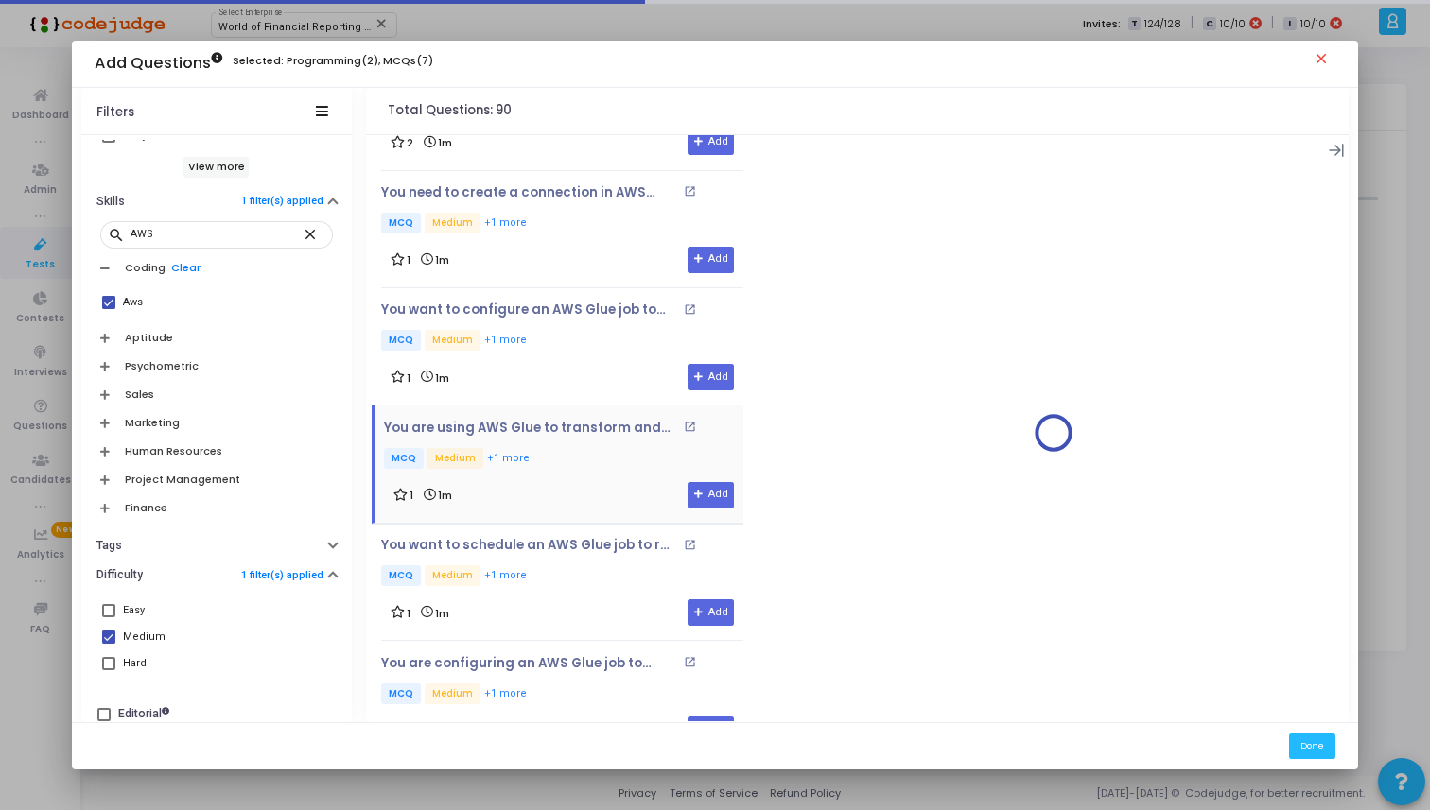
scroll to position [1040, 0]
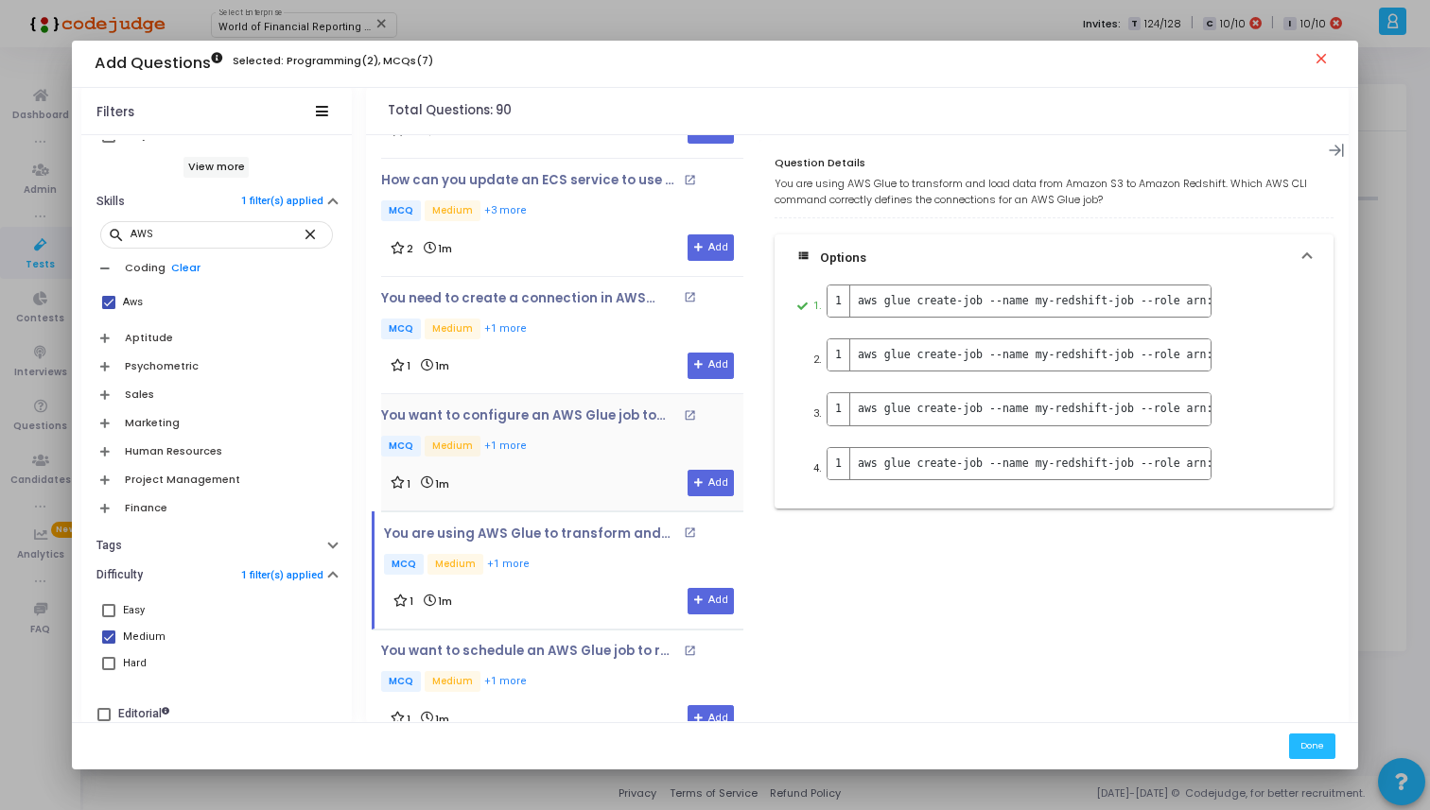
click at [599, 436] on p "MCQ Medium +1 more" at bounding box center [562, 448] width 362 height 24
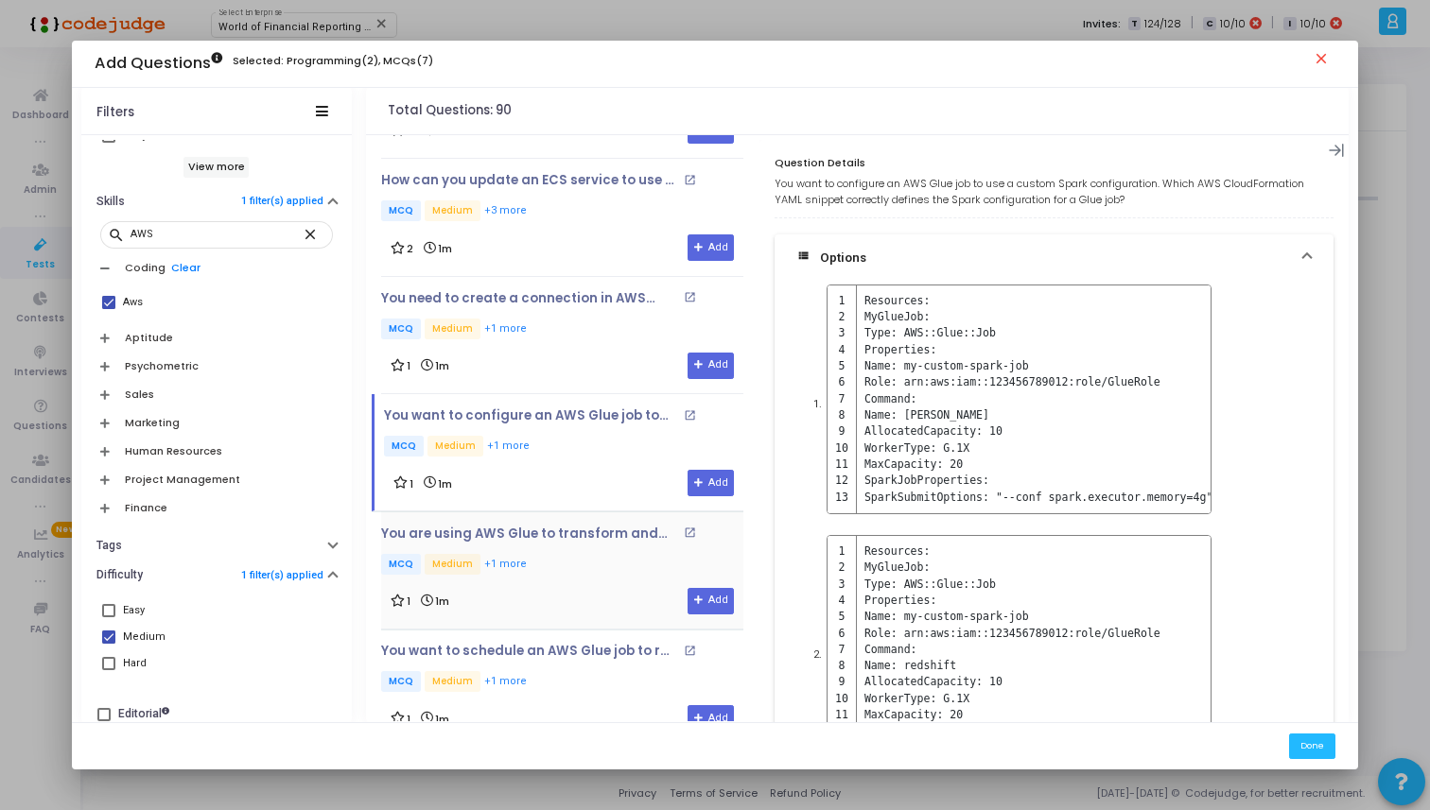
click at [633, 554] on p "MCQ Medium +1 more" at bounding box center [562, 566] width 362 height 24
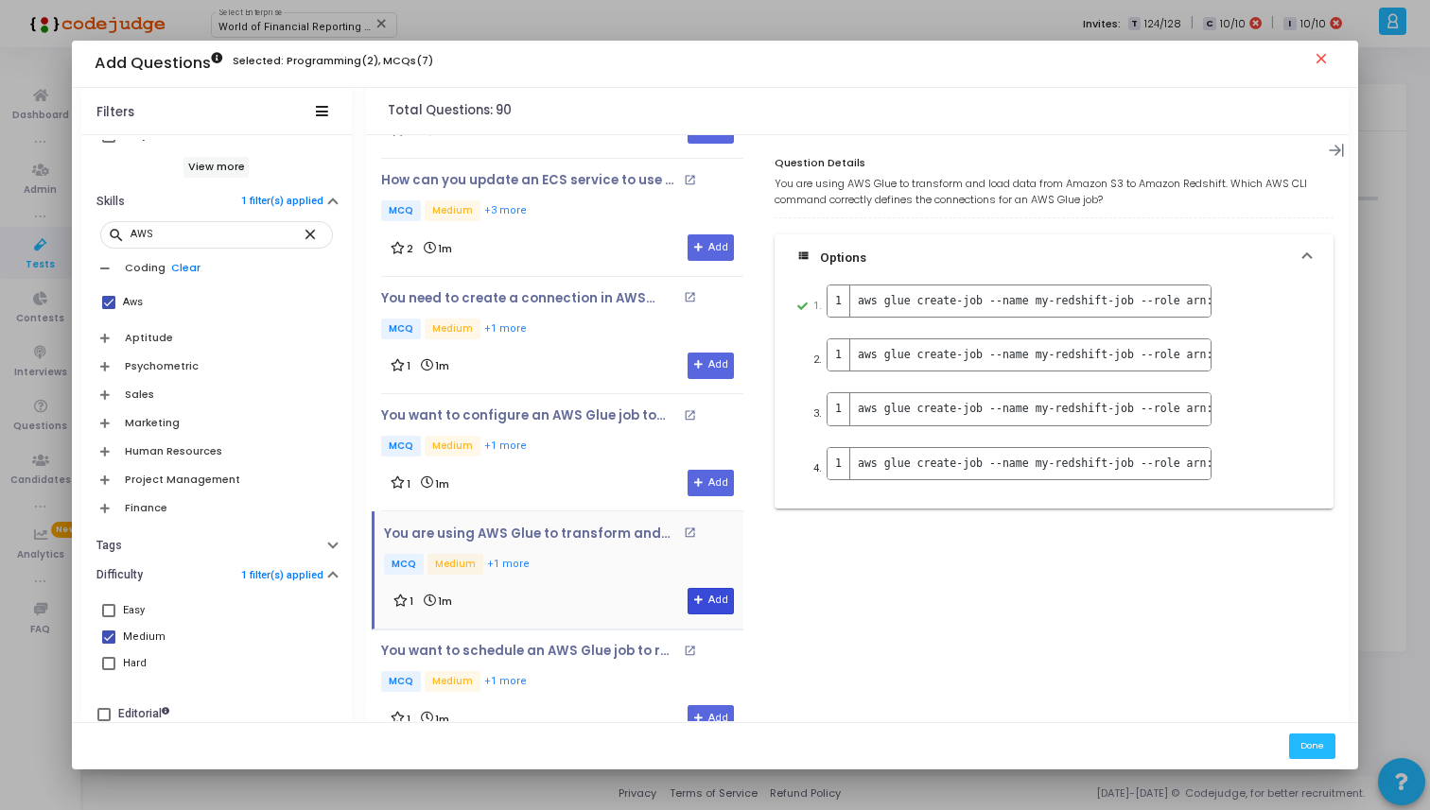
click at [694, 602] on button "Add" at bounding box center [710, 601] width 46 height 26
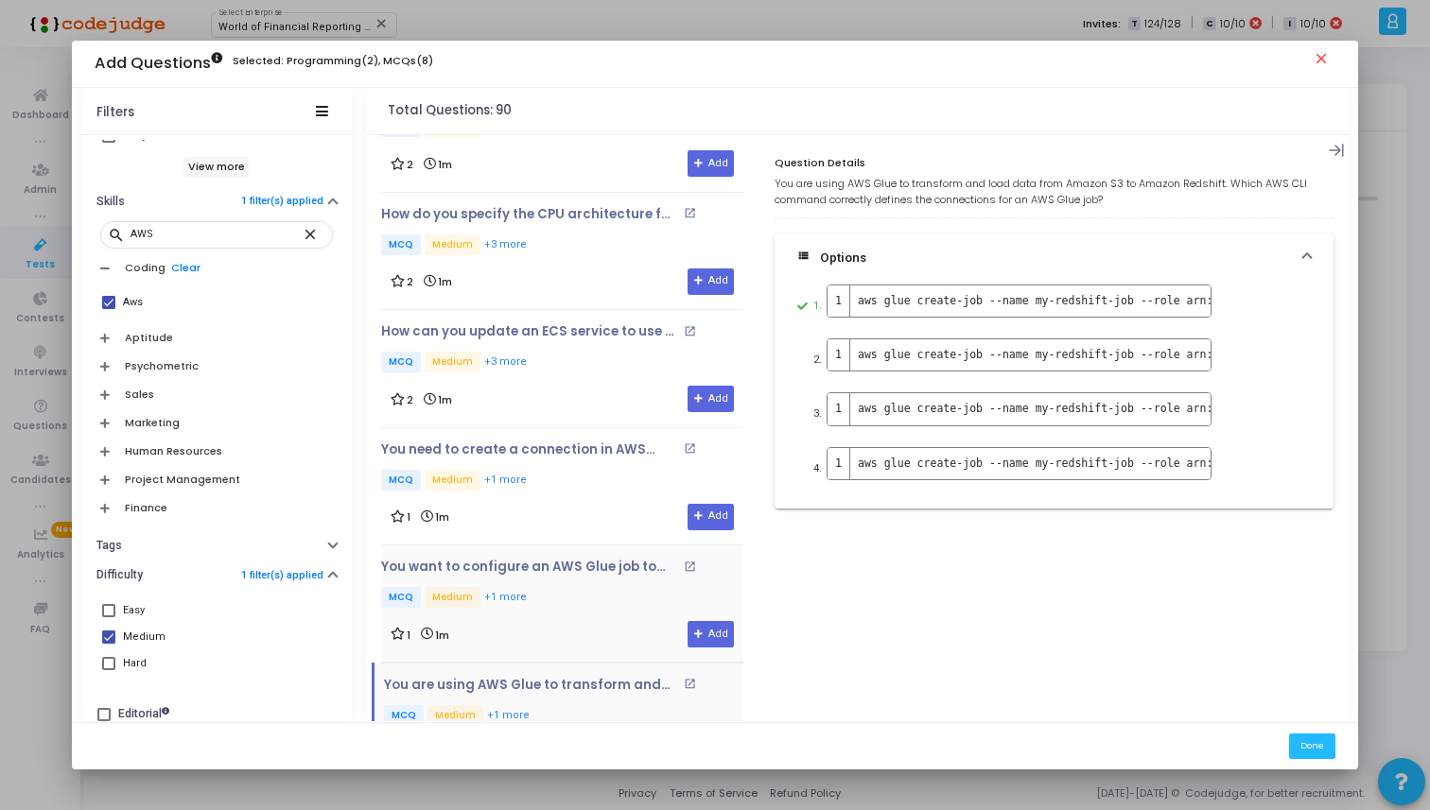
scroll to position [737, 0]
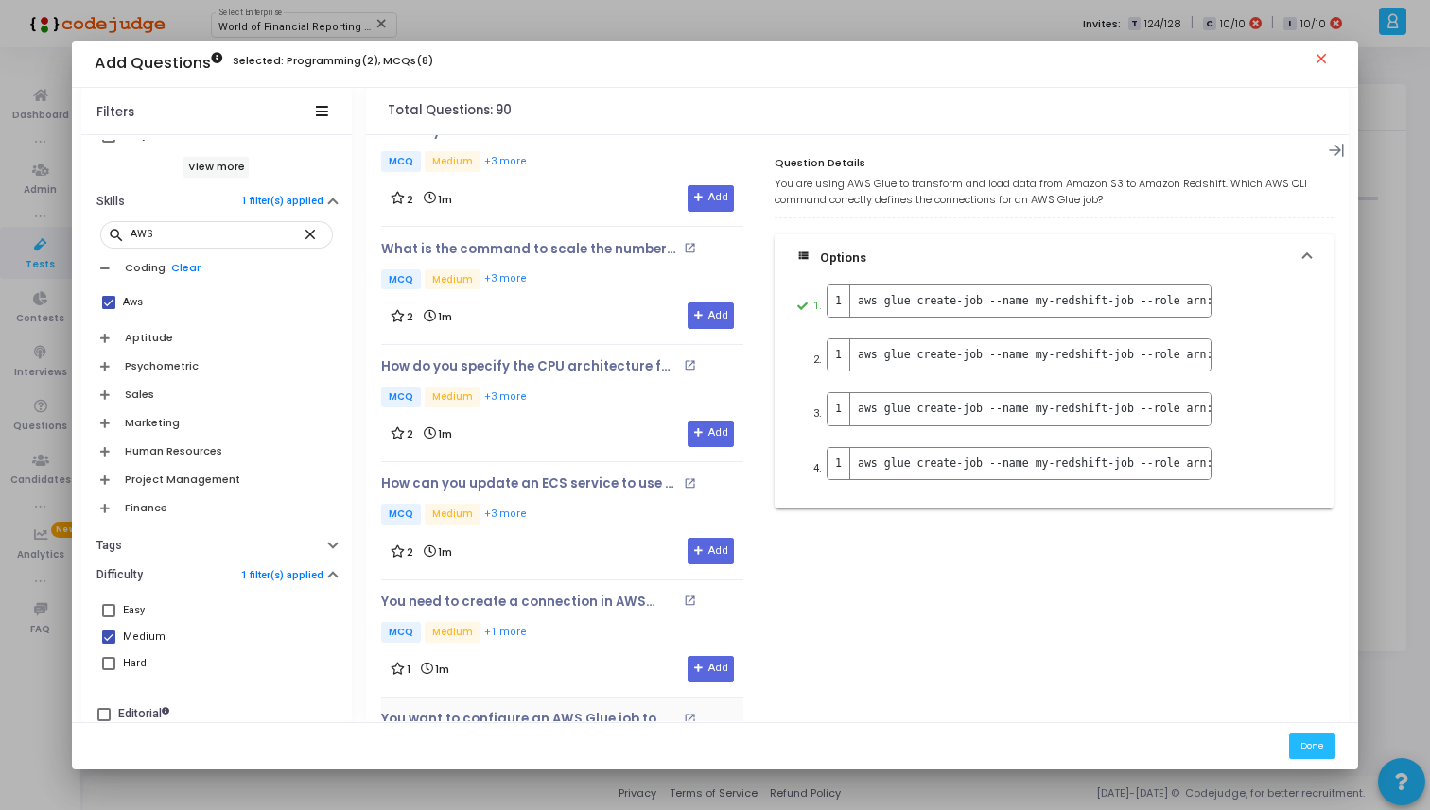
click at [583, 434] on div "2 1m Add" at bounding box center [562, 434] width 343 height 26
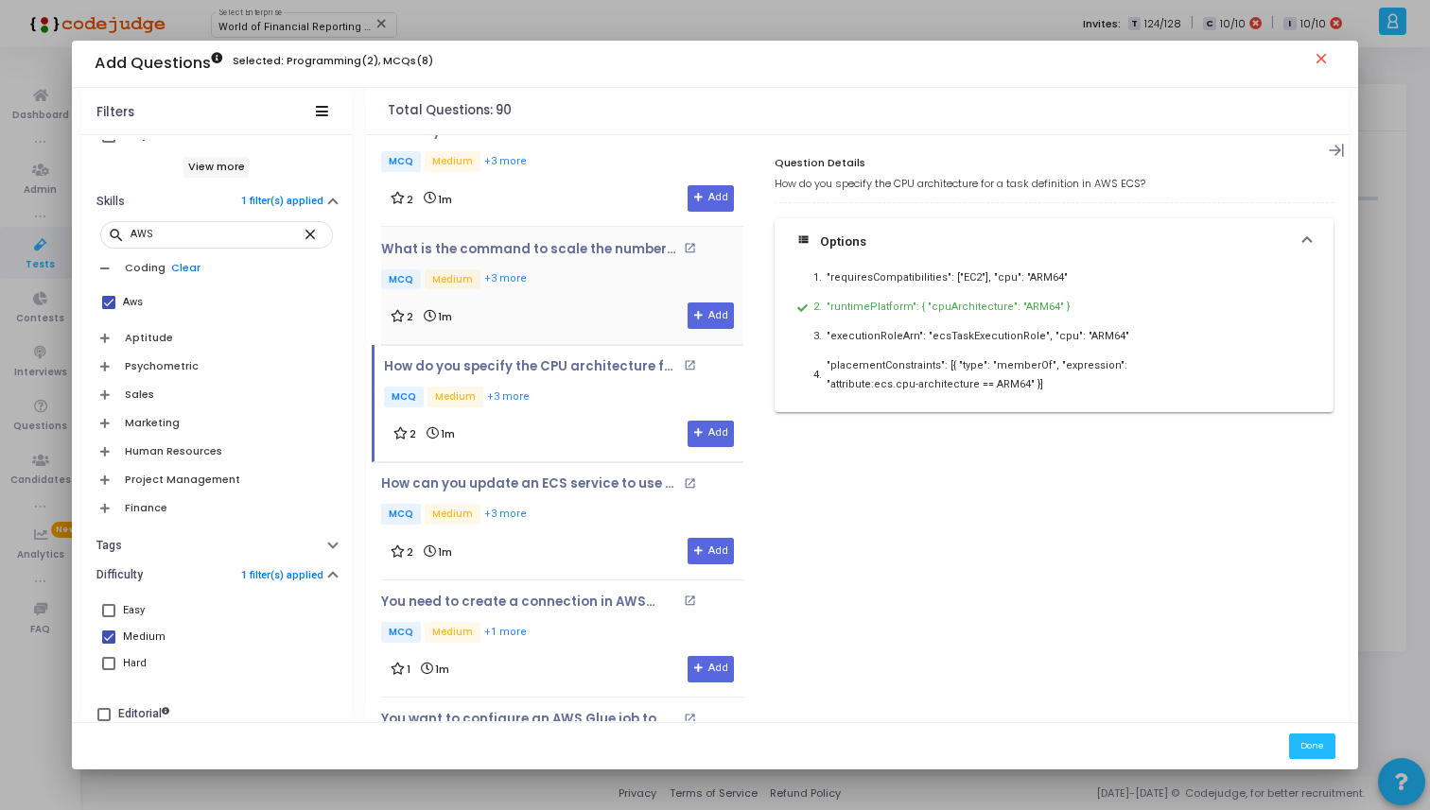
click at [574, 272] on p "MCQ Medium +3 more" at bounding box center [562, 281] width 362 height 24
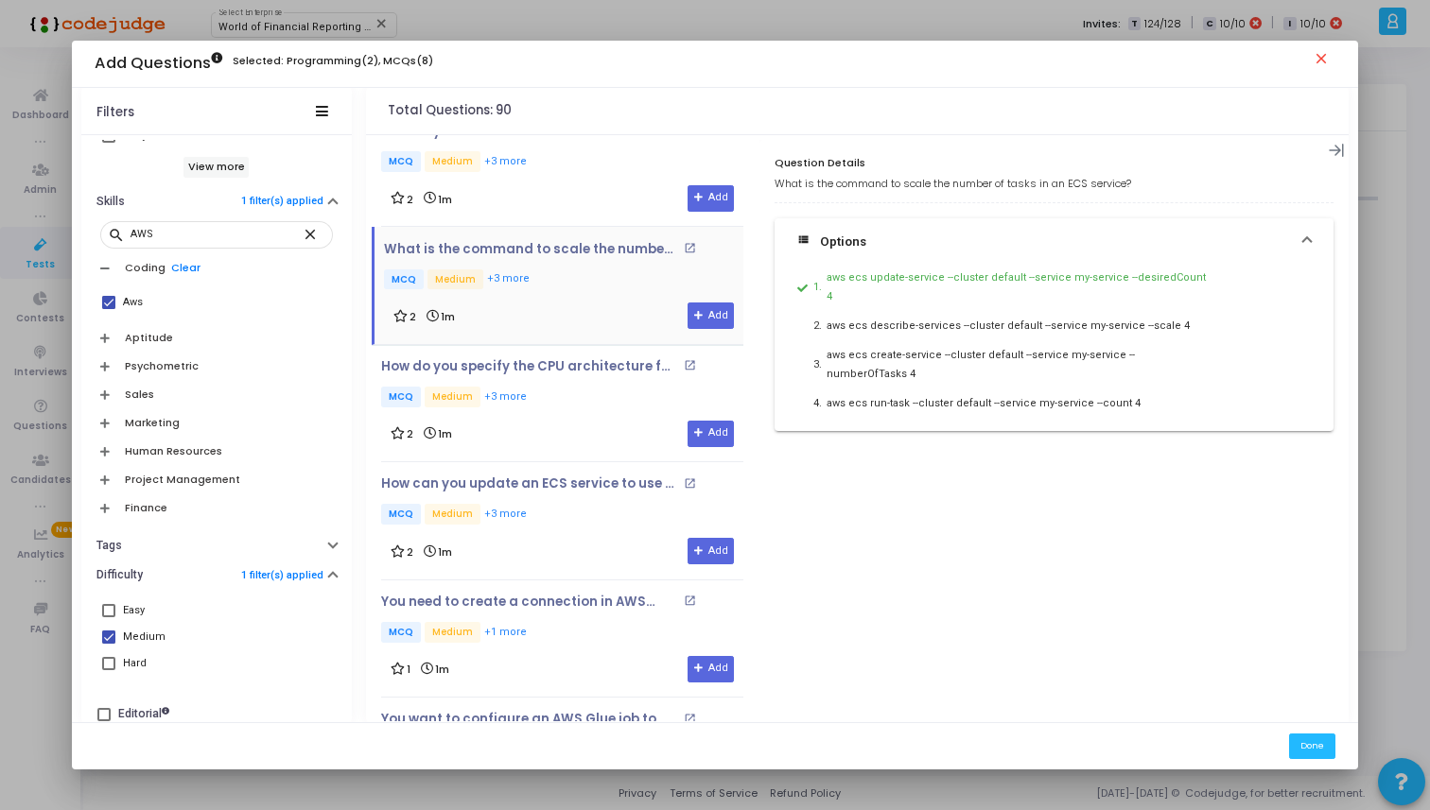
click at [582, 278] on p "MCQ Medium +3 more" at bounding box center [563, 281] width 359 height 24
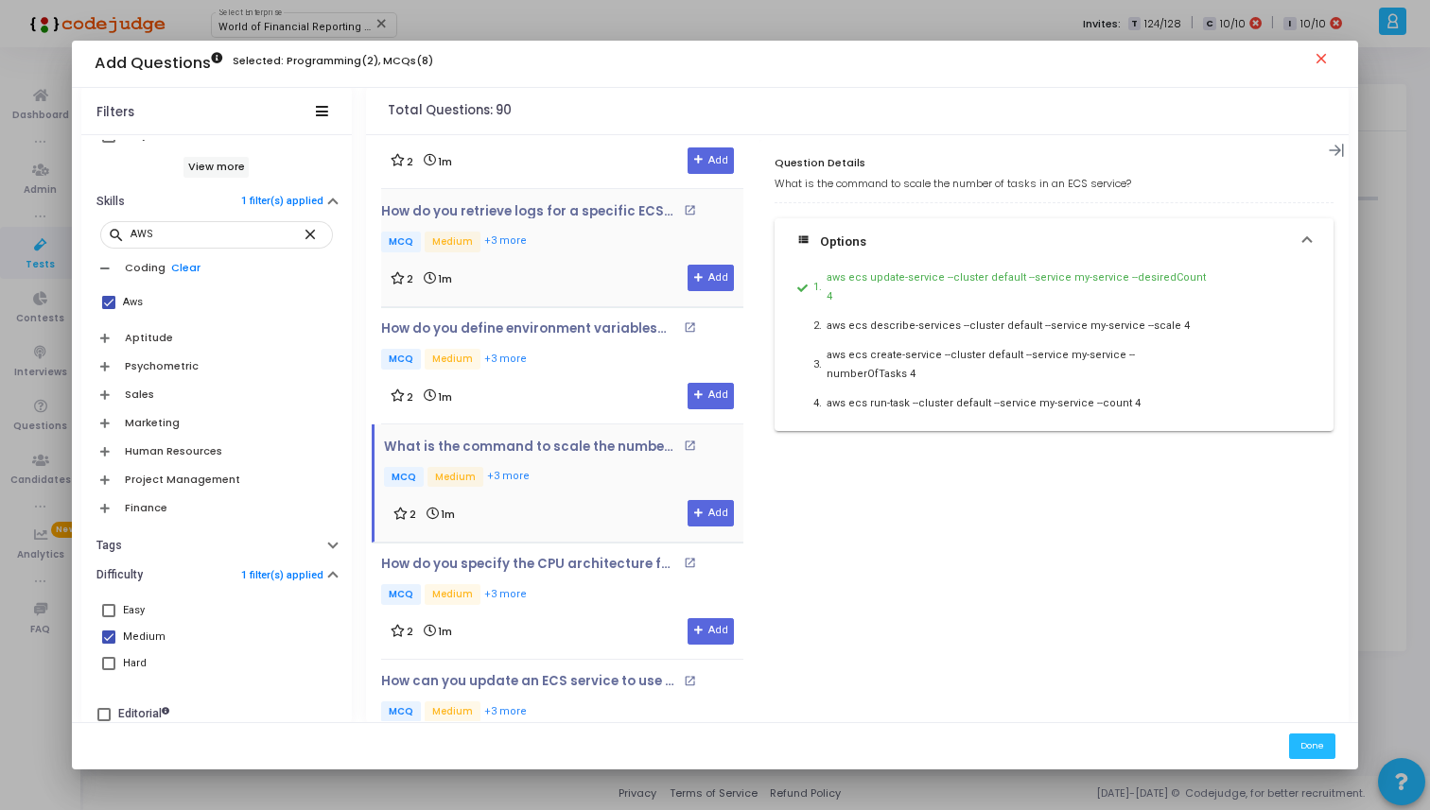
scroll to position [528, 0]
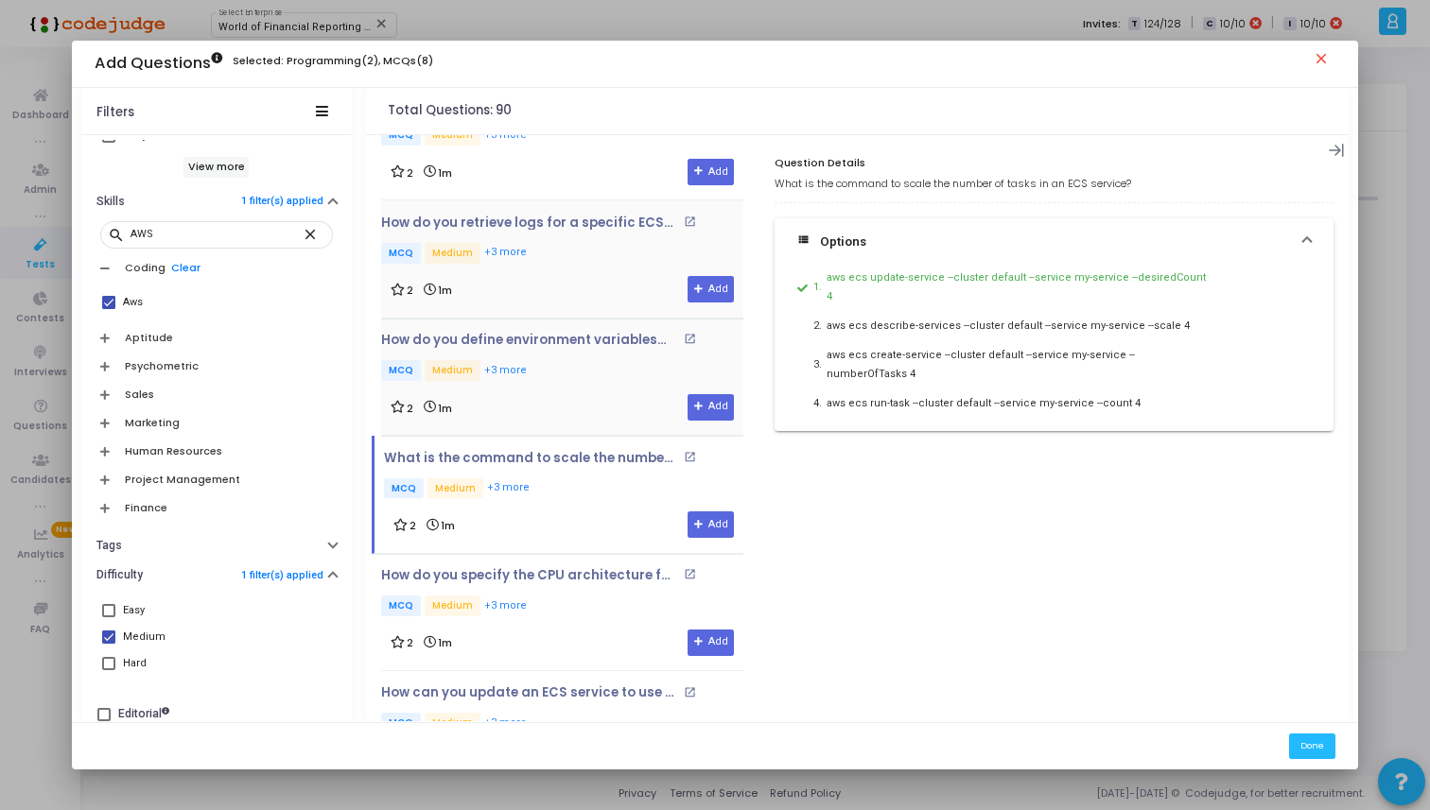
click at [592, 374] on p "MCQ Medium +3 more" at bounding box center [562, 372] width 362 height 24
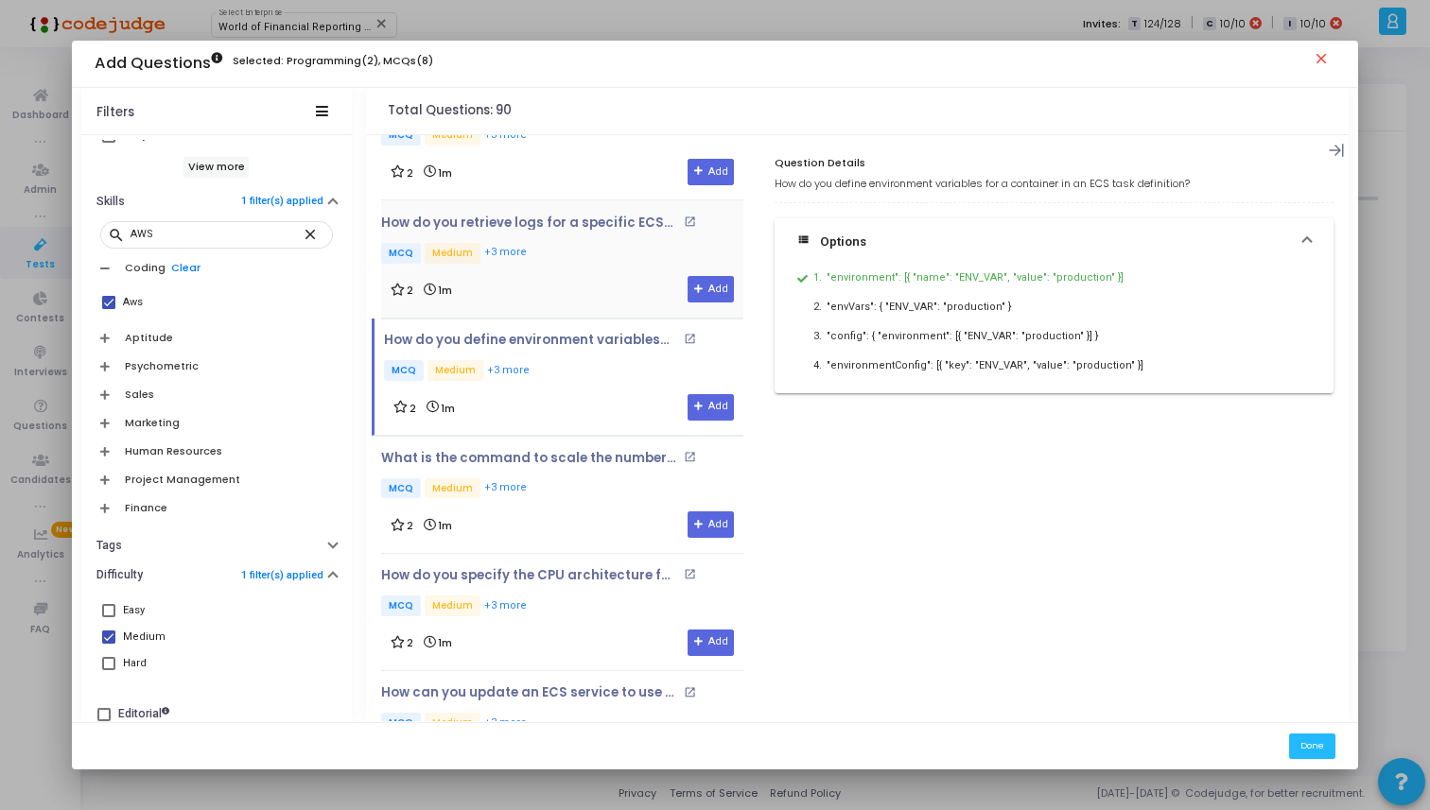
click at [598, 290] on div "2 1m Add" at bounding box center [562, 289] width 343 height 26
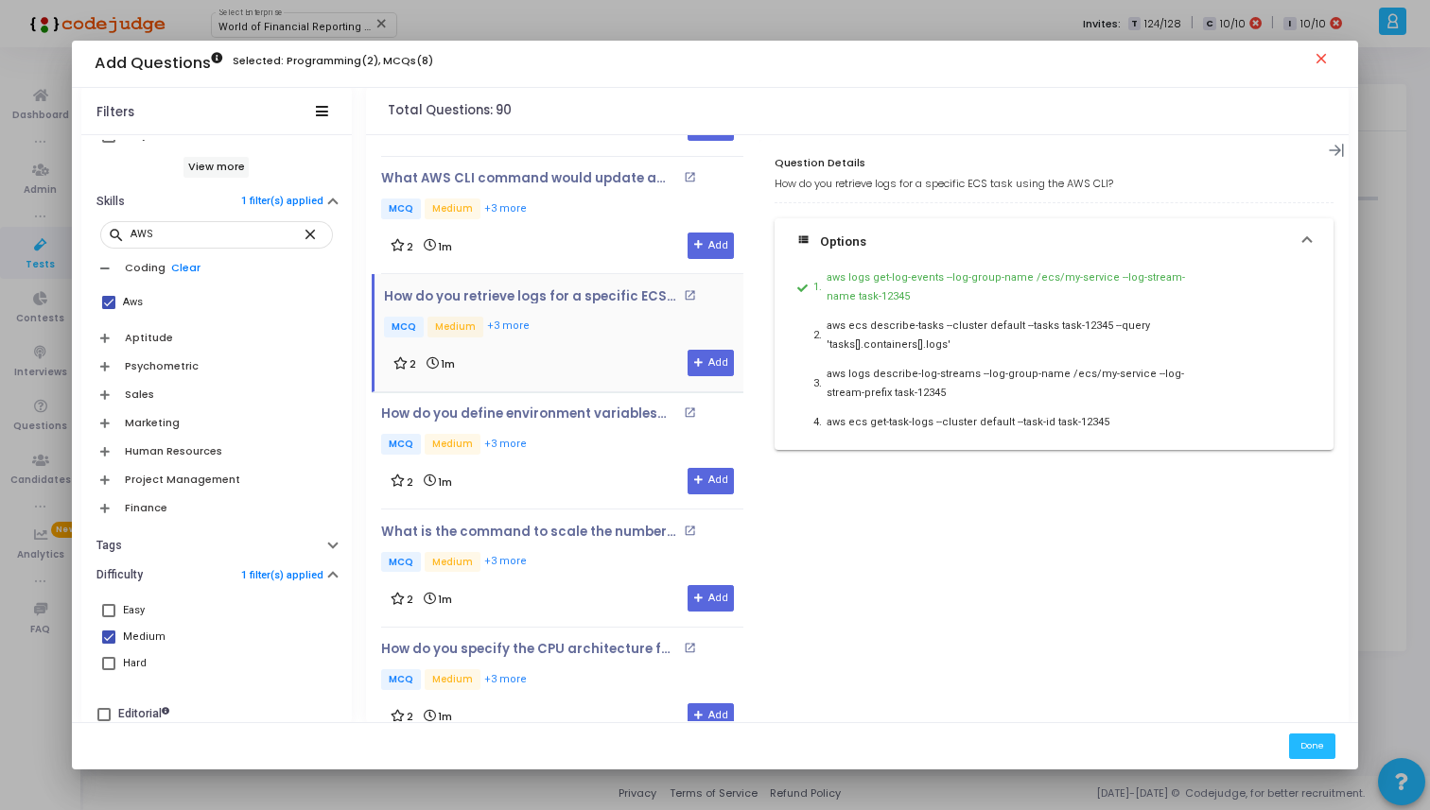
scroll to position [396, 0]
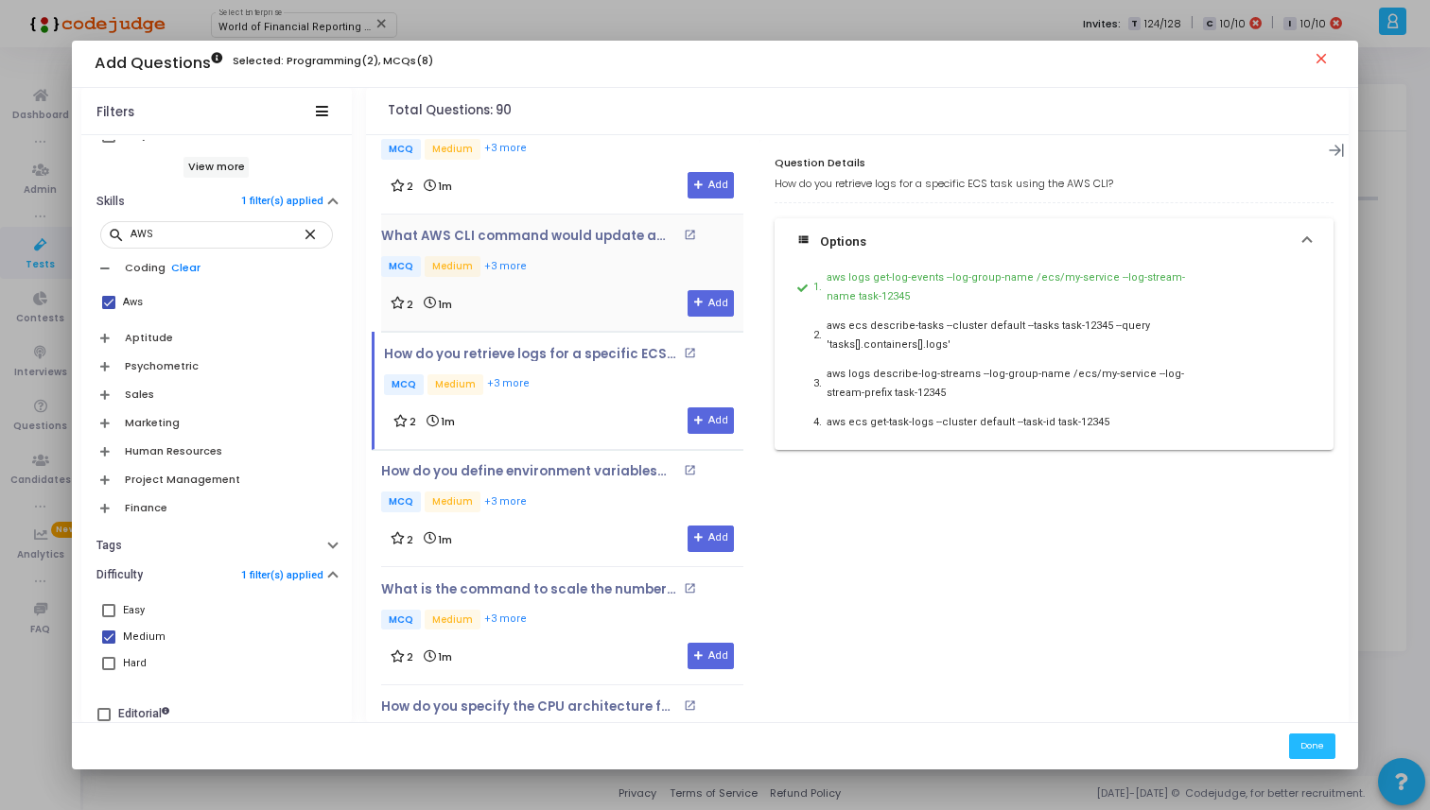
click at [601, 319] on div "What AWS CLI command would update a stack named 'MyStack' using a template file…" at bounding box center [562, 273] width 362 height 117
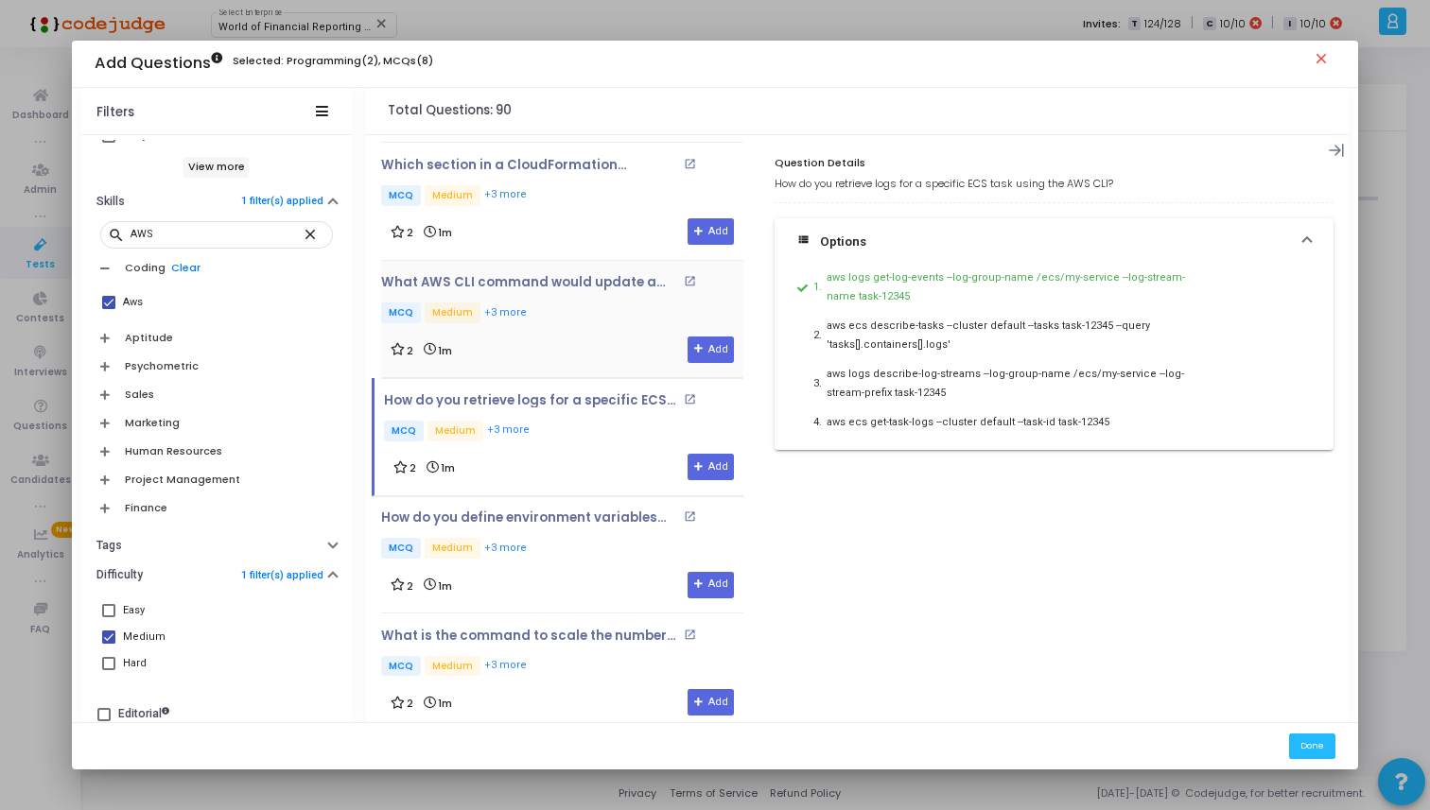
scroll to position [340, 0]
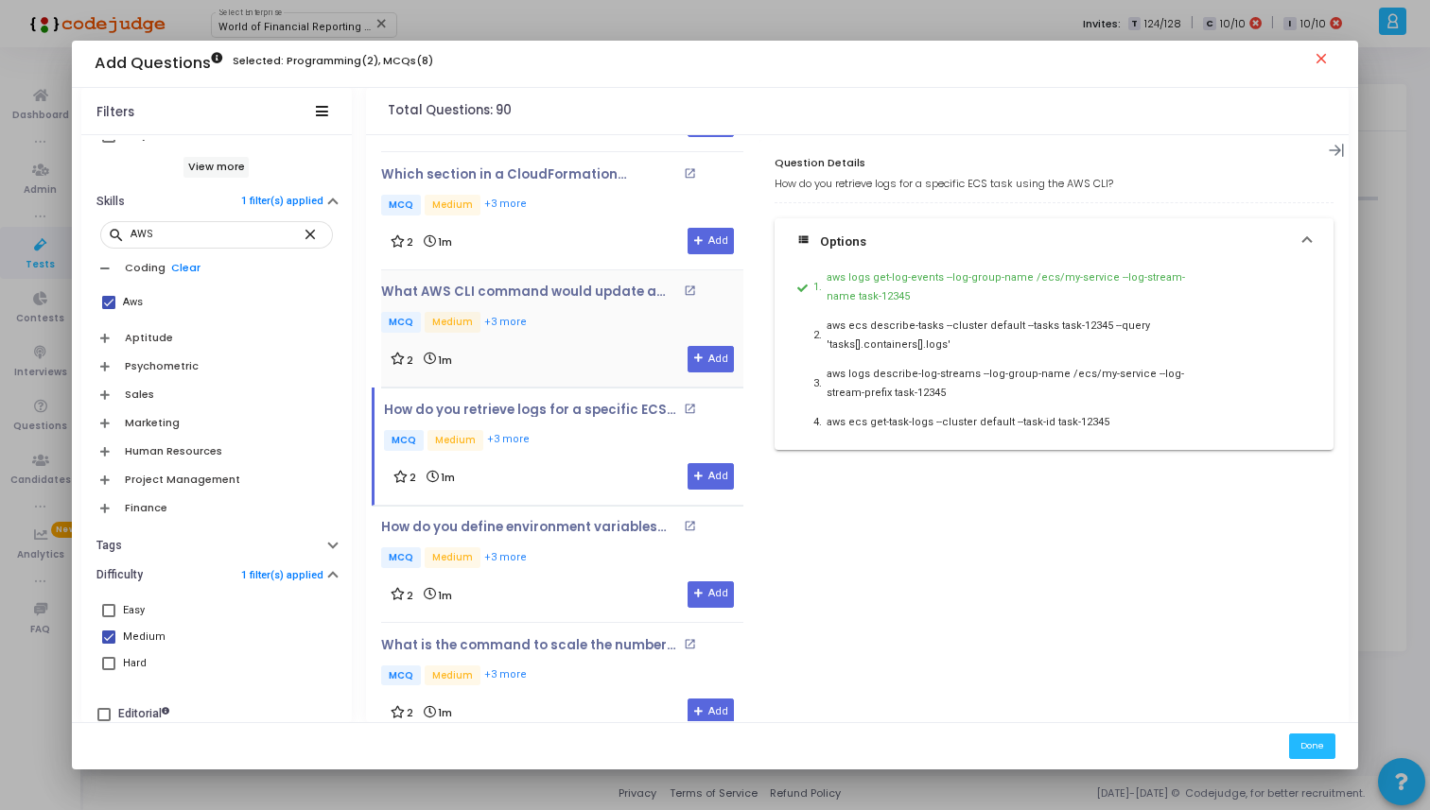
click at [601, 319] on p "MCQ Medium +3 more" at bounding box center [562, 324] width 362 height 24
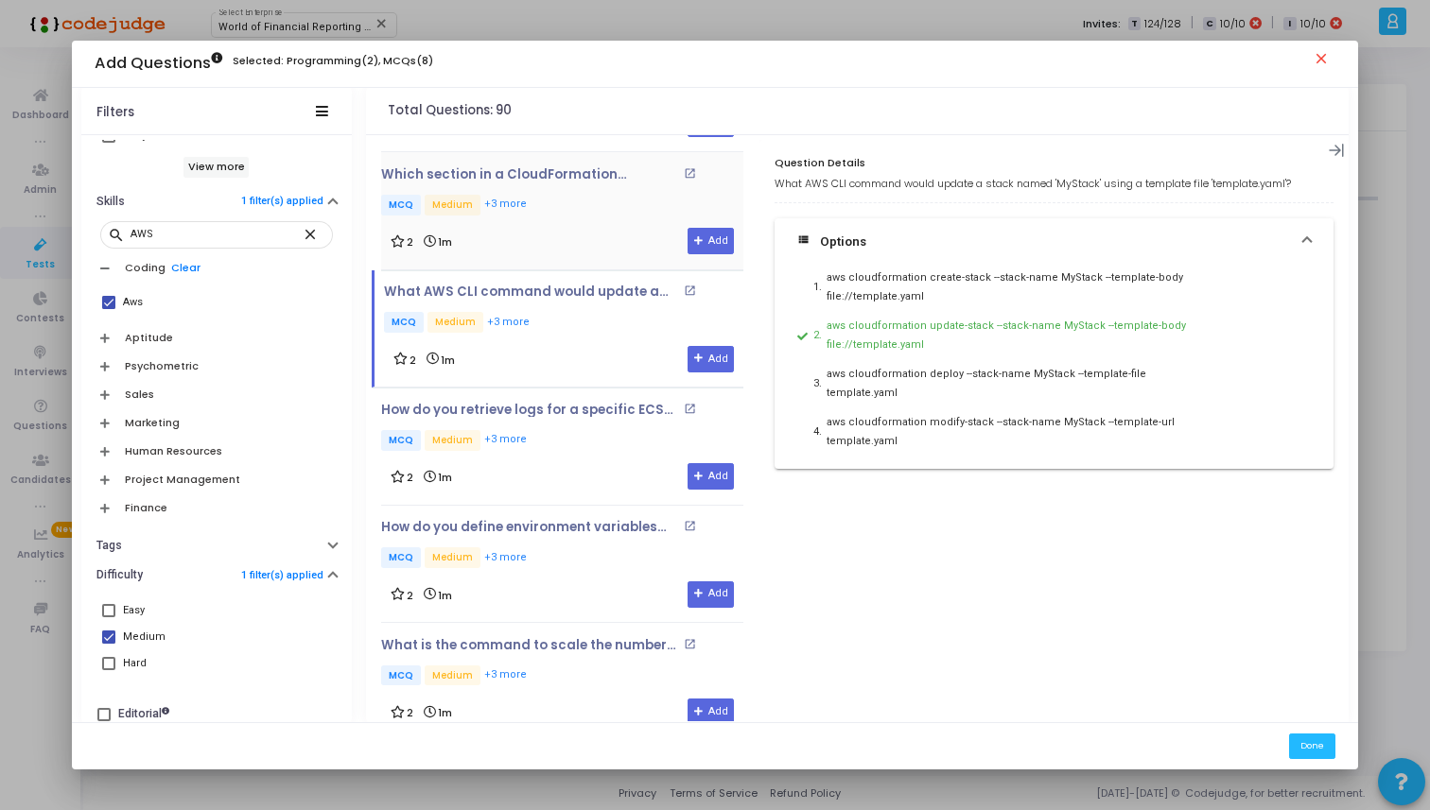
click at [603, 245] on div "2 1m Add" at bounding box center [562, 241] width 343 height 26
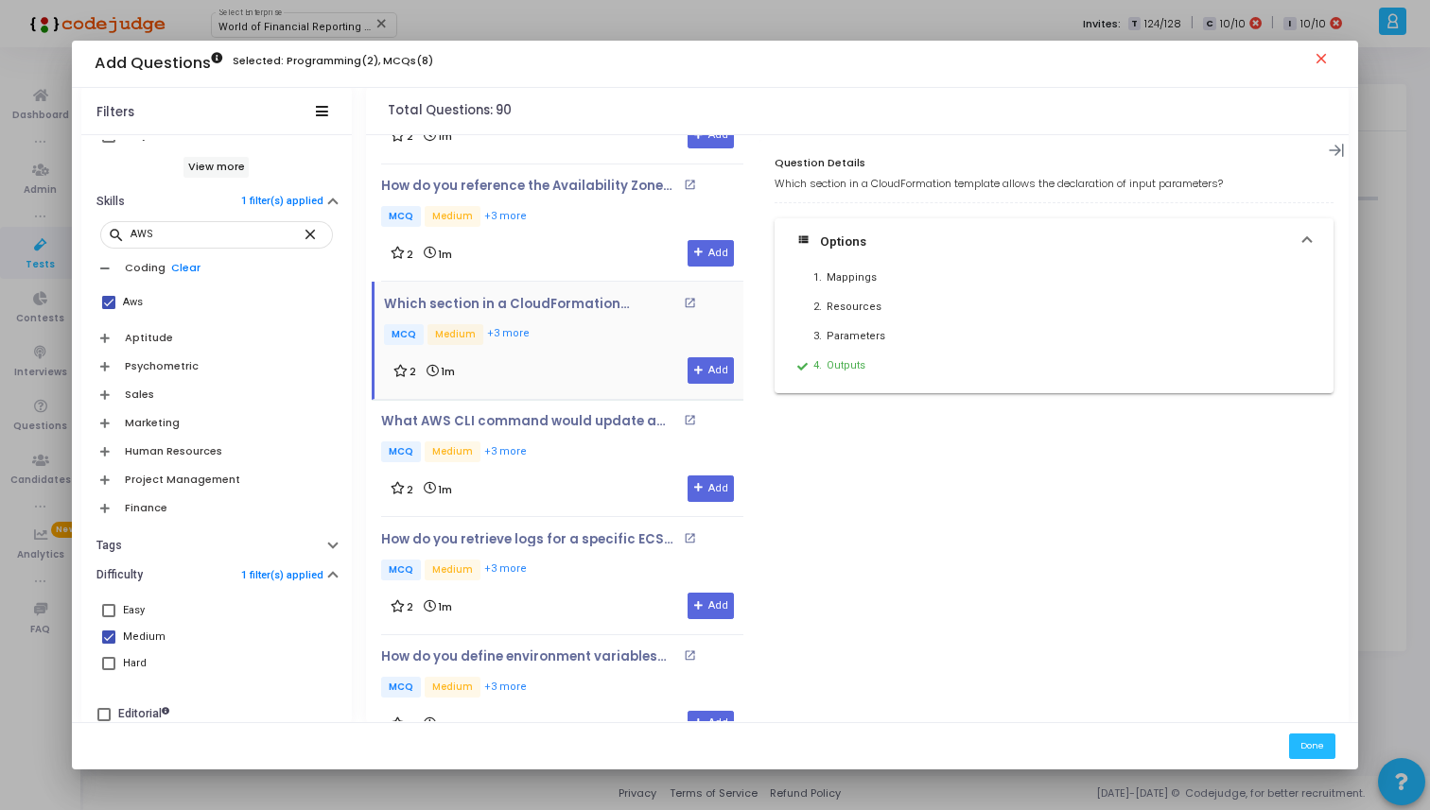
scroll to position [97, 0]
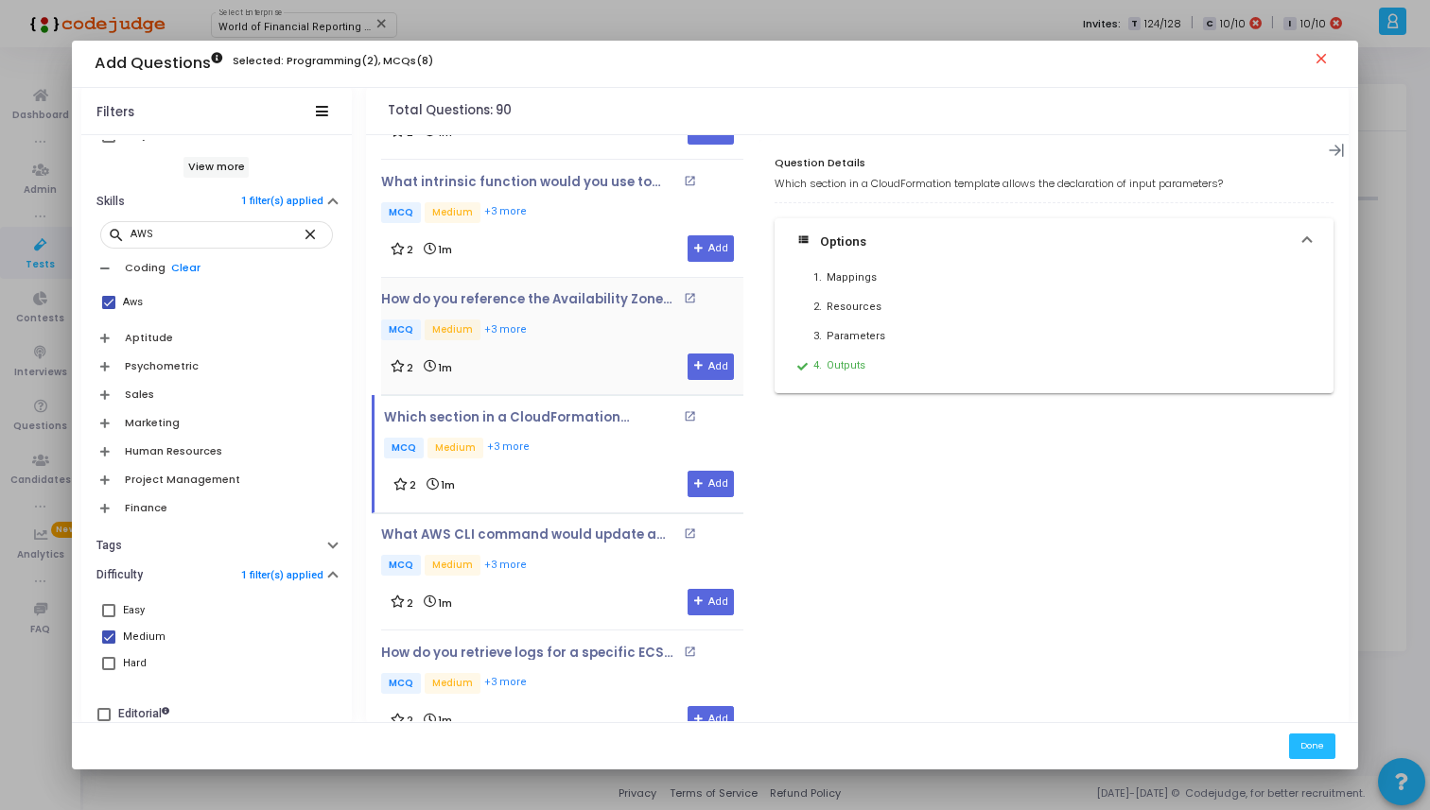
click at [604, 322] on p "MCQ Medium +3 more" at bounding box center [562, 332] width 362 height 24
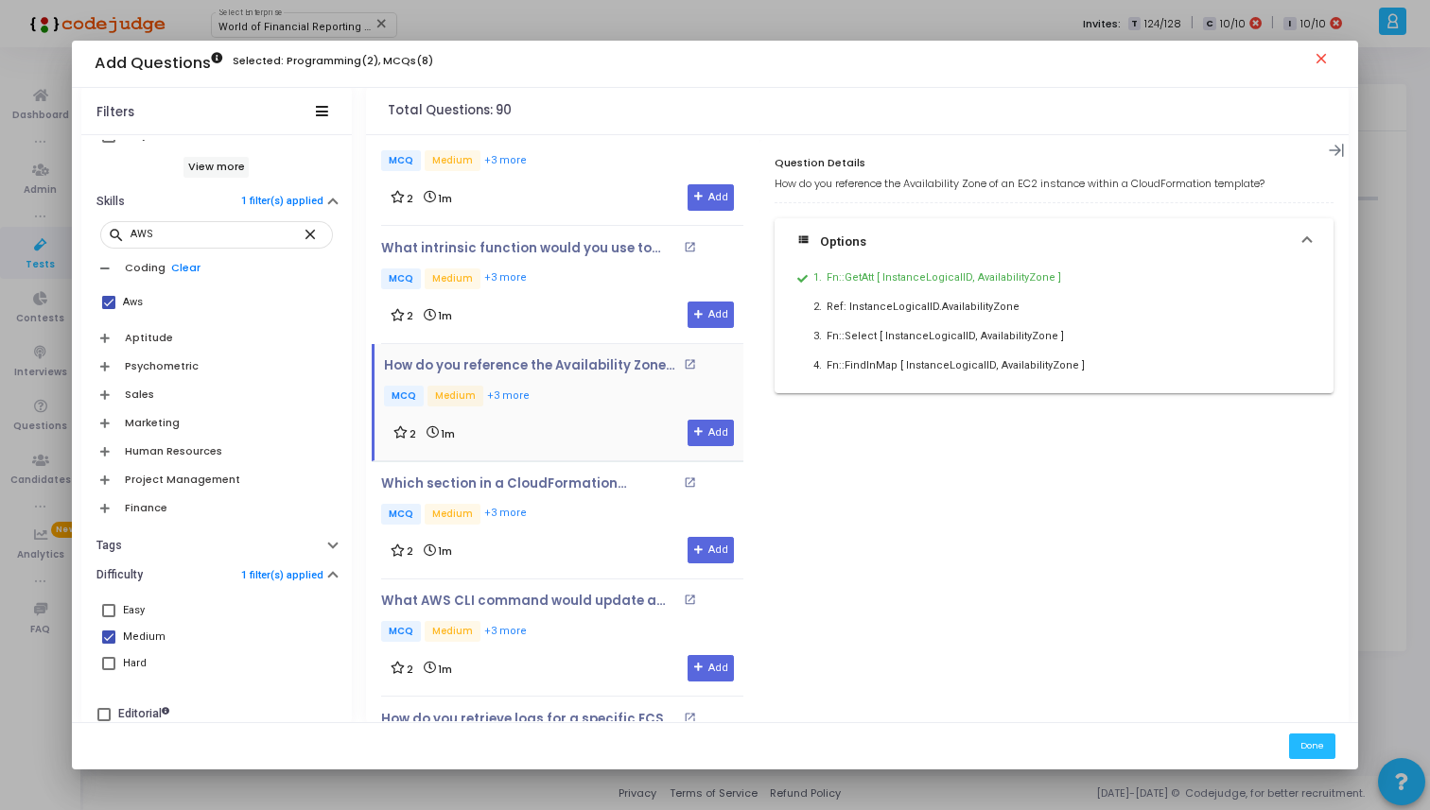
scroll to position [0, 0]
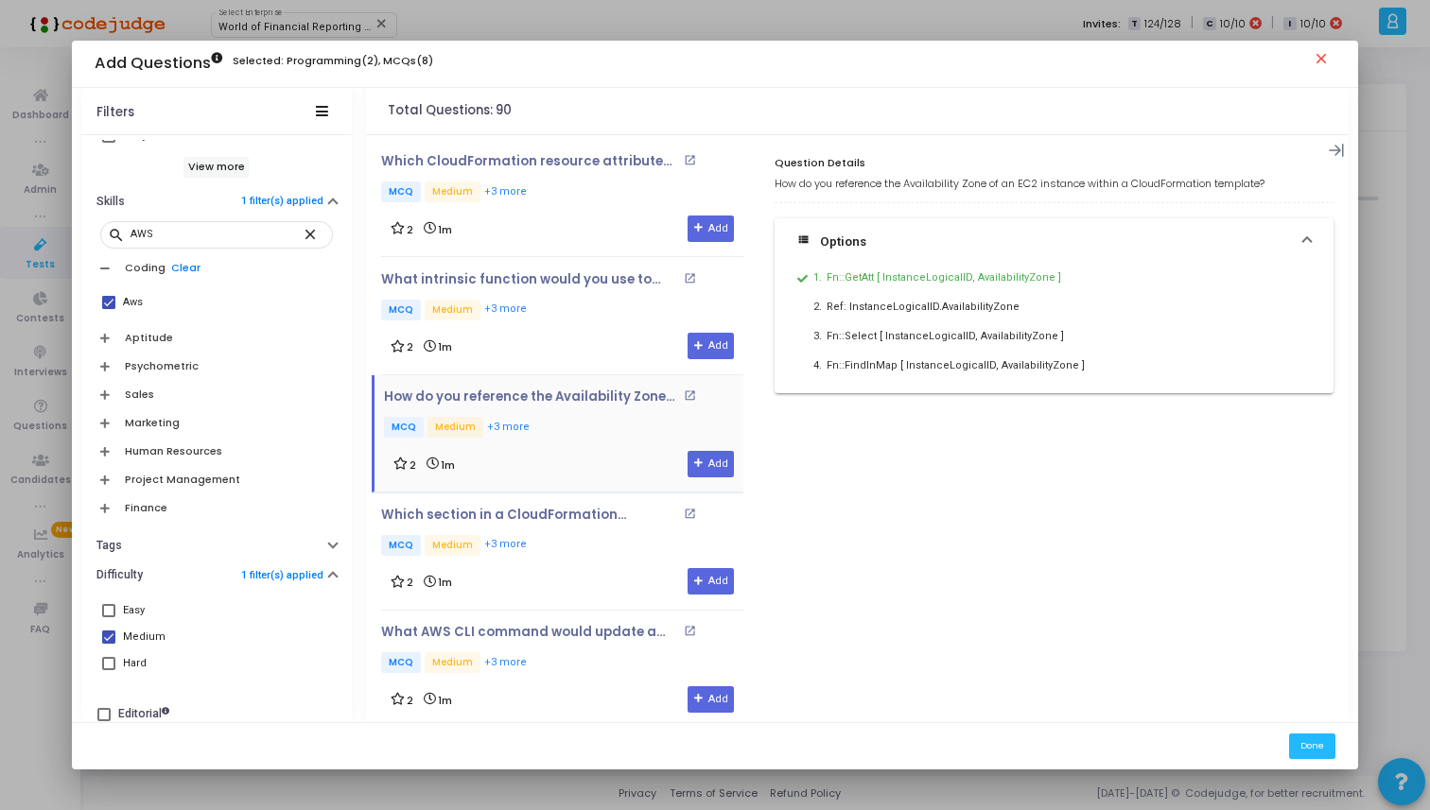
click at [604, 322] on div "What intrinsic function would you use to combine a list of values into a single…" at bounding box center [562, 316] width 362 height 88
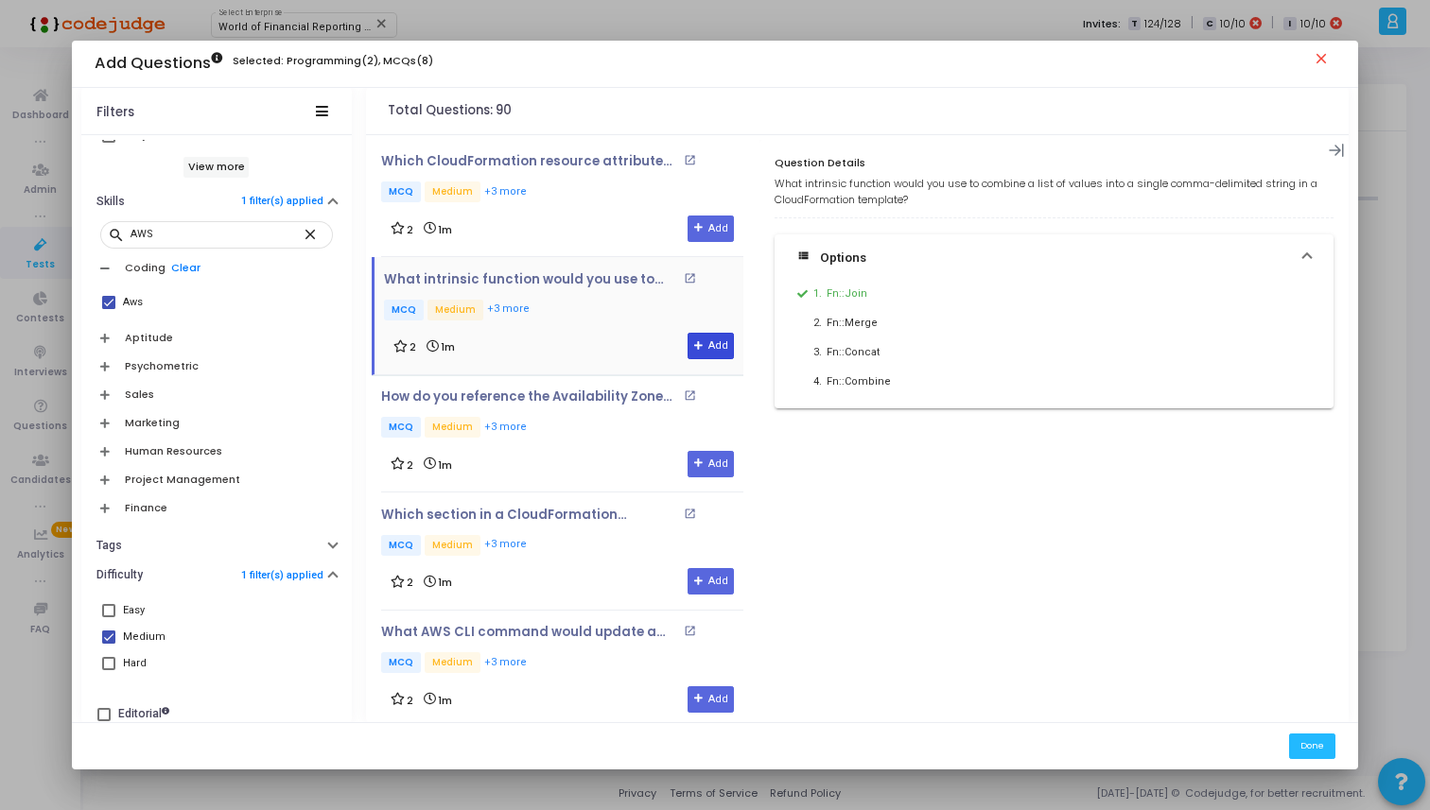
click at [707, 336] on button "Add" at bounding box center [710, 346] width 46 height 26
click at [707, 454] on button "Add" at bounding box center [710, 464] width 46 height 26
click at [111, 306] on span at bounding box center [108, 302] width 13 height 13
click at [109, 309] on input "Aws" at bounding box center [108, 309] width 1 height 1
checkbox input "false"
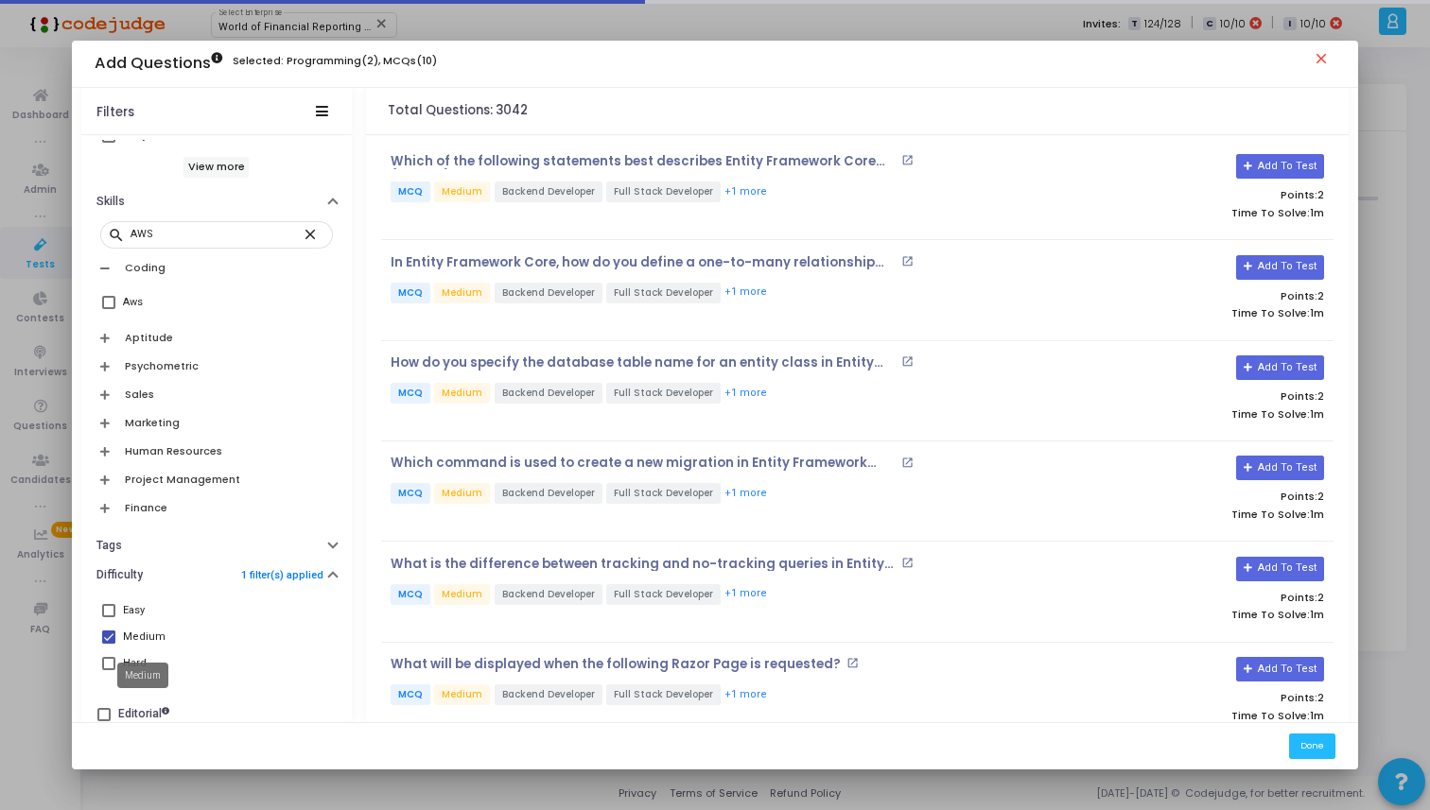
click at [137, 643] on div "Medium" at bounding box center [144, 637] width 43 height 23
click at [109, 644] on input "Medium" at bounding box center [108, 644] width 1 height 1
checkbox input "false"
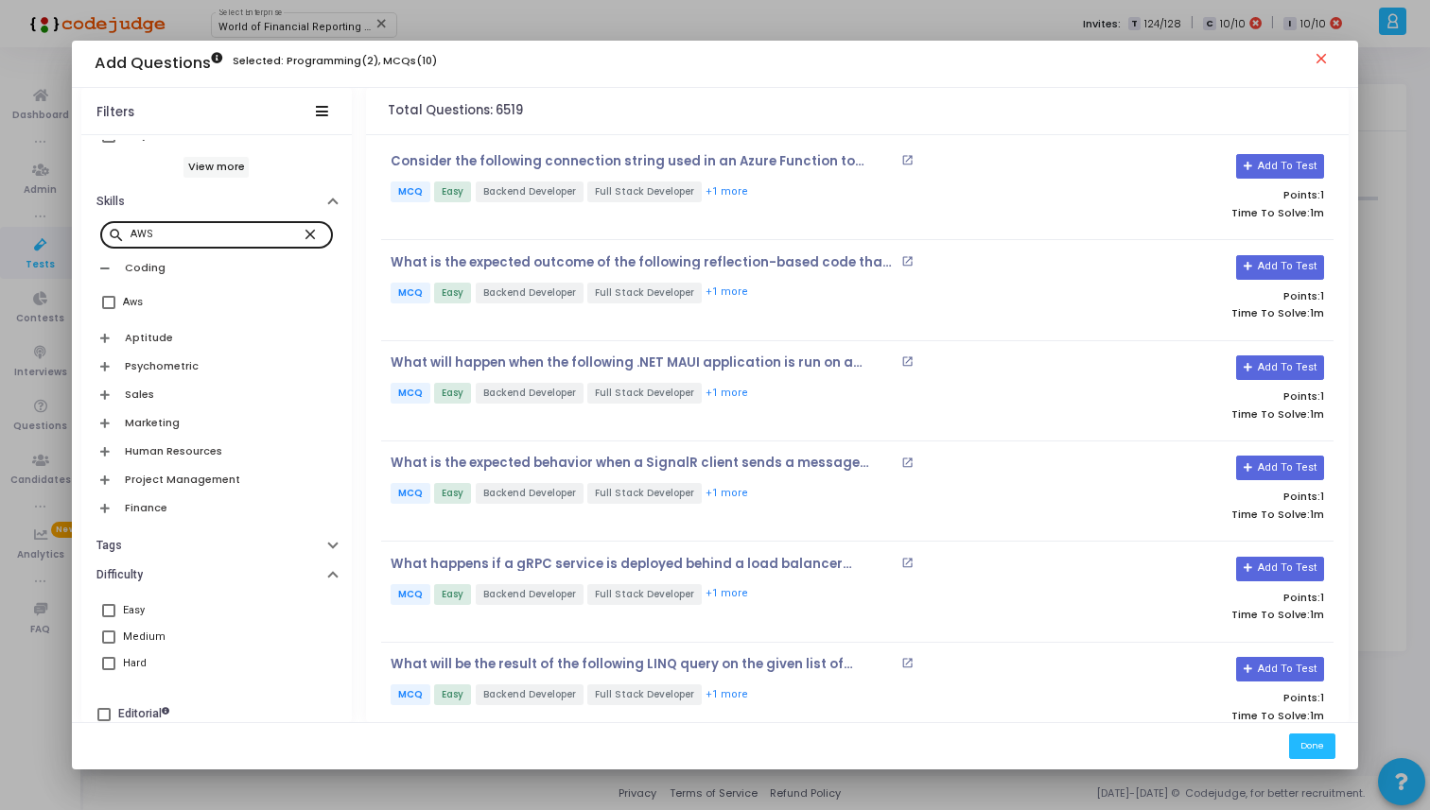
click at [302, 241] on mat-icon "close" at bounding box center [313, 233] width 23 height 17
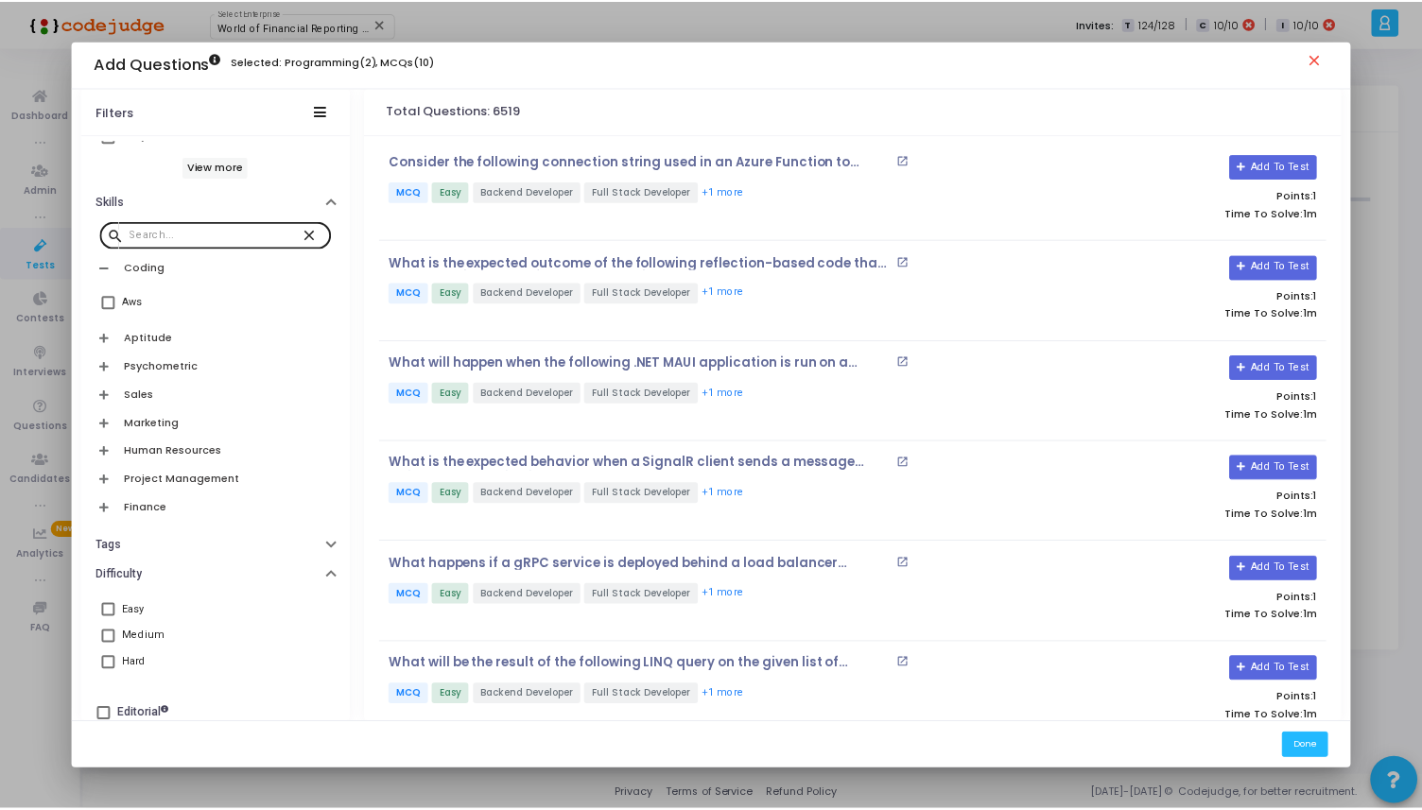
scroll to position [665, 0]
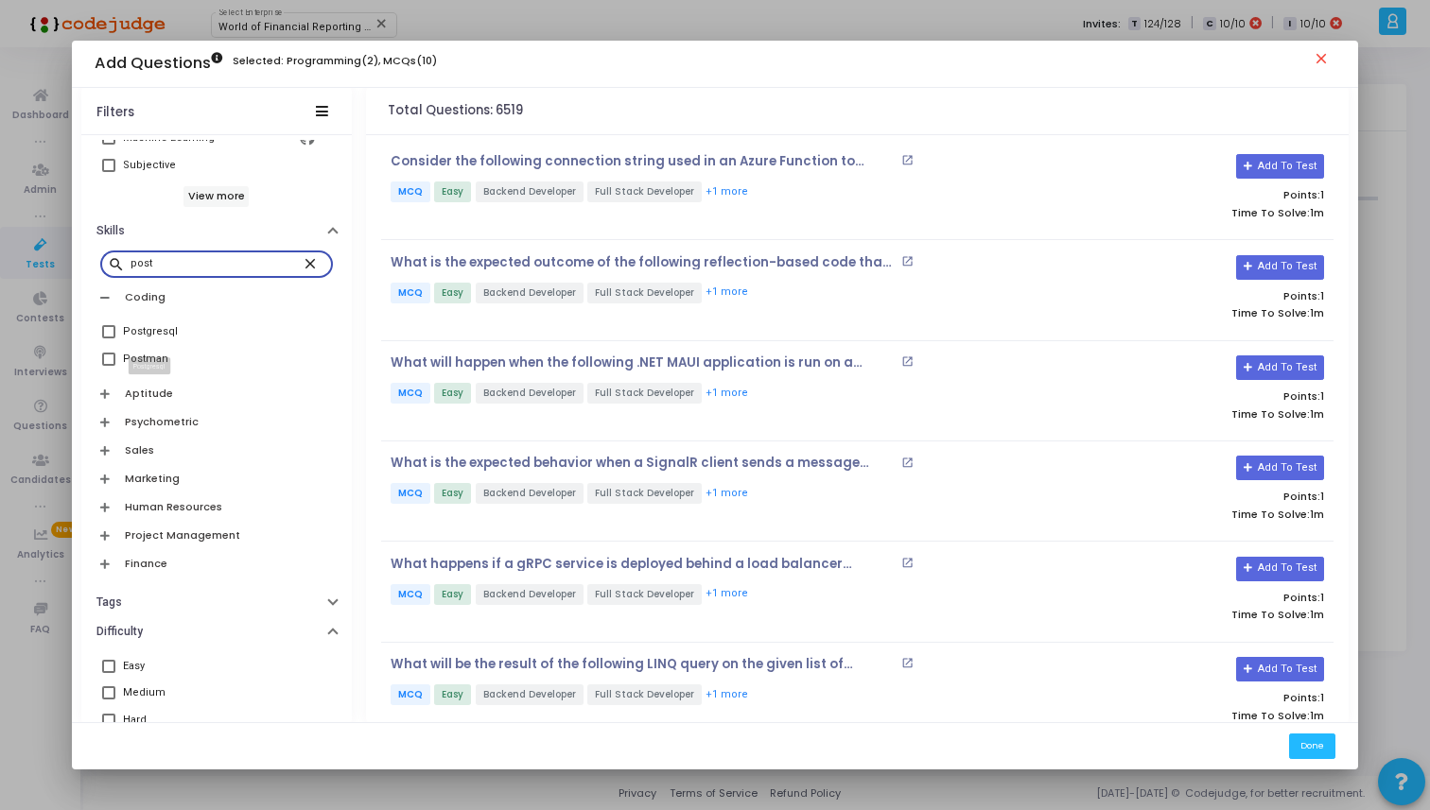
type input "post"
click at [128, 327] on div "Postgresql" at bounding box center [150, 332] width 55 height 23
click at [109, 339] on input "Postgresql" at bounding box center [108, 339] width 1 height 1
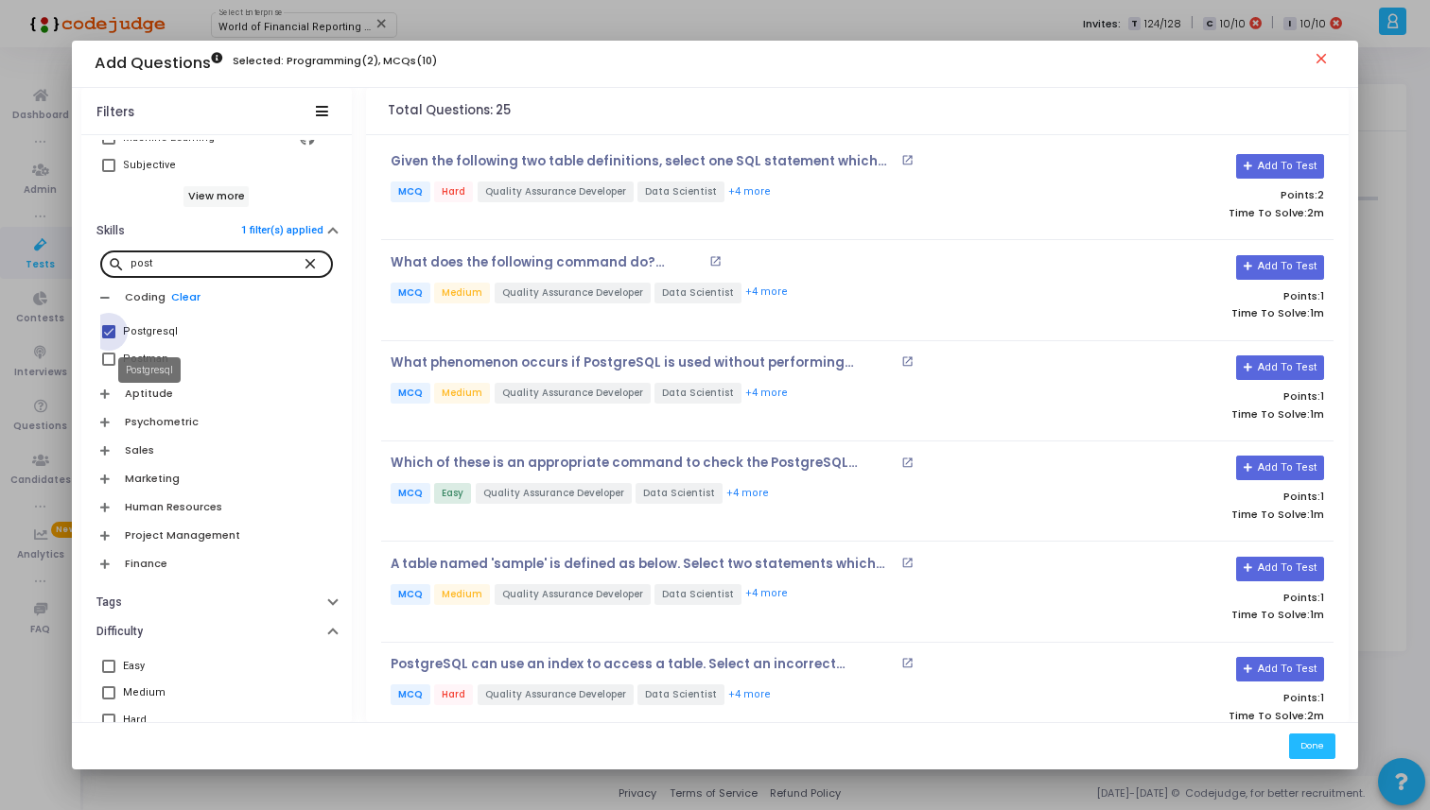
click at [152, 336] on div "Postgresql" at bounding box center [150, 332] width 55 height 23
click at [109, 339] on input "Postgresql" at bounding box center [108, 339] width 1 height 1
checkbox input "false"
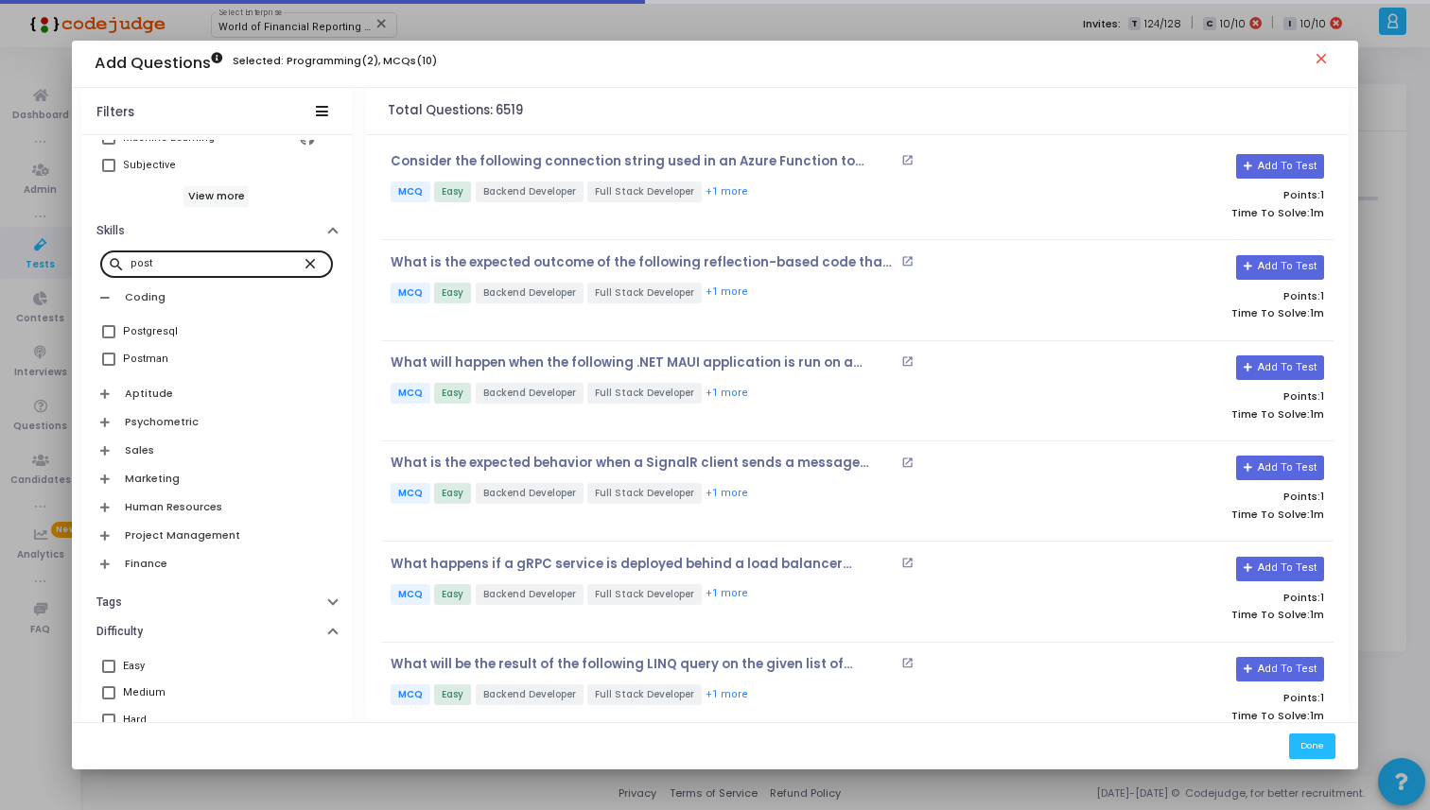
click at [308, 269] on mat-icon "close" at bounding box center [313, 262] width 23 height 17
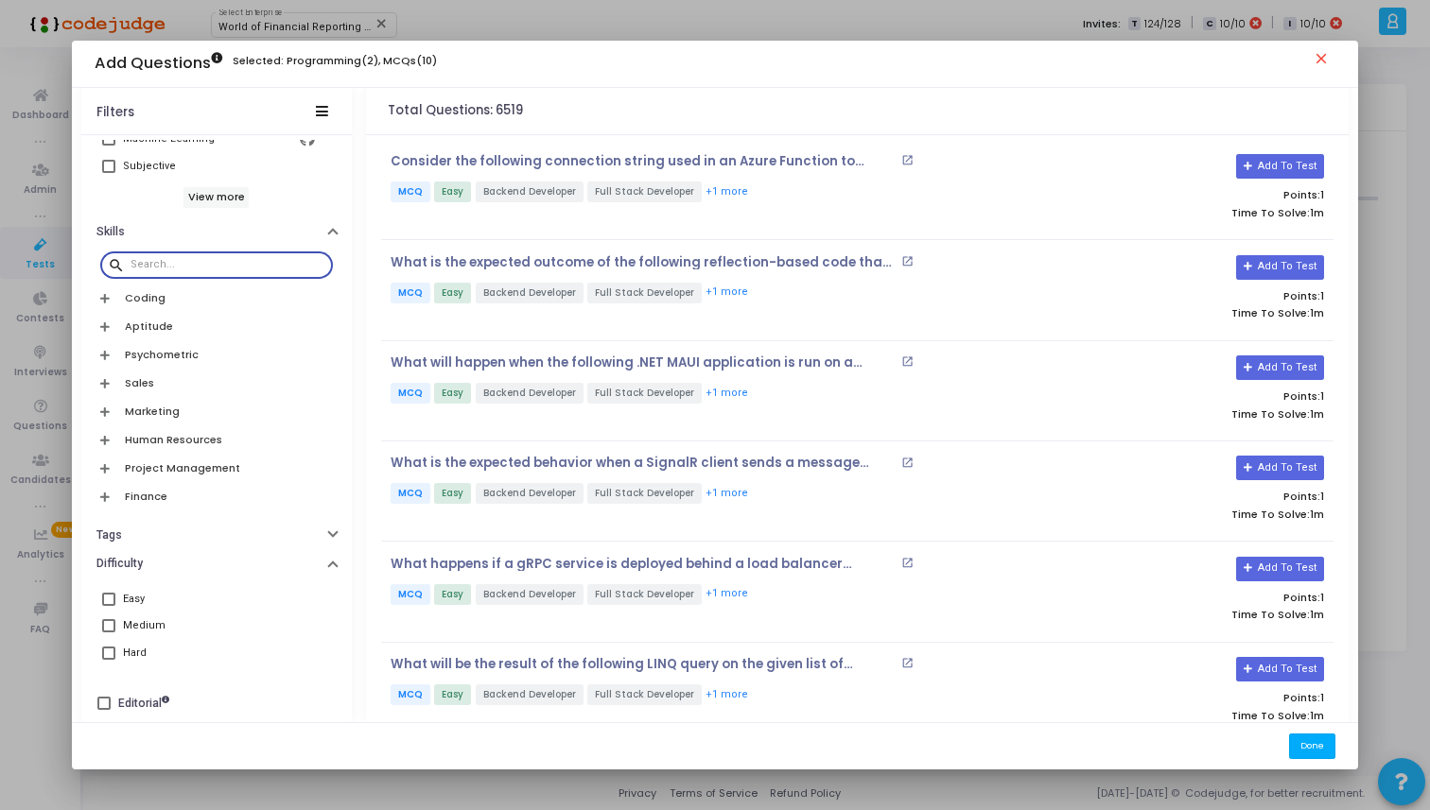
click at [1324, 740] on button "Done" at bounding box center [1312, 747] width 46 height 26
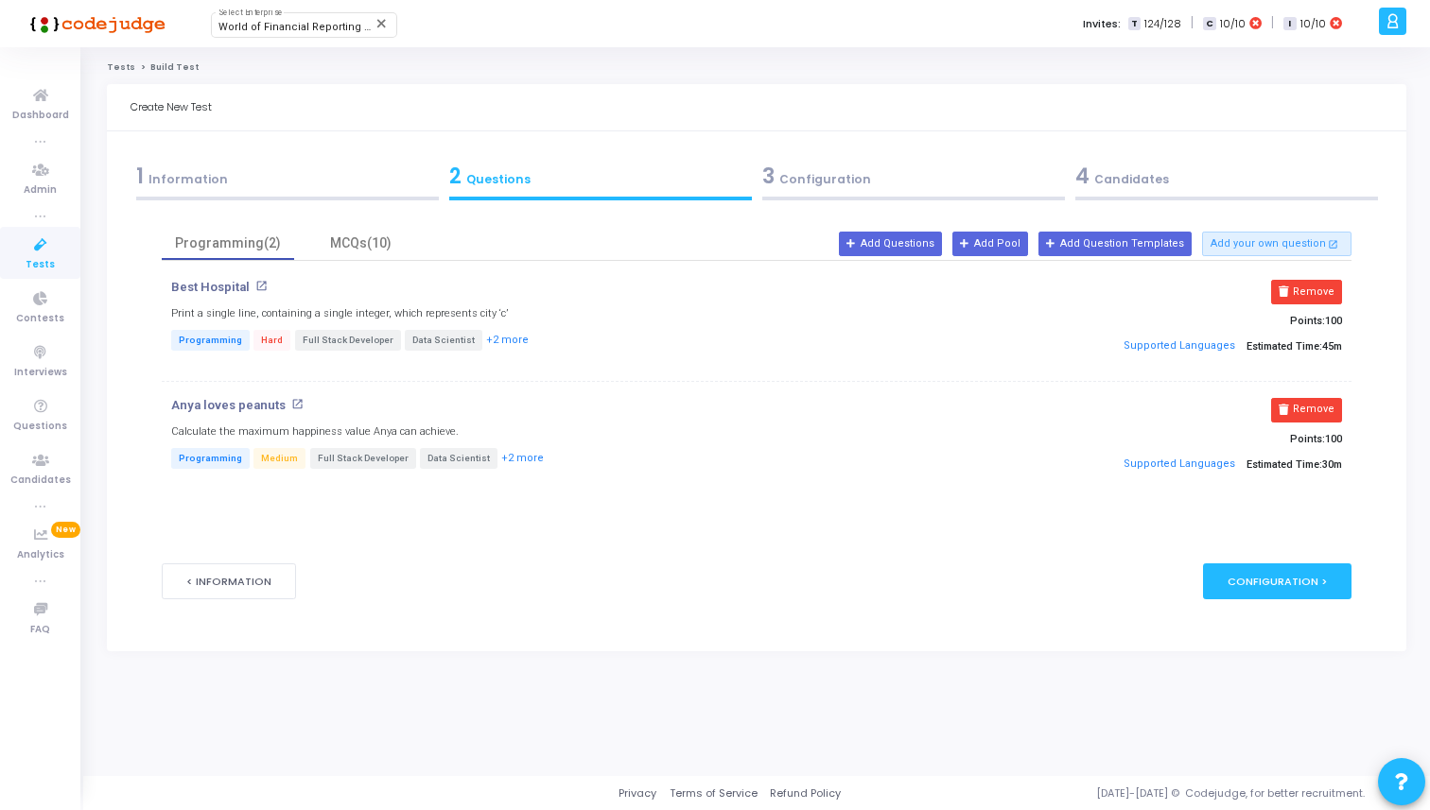
click at [818, 188] on div "3 Configuration" at bounding box center [913, 176] width 303 height 31
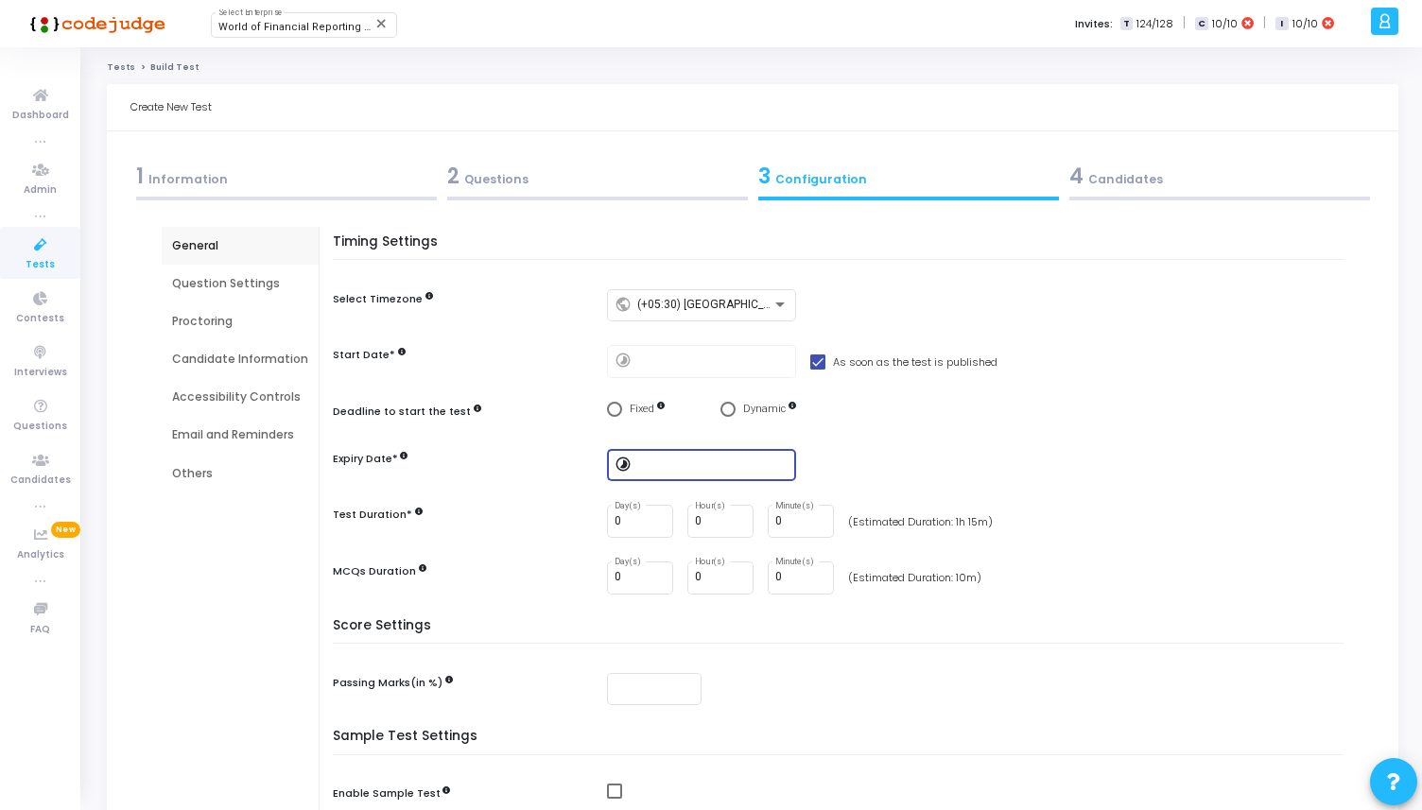
click at [714, 468] on input at bounding box center [712, 465] width 151 height 13
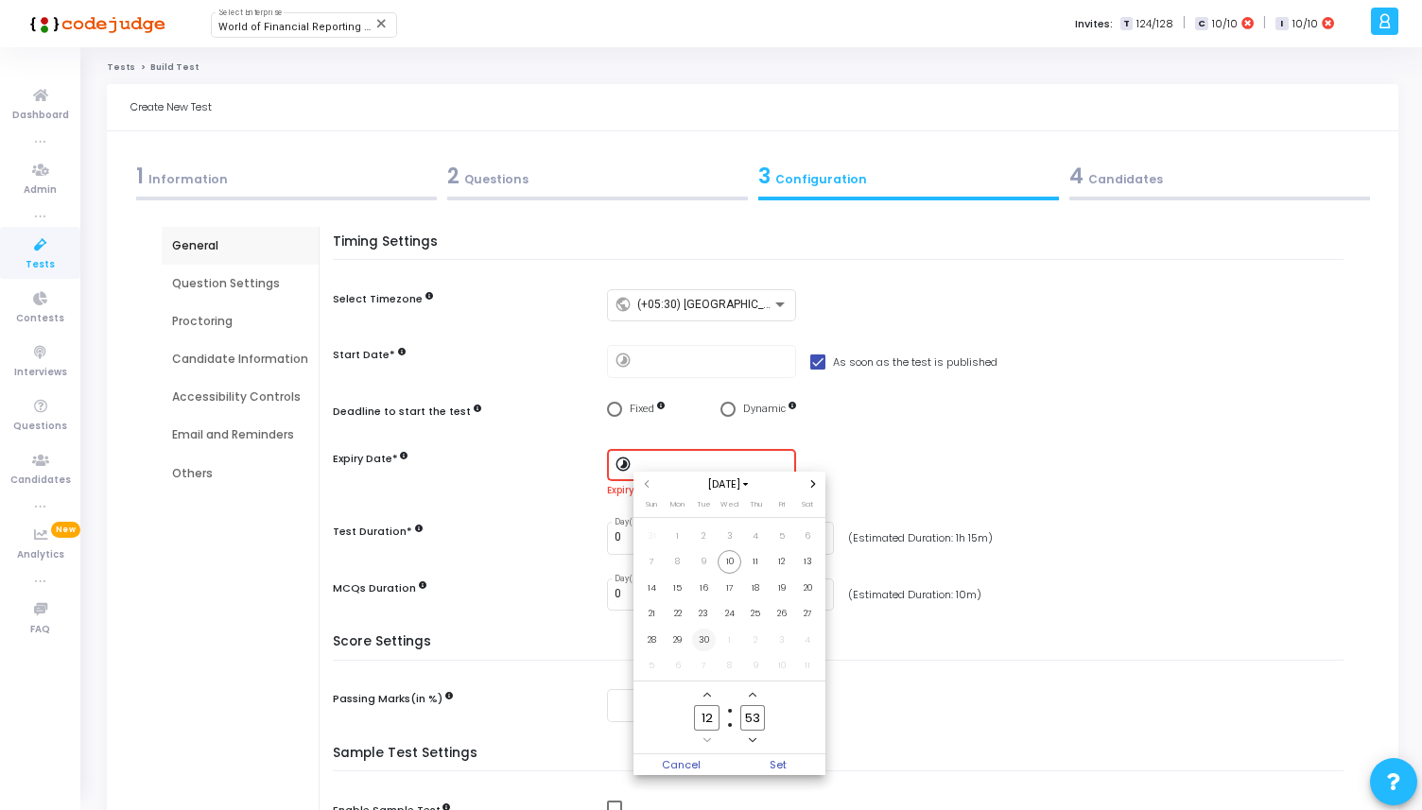
click at [703, 629] on span "30" at bounding box center [704, 641] width 24 height 24
click at [715, 717] on input "12" at bounding box center [706, 718] width 25 height 26
type input "1"
type input "23"
click at [757, 717] on input "53" at bounding box center [752, 718] width 25 height 26
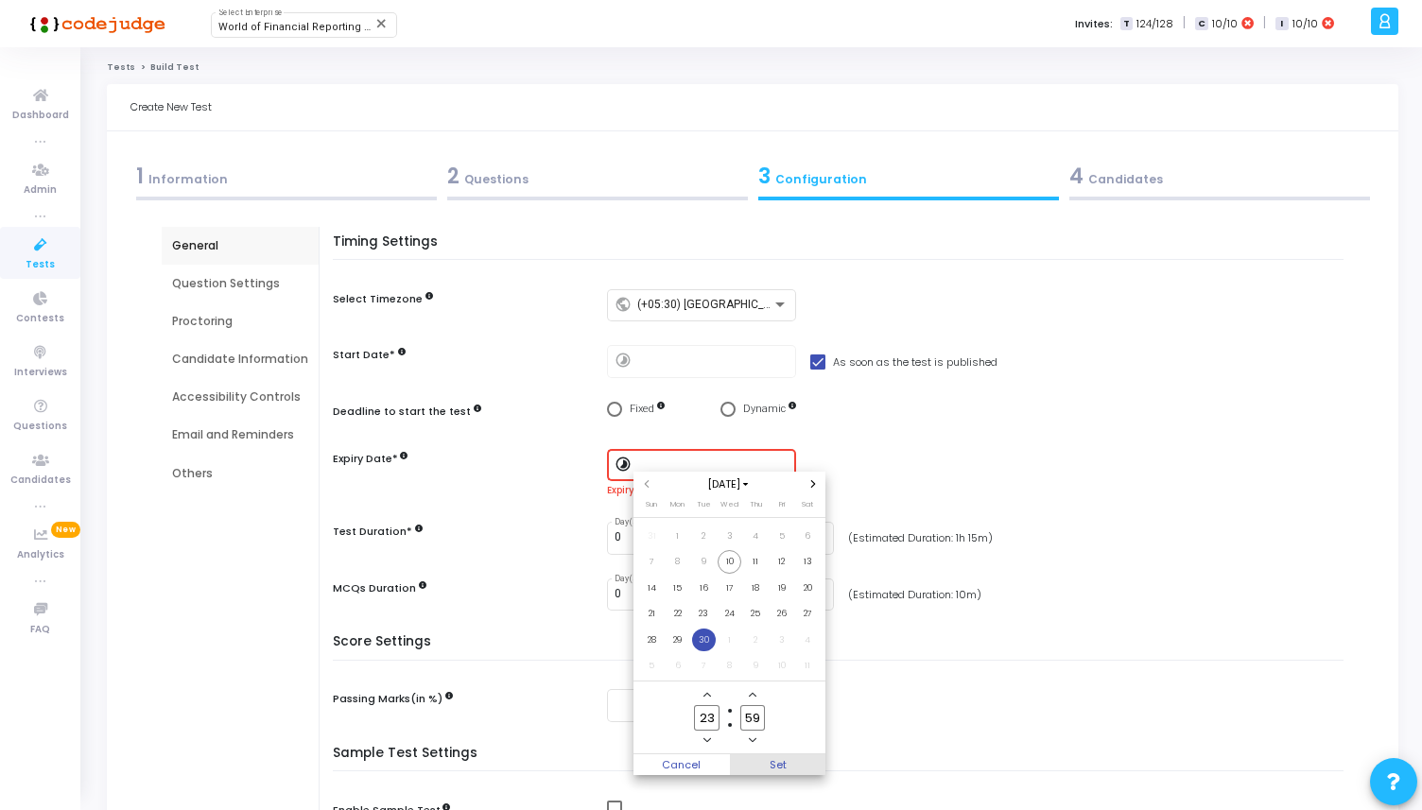
type input "59"
click at [783, 772] on span "Set" at bounding box center [778, 765] width 96 height 21
type input "9/30/2025, 11:59 PM"
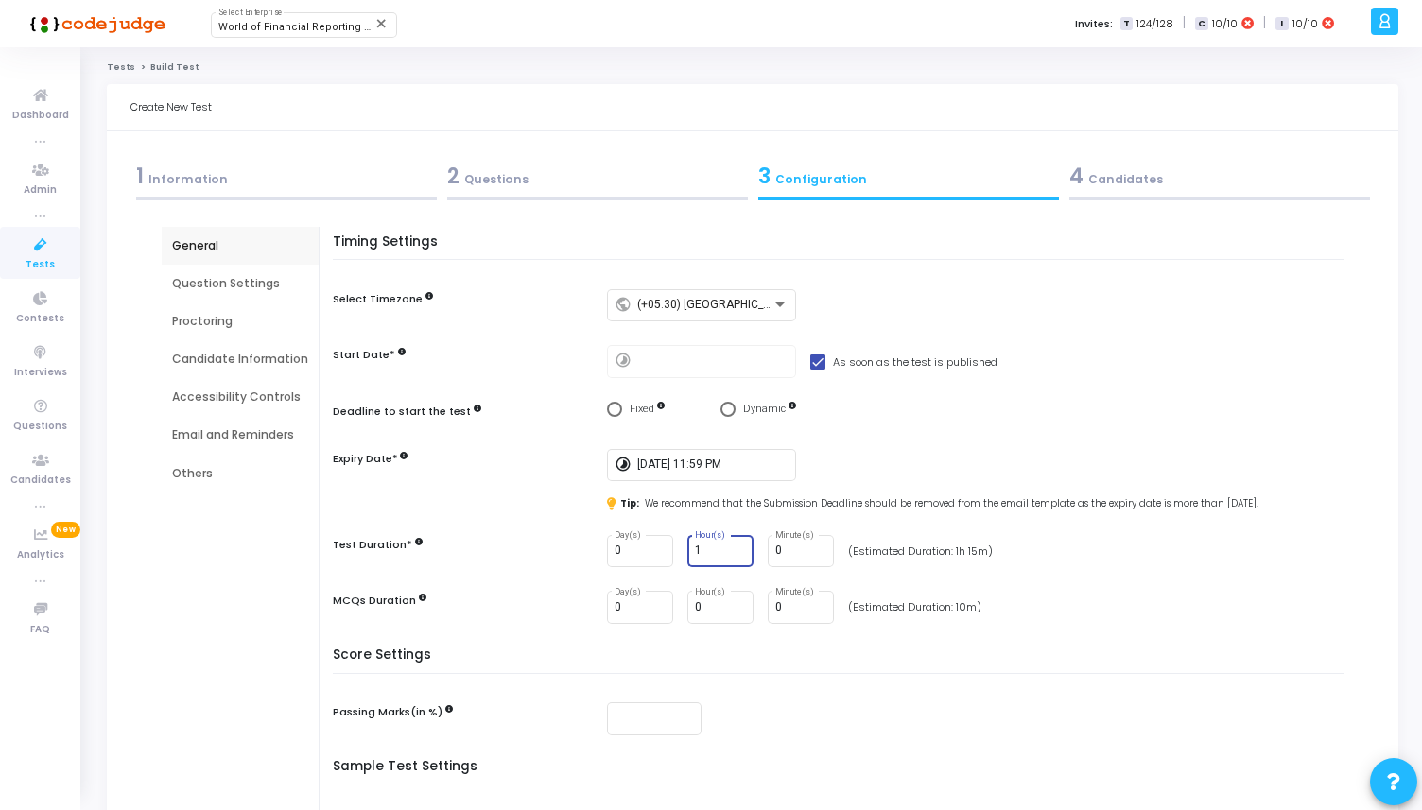
type input "1"
click at [731, 548] on input "1" at bounding box center [720, 551] width 51 height 13
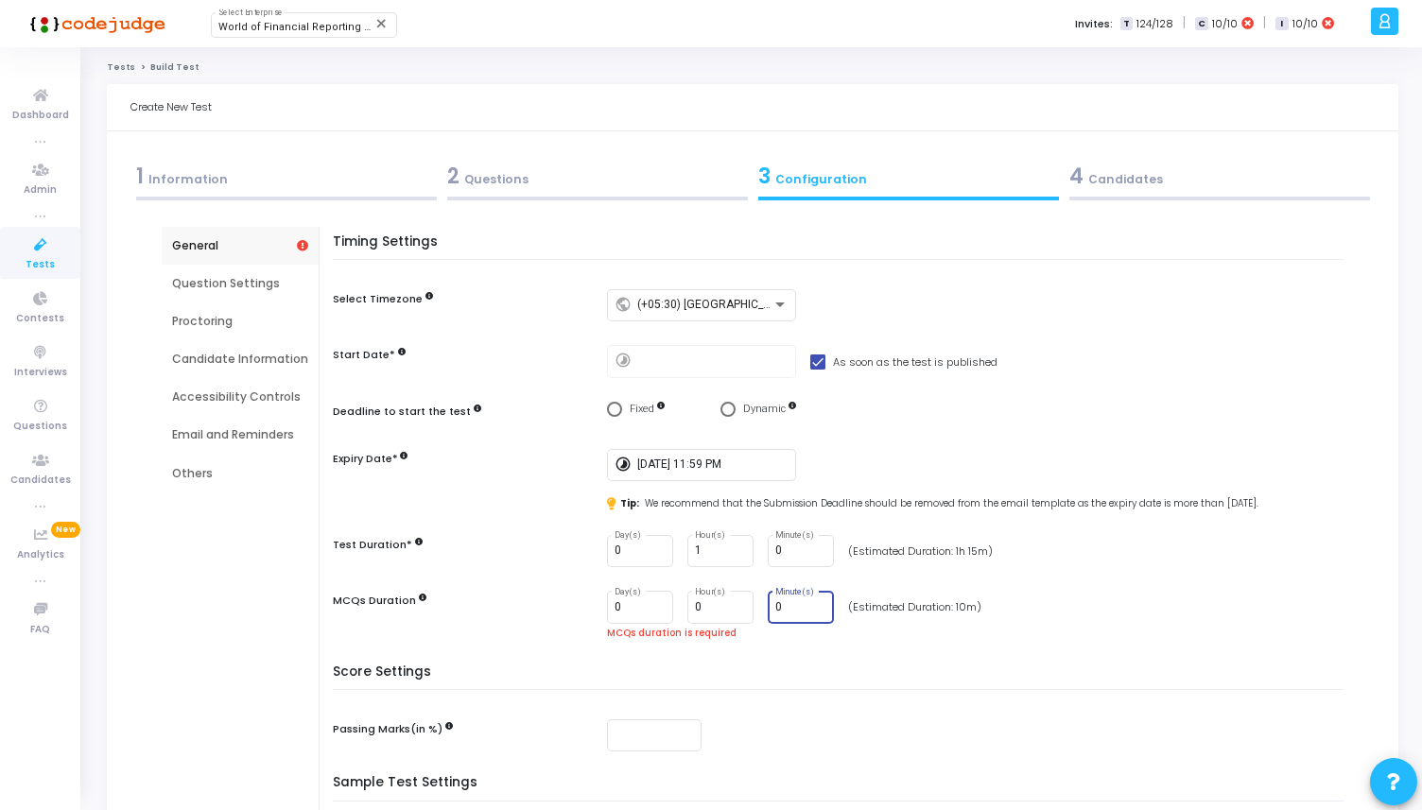
click at [797, 605] on input "0" at bounding box center [800, 607] width 51 height 13
type input "30"
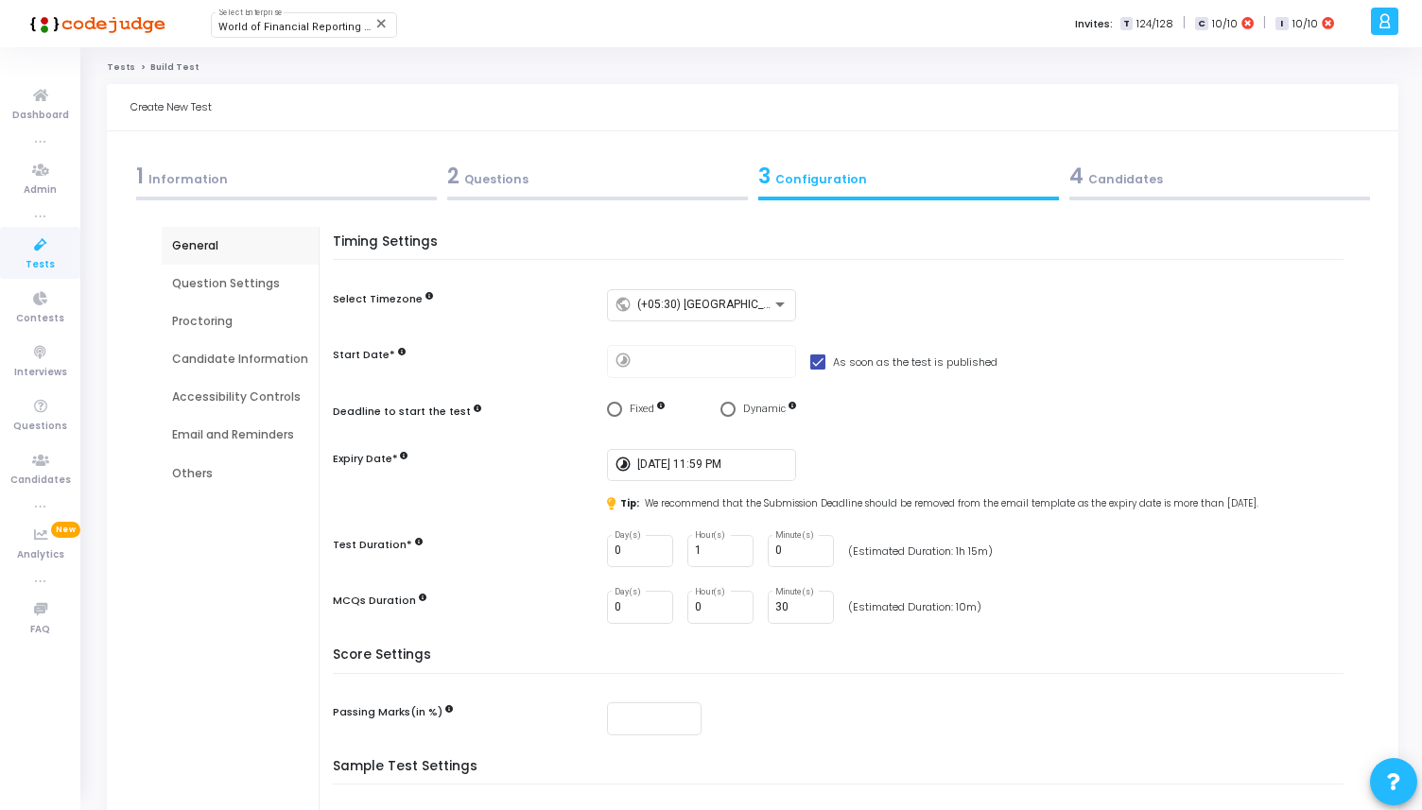
click at [699, 659] on h5 "Score Settings" at bounding box center [843, 661] width 1020 height 26
click at [245, 276] on div "Question Settings" at bounding box center [240, 283] width 136 height 17
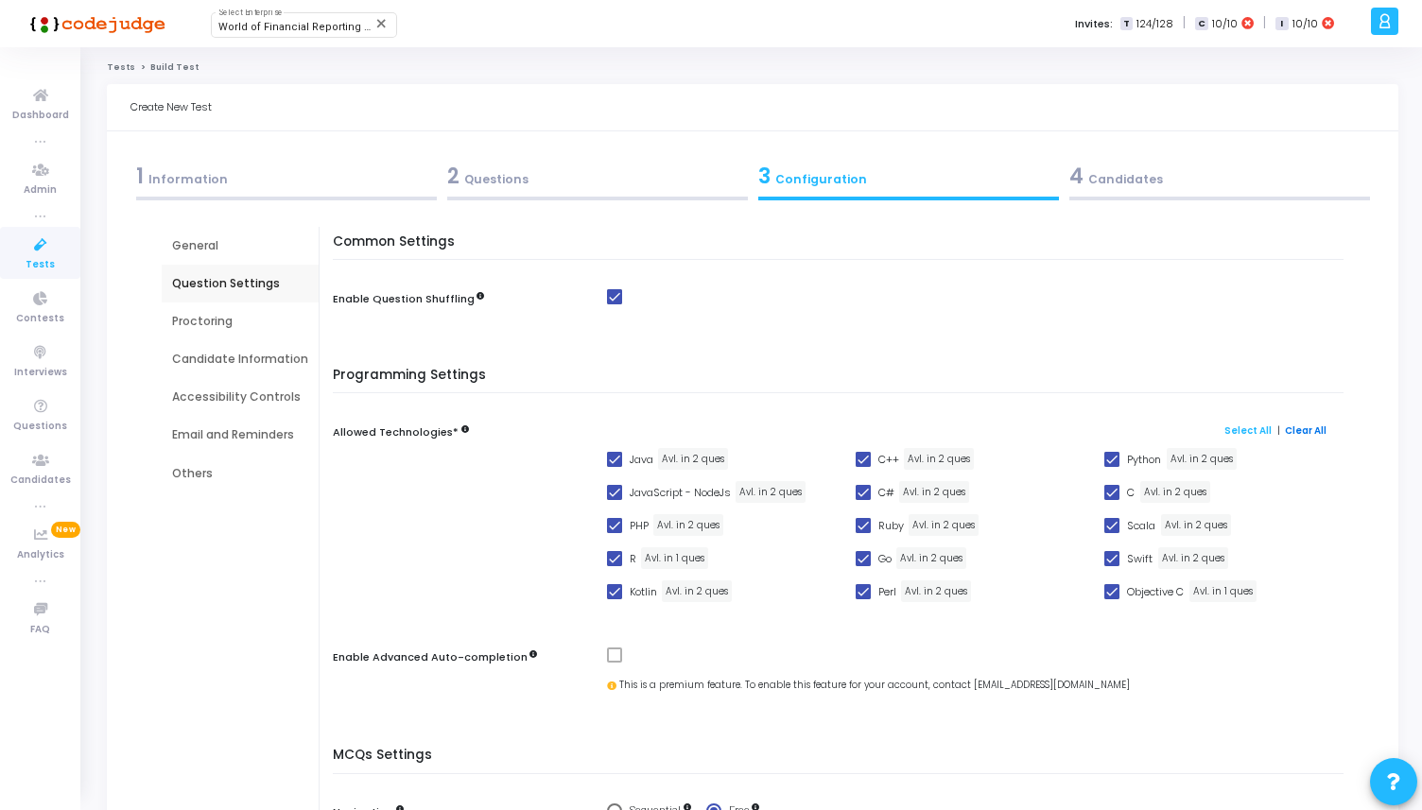
click at [1296, 430] on link "Clear All" at bounding box center [1306, 431] width 42 height 12
checkbox input "false"
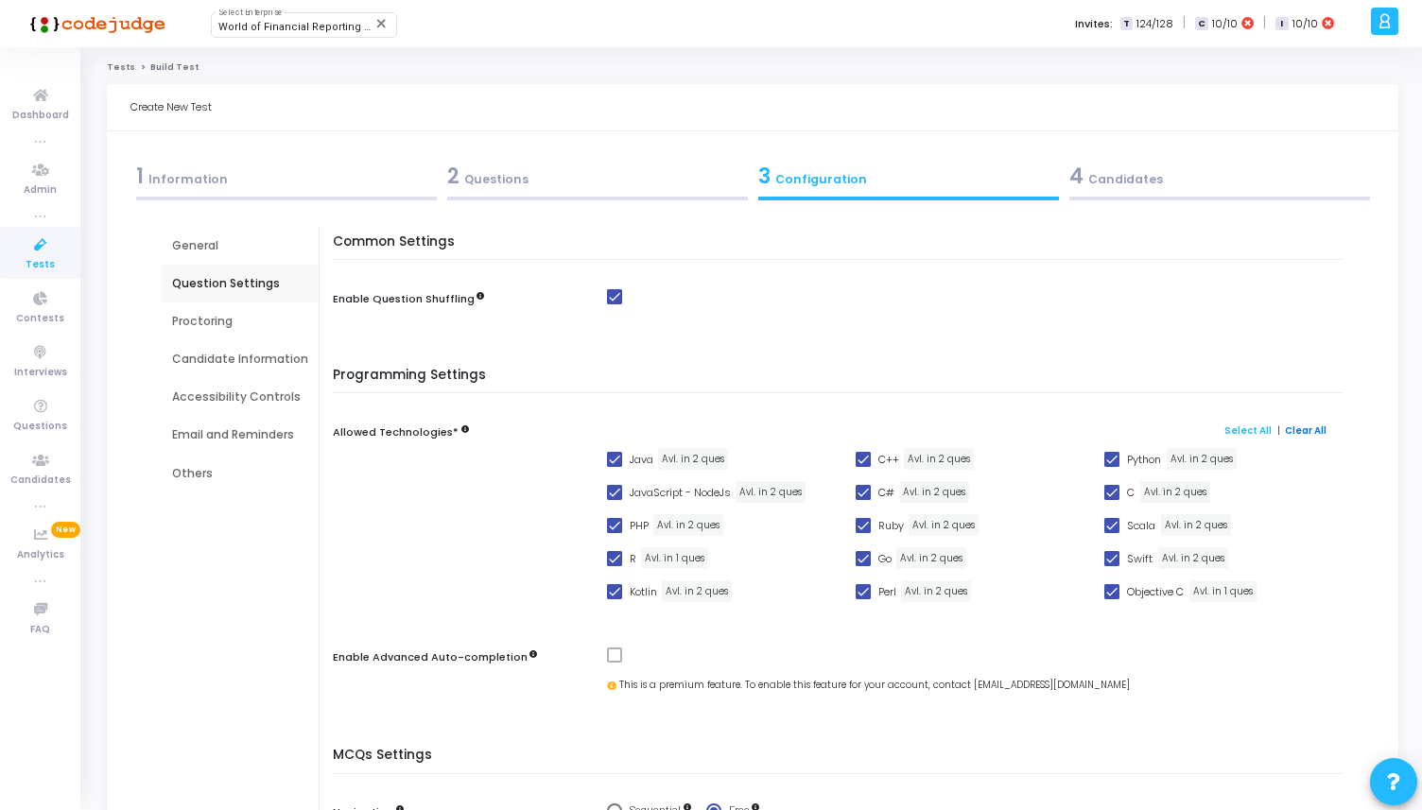
checkbox input "false"
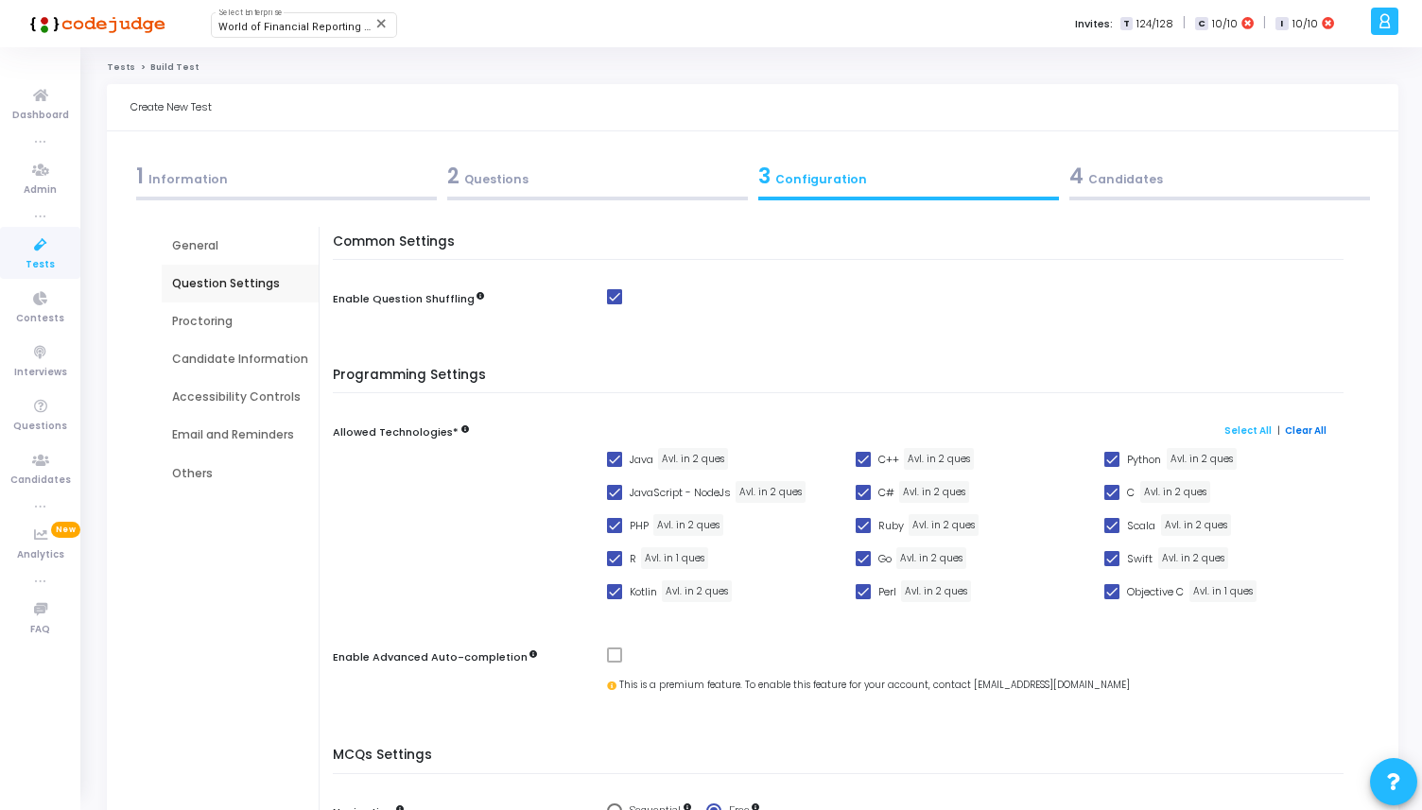
checkbox input "false"
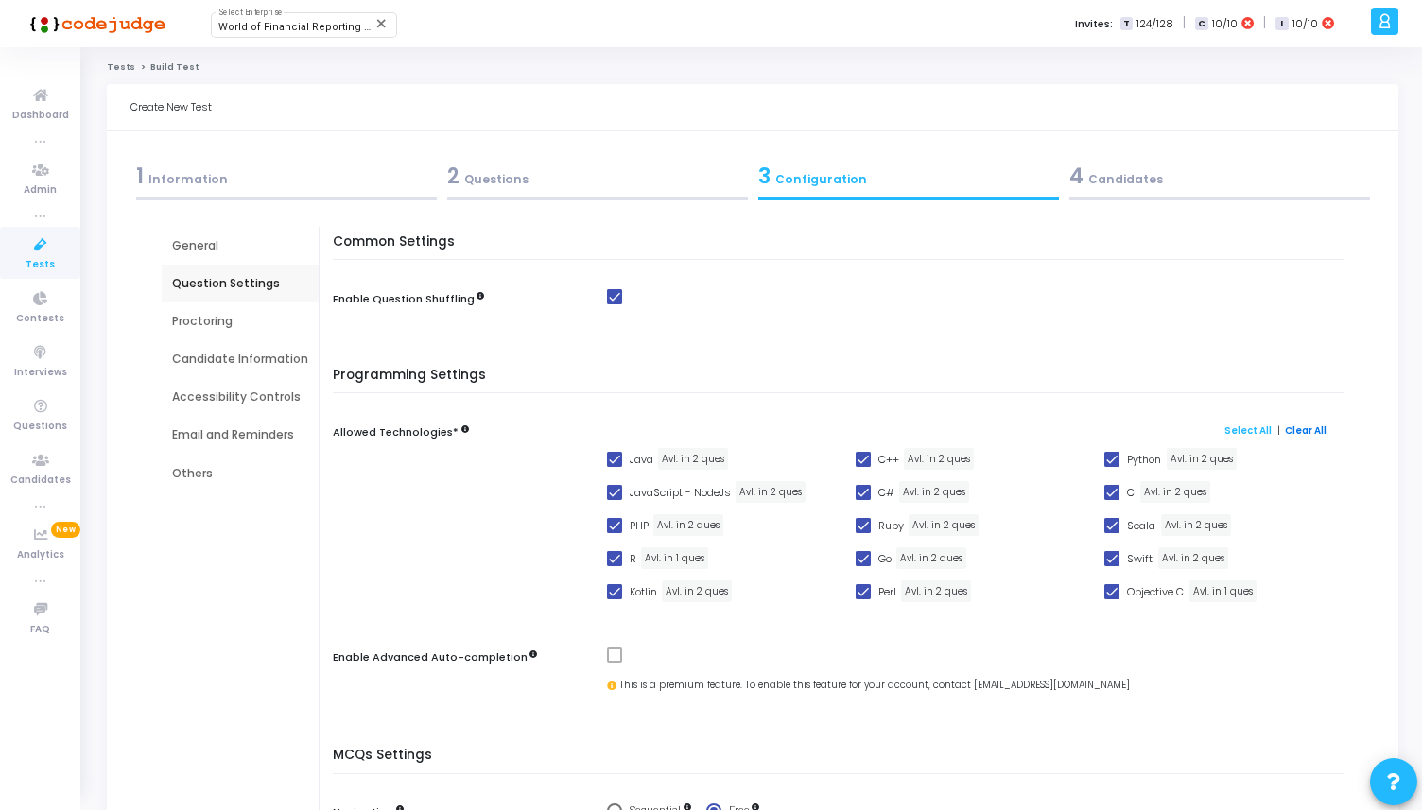
checkbox input "false"
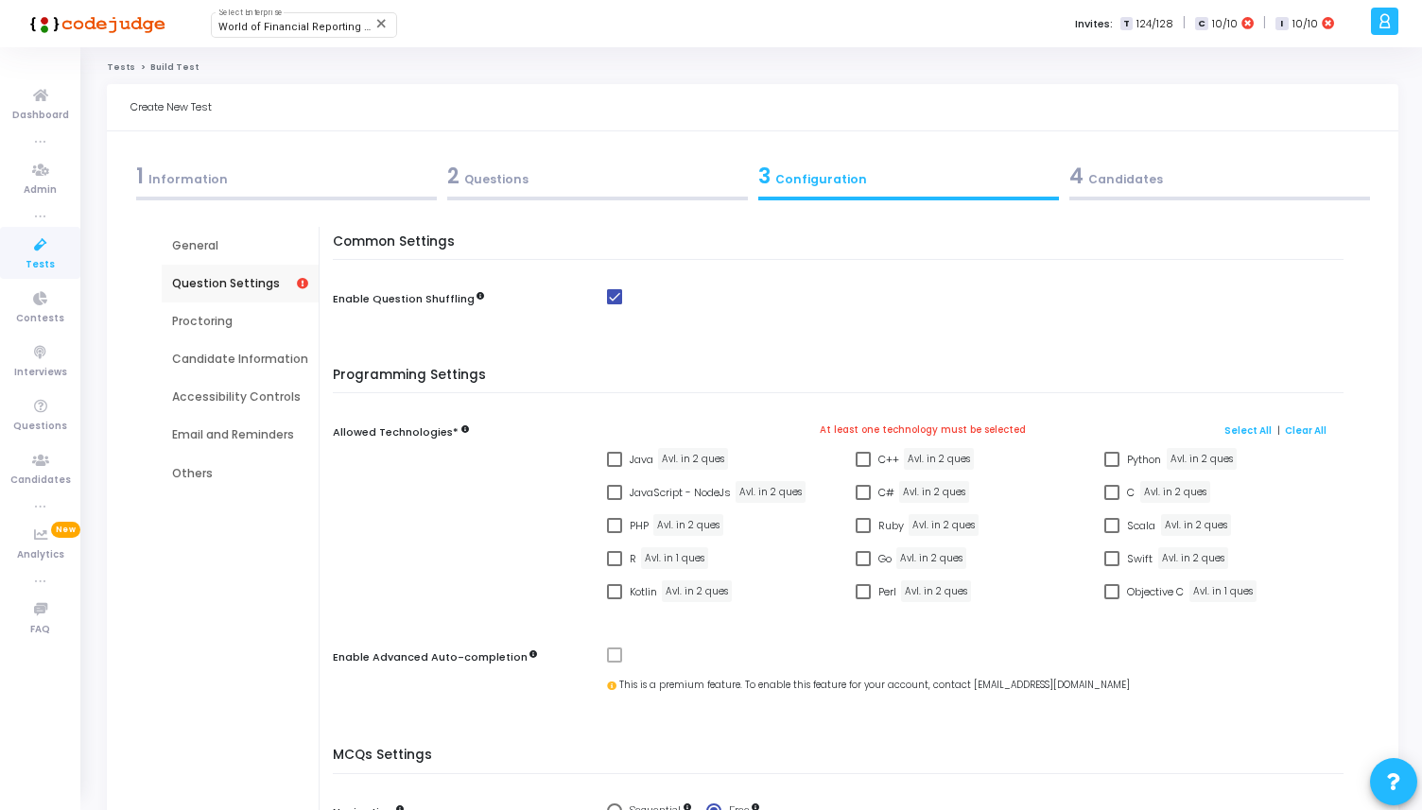
click at [1116, 461] on span at bounding box center [1111, 459] width 15 height 15
click at [1112, 467] on input "Python" at bounding box center [1111, 467] width 1 height 1
checkbox input "true"
click at [696, 492] on span "JavaScript - NodeJs" at bounding box center [680, 492] width 101 height 23
click at [615, 500] on input "JavaScript - NodeJs" at bounding box center [614, 500] width 1 height 1
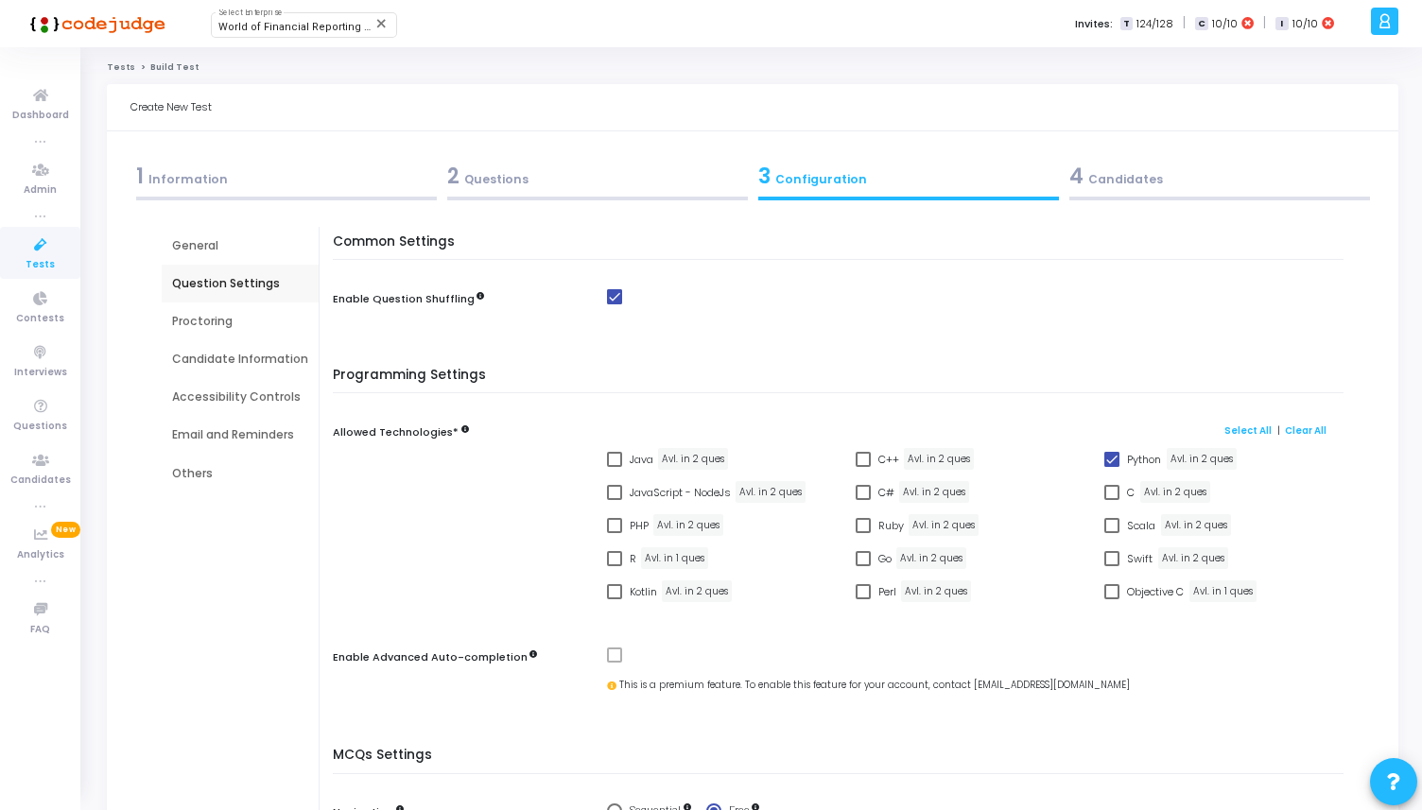
checkbox input "true"
click at [614, 179] on div "2 Questions" at bounding box center [597, 176] width 301 height 31
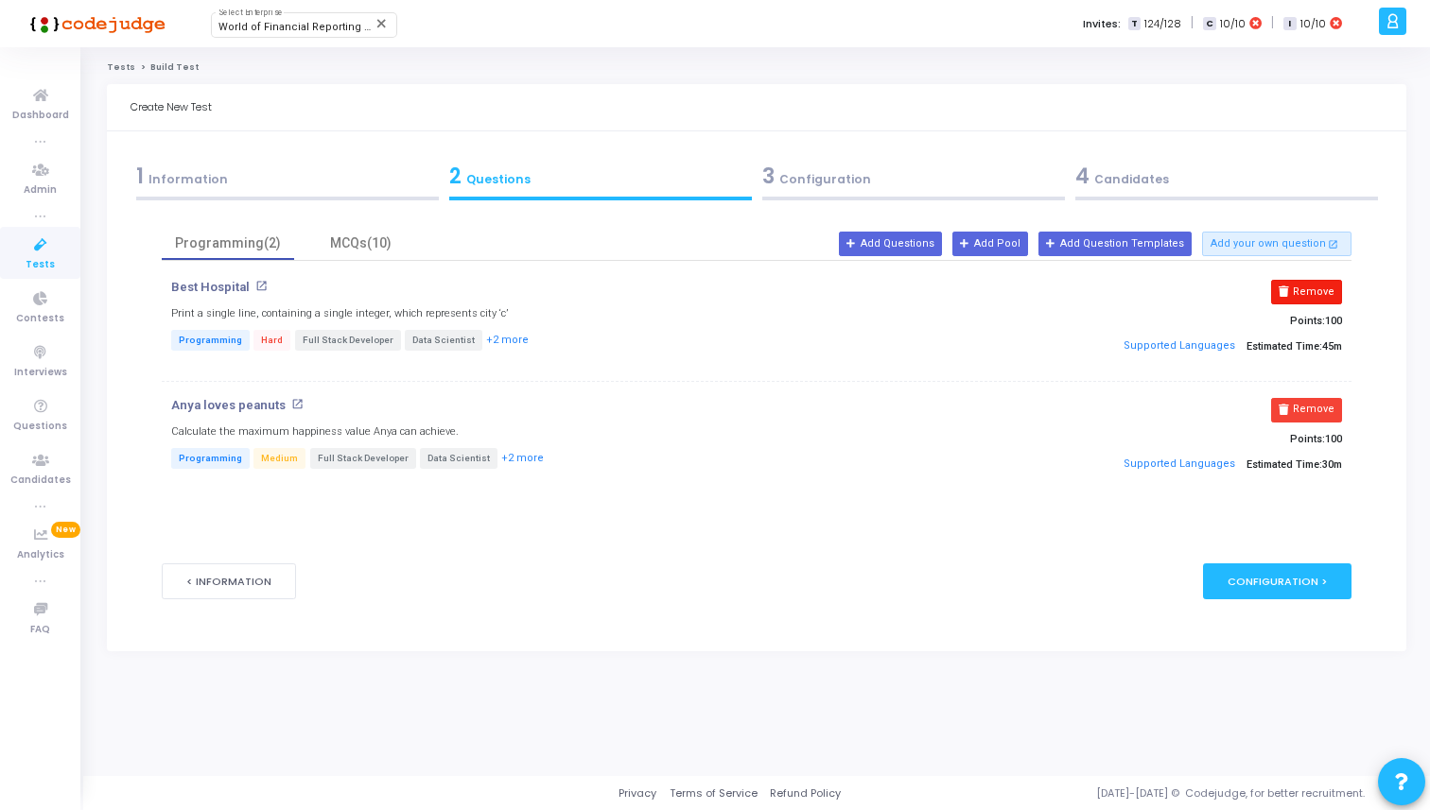
click at [1328, 294] on button "Remove" at bounding box center [1306, 292] width 71 height 25
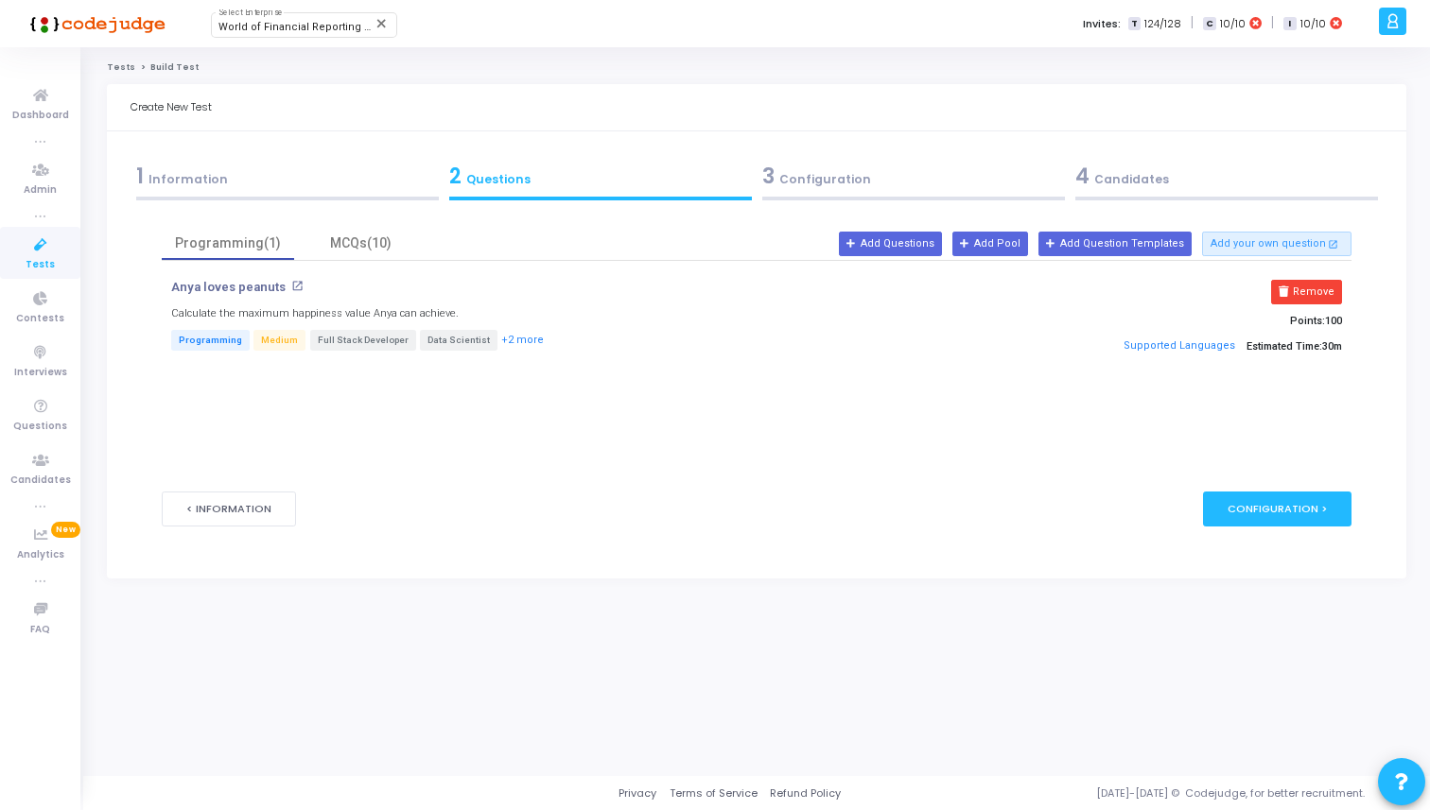
click at [1328, 294] on button "Remove" at bounding box center [1306, 292] width 71 height 25
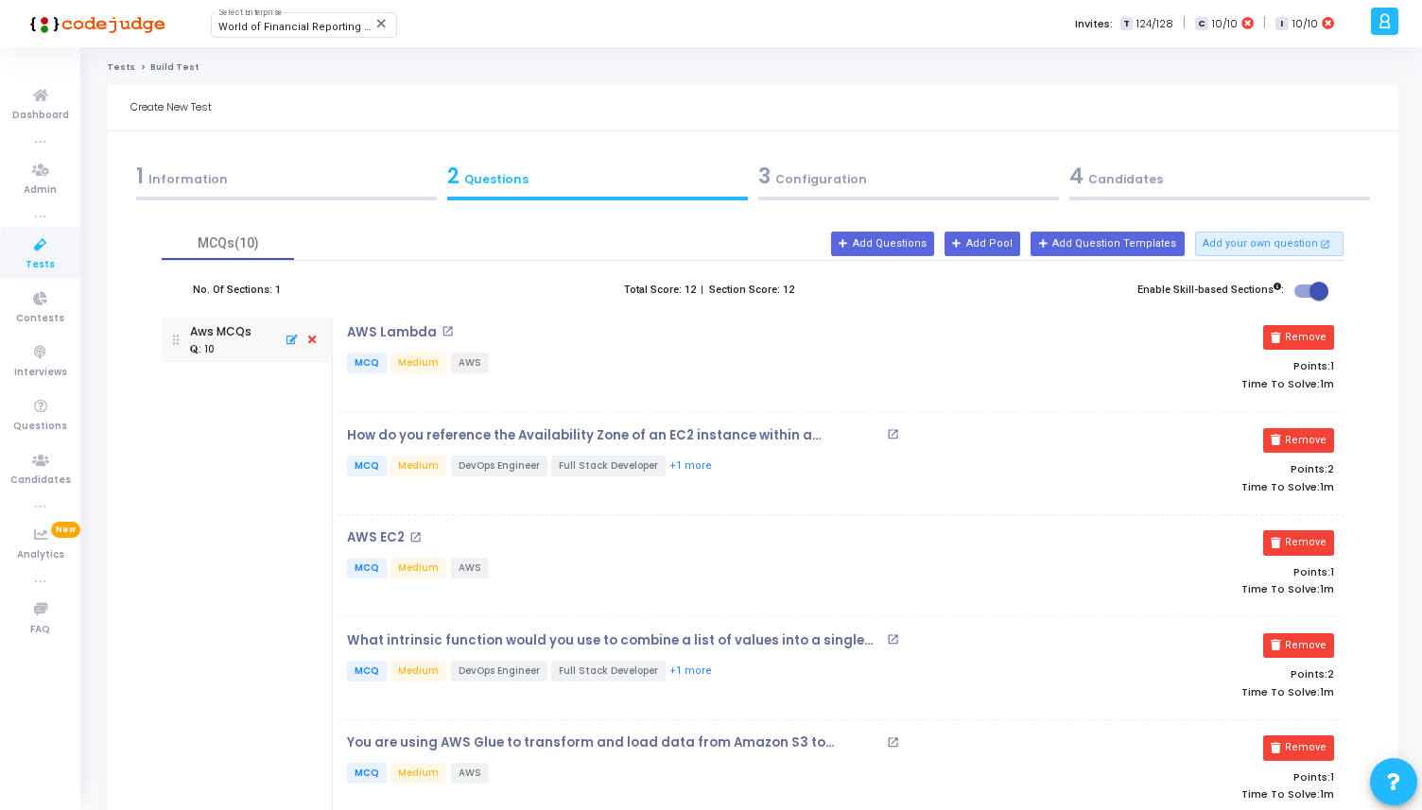
click at [921, 227] on div "MCQs(10)" at bounding box center [753, 243] width 1182 height 33
click at [921, 237] on button "Add Questions" at bounding box center [882, 244] width 103 height 25
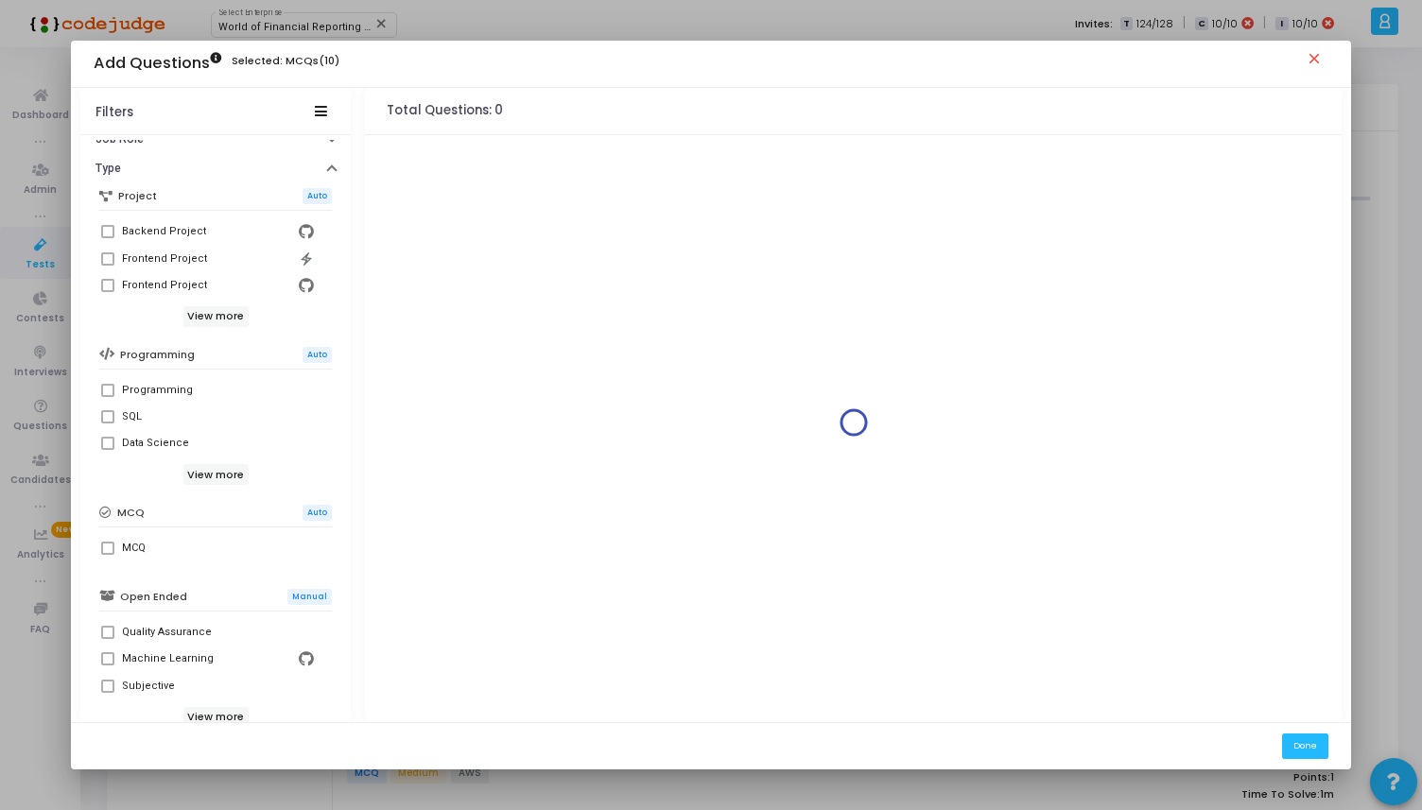
scroll to position [148, 0]
click at [164, 387] on div "Programming" at bounding box center [157, 386] width 71 height 23
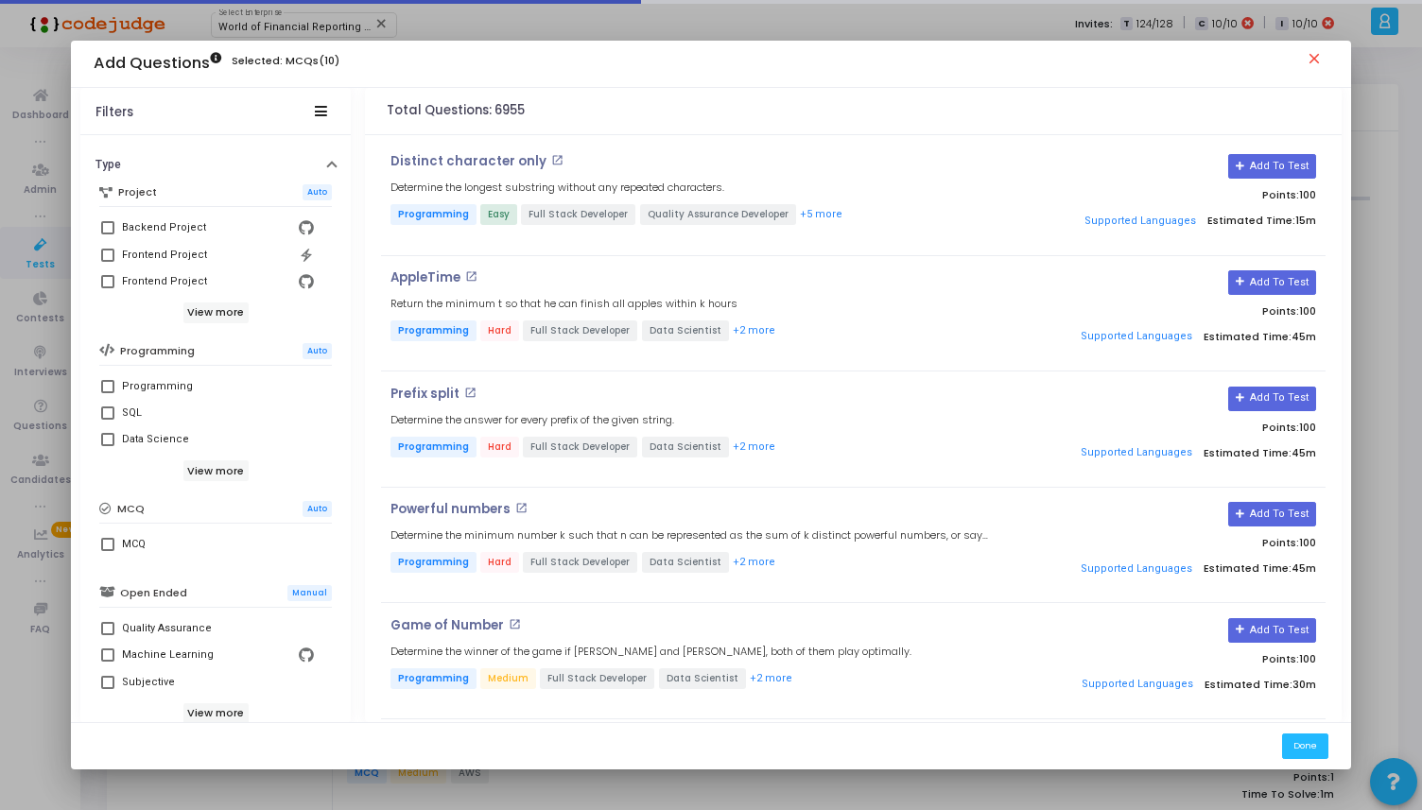
click at [164, 387] on div "Programming" at bounding box center [157, 386] width 71 height 23
click at [108, 393] on input "Programming" at bounding box center [107, 393] width 1 height 1
checkbox input "true"
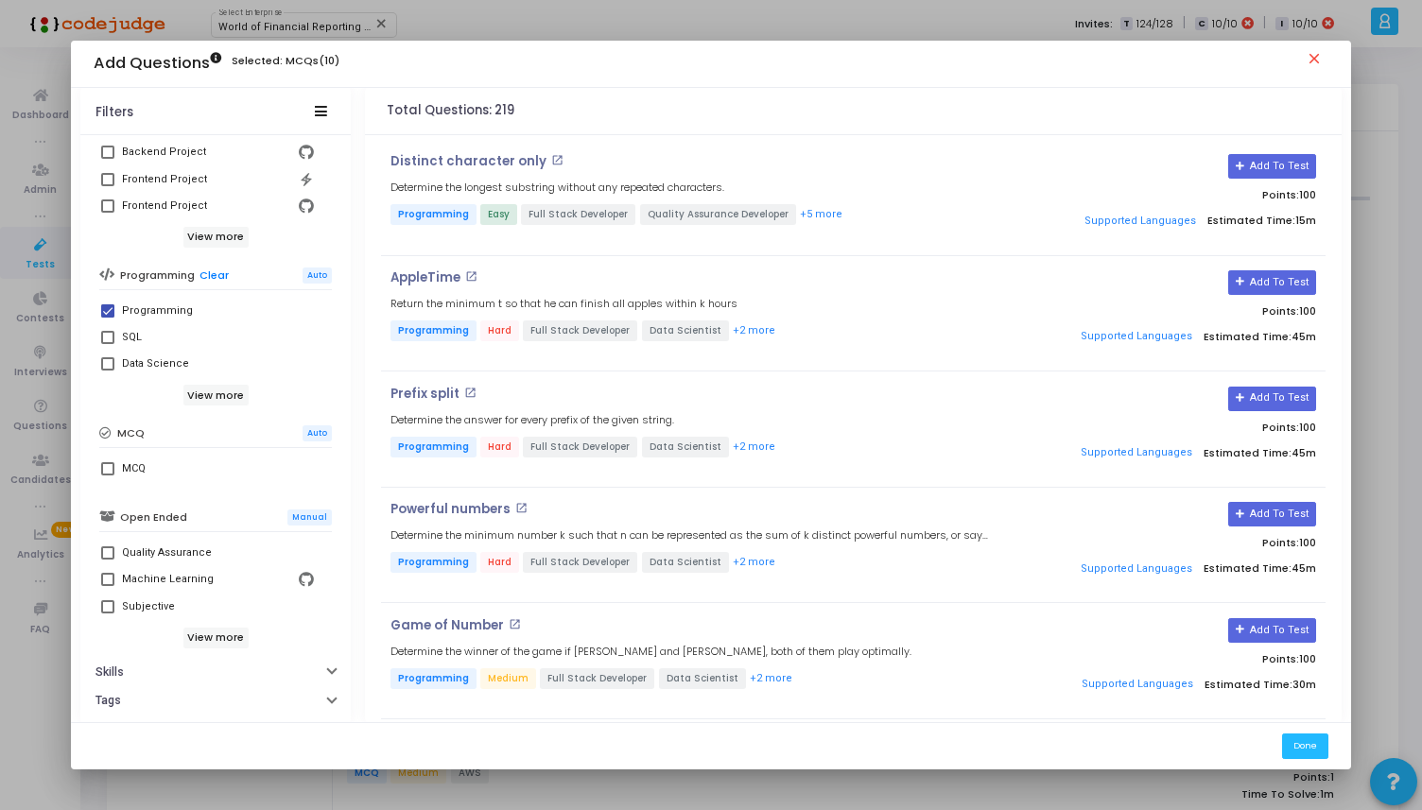
scroll to position [286, 0]
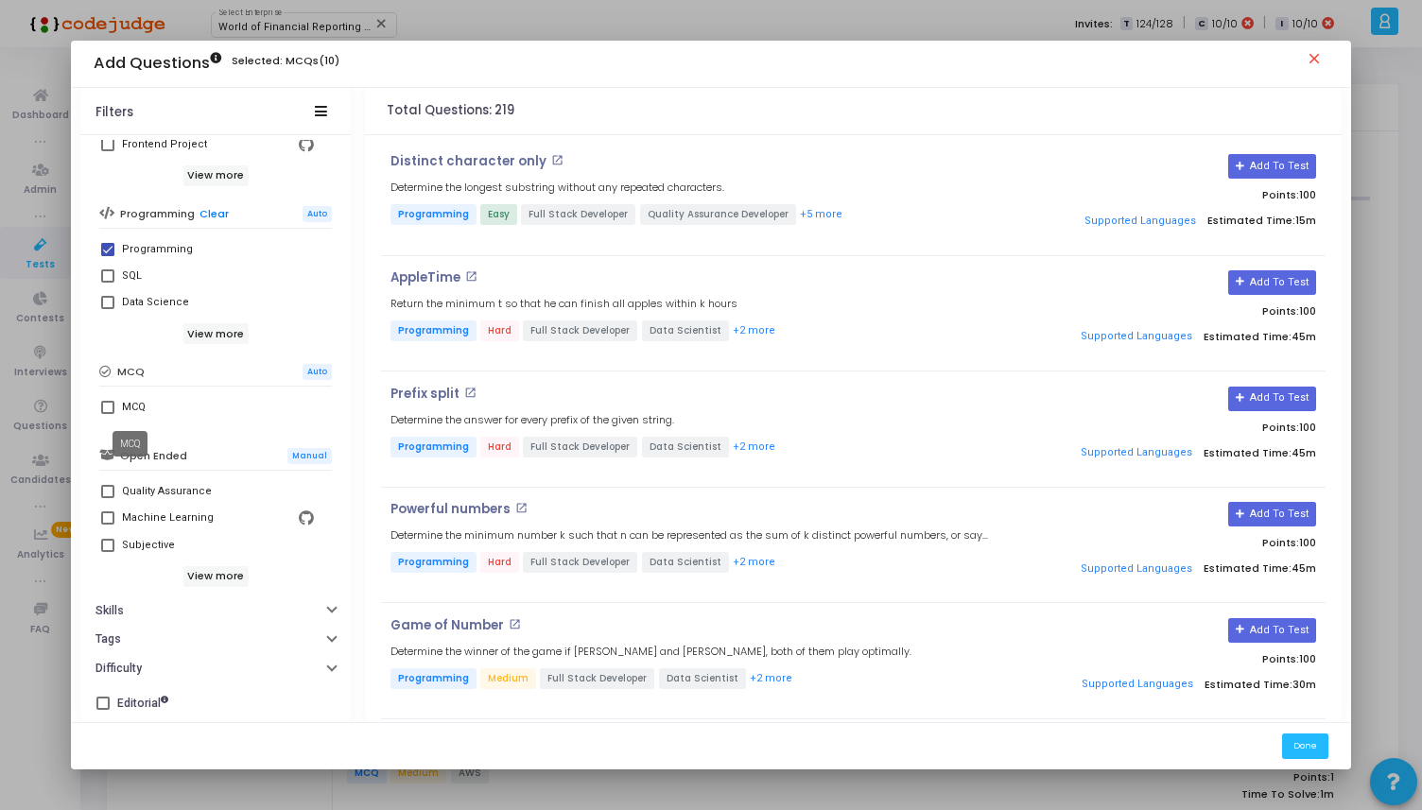
click at [135, 409] on div "MCQ" at bounding box center [134, 407] width 24 height 23
click at [108, 414] on input "MCQ" at bounding box center [107, 414] width 1 height 1
checkbox input "true"
click at [139, 246] on div "Programming" at bounding box center [157, 249] width 71 height 23
click at [108, 256] on input "Programming" at bounding box center [107, 256] width 1 height 1
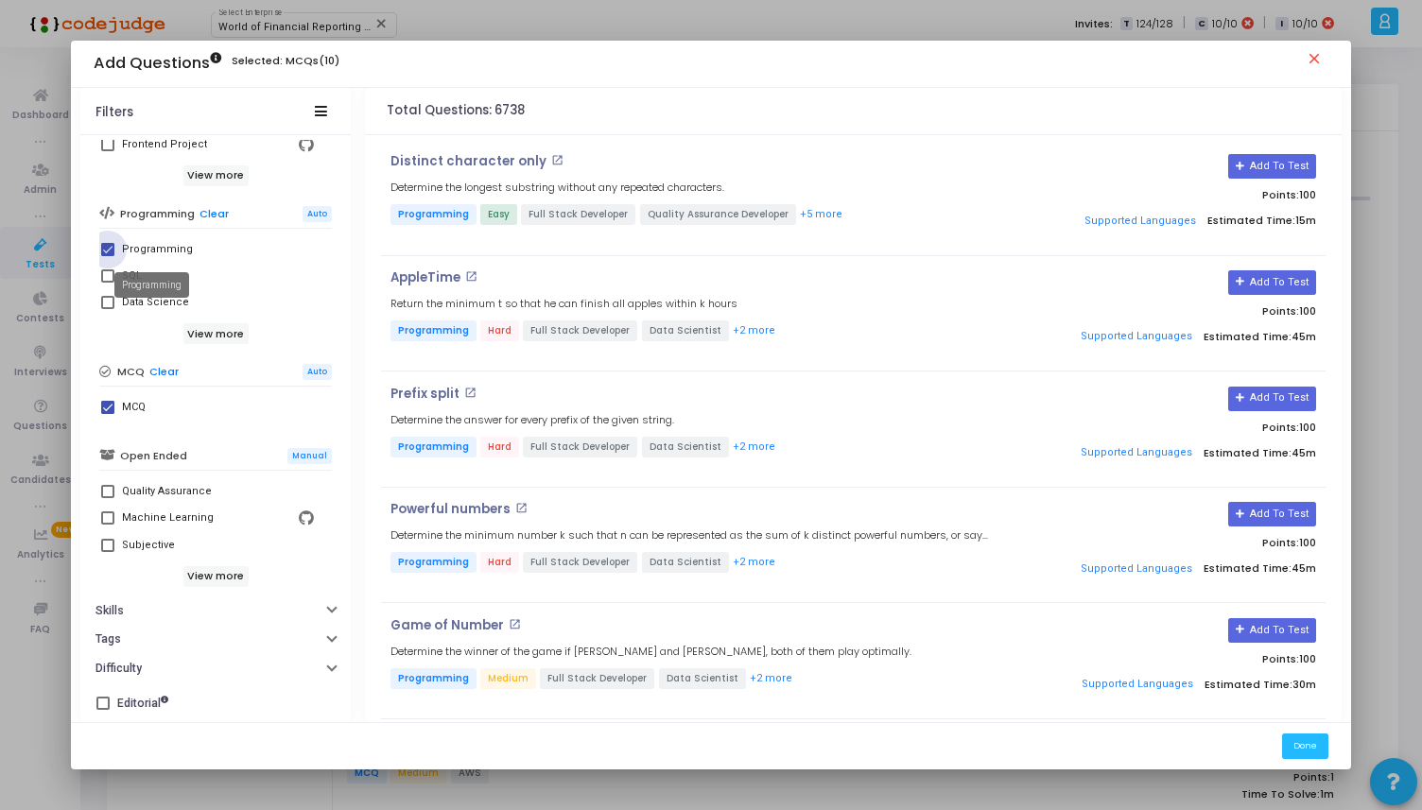
checkbox input "false"
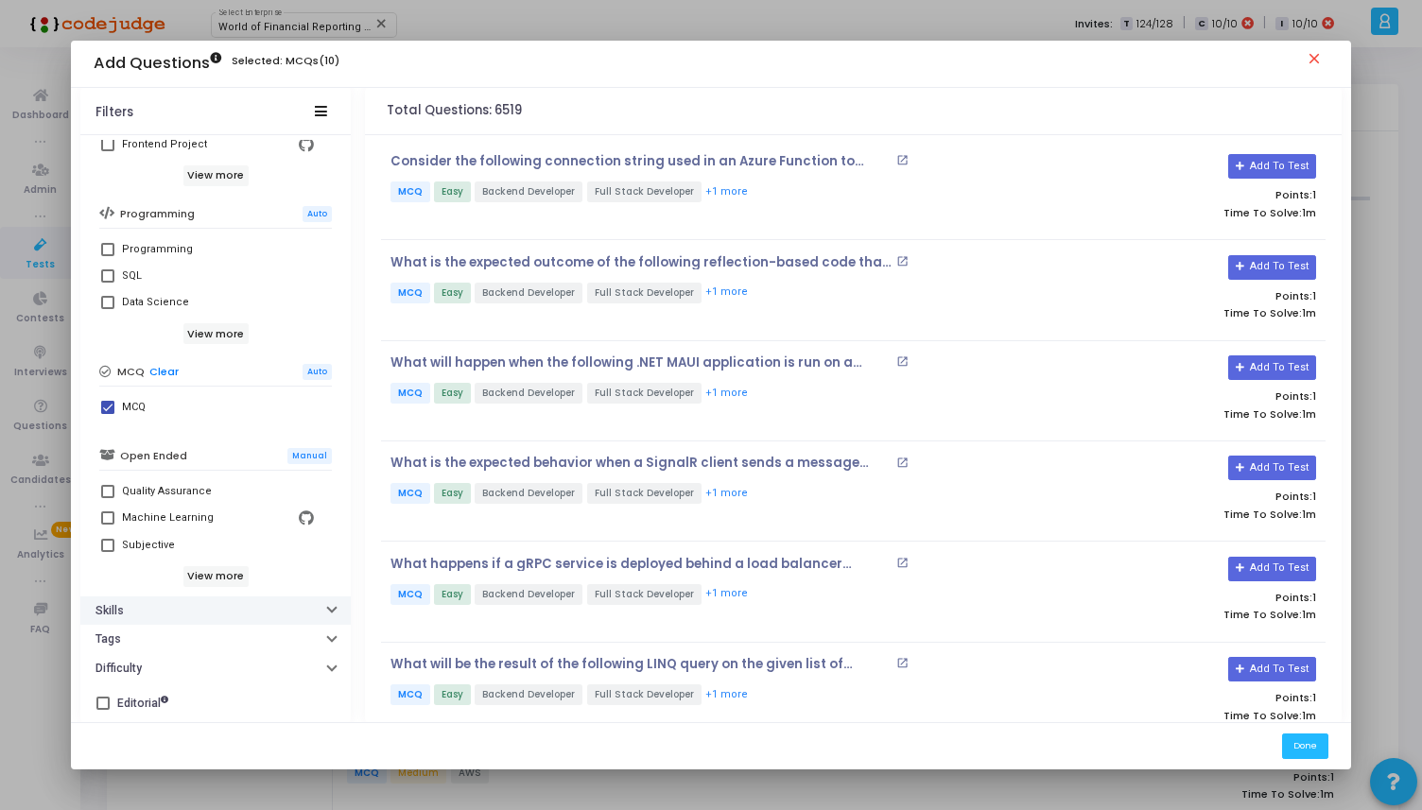
click at [196, 605] on button "Skills" at bounding box center [215, 611] width 270 height 29
click at [203, 643] on input "text" at bounding box center [227, 642] width 195 height 11
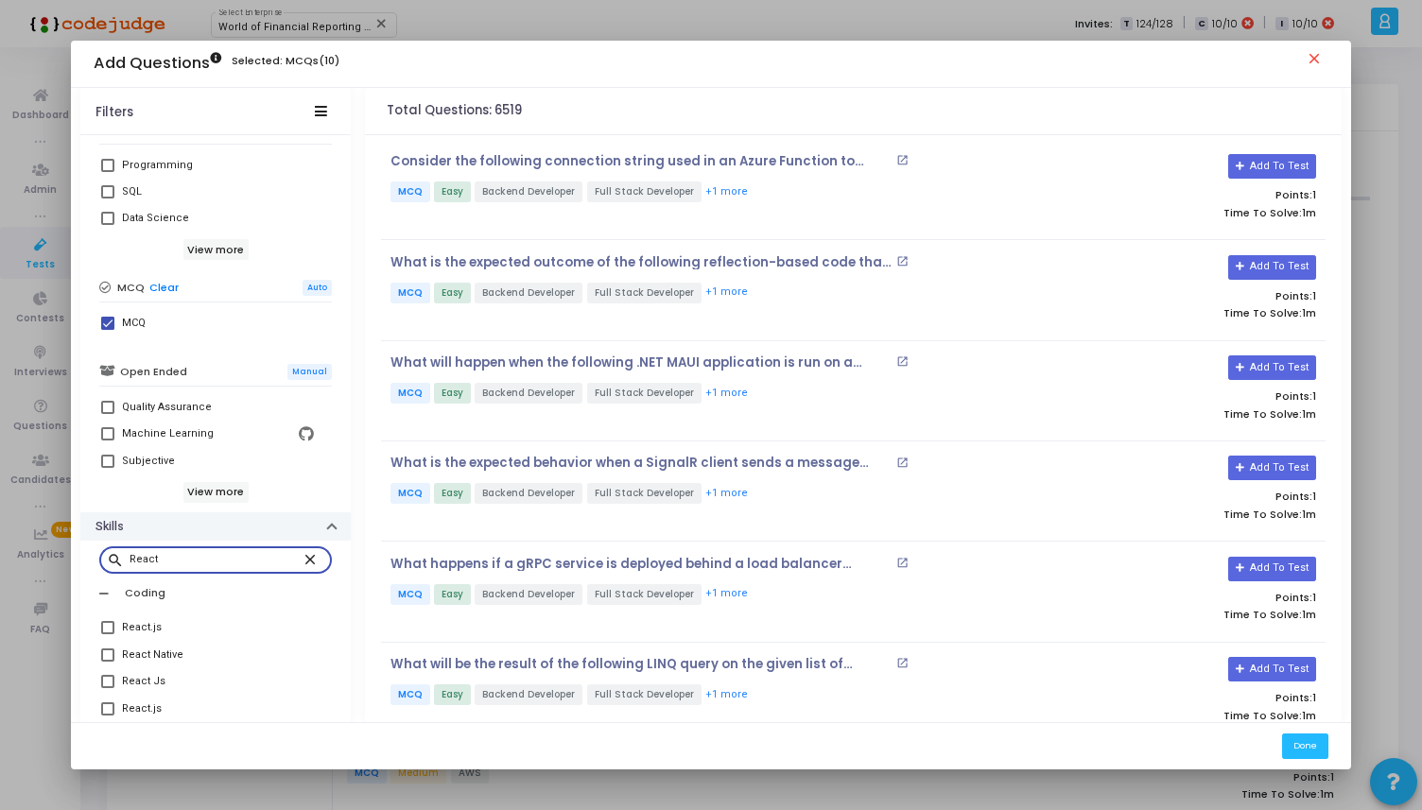
scroll to position [457, 0]
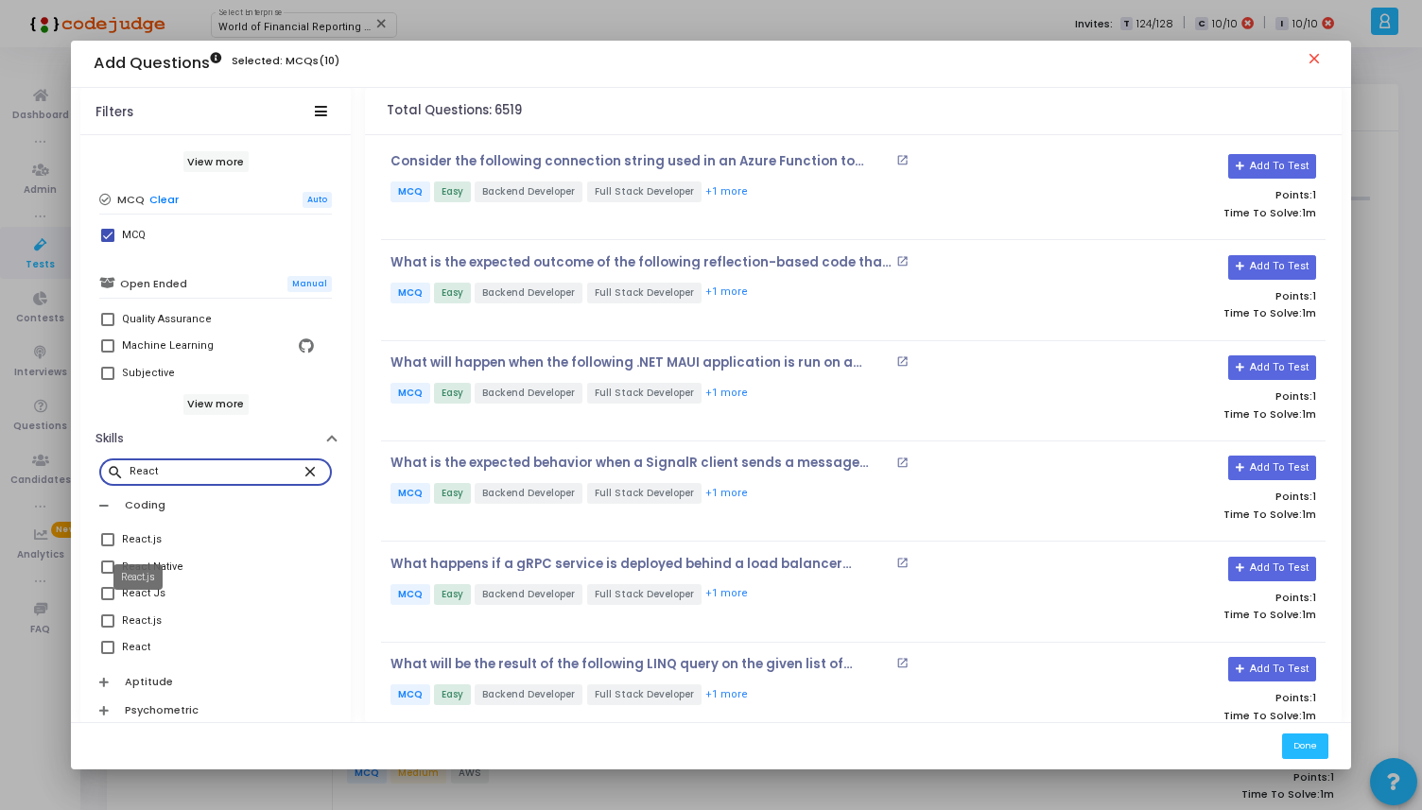
type input "React"
click at [139, 546] on div "React.js" at bounding box center [142, 540] width 40 height 23
click at [108, 547] on input "React.js" at bounding box center [107, 547] width 1 height 1
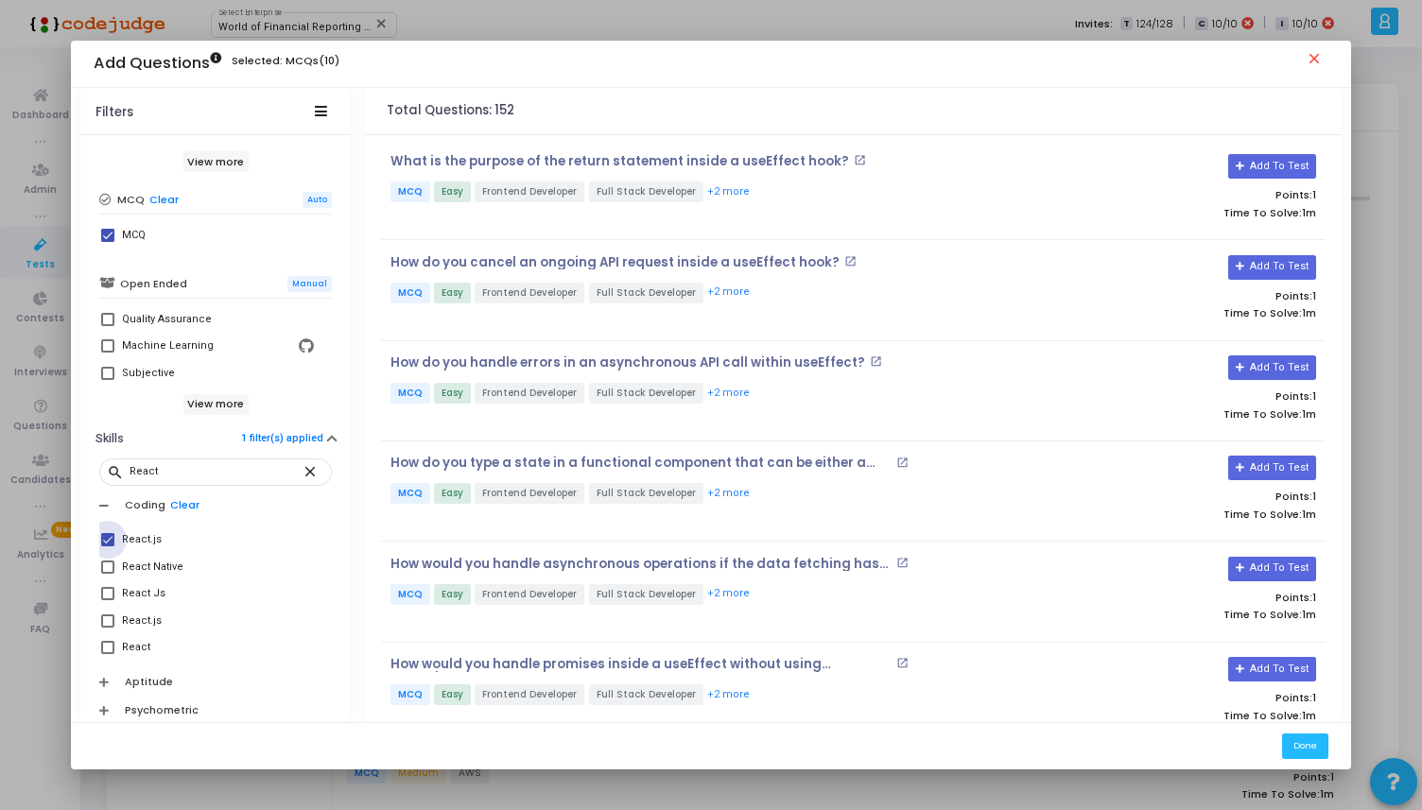
click at [138, 540] on div "React.js" at bounding box center [142, 540] width 40 height 23
click at [108, 547] on input "React.js" at bounding box center [107, 547] width 1 height 1
checkbox input "false"
click at [101, 589] on span at bounding box center [107, 593] width 13 height 13
click at [107, 600] on input "React Js" at bounding box center [107, 600] width 1 height 1
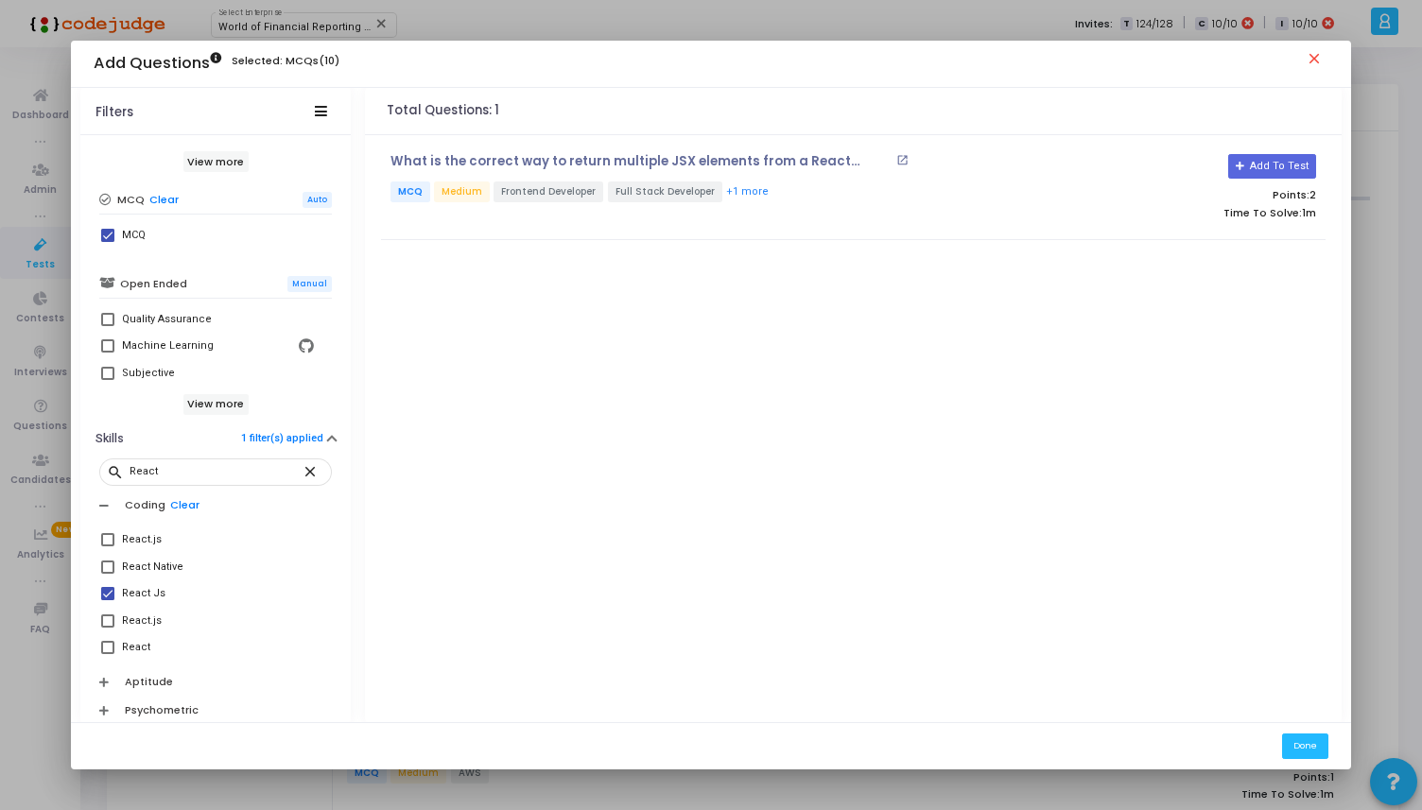
click at [101, 589] on span at bounding box center [107, 593] width 13 height 13
click at [107, 600] on input "React Js" at bounding box center [107, 600] width 1 height 1
checkbox input "false"
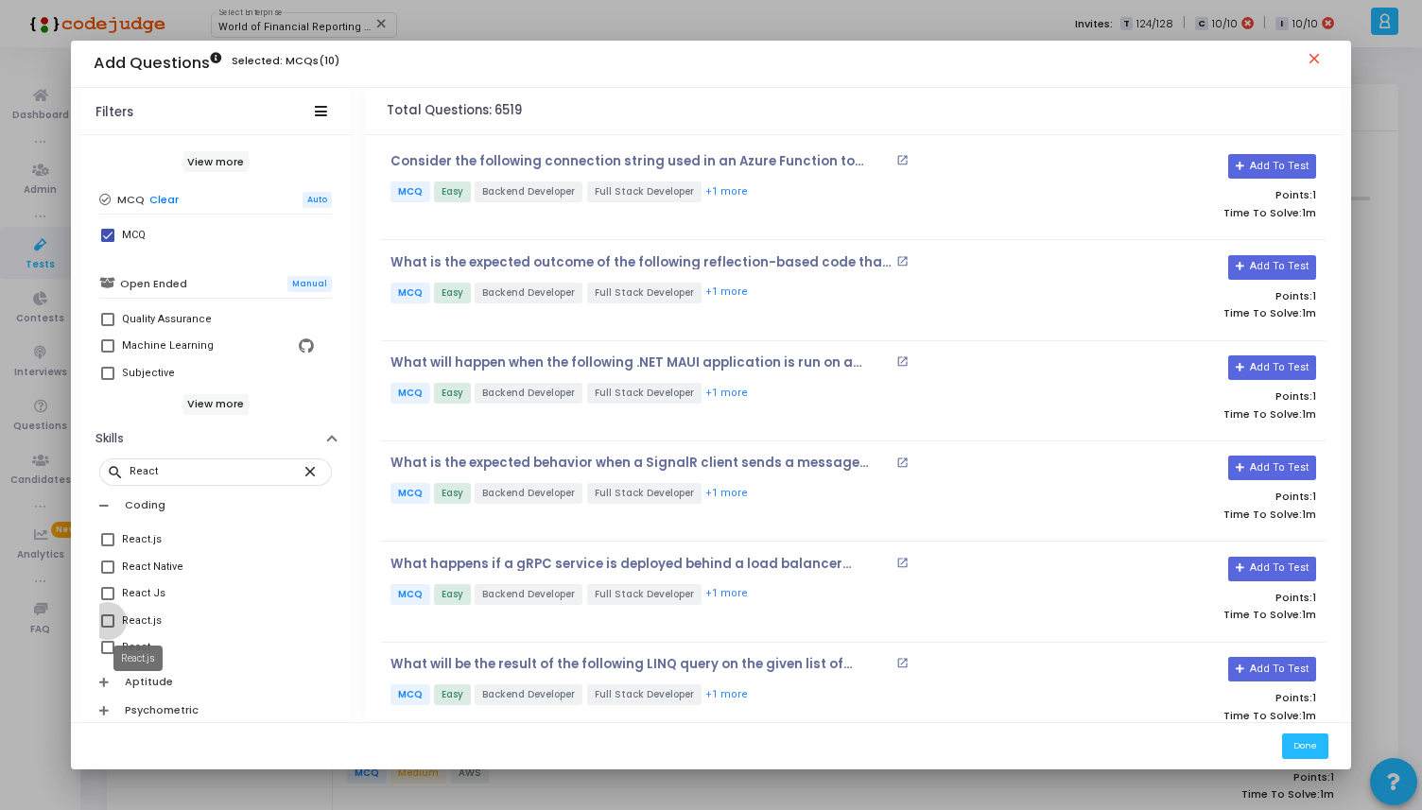
click at [122, 620] on div "React.js" at bounding box center [142, 621] width 40 height 23
click at [108, 628] on input "React.js" at bounding box center [107, 628] width 1 height 1
checkbox input "true"
click at [146, 542] on div "React.js" at bounding box center [142, 540] width 40 height 23
click at [108, 547] on input "React.js" at bounding box center [107, 547] width 1 height 1
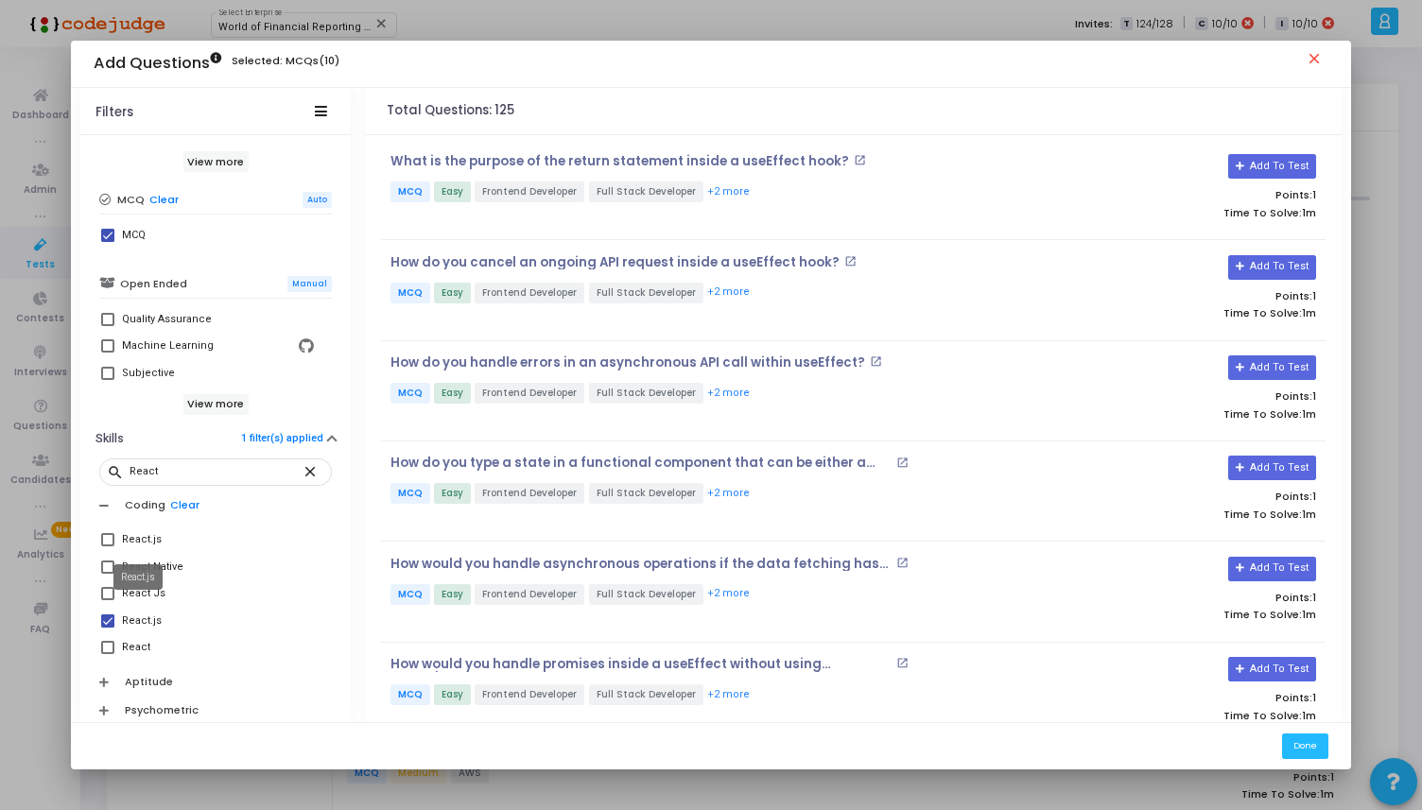
checkbox input "true"
click at [137, 625] on div "React.js" at bounding box center [142, 621] width 40 height 23
click at [108, 628] on input "React.js" at bounding box center [107, 628] width 1 height 1
checkbox input "false"
